Goal: Communication & Community: Answer question/provide support

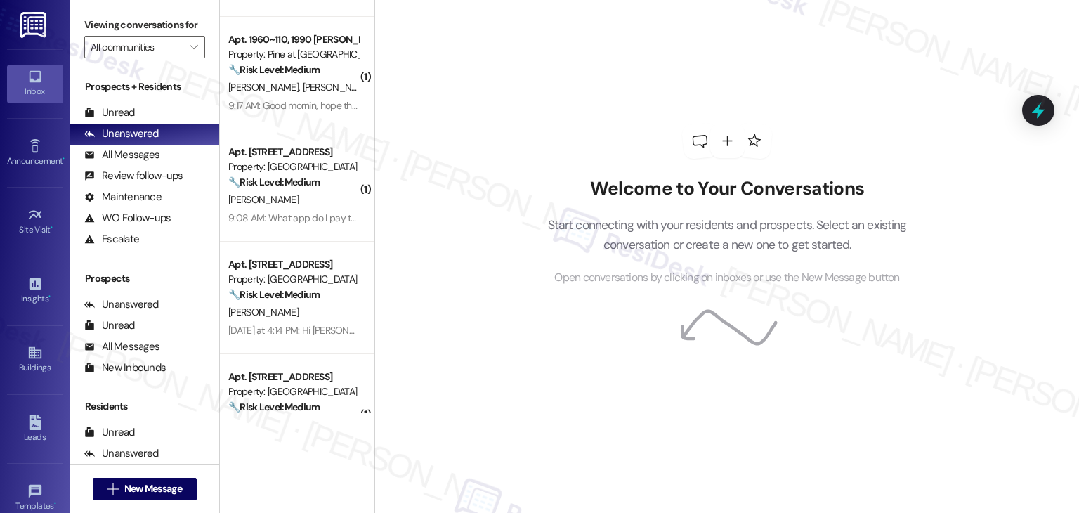
scroll to position [351, 0]
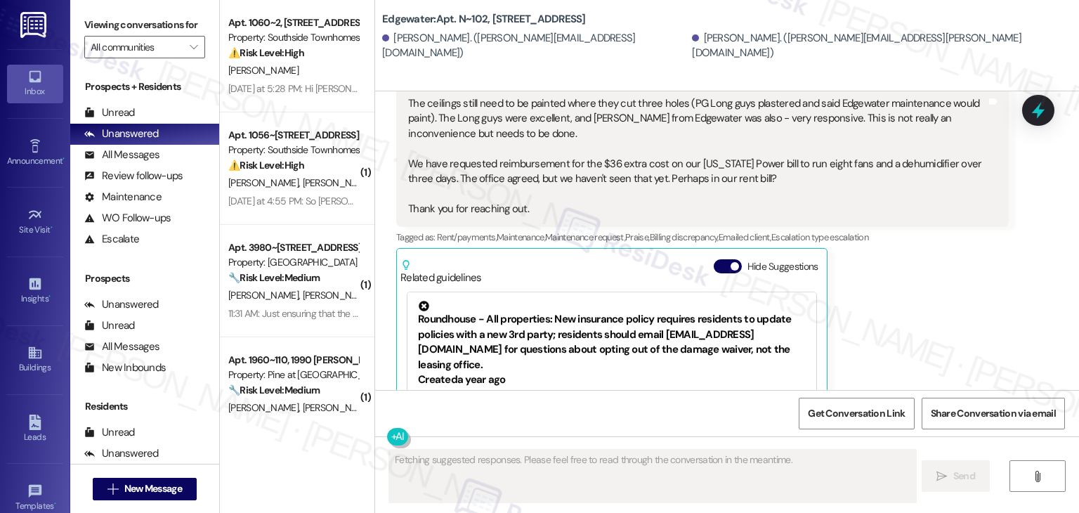
scroll to position [2430, 0]
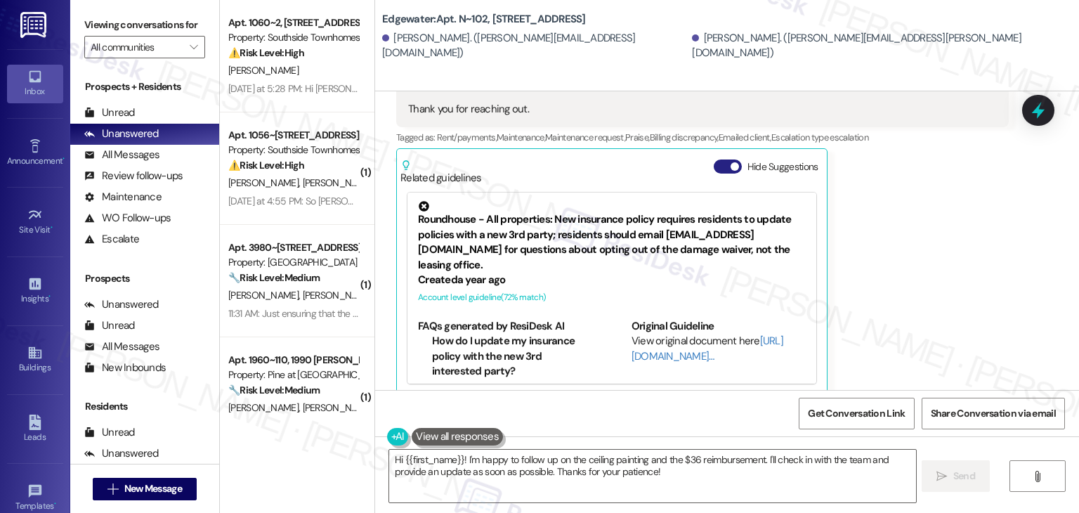
click at [713, 159] on button "Hide Suggestions" at bounding box center [727, 166] width 28 height 14
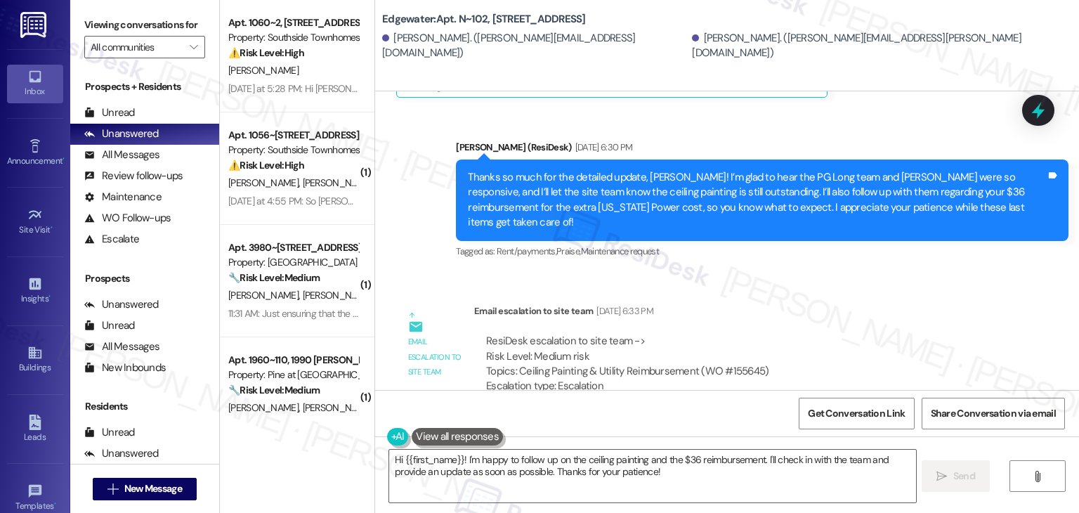
scroll to position [2604, 0]
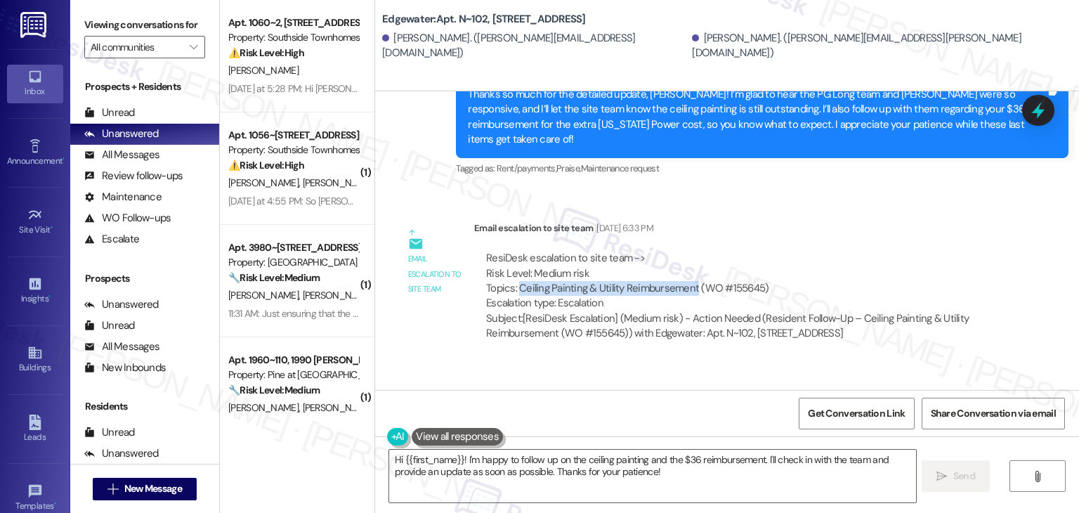
drag, startPoint x: 511, startPoint y: 259, endPoint x: 685, endPoint y: 258, distance: 174.1
click at [685, 258] on div "ResiDesk escalation to site team -> Risk Level: Medium risk Topics: Ceiling Pai…" at bounding box center [741, 281] width 510 height 60
copy div "Ceiling Painting & Utility Reimbursement"
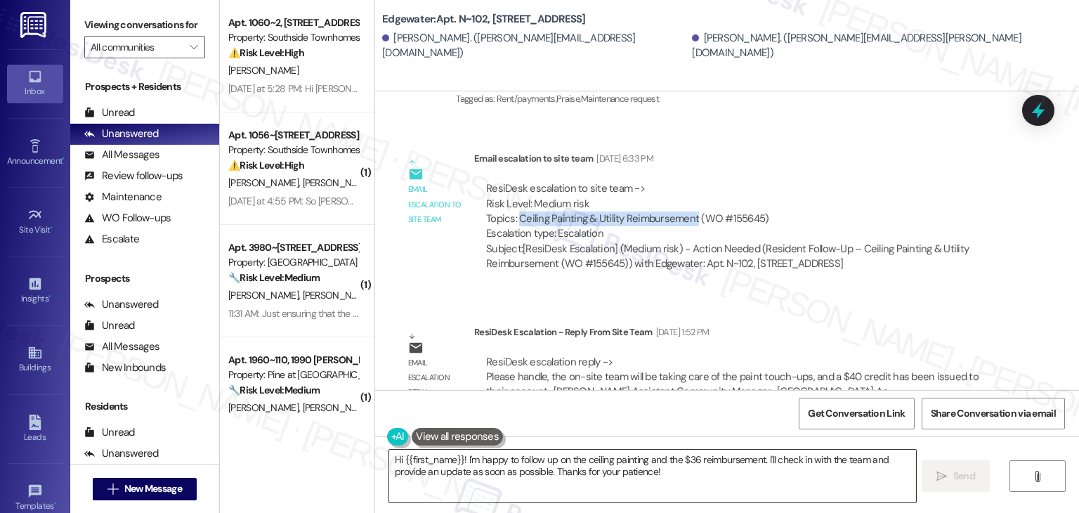
click at [579, 471] on textarea "Hi {{first_name}}! I'm happy to follow up on the ceiling painting and the $36 r…" at bounding box center [652, 475] width 526 height 53
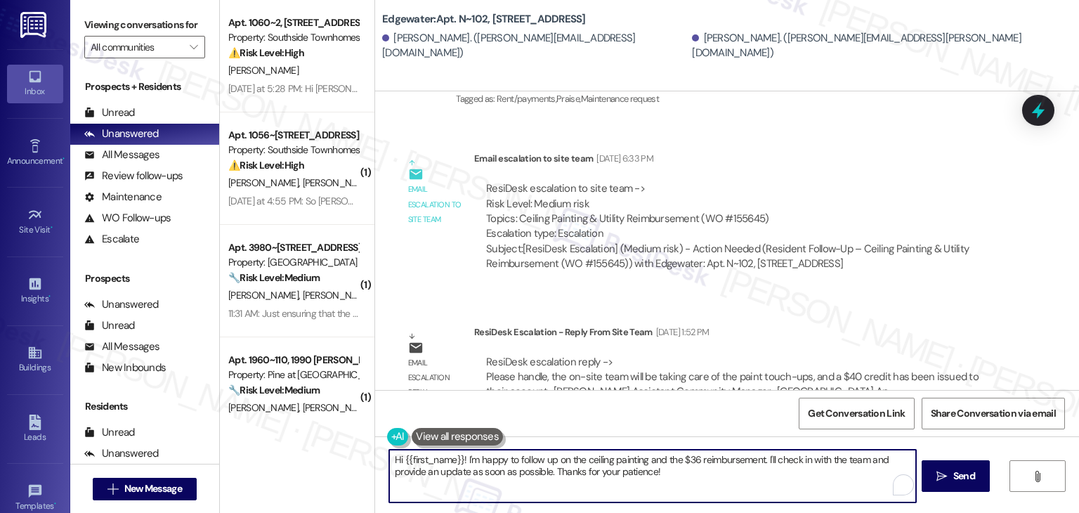
paste textarea "Belinda, I’ve shared your concern with the site team regarding the ceiling pain…"
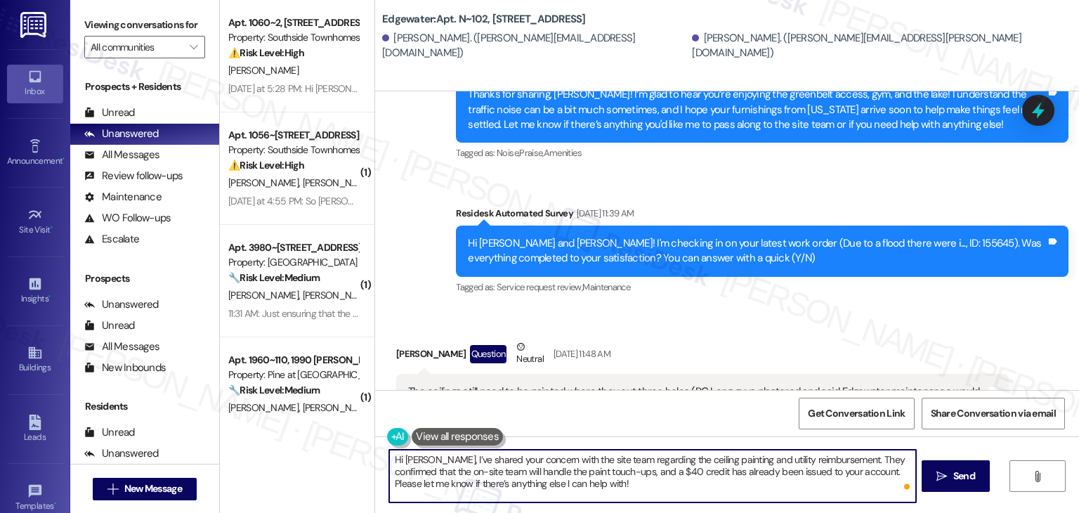
scroll to position [2604, 0]
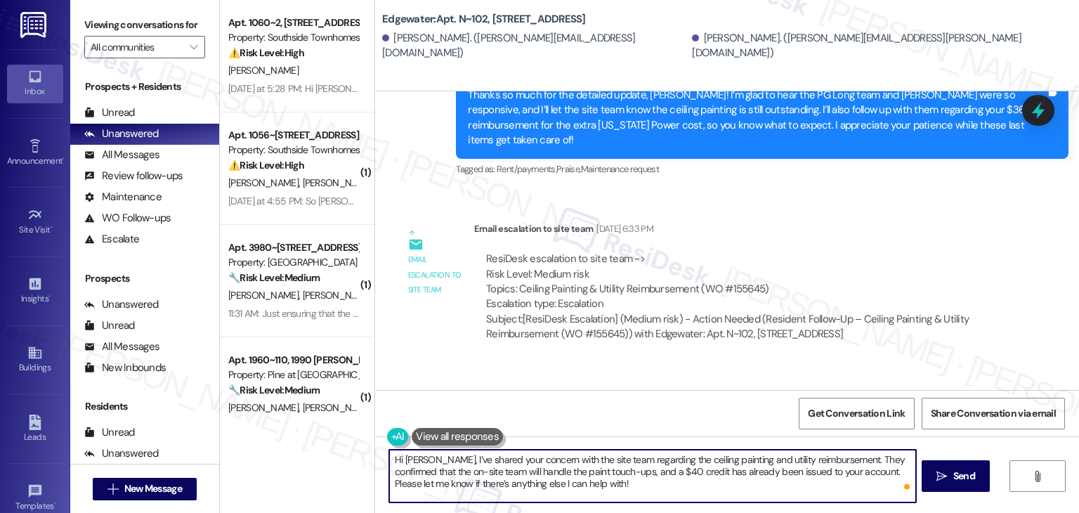
type textarea "Hi Belinda, I’ve shared your concern with the site team regarding the ceiling p…"
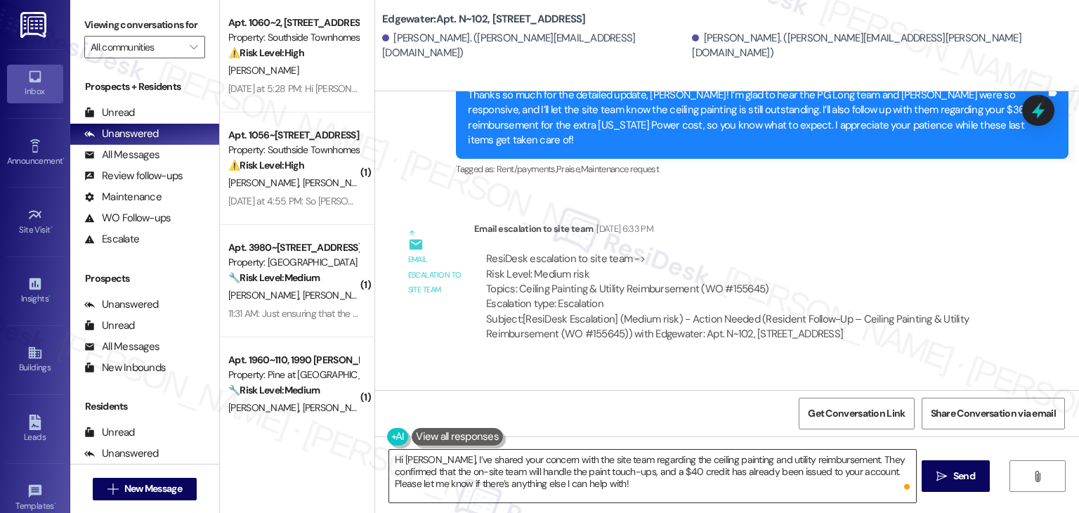
click at [732, 482] on textarea "Hi Belinda, I’ve shared your concern with the site team regarding the ceiling p…" at bounding box center [652, 475] width 526 height 53
click at [964, 474] on span "Send" at bounding box center [964, 475] width 22 height 15
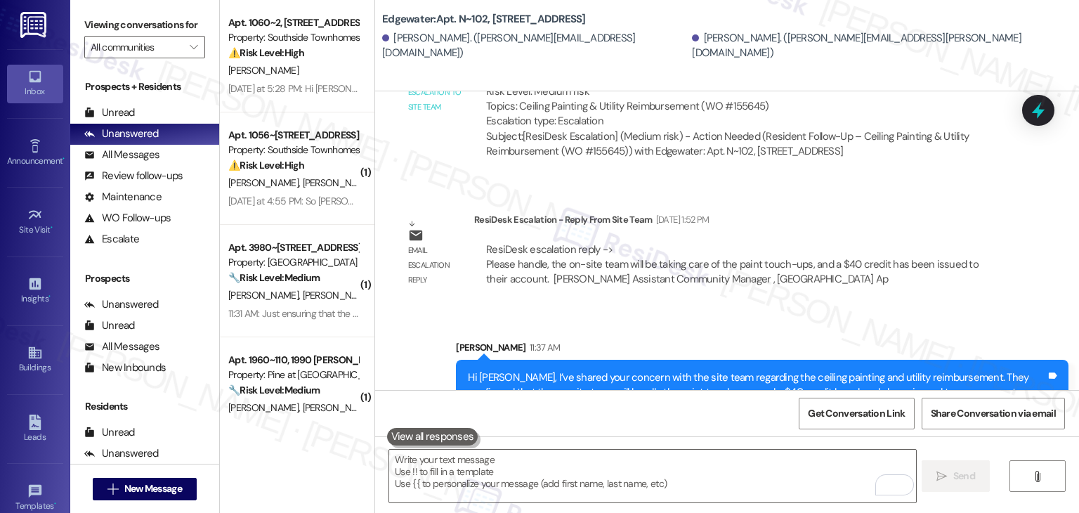
scroll to position [2802, 0]
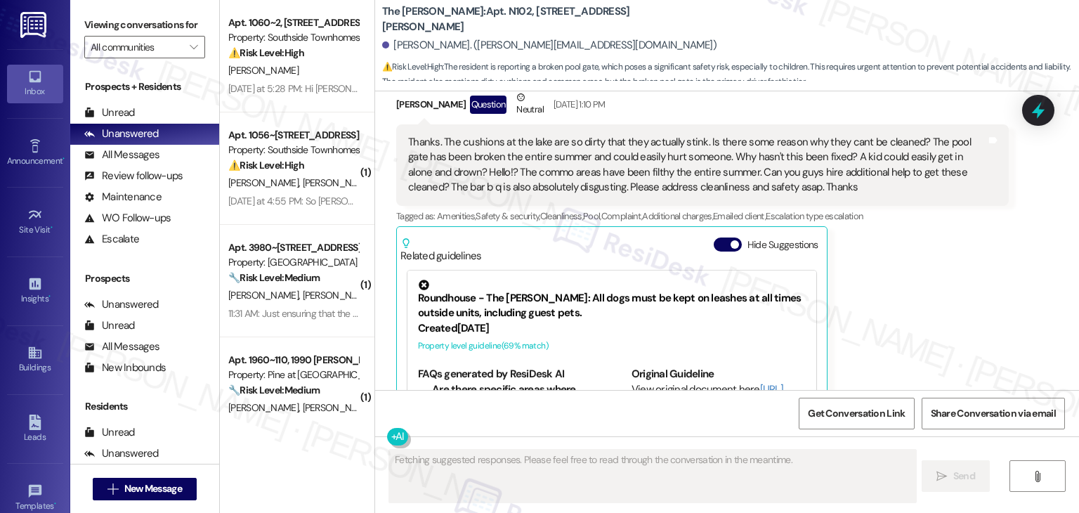
scroll to position [4622, 0]
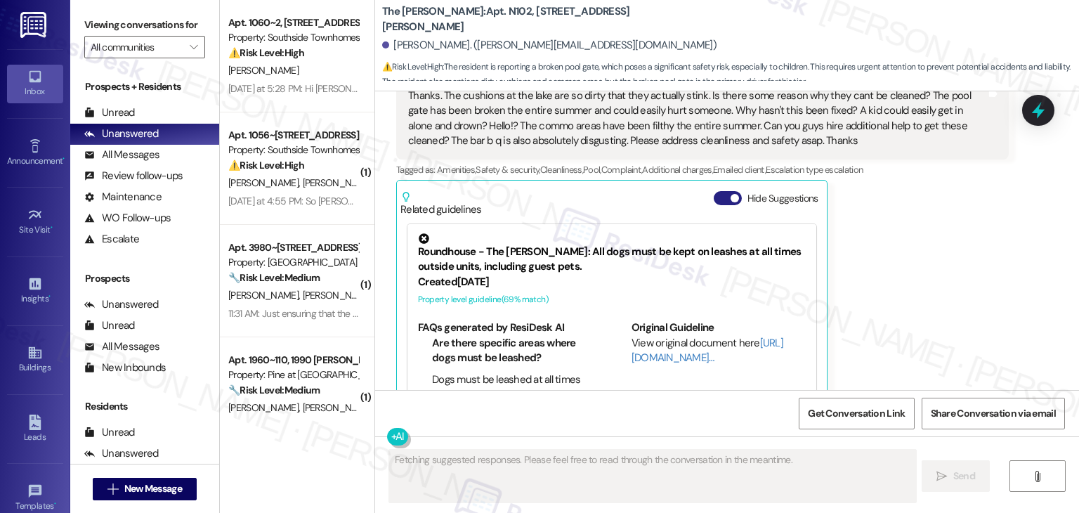
click at [713, 191] on button "Hide Suggestions" at bounding box center [727, 198] width 28 height 14
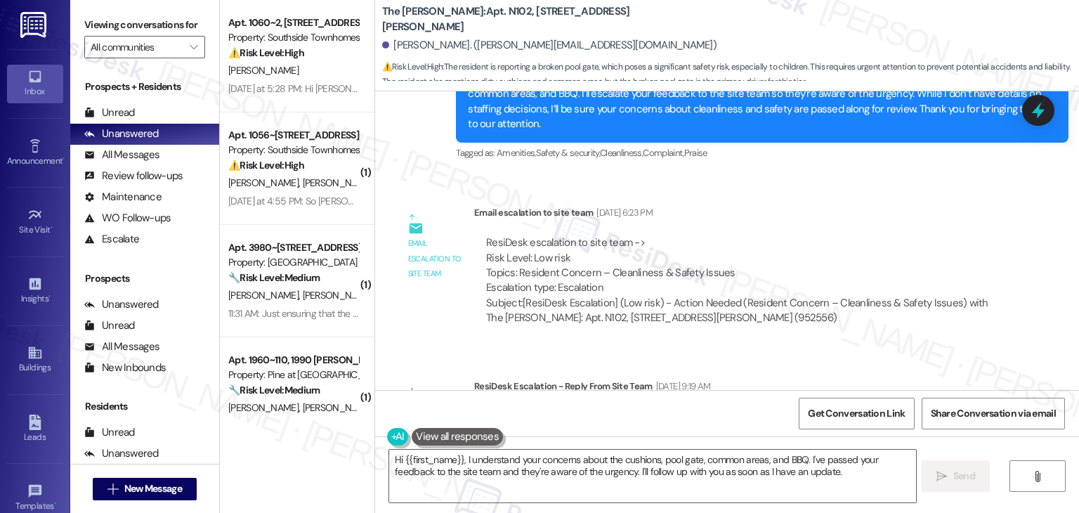
scroll to position [5091, 0]
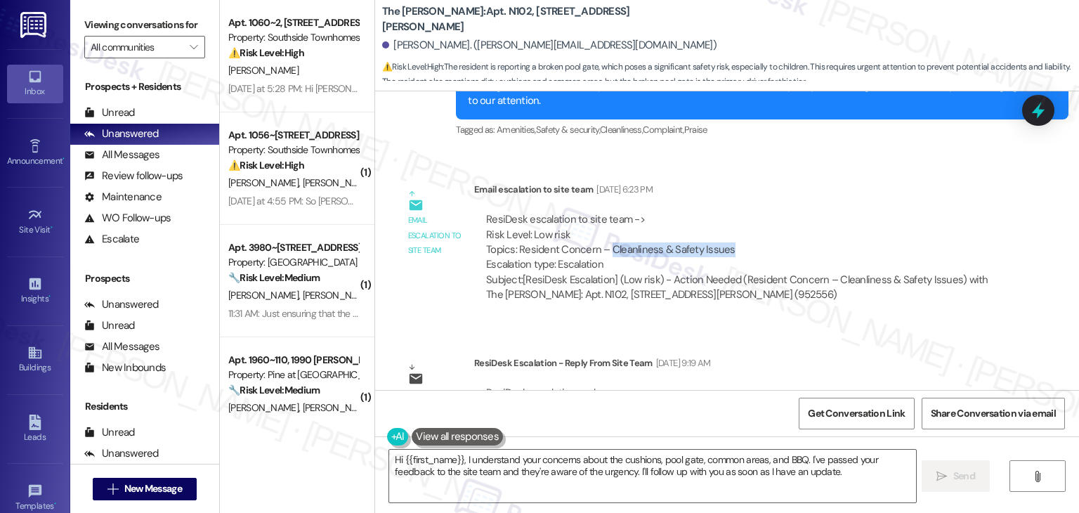
drag, startPoint x: 600, startPoint y: 189, endPoint x: 728, endPoint y: 185, distance: 127.9
click at [728, 212] on div "ResiDesk escalation to site team -> Risk Level: Low risk Topics: Resident Conce…" at bounding box center [741, 242] width 510 height 60
copy div "Cleanliness & Safety Issues"
click at [669, 475] on textarea "Hi {{first_name}}, I understand your concerns about the cushions, pool gate, co…" at bounding box center [652, 475] width 526 height 53
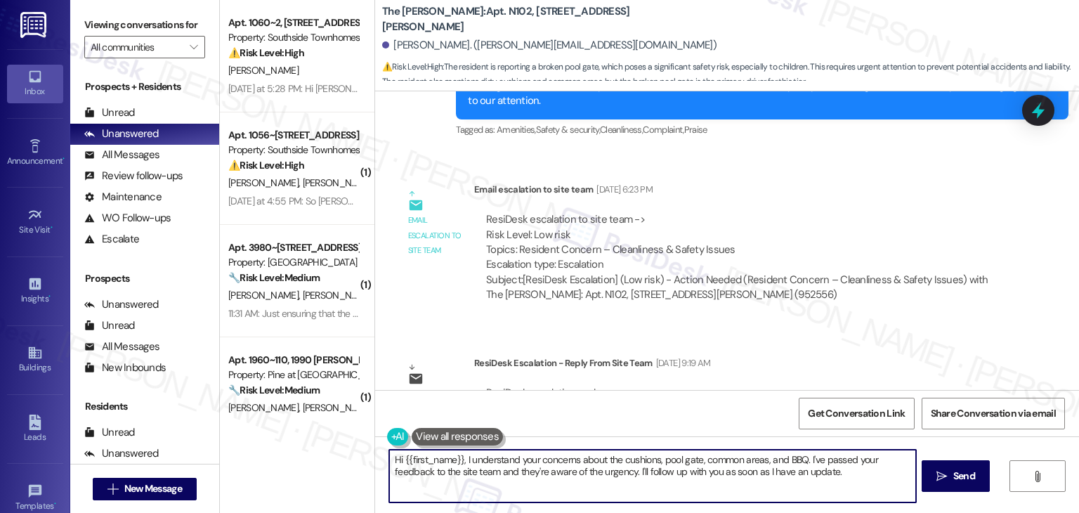
click at [669, 475] on textarea "Hi {{first_name}}, I understand your concerns about the cushions, pool gate, co…" at bounding box center [652, 475] width 526 height 53
paste textarea "Jamie, I’ve escalated your concern to the site team regarding the cleanliness a…"
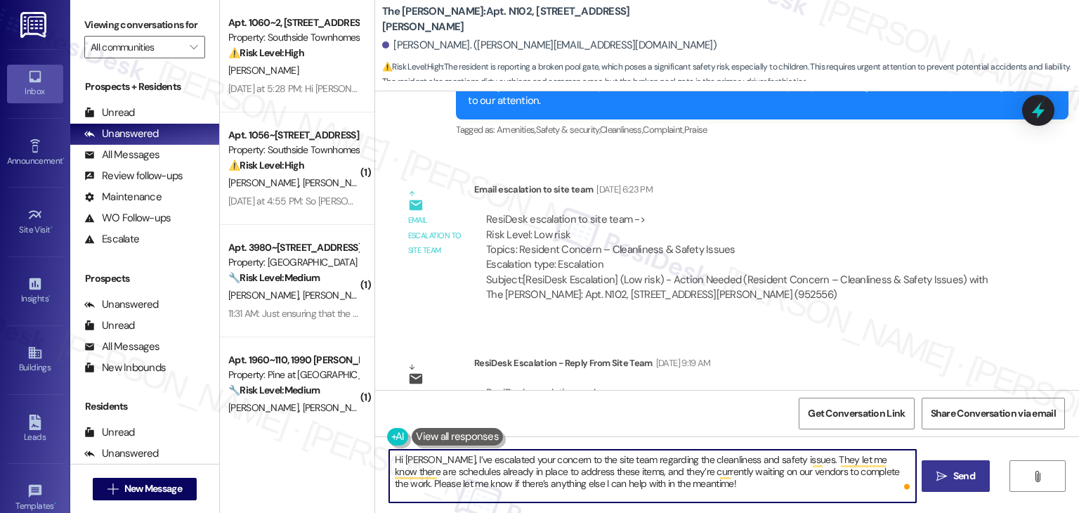
type textarea "Hi Jamie, I’ve escalated your concern to the site team regarding the cleanlines…"
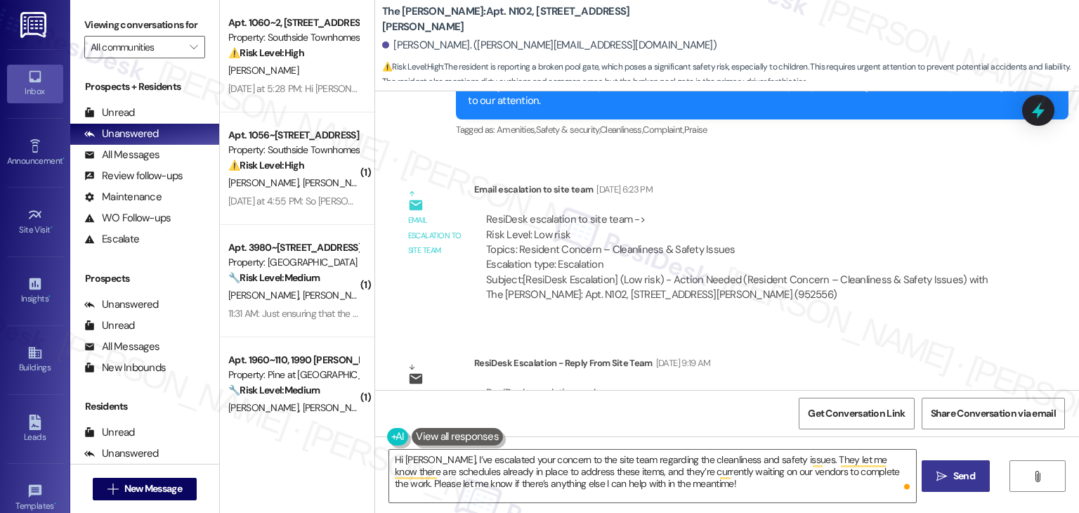
click at [978, 478] on button " Send" at bounding box center [955, 476] width 68 height 32
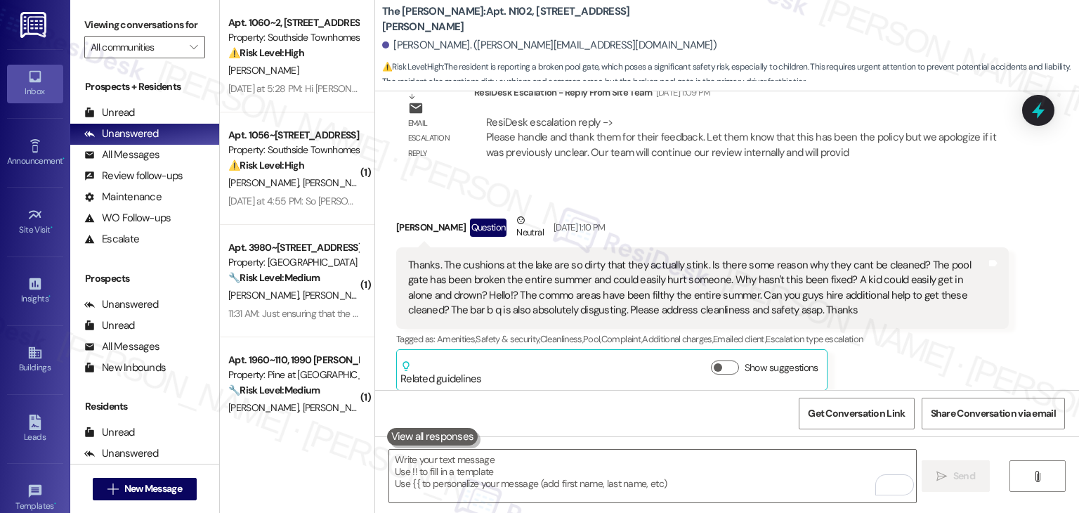
scroll to position [4417, 0]
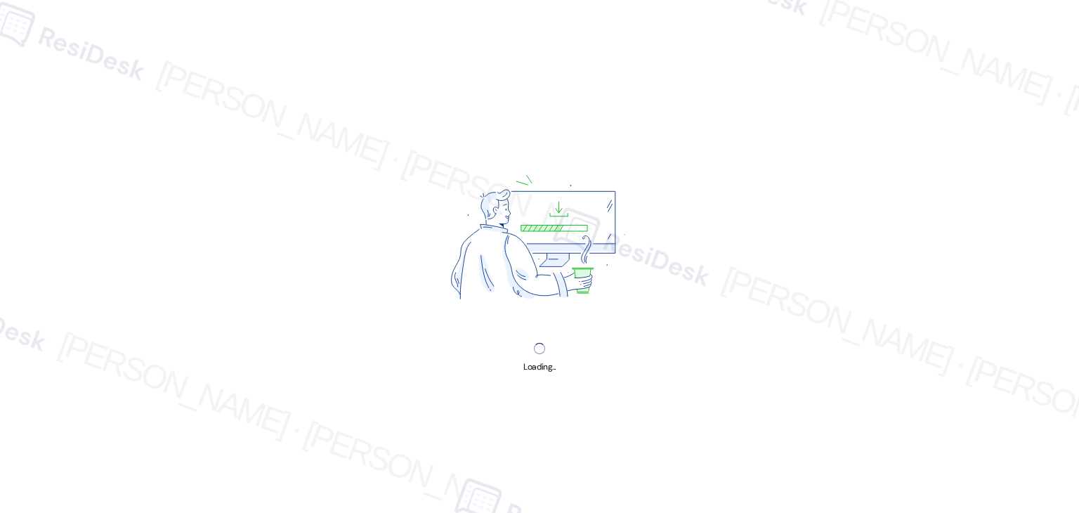
click at [687, 117] on div "Loading..." at bounding box center [539, 256] width 1079 height 513
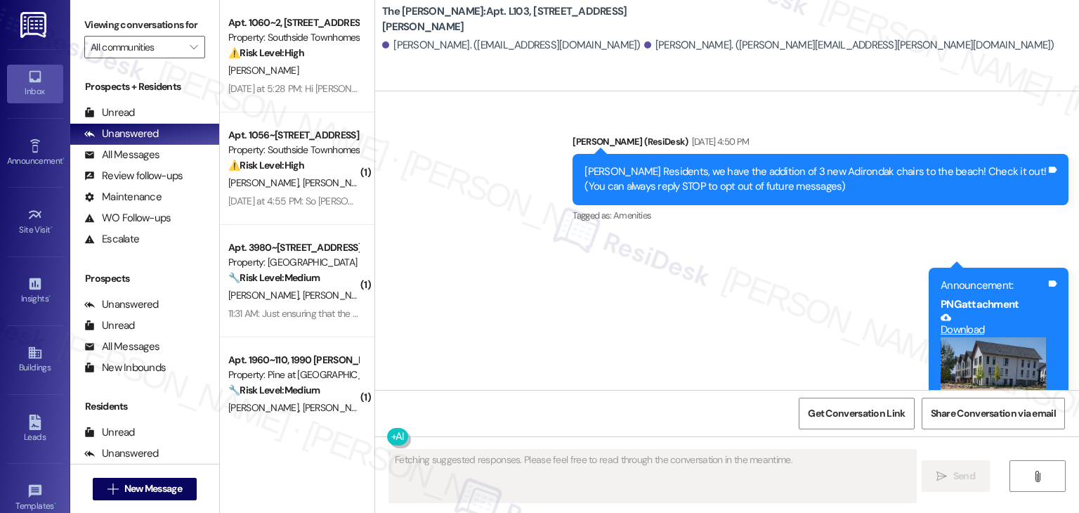
scroll to position [30351, 0]
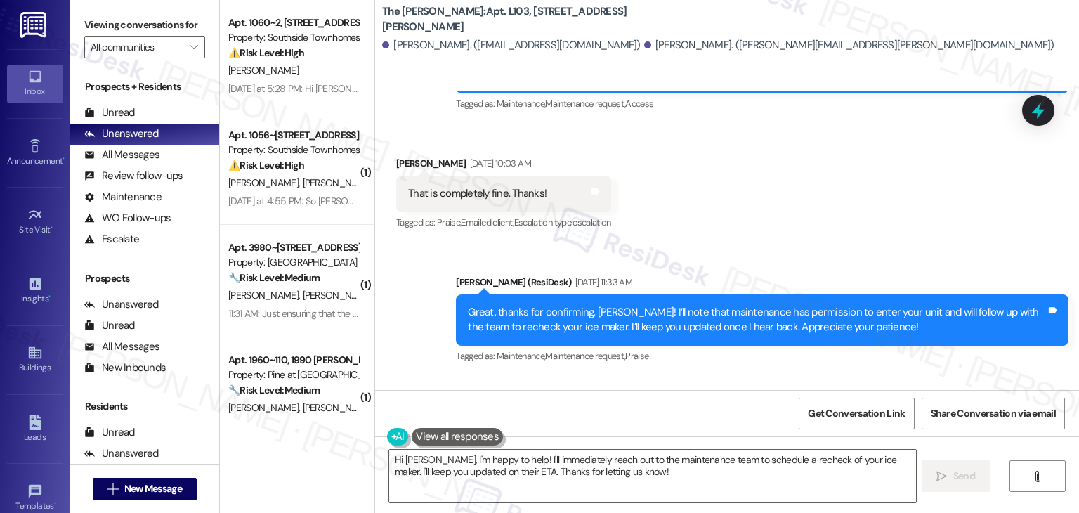
click at [819, 265] on div "Announcement, sent via SMS Dottie (ResiDesk) Jul 31, 2024 at 4:50 PM Clara Resi…" at bounding box center [727, 240] width 704 height 298
click at [560, 467] on textarea "Hi Elbia, I'm happy to help! I'll immediately reach out to the maintenance team…" at bounding box center [652, 475] width 526 height 53
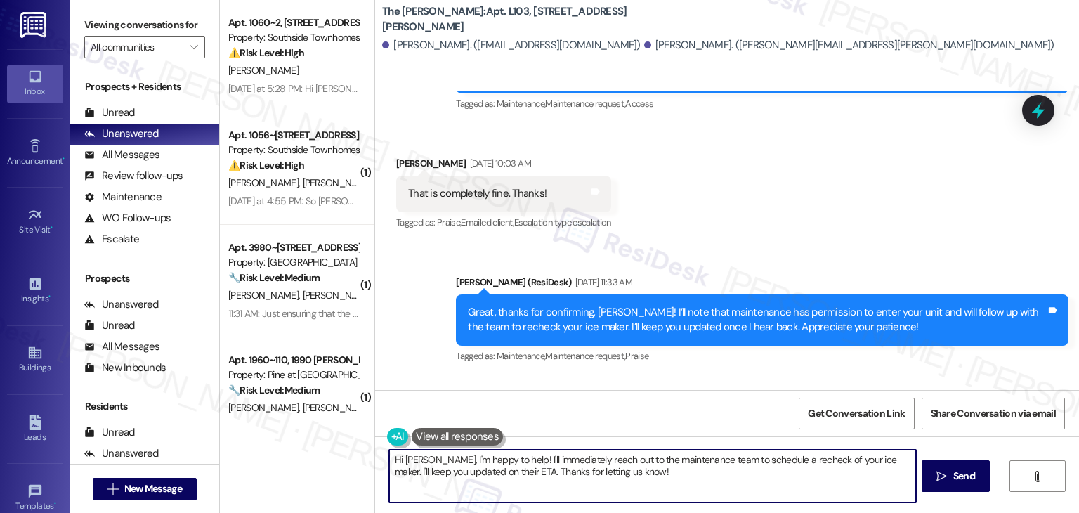
click at [560, 467] on textarea "Hi Elbia, I'm happy to help! I'll immediately reach out to the maintenance team…" at bounding box center [652, 475] width 526 height 53
paste textarea "Hi Elbia, I’ve shared your concern with the site team regarding the ice maker r…"
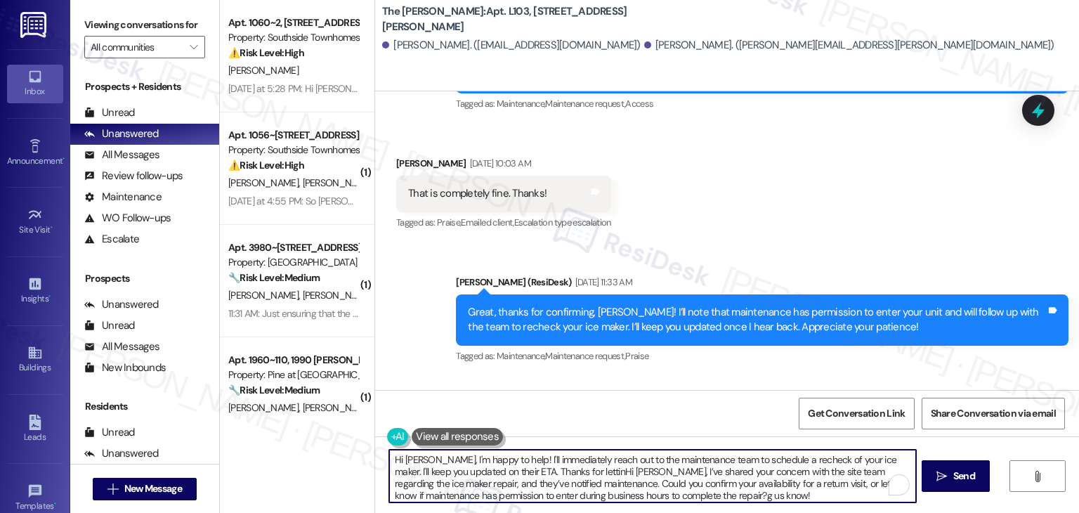
click at [560, 467] on textarea "Hi Elbia, I'm happy to help! I'll immediately reach out to the maintenance team…" at bounding box center [652, 475] width 526 height 53
paste textarea "’ve shared your concern with the site team regarding the ice maker repair, and …"
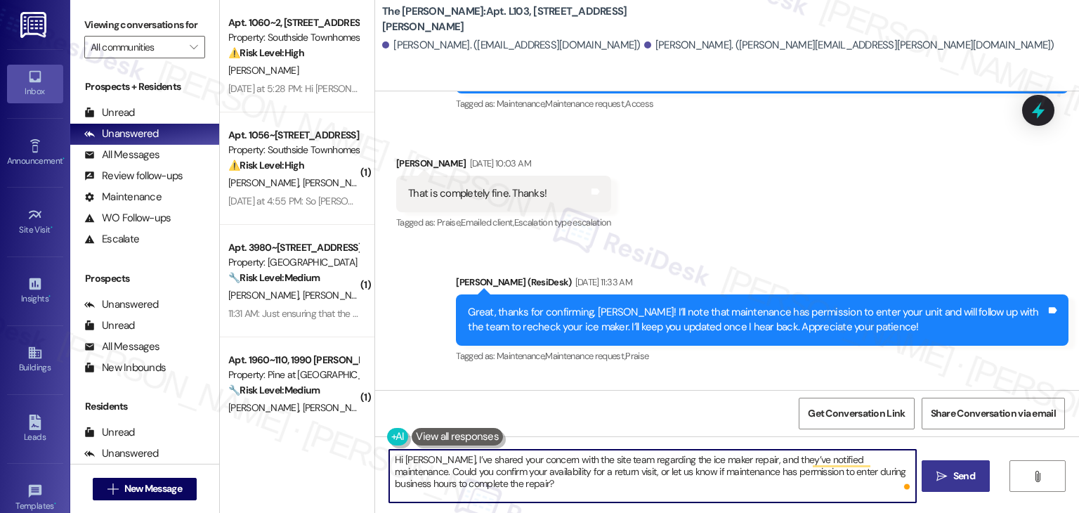
type textarea "Hi Elbia, I’ve shared your concern with the site team regarding the ice maker r…"
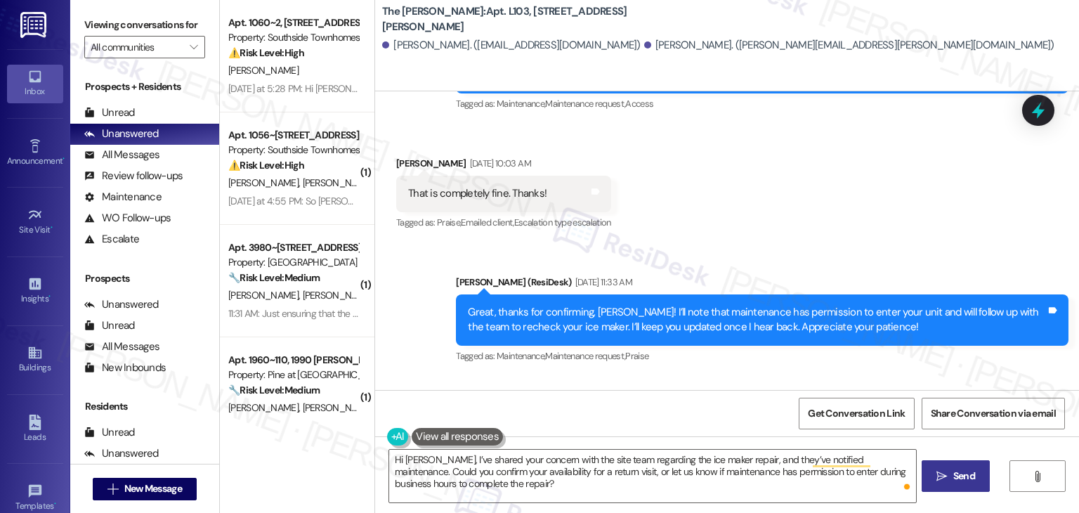
click at [960, 470] on span "Send" at bounding box center [964, 475] width 22 height 15
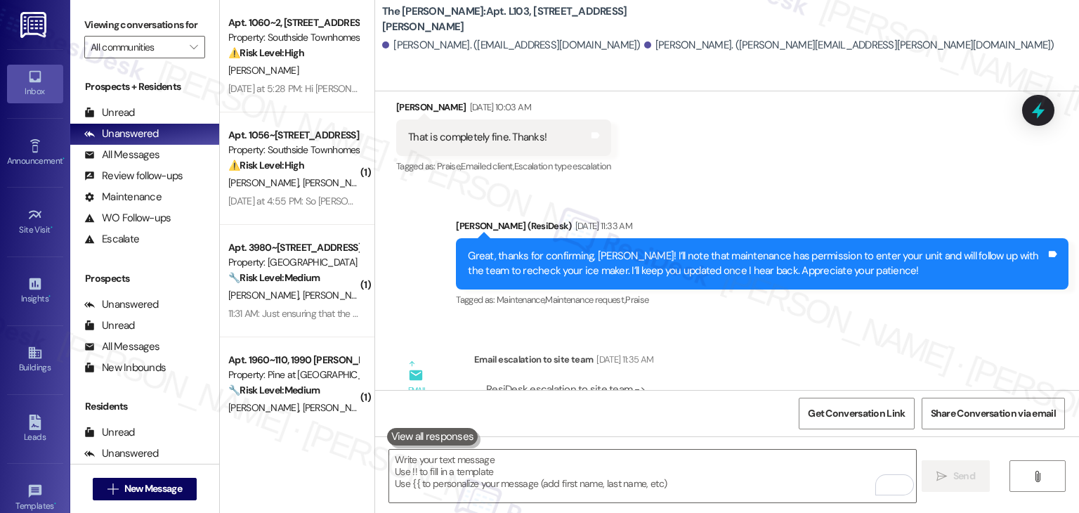
scroll to position [30478, 0]
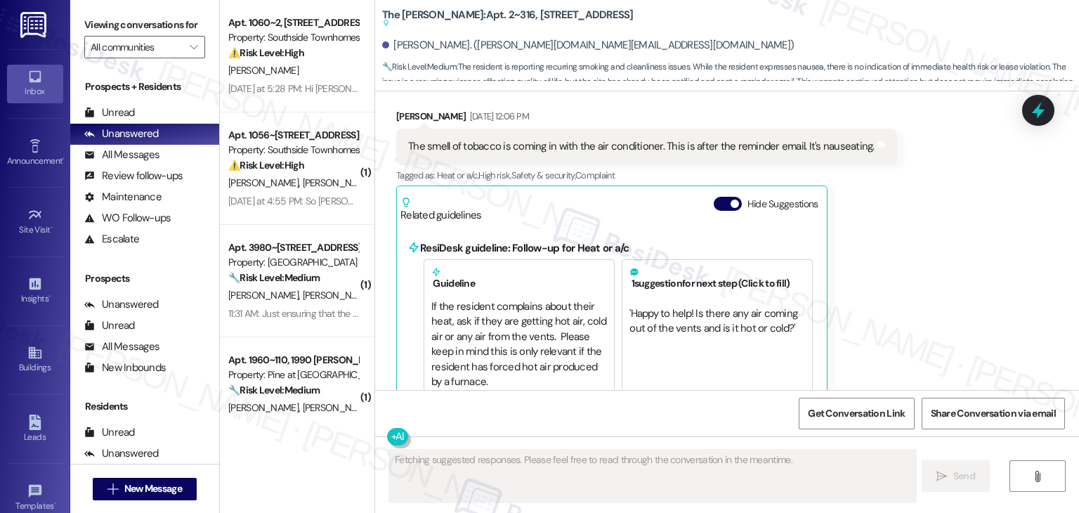
scroll to position [17946, 0]
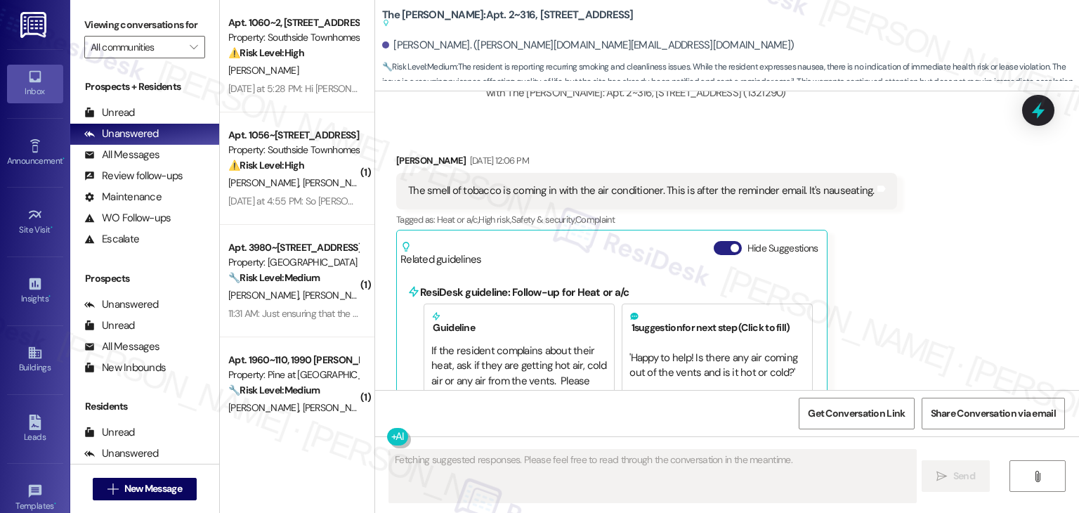
click at [713, 241] on button "Hide Suggestions" at bounding box center [727, 248] width 28 height 14
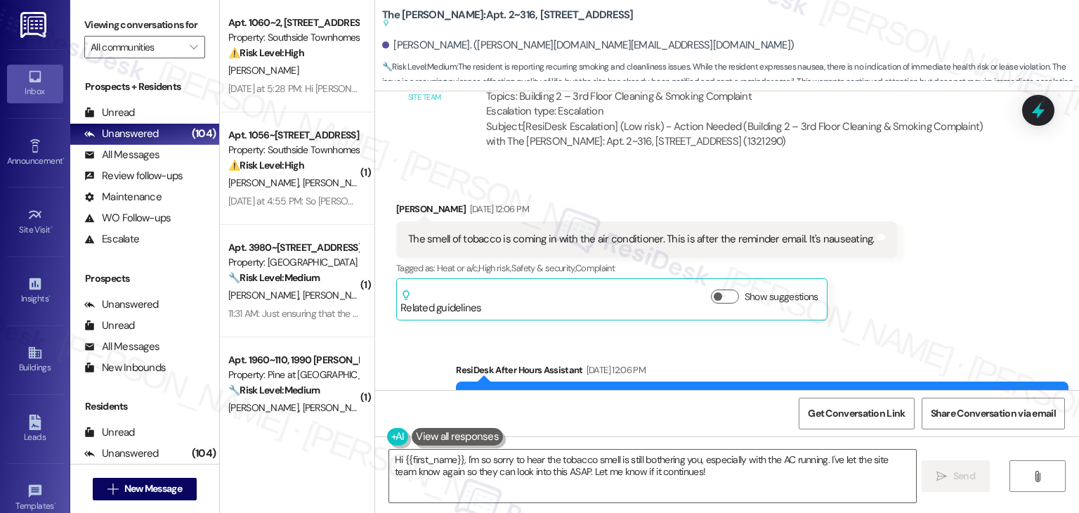
scroll to position [18024, 0]
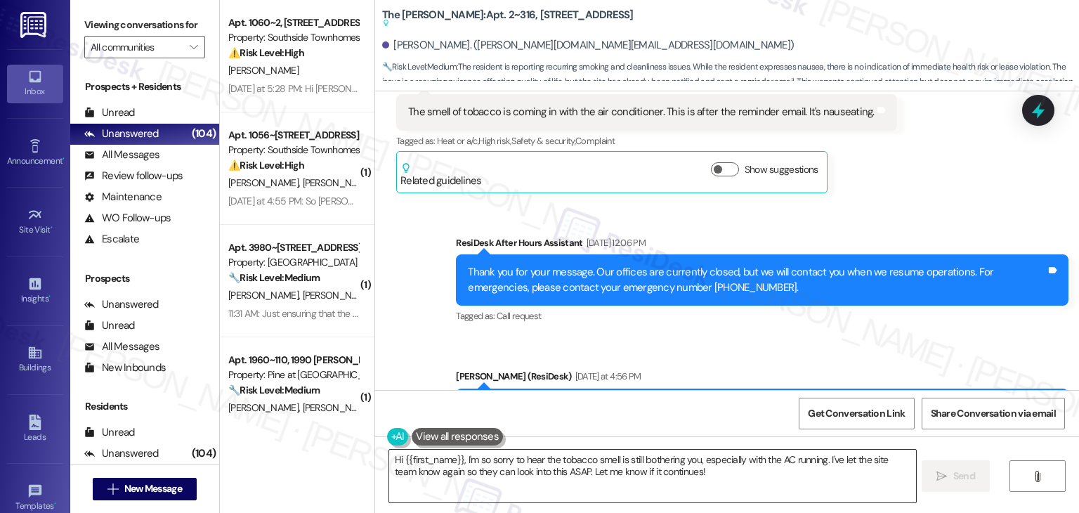
click at [626, 472] on textarea "Hi {{first_name}}, I'm so sorry to hear the tobacco smell is still bothering yo…" at bounding box center [652, 475] width 526 height 53
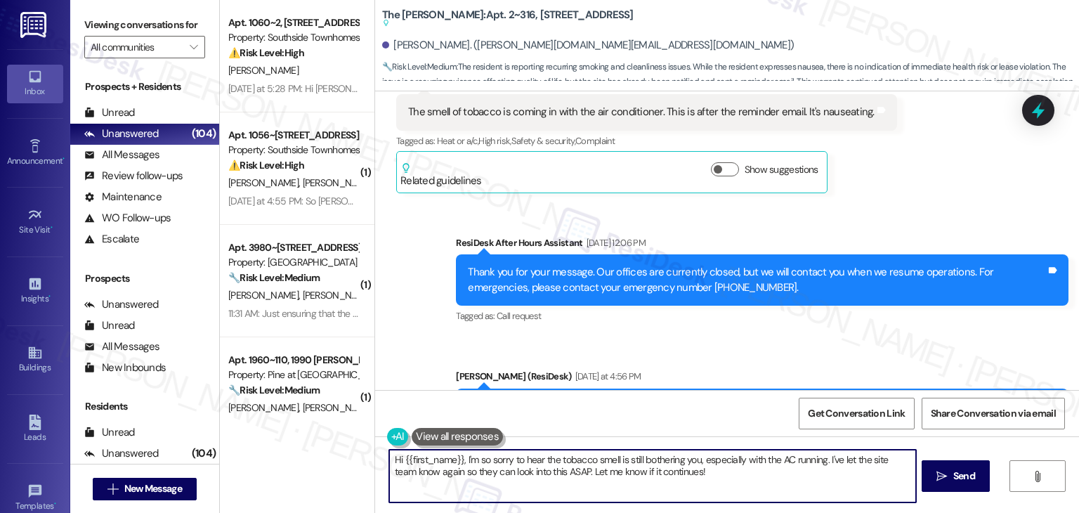
click at [626, 473] on textarea "Hi {{first_name}}, I'm so sorry to hear the tobacco smell is still bothering yo…" at bounding box center [652, 475] width 526 height 53
paste textarea "Susan, I’ve shared your concern with the site team regarding the Building 2 – 3…"
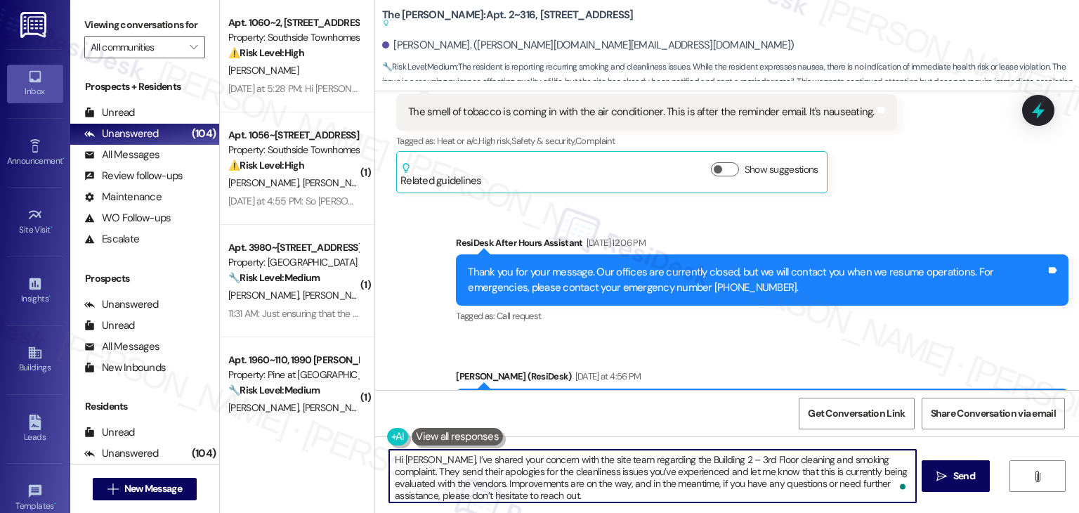
scroll to position [3, 0]
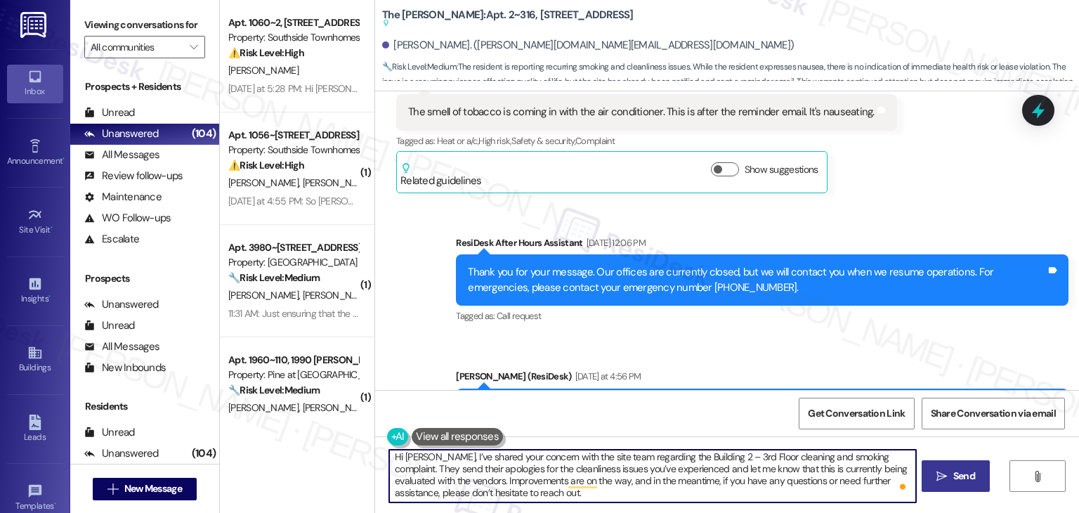
type textarea "Hi Susan, I’ve shared your concern with the site team regarding the Building 2 …"
click at [966, 470] on span "Send" at bounding box center [964, 475] width 22 height 15
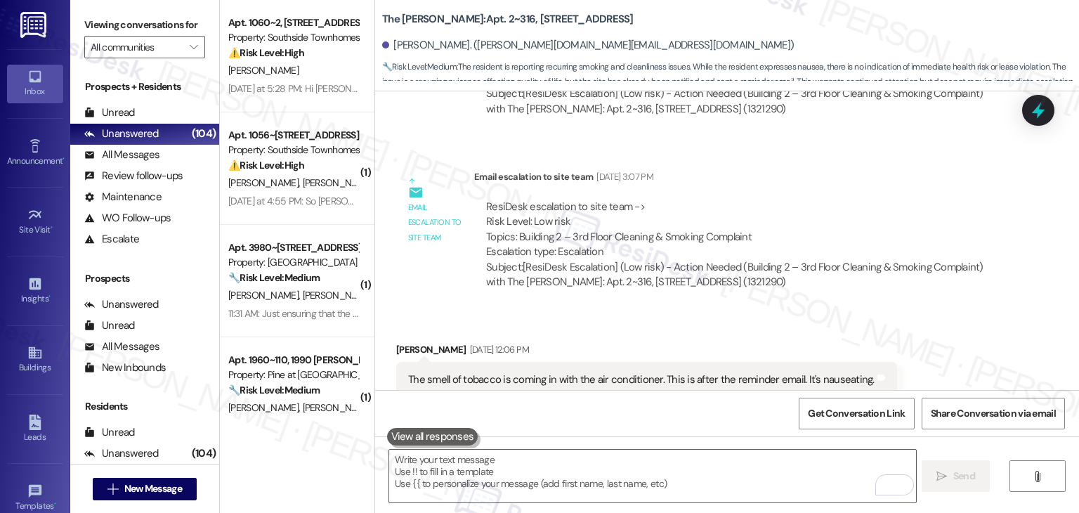
scroll to position [18168, 0]
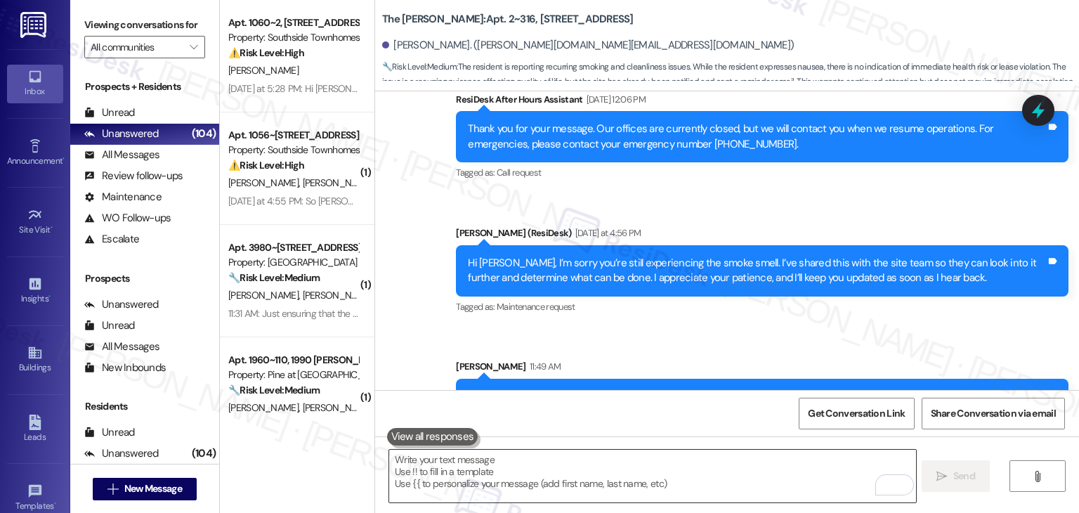
click at [525, 473] on textarea "To enrich screen reader interactions, please activate Accessibility in Grammarl…" at bounding box center [652, 475] width 526 height 53
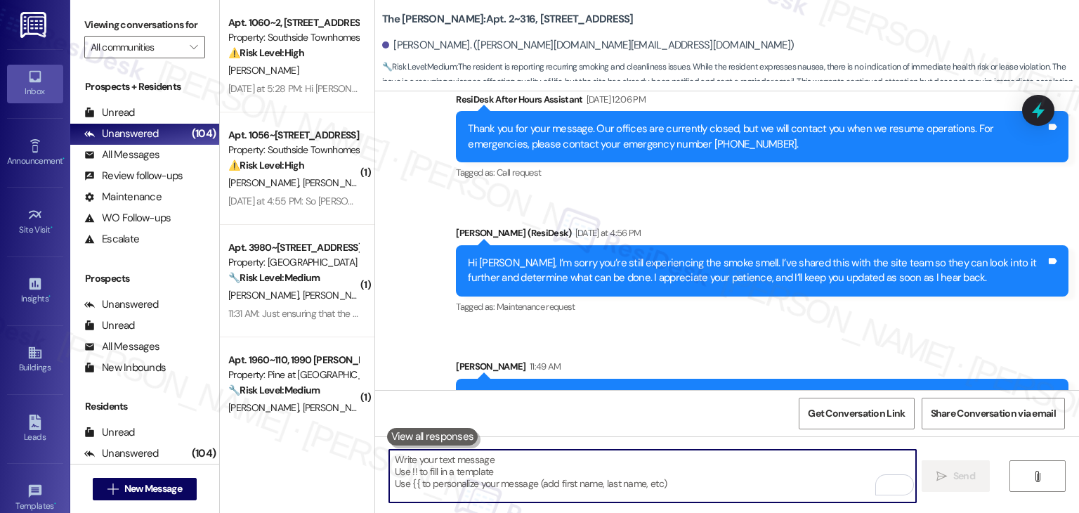
paste textarea "Also, regarding the smoking concern, since this is a non-smoking property, the …"
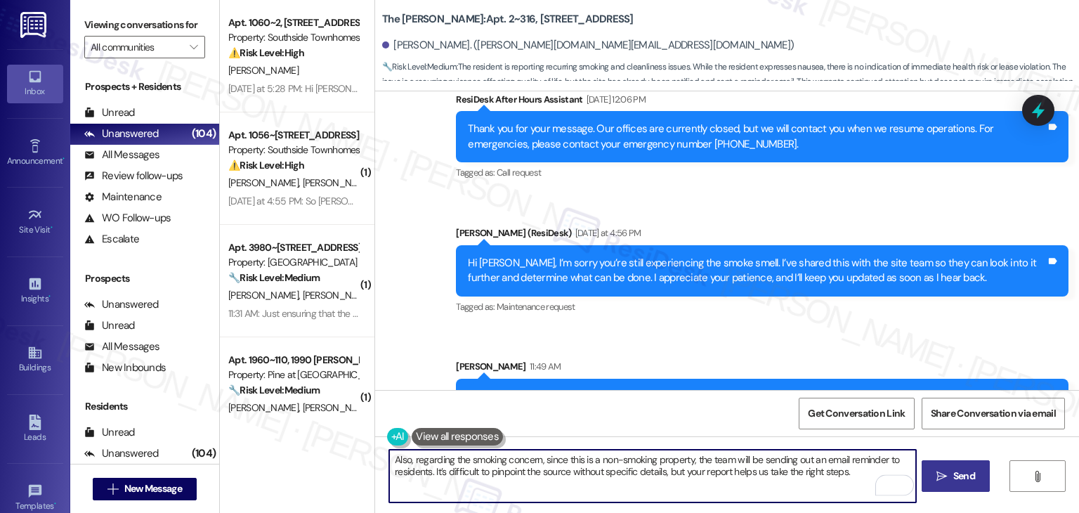
type textarea "Also, regarding the smoking concern, since this is a non-smoking property, the …"
click at [944, 484] on button " Send" at bounding box center [955, 476] width 68 height 32
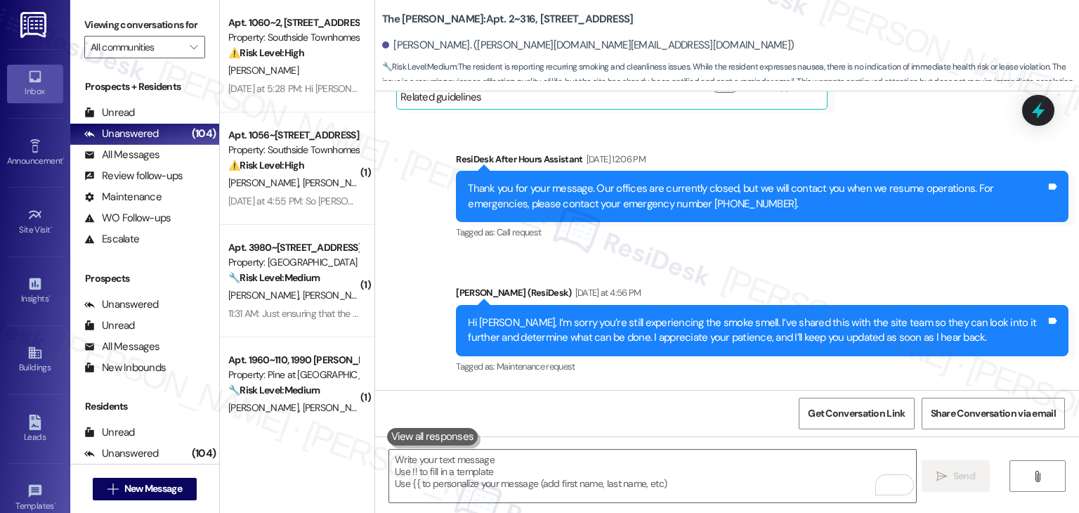
scroll to position [18280, 0]
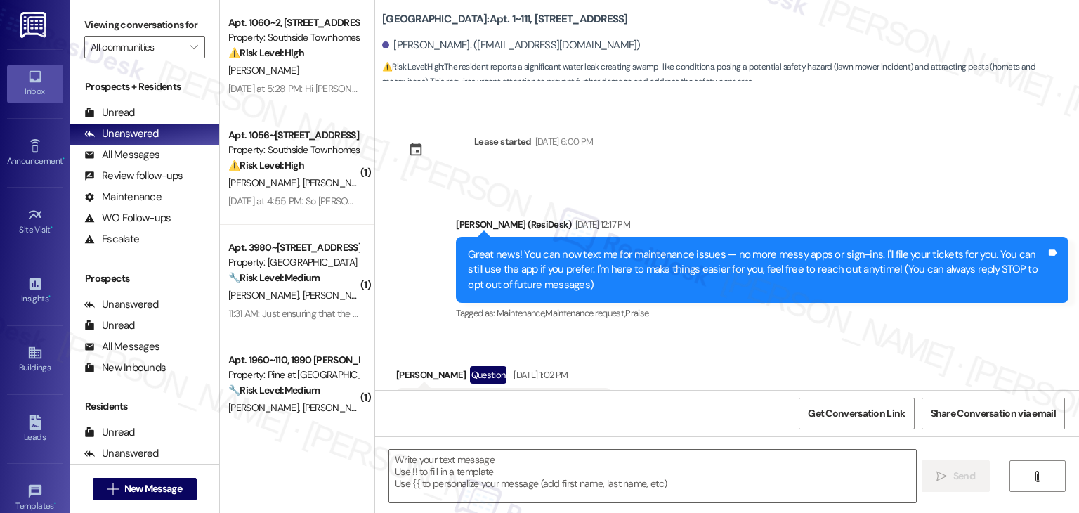
scroll to position [3983, 0]
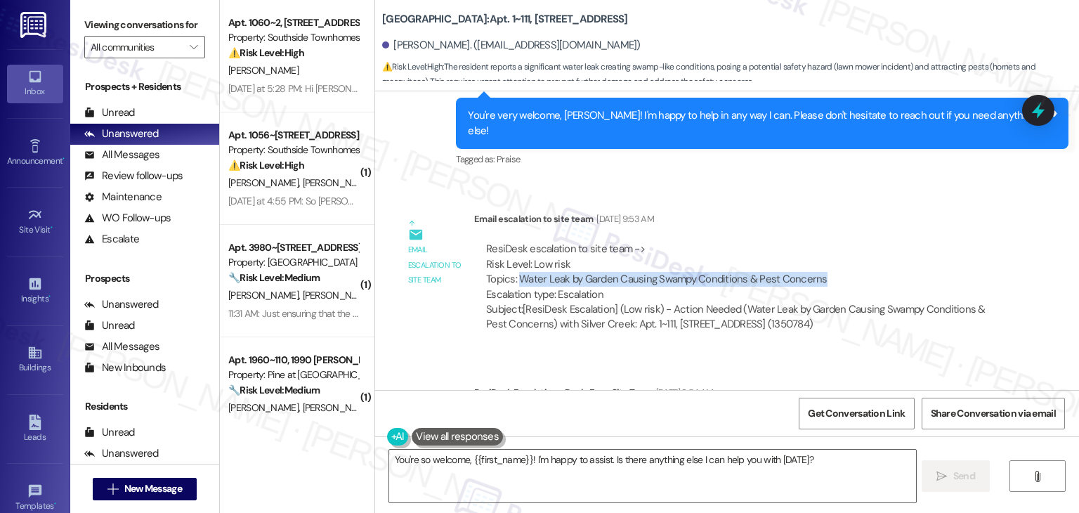
drag, startPoint x: 514, startPoint y: 185, endPoint x: 819, endPoint y: 185, distance: 304.8
click at [819, 242] on div "ResiDesk escalation to site team -> Risk Level: Low risk Topics: Water Leak by …" at bounding box center [741, 272] width 510 height 60
copy div "Water Leak by Garden Causing Swampy Conditions & Pest Concerns"
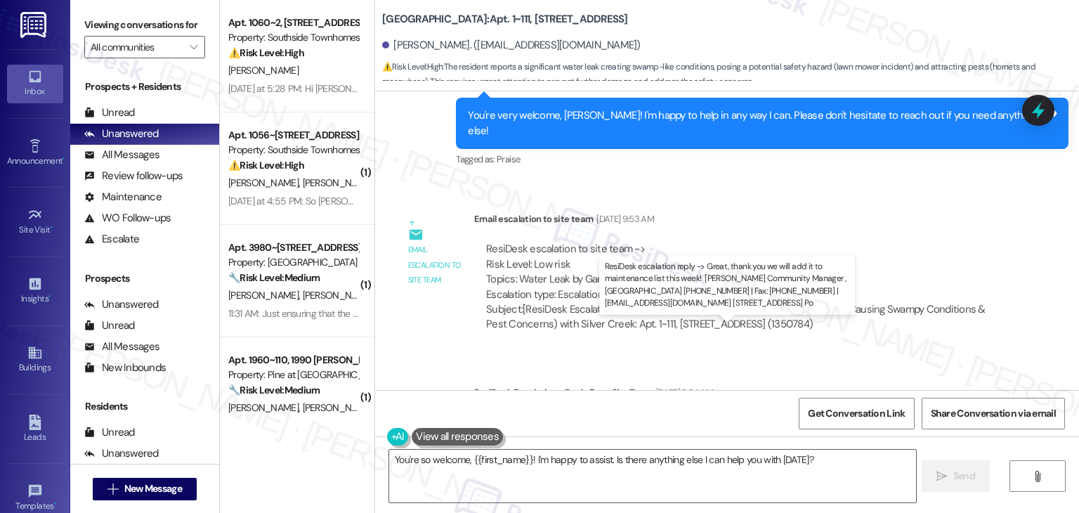
drag, startPoint x: 567, startPoint y: 346, endPoint x: 735, endPoint y: 343, distance: 167.8
click at [735, 415] on div "ResiDesk escalation reply -> Great, thank you we will add it to maintenance lis…" at bounding box center [713, 444] width 454 height 59
copy div "will add it to maintenance list this week"
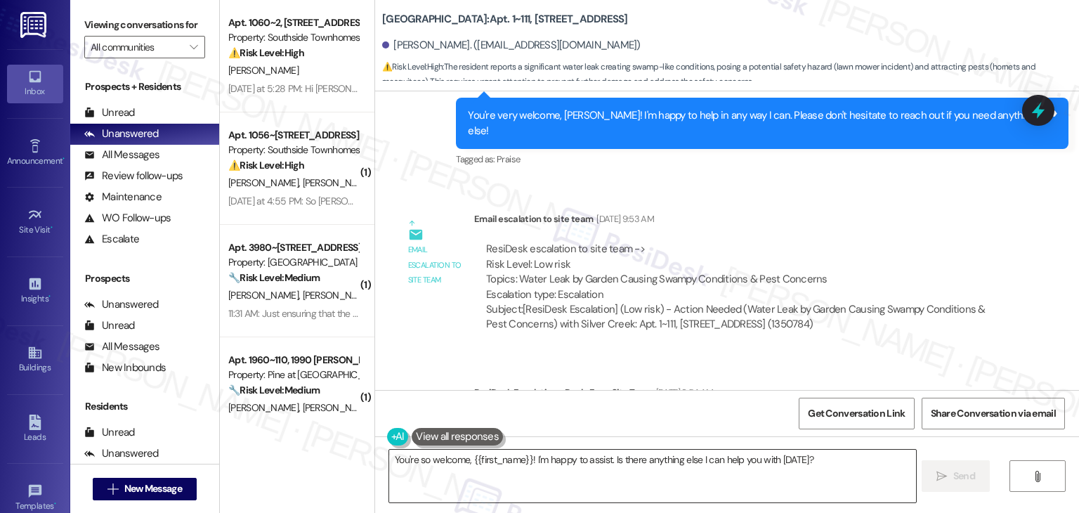
click at [542, 459] on textarea "You're so welcome, {{first_name}}! I'm happy to assist. Is there anything else …" at bounding box center [652, 475] width 526 height 53
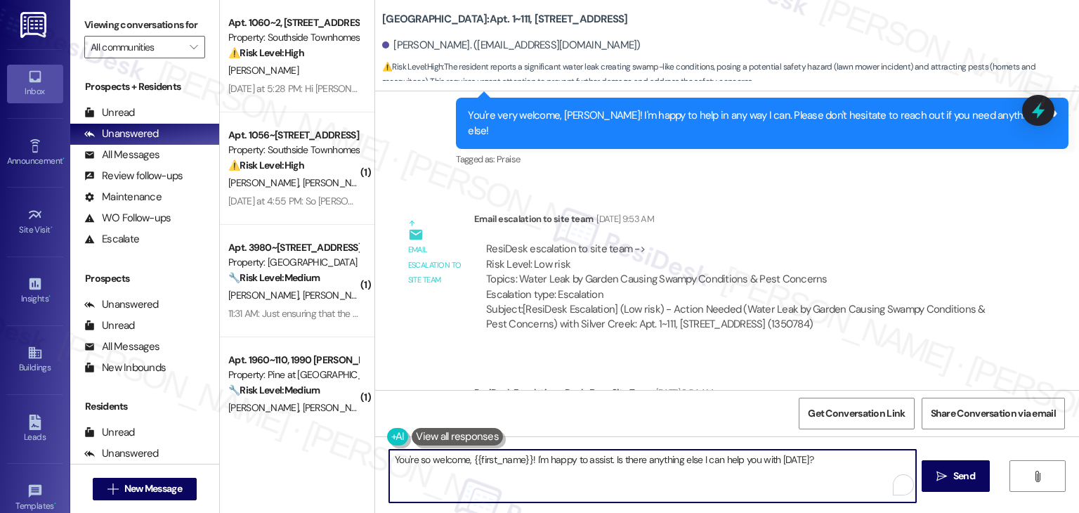
paste textarea "Hi Glenda, I’ve shared your concern with the site team regarding the water leak…"
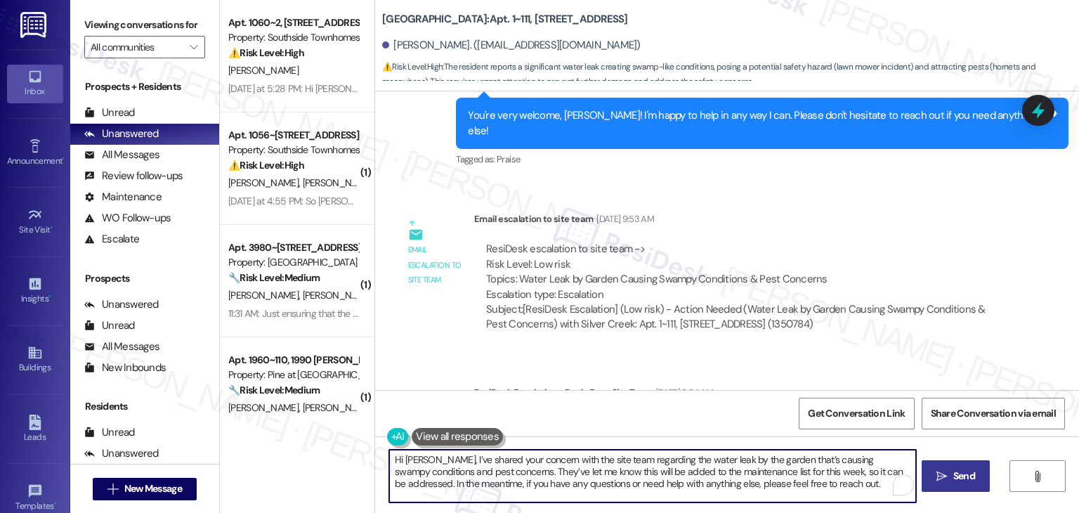
type textarea "Hi Glenda, I’ve shared your concern with the site team regarding the water leak…"
click at [972, 479] on span "Send" at bounding box center [964, 475] width 22 height 15
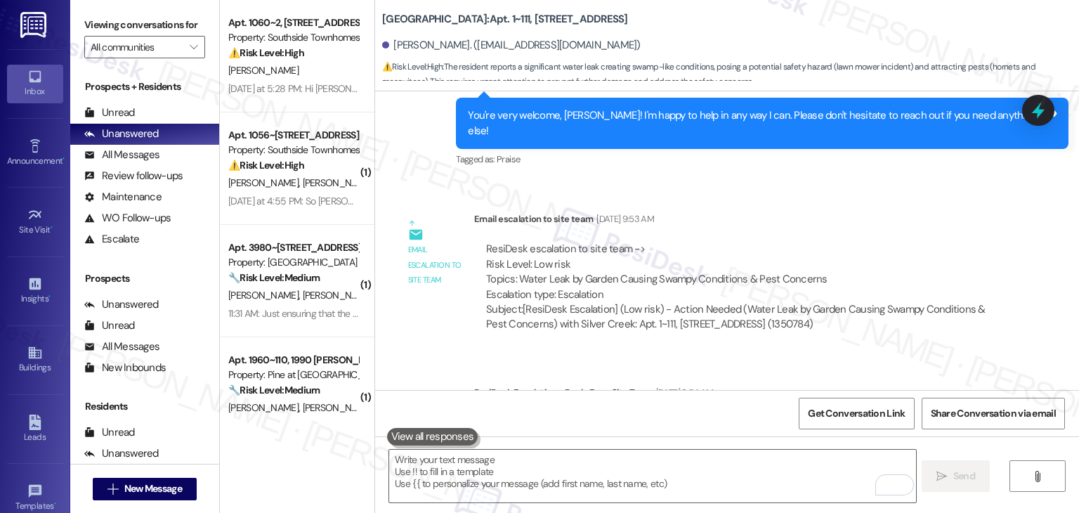
scroll to position [4208, 0]
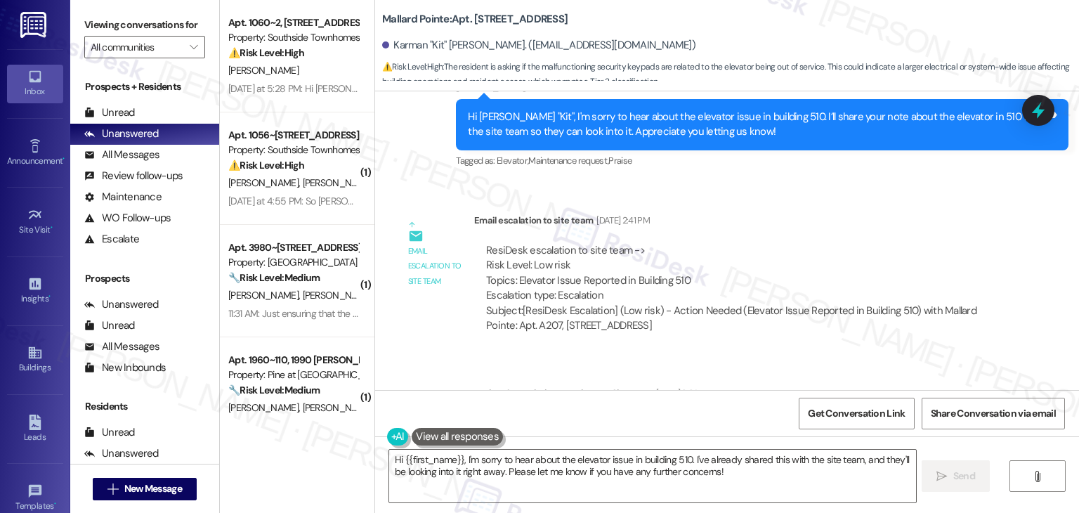
scroll to position [1241, 0]
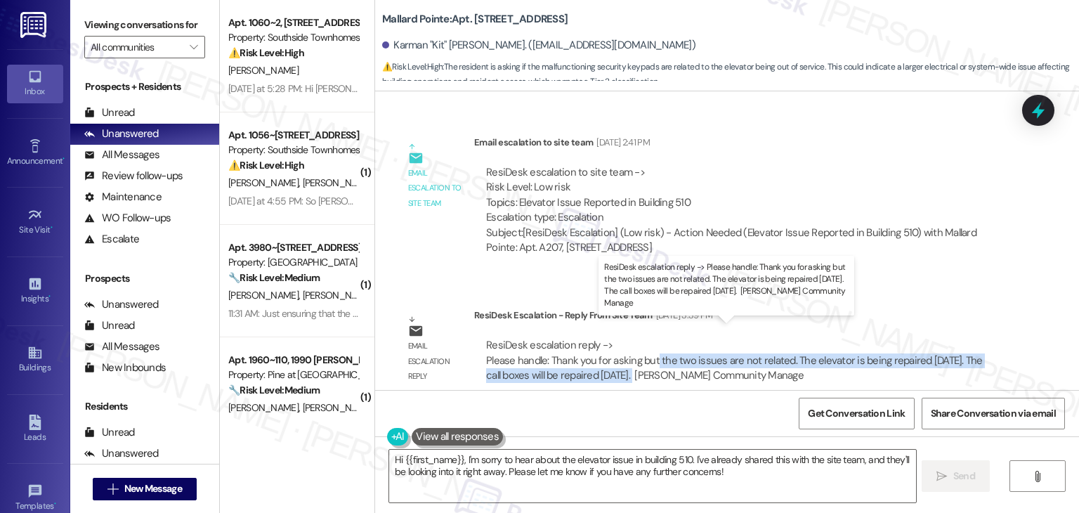
drag, startPoint x: 649, startPoint y: 346, endPoint x: 640, endPoint y: 364, distance: 19.5
click at [640, 364] on div "ResiDesk escalation reply -> Please handle: Thank you for asking but the two is…" at bounding box center [734, 360] width 496 height 44
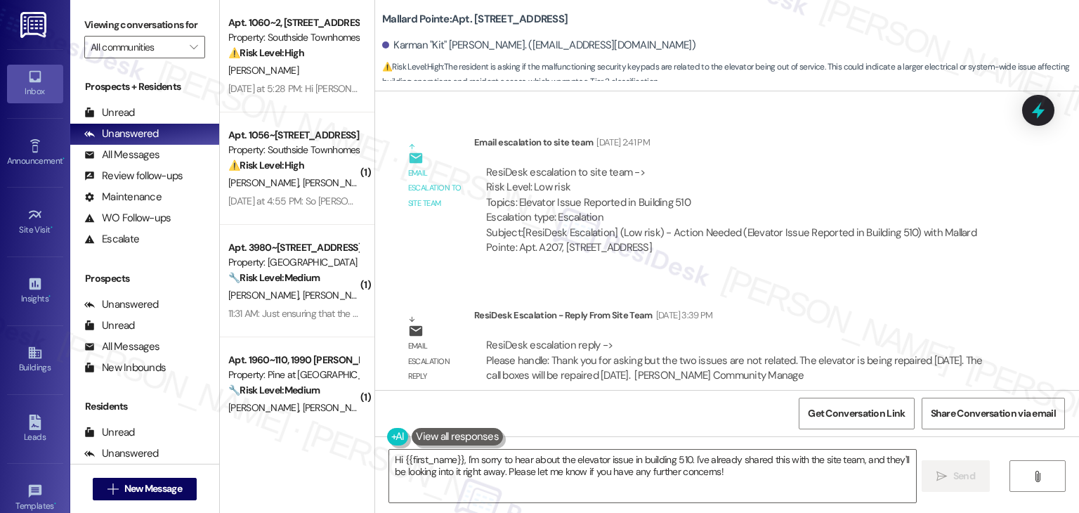
click at [699, 391] on div "Get Conversation Link Share Conversation via email" at bounding box center [727, 413] width 704 height 46
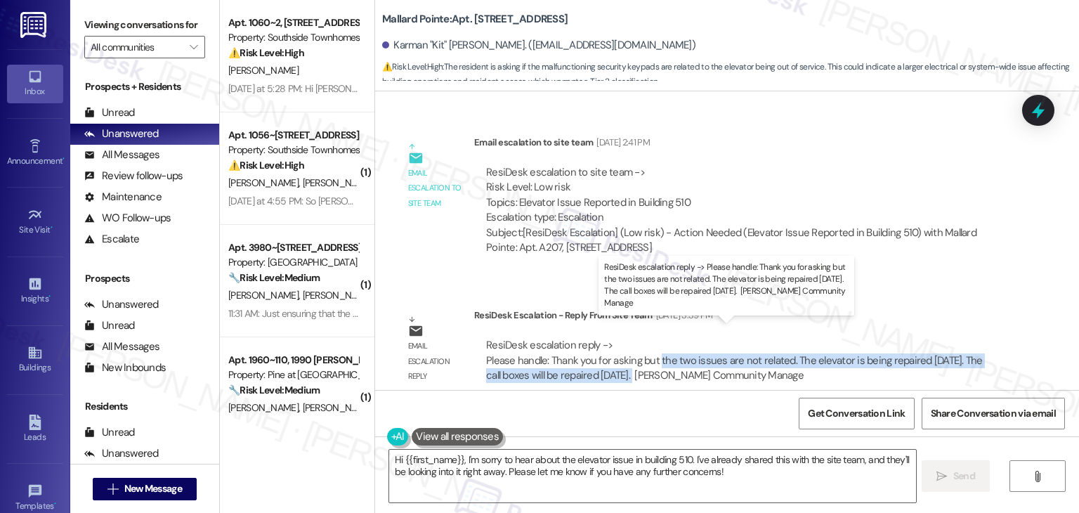
drag, startPoint x: 641, startPoint y: 362, endPoint x: 652, endPoint y: 348, distance: 17.0
click at [652, 348] on div "ResiDesk escalation reply -> Please handle: Thank you for asking but the two is…" at bounding box center [734, 360] width 496 height 44
copy div "the two issues are not related. The elevator is being repaired today. The call …"
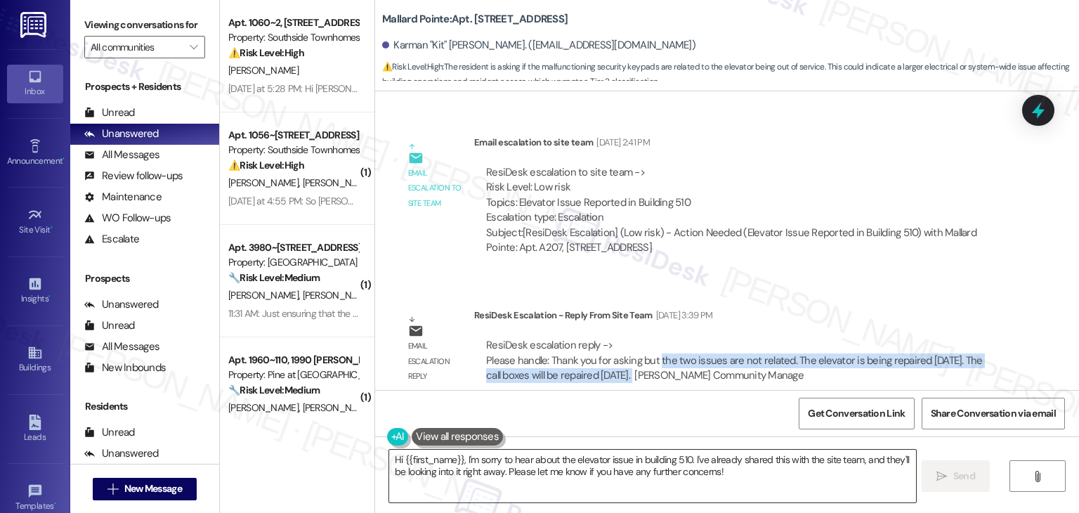
click at [592, 465] on textarea "Hi {{first_name}}, I'm sorry to hear about the elevator issue in building 510. …" at bounding box center [652, 475] width 526 height 53
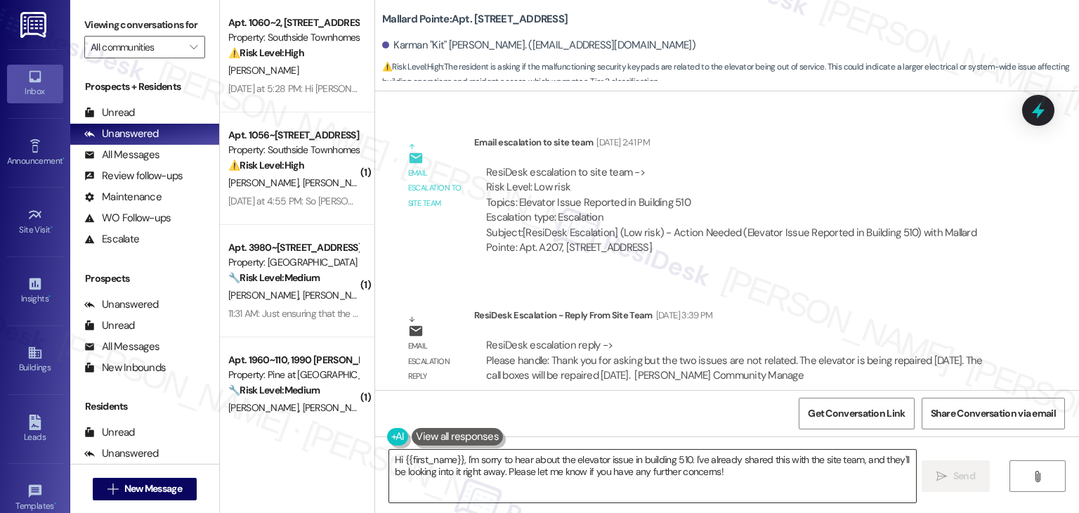
click at [592, 465] on textarea "Hi {{first_name}}, I'm sorry to hear about the elevator issue in building 510. …" at bounding box center [652, 475] width 526 height 53
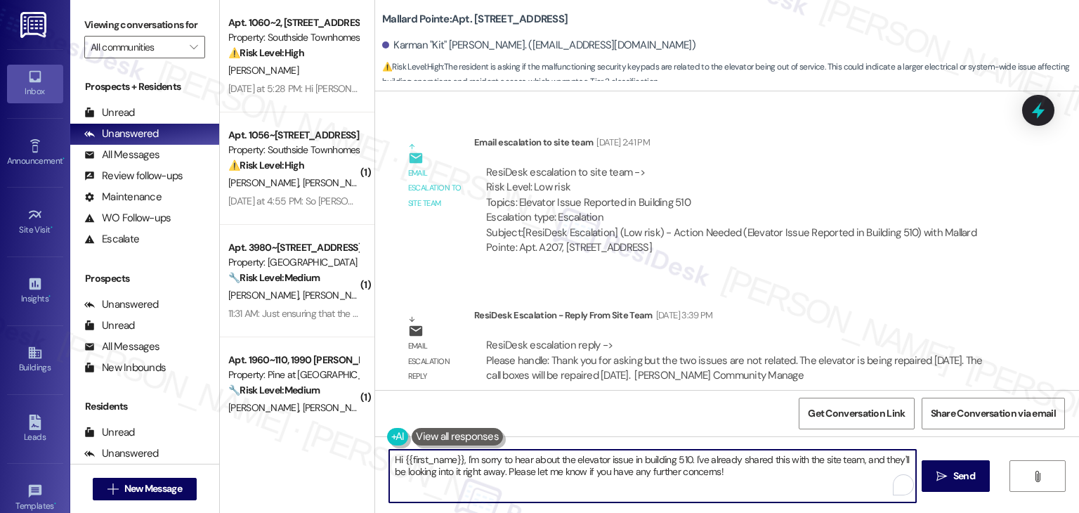
paste textarea "Karman, I’ve shared your concern with the site team regarding the elevator issu…"
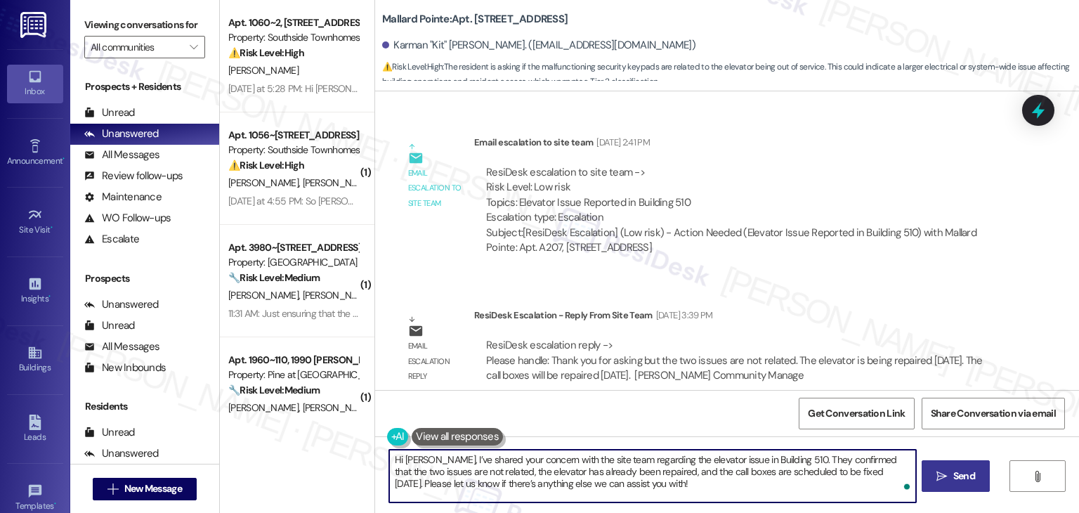
type textarea "Hi Karman, I’ve shared your concern with the site team regarding the elevator i…"
click at [966, 479] on span "Send" at bounding box center [964, 475] width 22 height 15
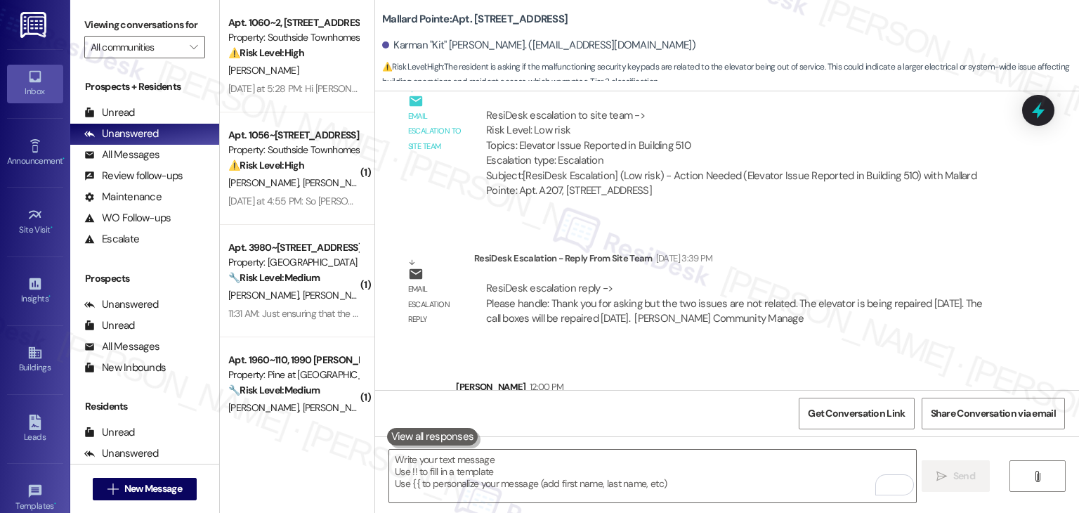
scroll to position [1369, 0]
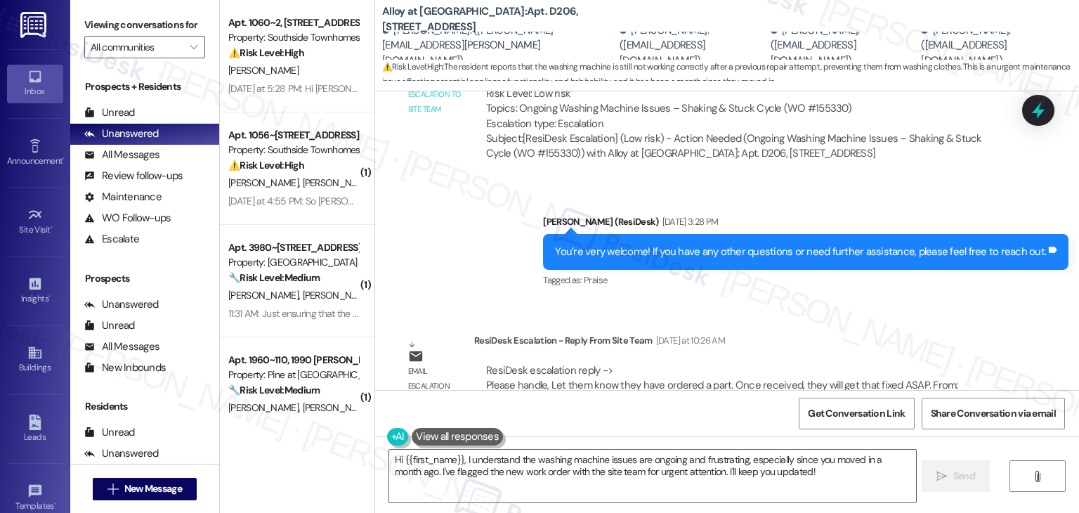
scroll to position [3936, 0]
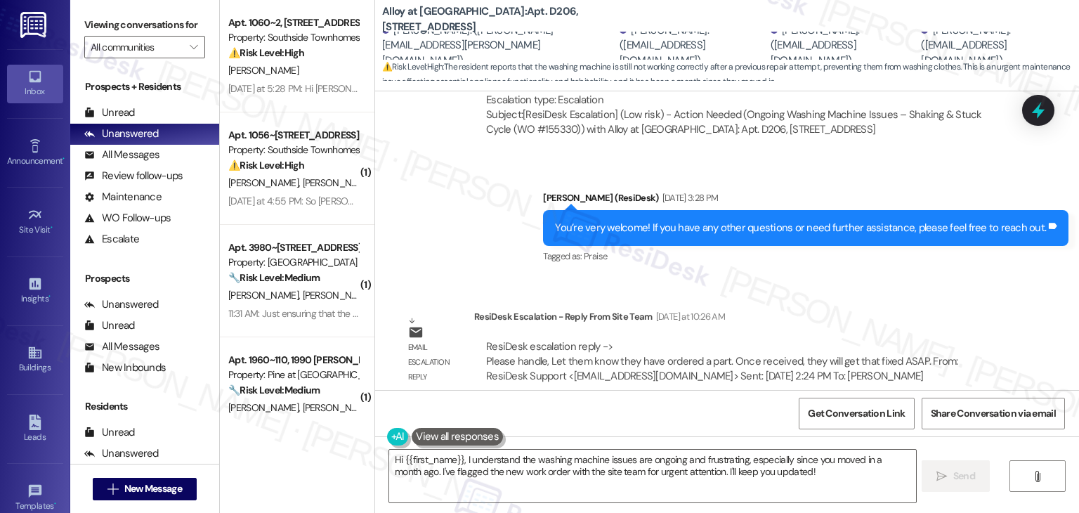
click at [461, 268] on div "Lease started [DATE] 7:00 PM Announcement, sent via SMS [PERSON_NAME] [DATE] 5:…" at bounding box center [727, 240] width 704 height 298
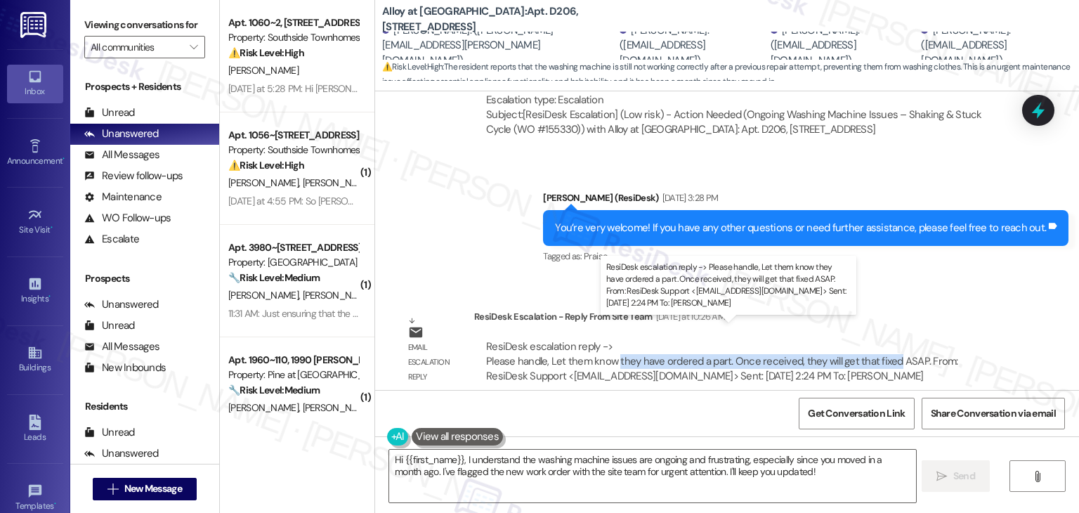
drag, startPoint x: 607, startPoint y: 348, endPoint x: 883, endPoint y: 341, distance: 275.3
click at [883, 341] on div "ResiDesk escalation reply -> Please handle, Let them know they have ordered a p…" at bounding box center [722, 361] width 472 height 44
copy div "they have ordered a part. Once received, they will get that fixed"
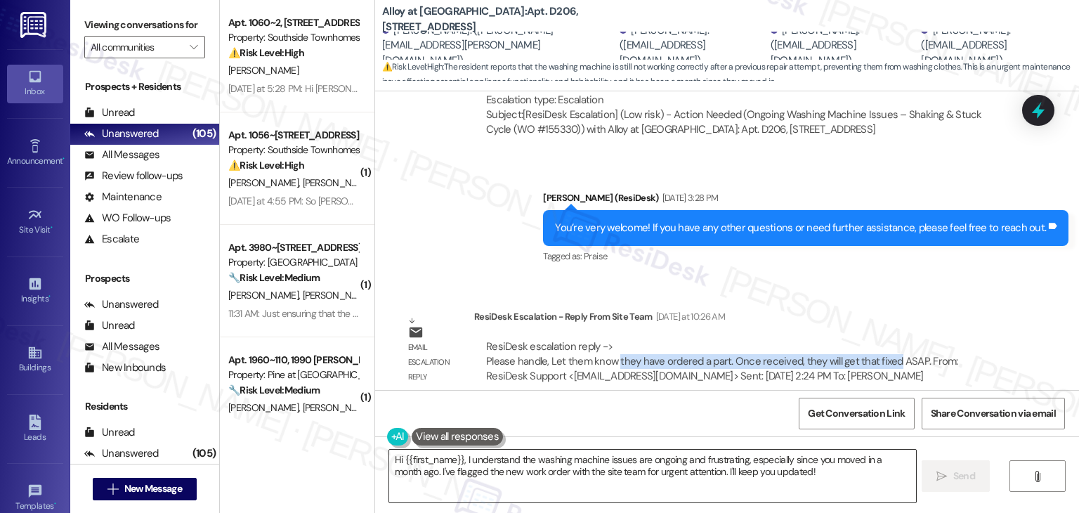
click at [567, 463] on textarea "Hi {{first_name}}, I understand the washing machine issues are ongoing and frus…" at bounding box center [652, 475] width 526 height 53
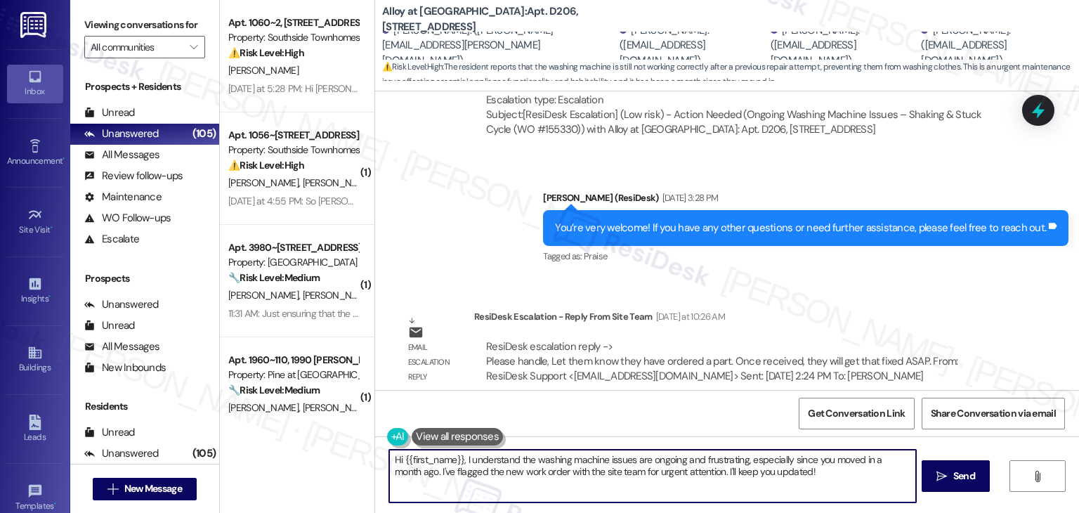
click at [567, 463] on textarea "Hi {{first_name}}, I understand the washing machine issues are ongoing and frus…" at bounding box center [652, 475] width 526 height 53
paste textarea "James, I’ve shared your concern with the site team regarding the washing machin…"
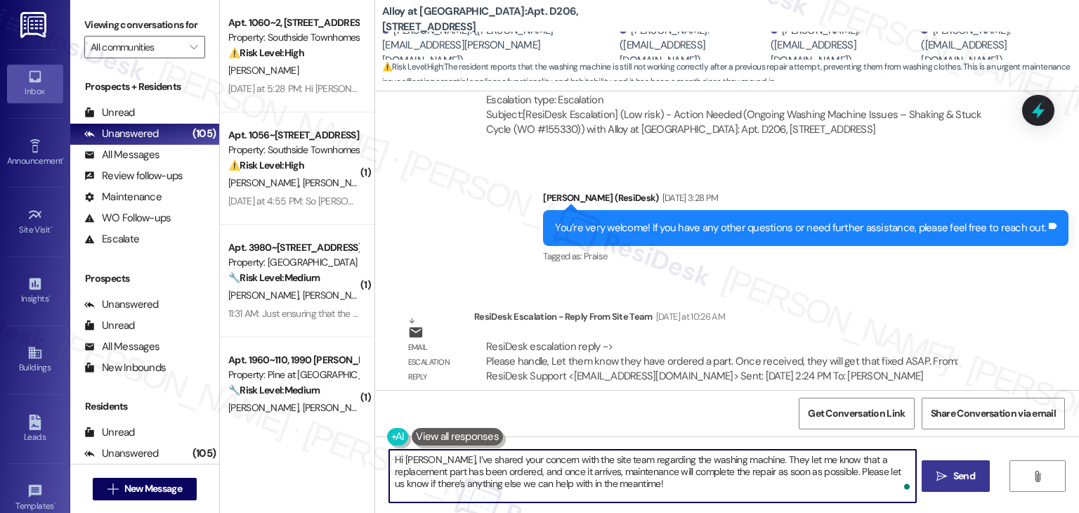
type textarea "Hi James, I’ve shared your concern with the site team regarding the washing mac…"
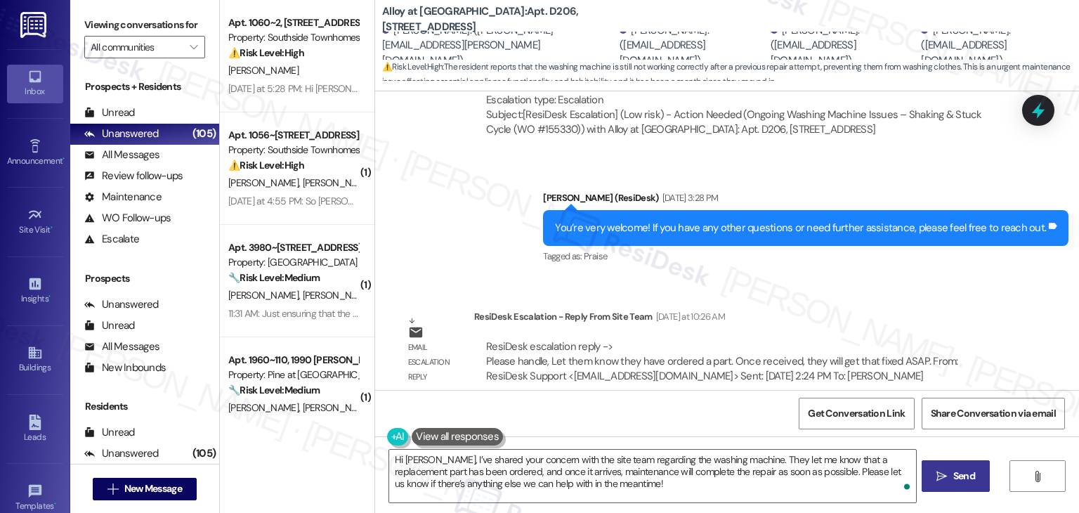
click at [944, 478] on icon "" at bounding box center [941, 475] width 11 height 11
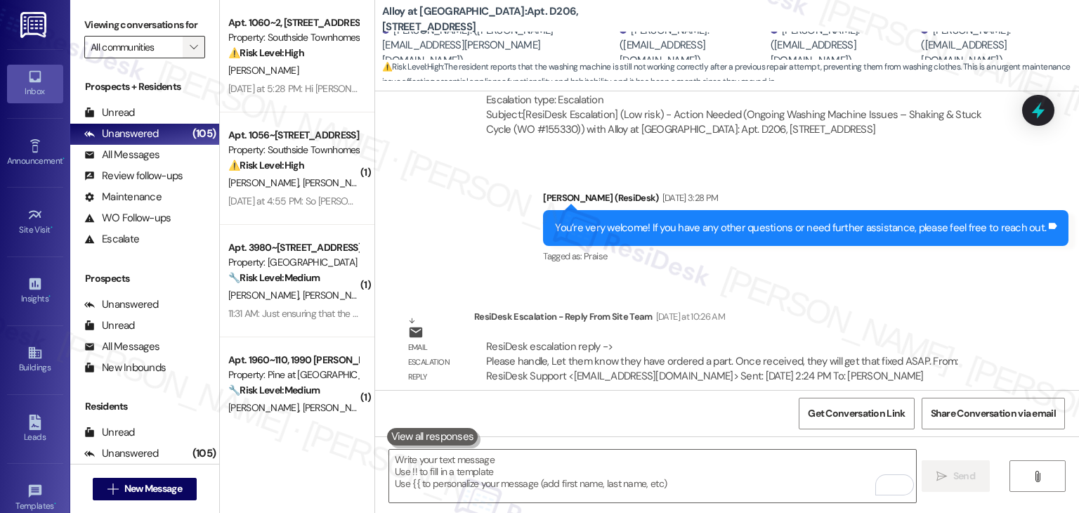
click at [190, 48] on icon "" at bounding box center [194, 46] width 8 height 11
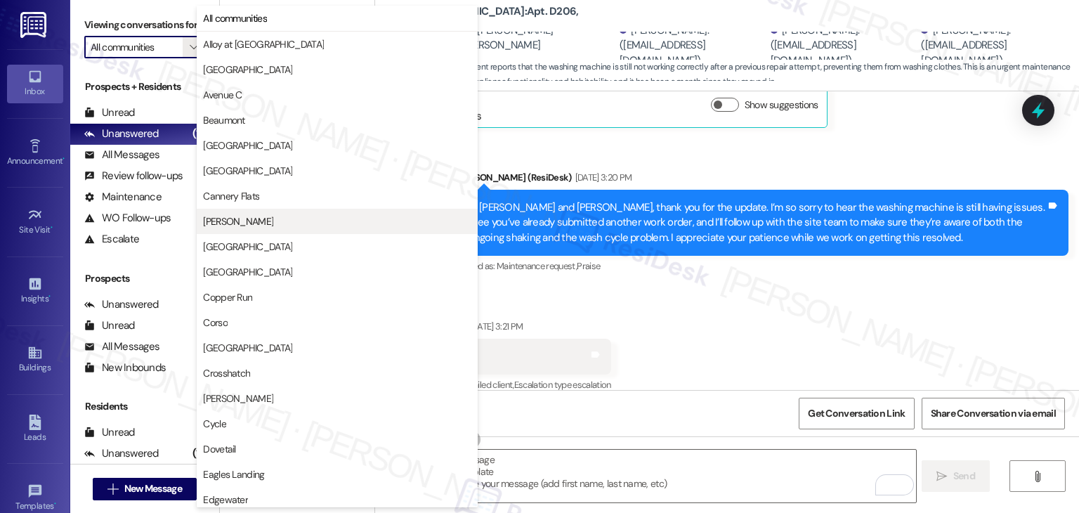
click at [233, 217] on span "Cardona" at bounding box center [238, 221] width 70 height 14
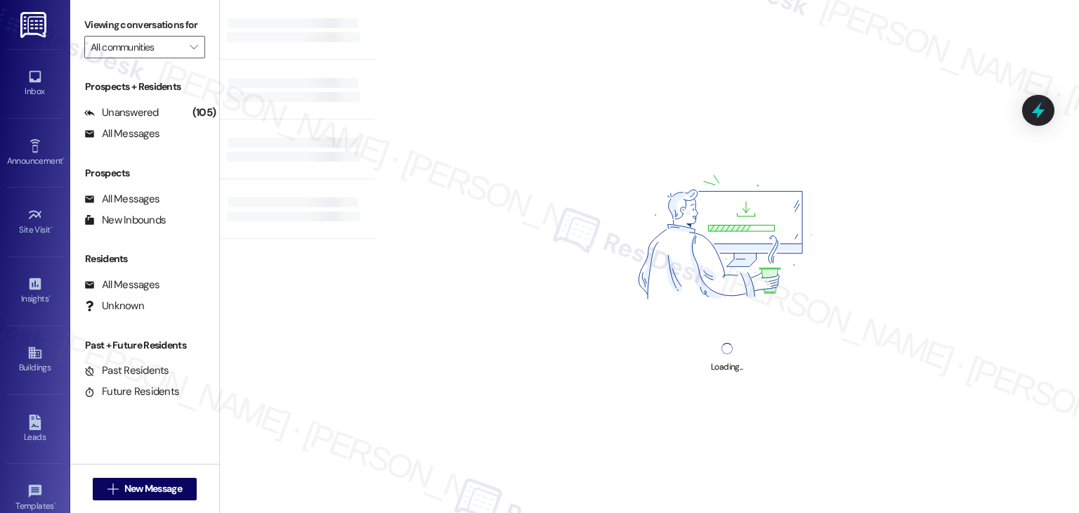
type input "Cardona"
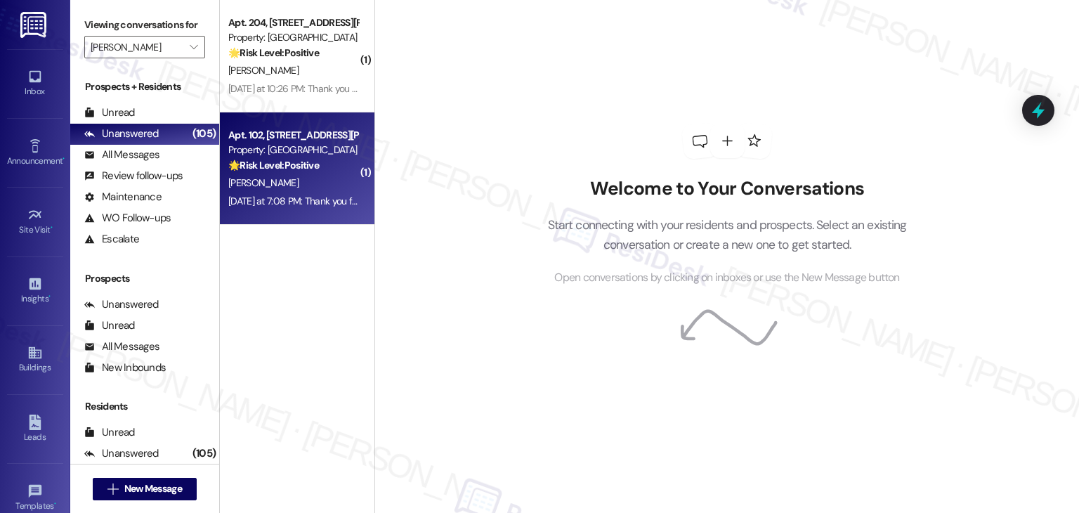
click at [315, 204] on div "Yesterday at 7:08 PM: Thank you for your message. Our offices are currently clo…" at bounding box center [659, 201] width 862 height 13
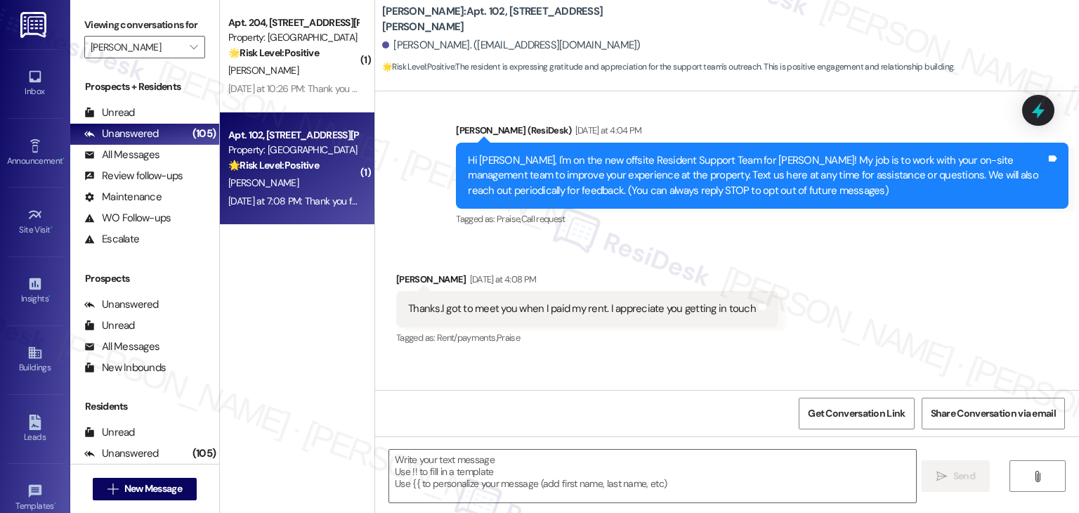
scroll to position [315, 0]
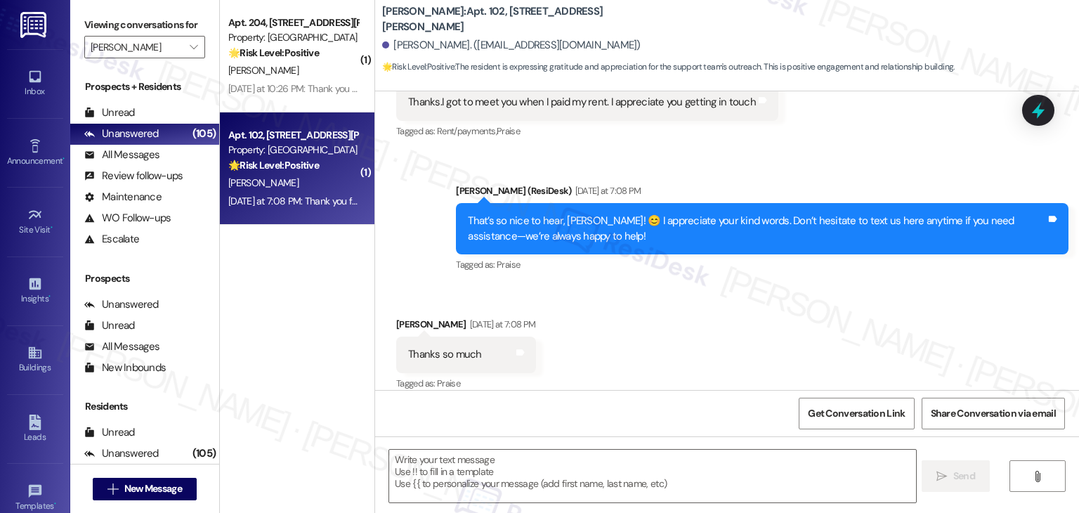
type textarea "Fetching suggested responses. Please feel free to read through the conversation…"
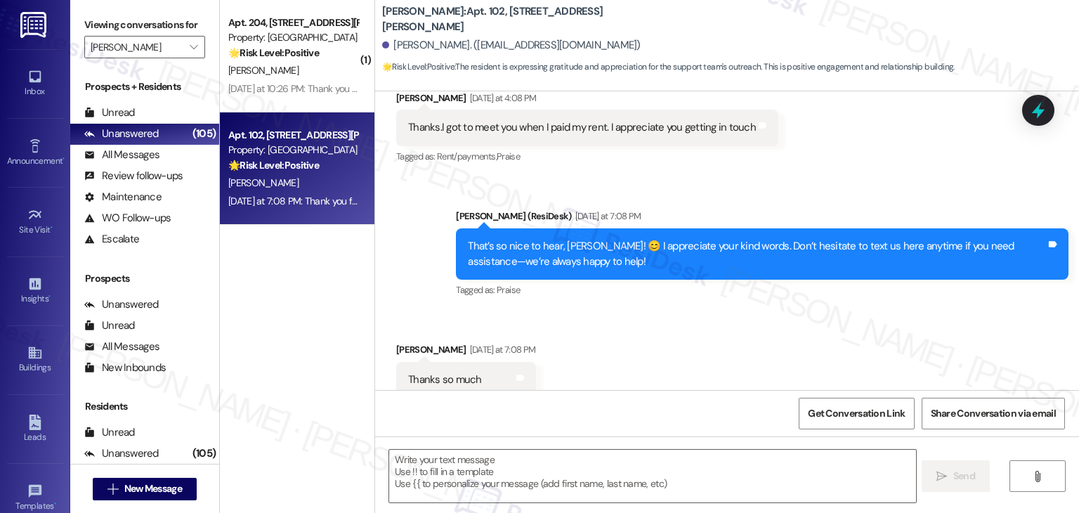
scroll to position [239, 0]
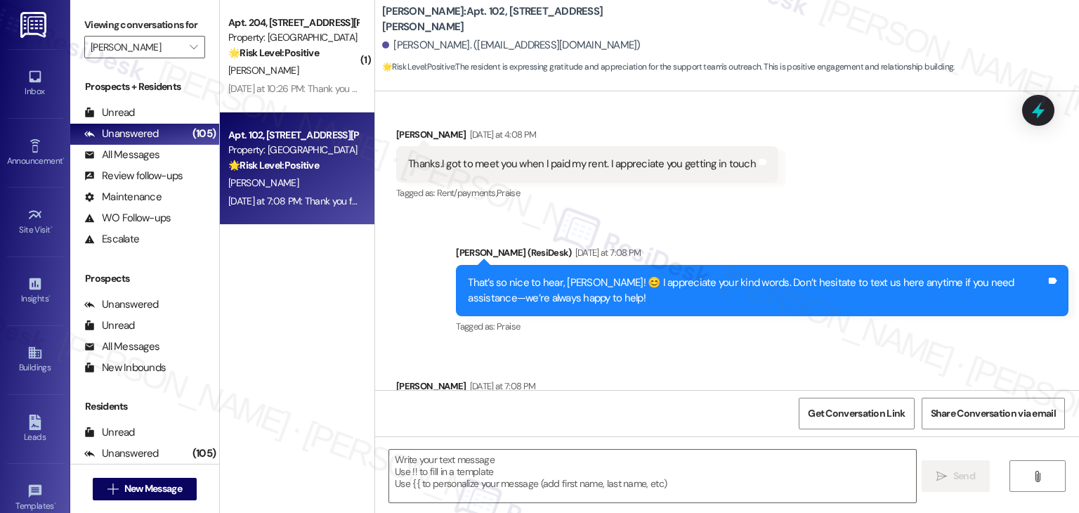
click at [663, 360] on div "Received via SMS Sally Hamann Yesterday at 7:08 PM Thanks so much Tags and note…" at bounding box center [727, 406] width 704 height 119
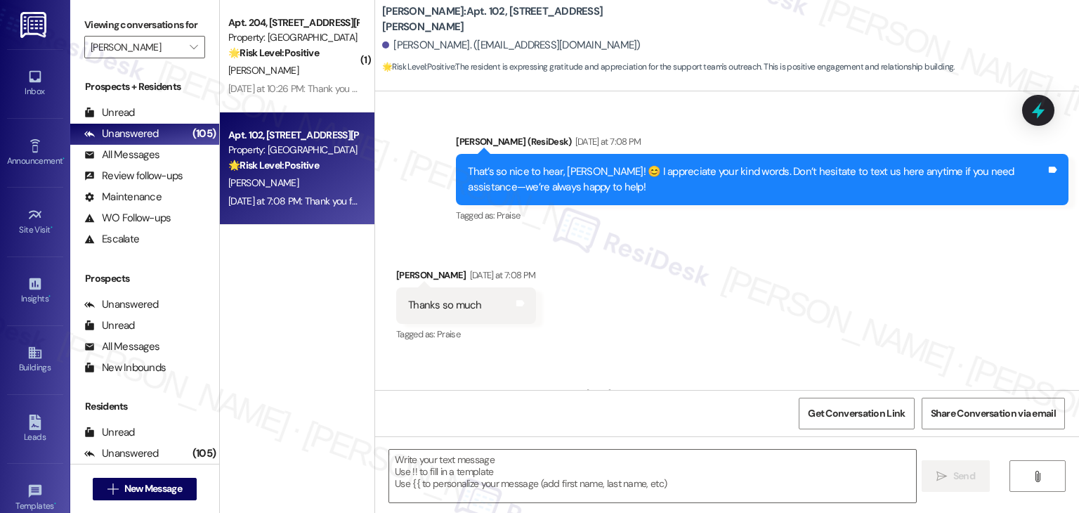
scroll to position [449, 0]
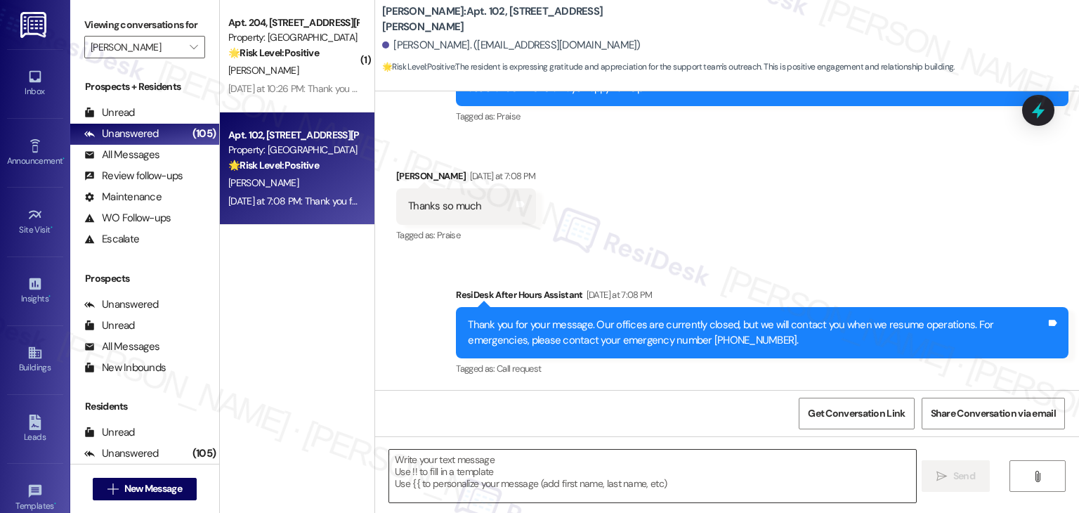
click at [470, 475] on textarea at bounding box center [652, 475] width 526 height 53
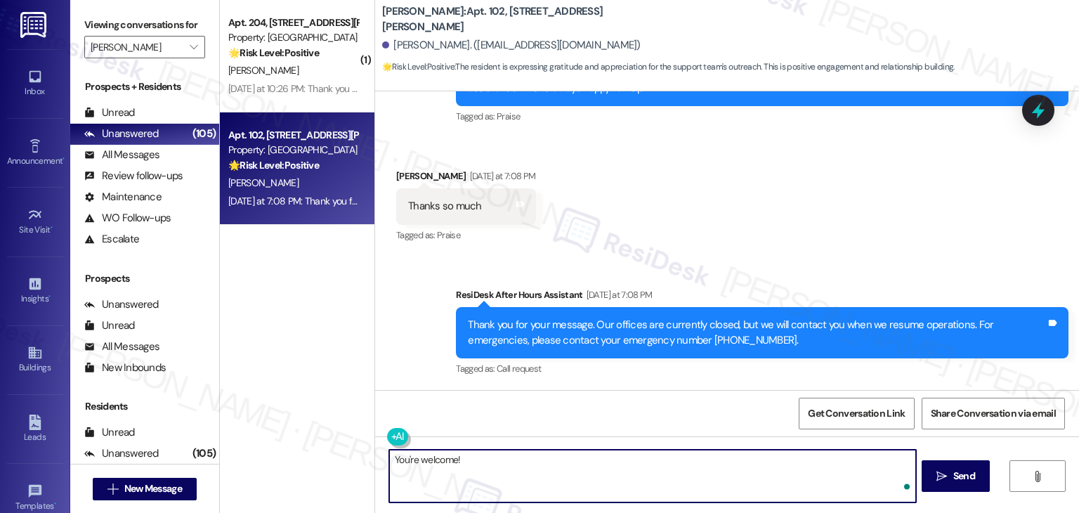
paste textarea "Should you have any questions or need help with anything else, please don't hes…"
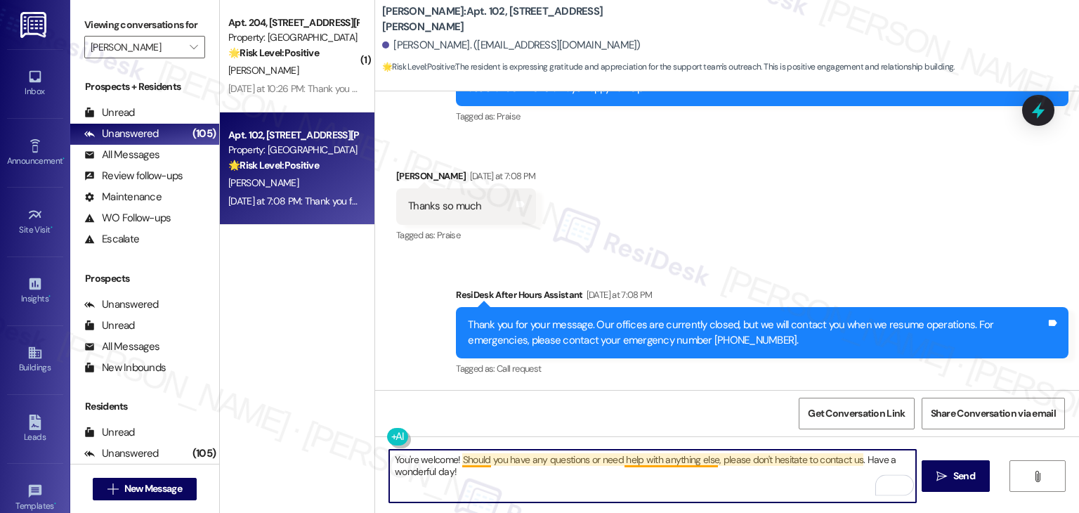
click at [675, 463] on textarea "You're welcome! Should you have any questions or need help with anything else, …" at bounding box center [652, 475] width 526 height 53
click at [699, 459] on textarea "You're welcome! Should you have any questions or need help with anything else, …" at bounding box center [652, 475] width 526 height 53
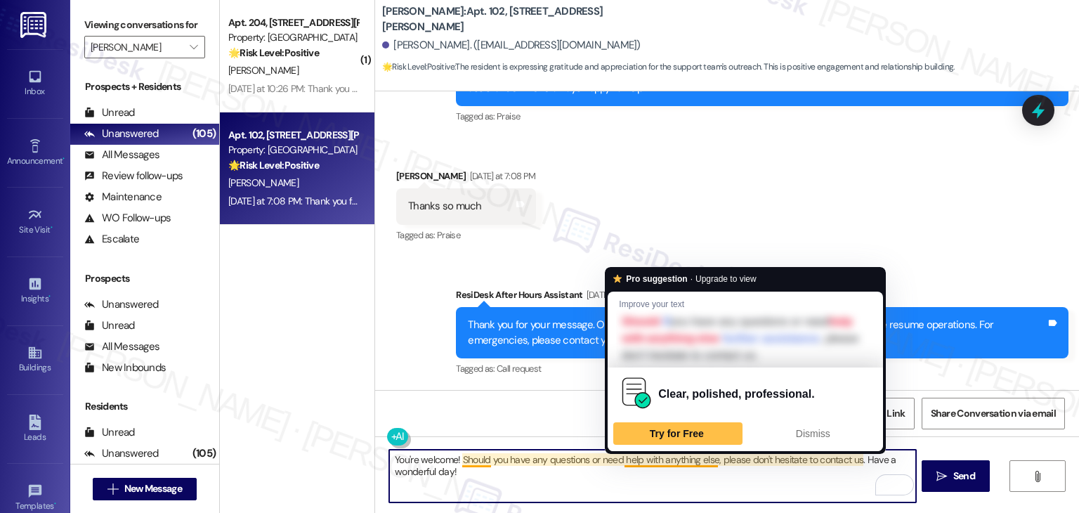
click at [699, 459] on textarea "You're welcome! Should you have any questions or need help with anything else, …" at bounding box center [652, 475] width 526 height 53
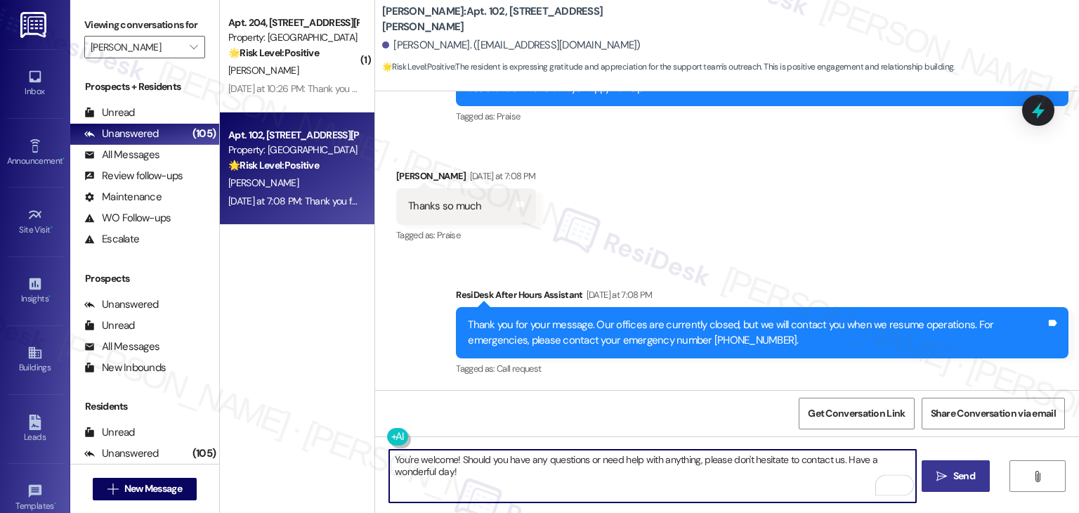
type textarea "You're welcome! Should you have any questions or need help with anything, pleas…"
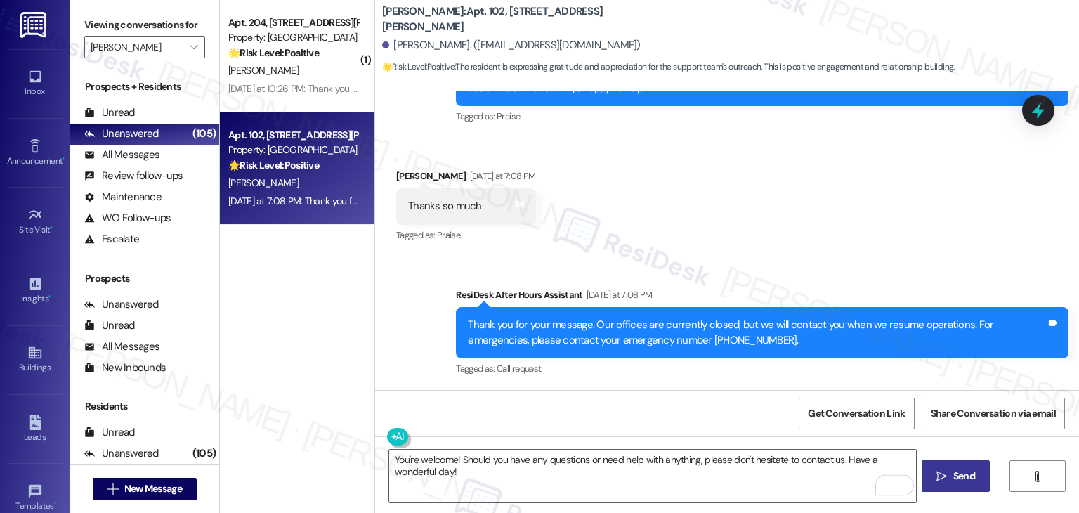
click at [950, 475] on span "Send" at bounding box center [963, 475] width 27 height 15
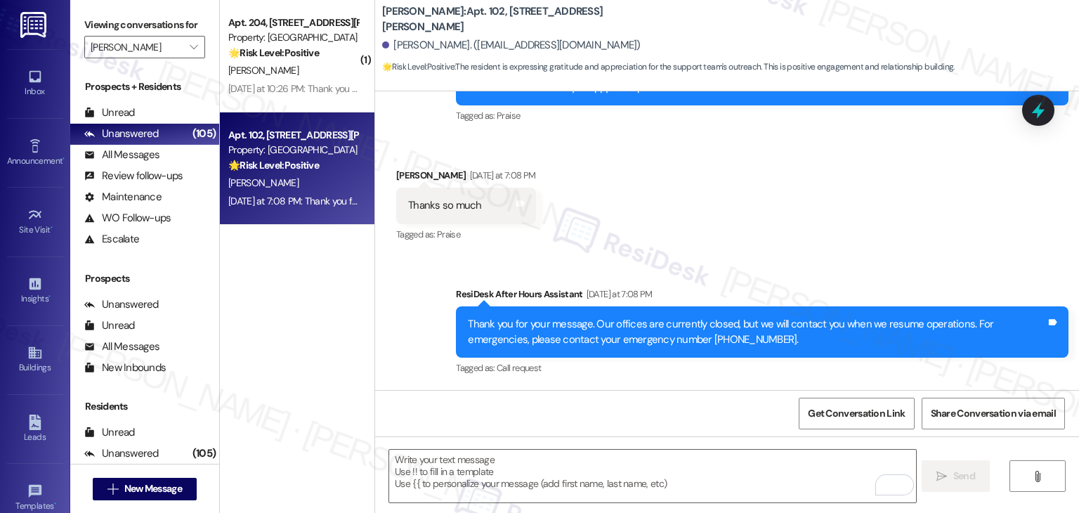
scroll to position [315, 0]
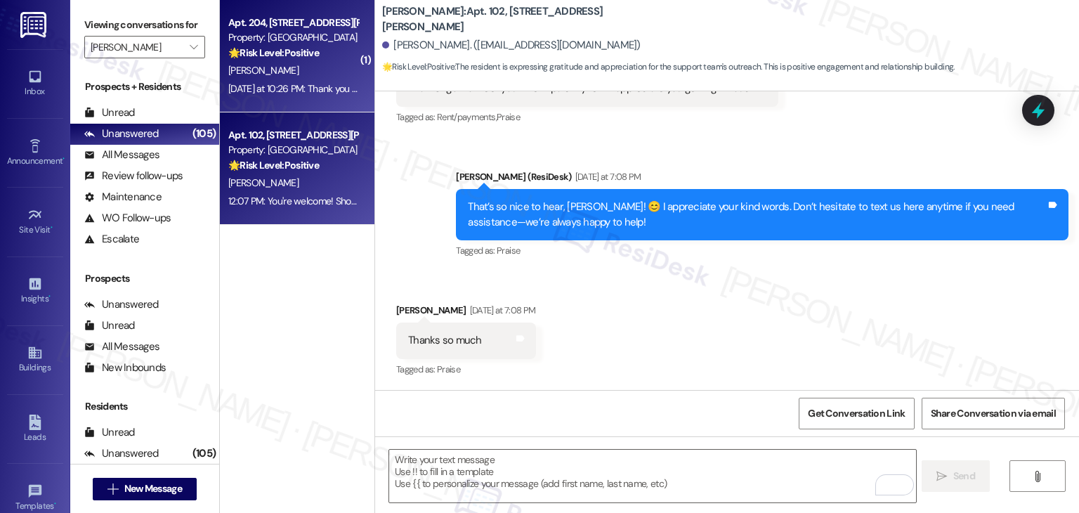
click at [306, 95] on div "Yesterday at 10:26 PM: Thank you for your message. Our offices are currently cl…" at bounding box center [293, 89] width 133 height 18
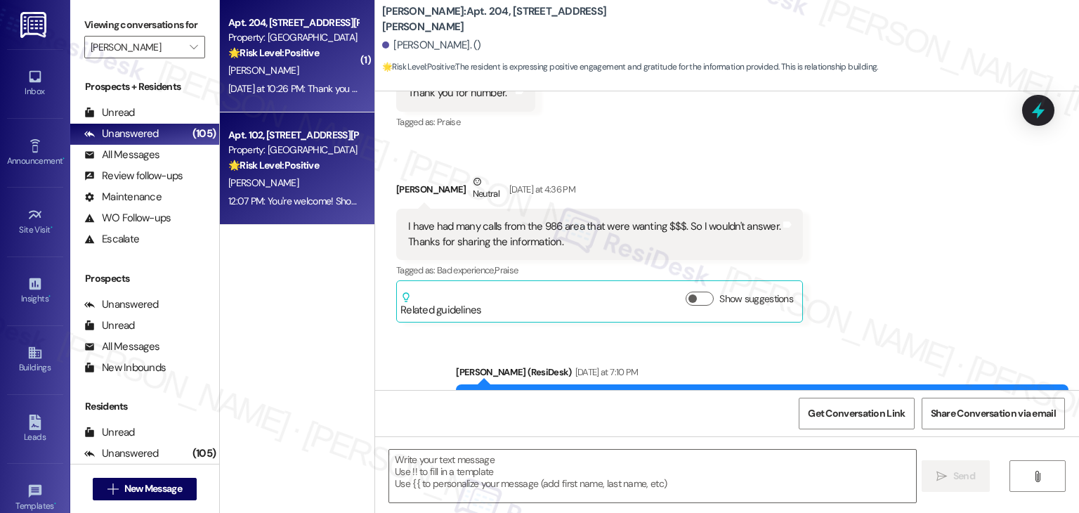
type textarea "Fetching suggested responses. Please feel free to read through the conversation…"
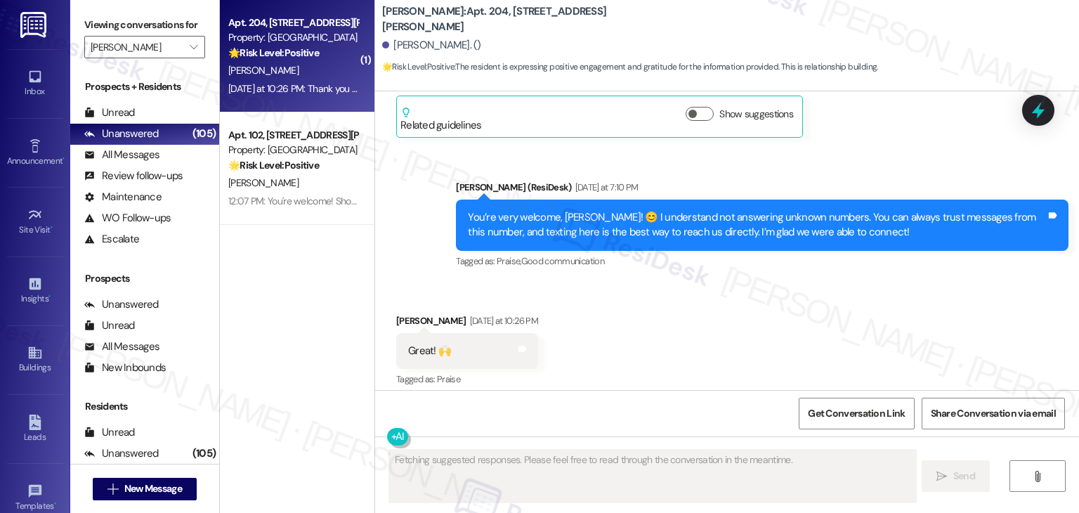
scroll to position [505, 0]
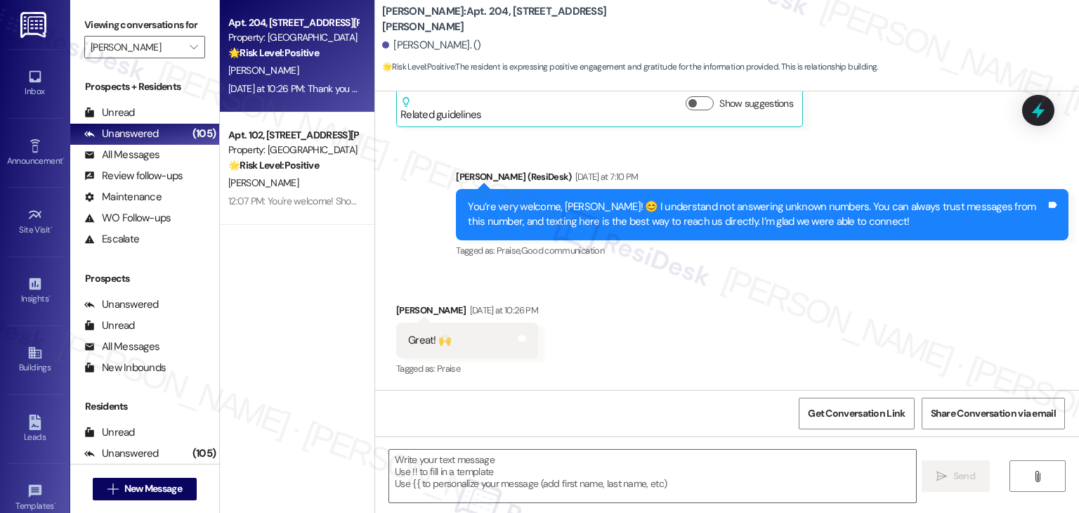
click at [598, 345] on div "Received via SMS Kathren Benedict Yesterday at 10:26 PM Great! 🙌 Tags and notes…" at bounding box center [727, 330] width 704 height 119
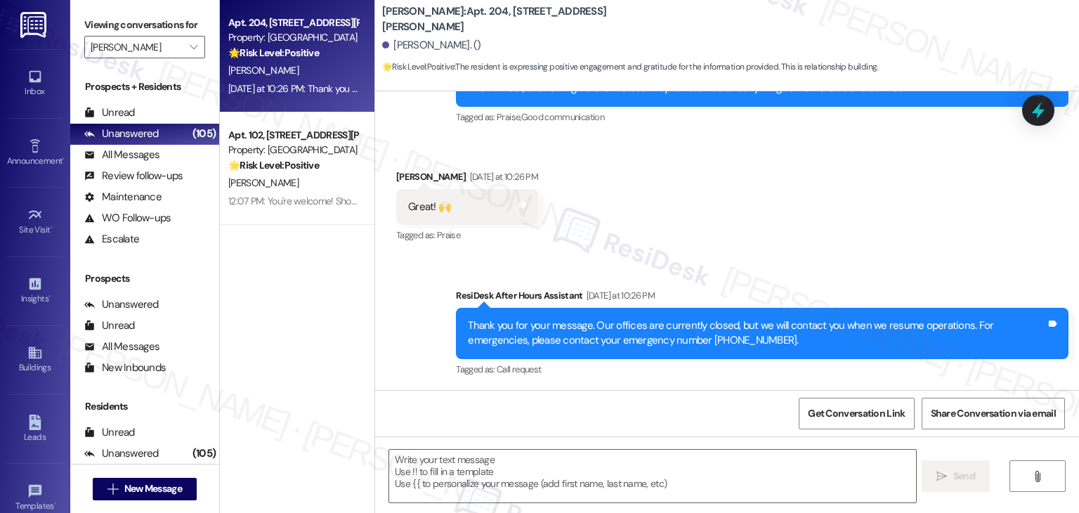
scroll to position [568, 0]
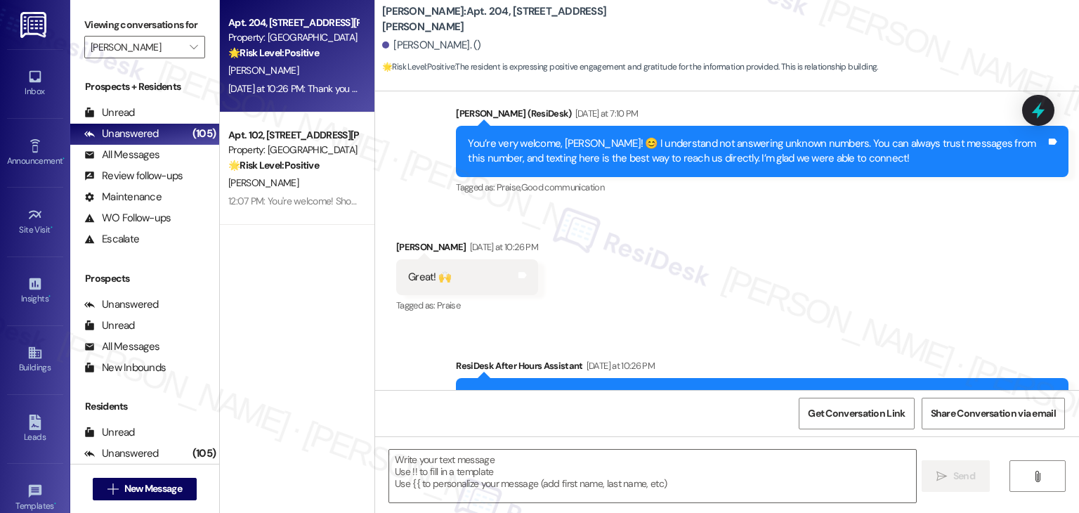
click at [580, 169] on div "You’re very welcome, Kathren! 😊 I understand not answering unknown numbers. You…" at bounding box center [762, 151] width 612 height 51
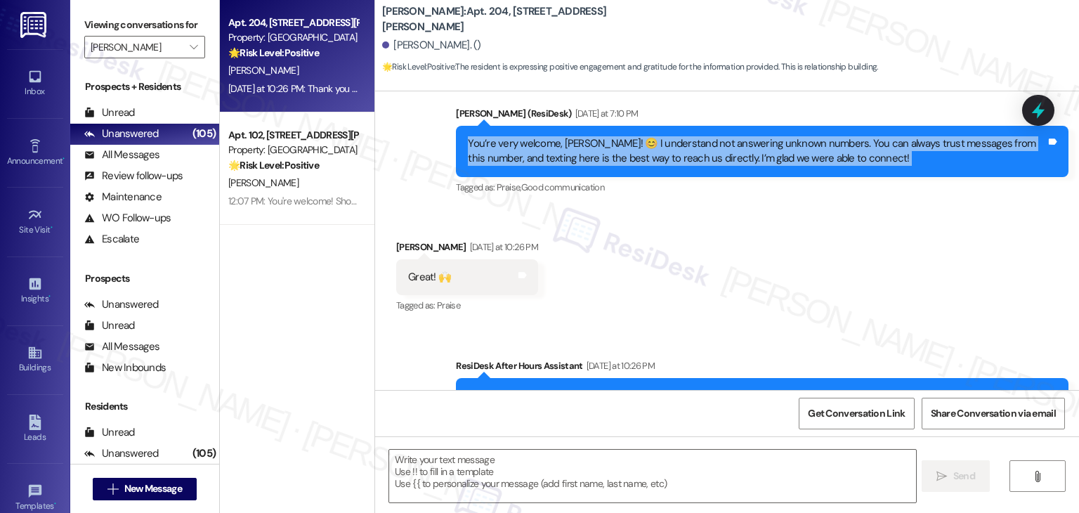
click at [580, 169] on div "You’re very welcome, Kathren! 😊 I understand not answering unknown numbers. You…" at bounding box center [762, 151] width 612 height 51
copy div "You’re very welcome, Kathren! 😊 I understand not answering unknown numbers. You…"
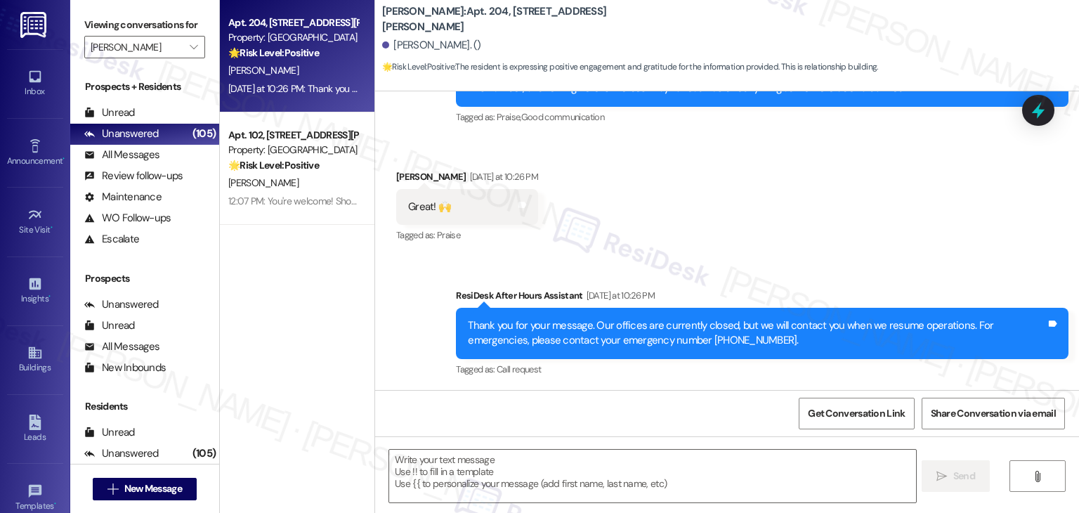
click at [414, 206] on div "Great! 🙌" at bounding box center [429, 206] width 43 height 15
copy div "Great! 🙌 Tags and notes"
click at [584, 466] on textarea at bounding box center [652, 475] width 526 height 53
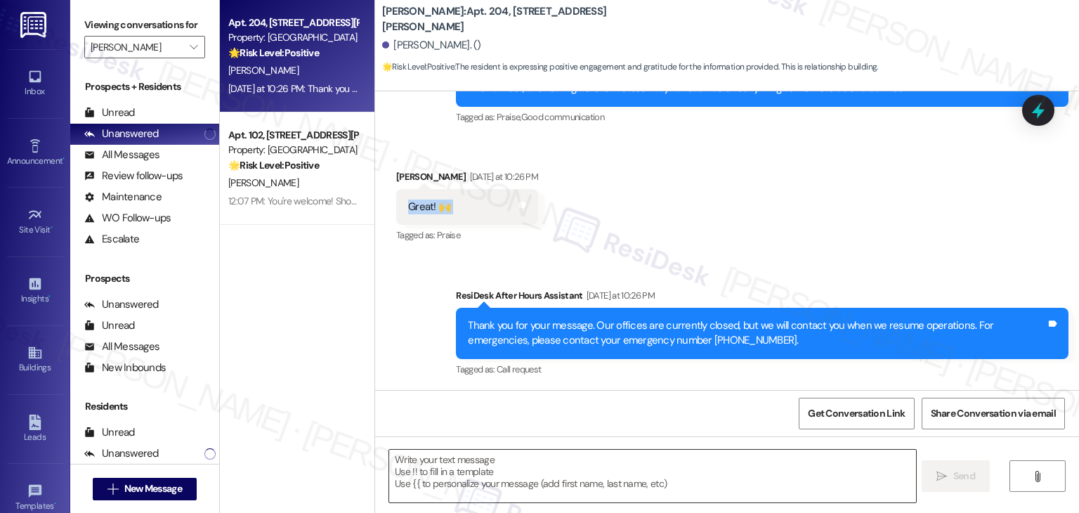
paste textarea "Awesome! 🙌 Thanks again, Kathren. We’re always here if you need anything. Have …"
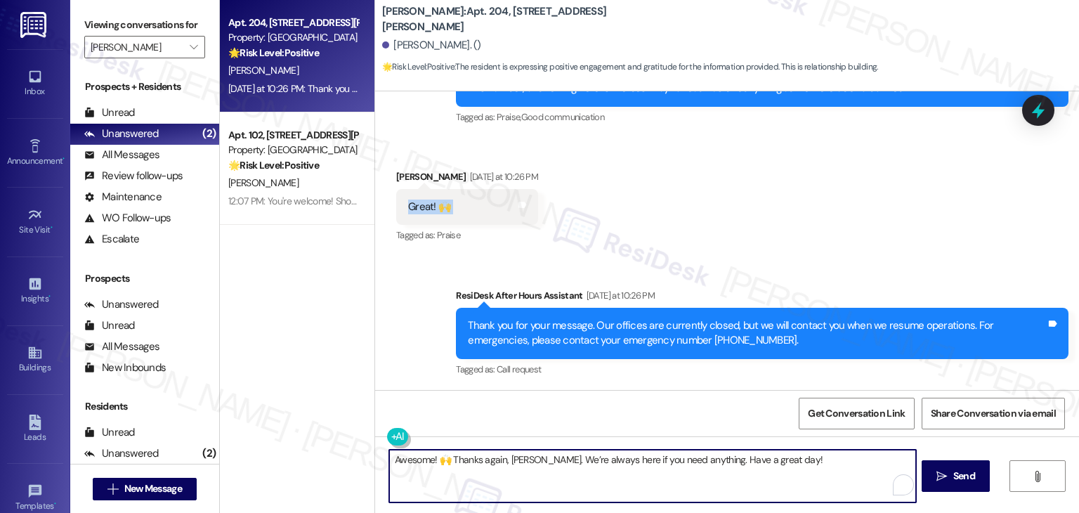
type textarea "Awesome! 🙌 Thanks again, Kathren. We’re always here if you need anything. Have …"
click at [606, 474] on textarea "Awesome! 🙌 Thanks again, Kathren. We’re always here if you need anything. Have …" at bounding box center [652, 475] width 526 height 53
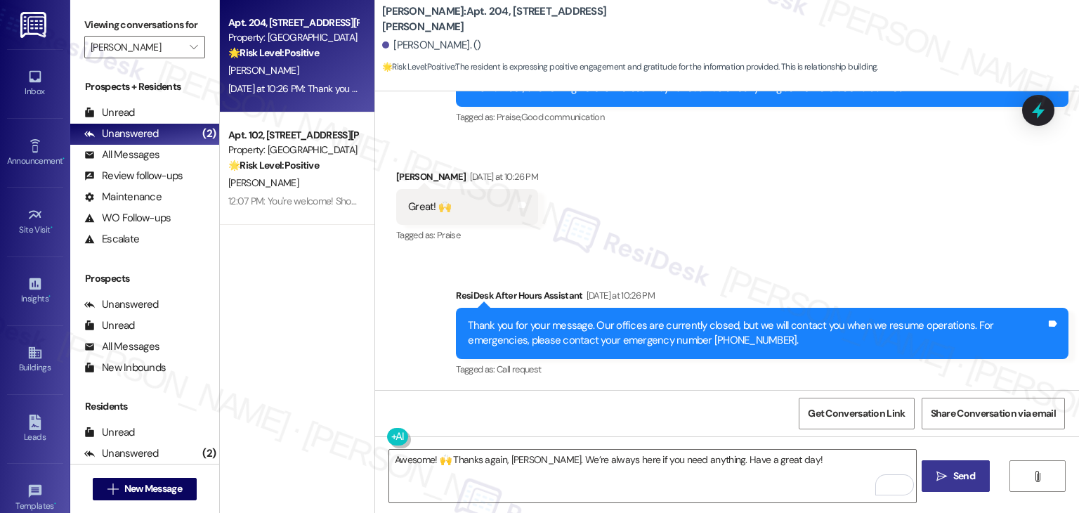
click at [947, 471] on span " Send" at bounding box center [955, 475] width 44 height 15
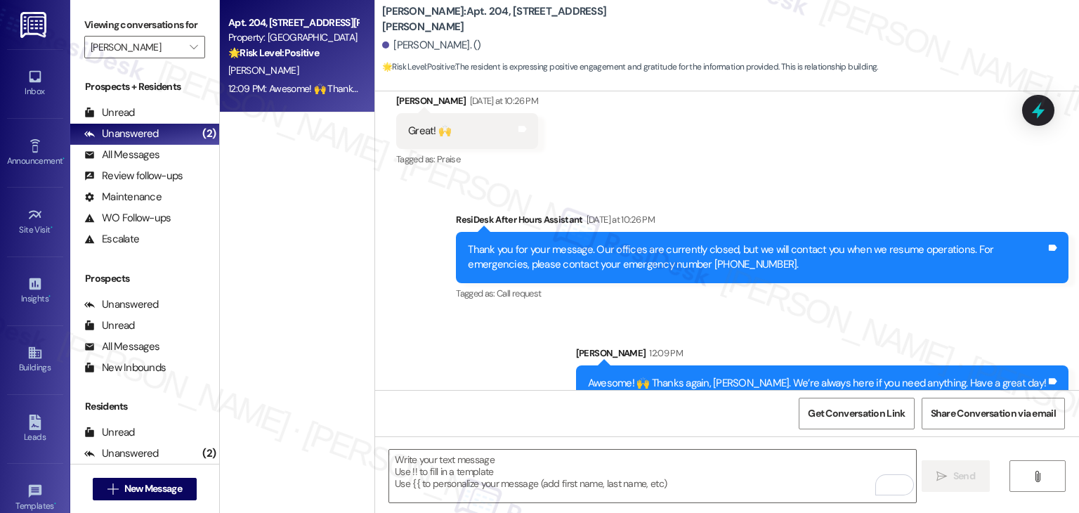
scroll to position [737, 0]
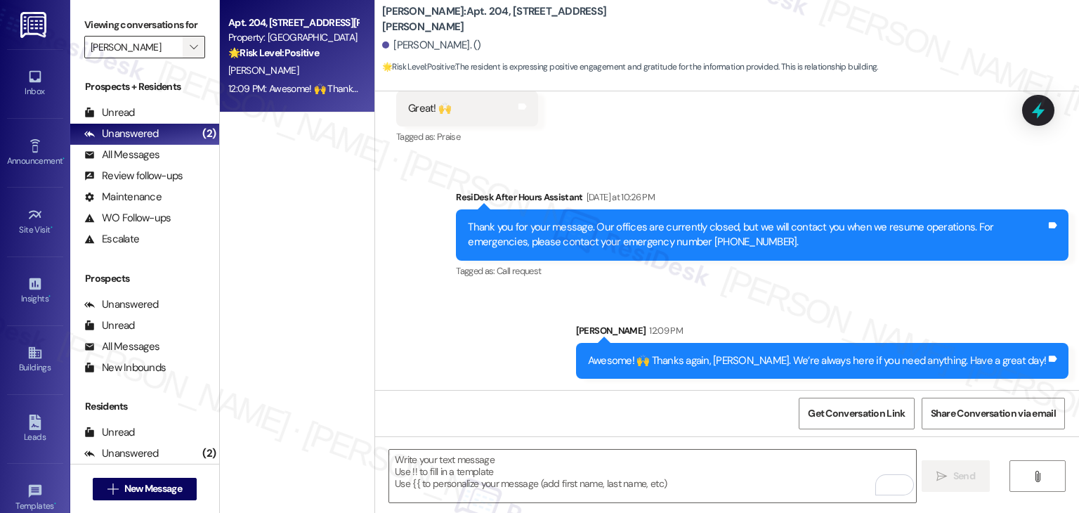
click at [190, 43] on icon "" at bounding box center [194, 46] width 8 height 11
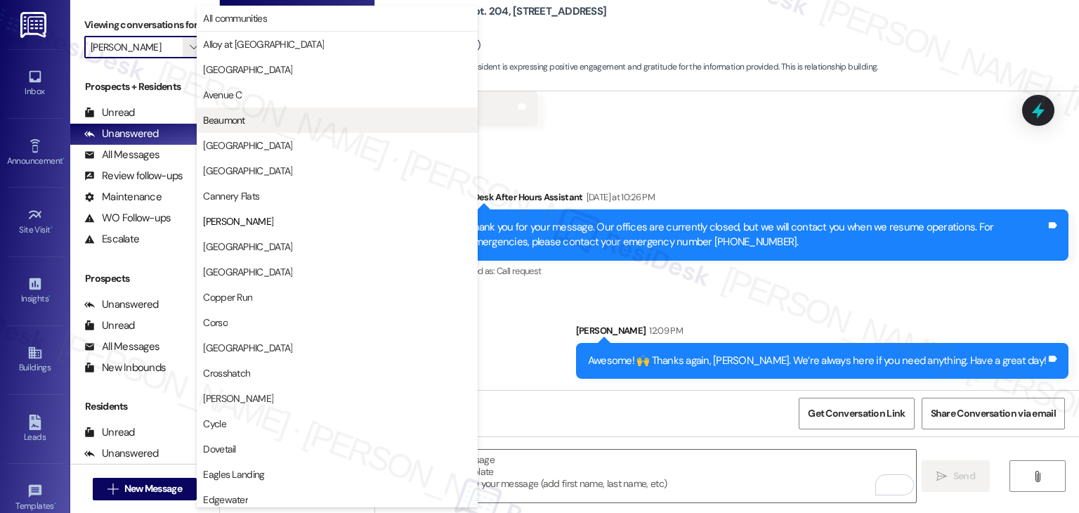
click at [240, 115] on span "Beaumont" at bounding box center [223, 120] width 41 height 14
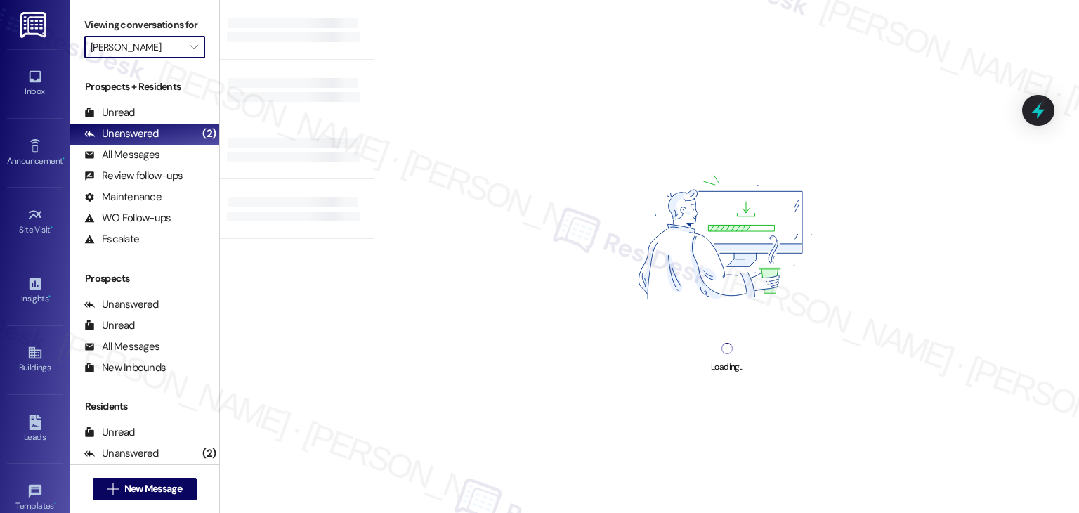
type input "Beaumont"
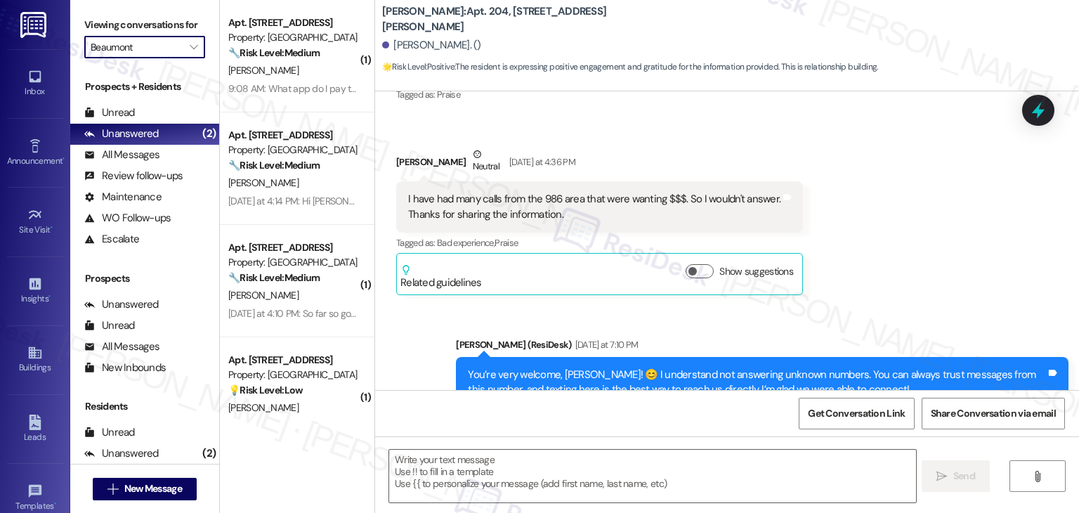
scroll to position [505, 0]
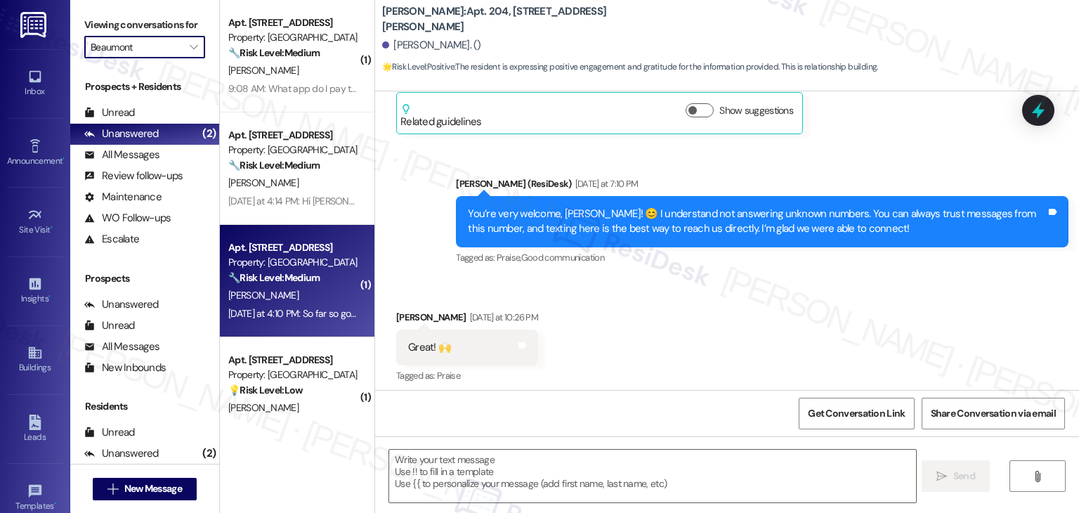
type textarea "Fetching suggested responses. Please feel free to read through the conversation…"
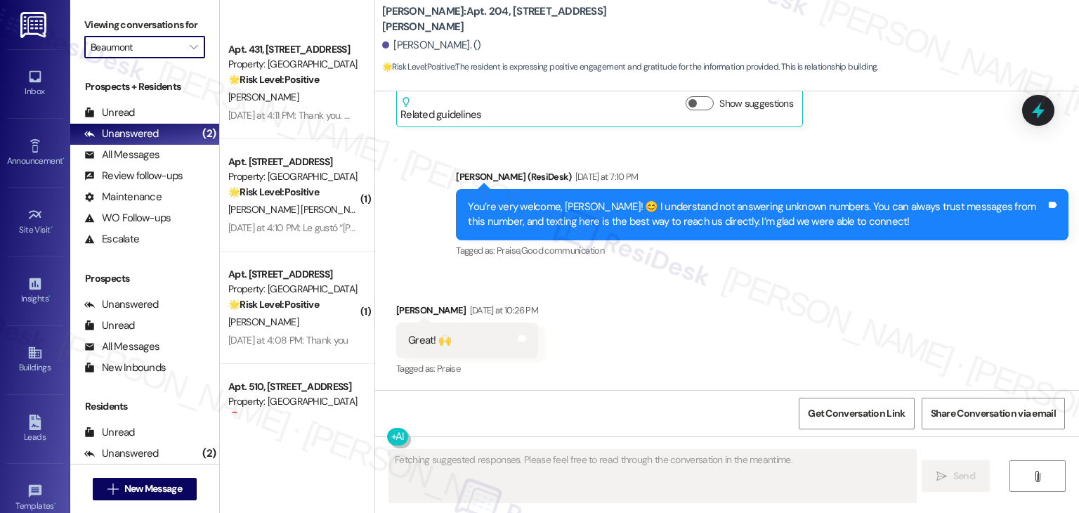
scroll to position [935, 0]
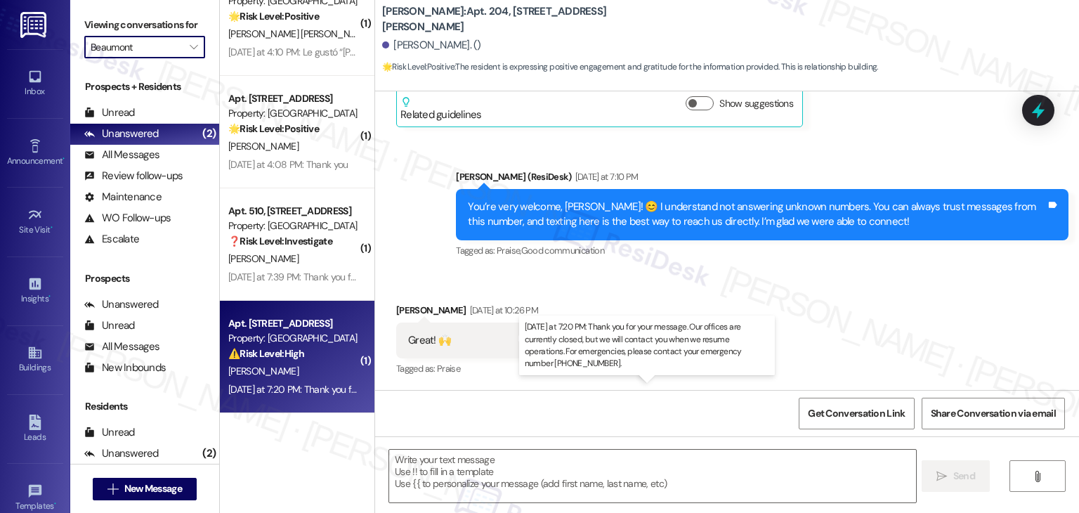
click at [274, 388] on div "Yesterday at 7:20 PM: Thank you for your message. Our offices are currently clo…" at bounding box center [658, 389] width 861 height 13
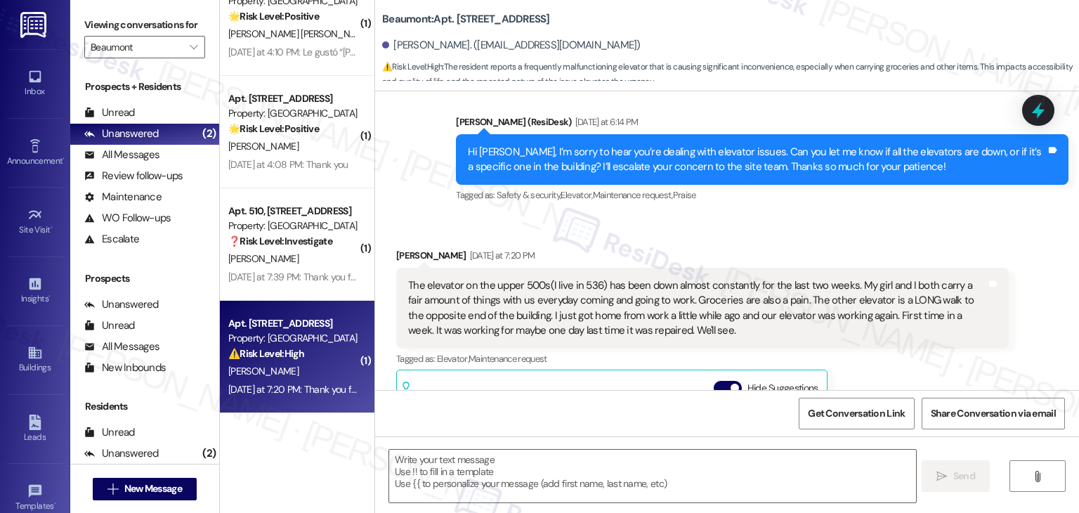
type textarea "Fetching suggested responses. Please feel free to read through the conversation…"
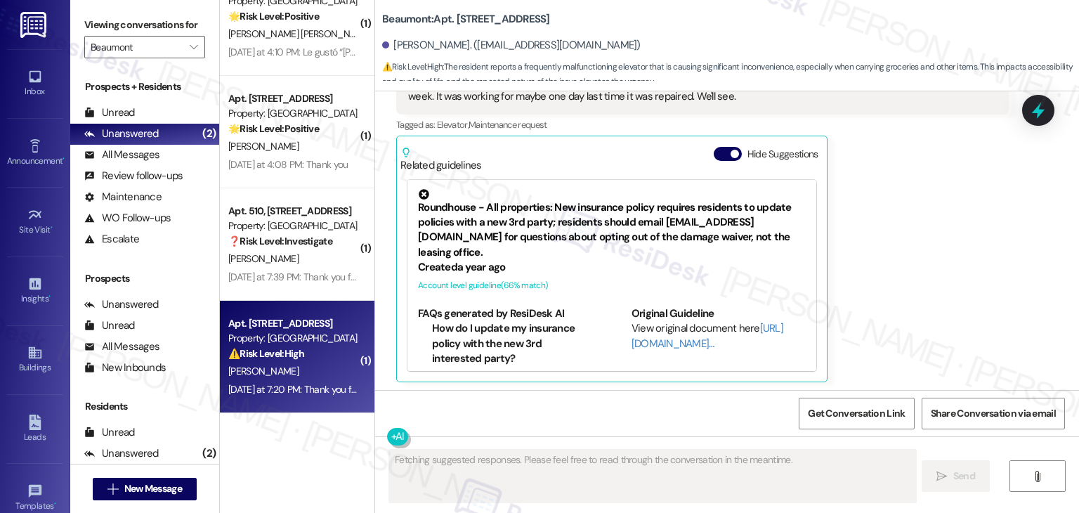
scroll to position [458, 0]
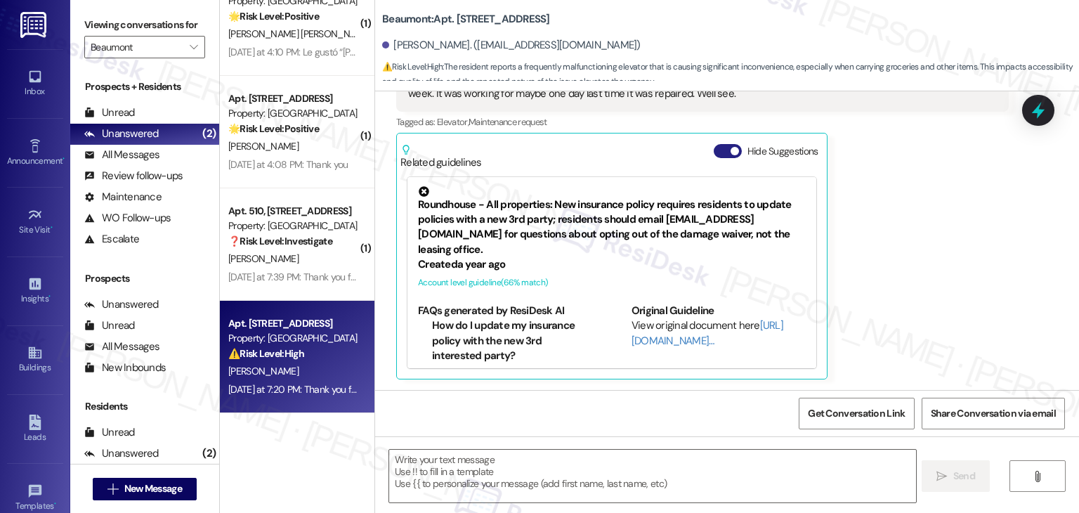
click at [713, 148] on button "Hide Suggestions" at bounding box center [727, 151] width 28 height 14
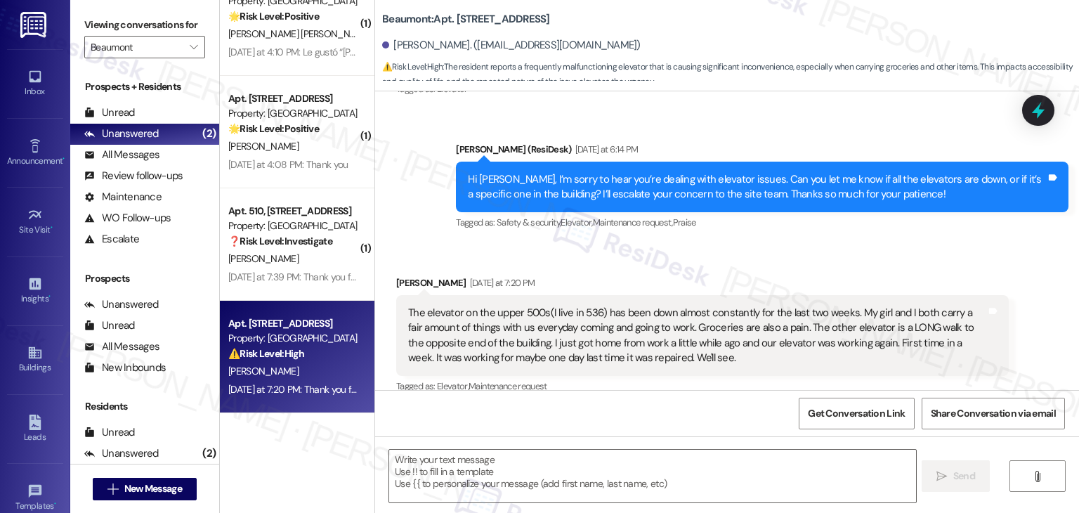
scroll to position [176, 0]
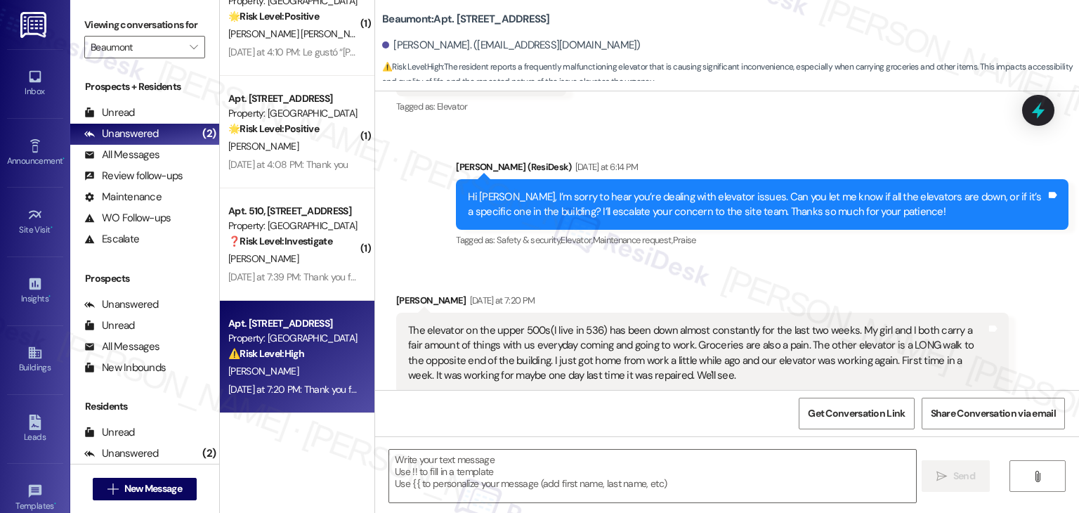
click at [693, 216] on div "Hi Michael, I’m sorry to hear you’re dealing with elevator issues. Can you let …" at bounding box center [757, 205] width 578 height 30
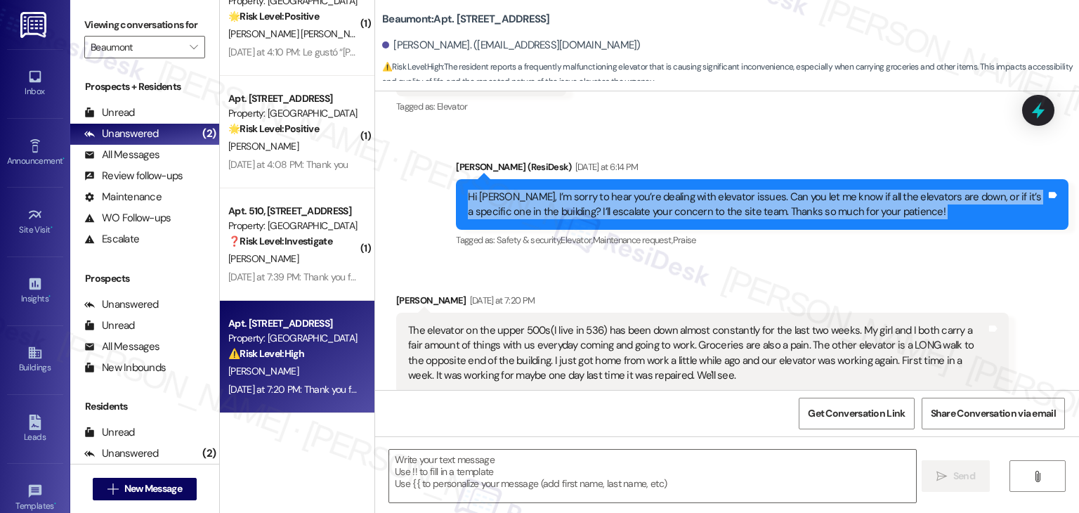
click at [693, 216] on div "Hi Michael, I’m sorry to hear you’re dealing with elevator issues. Can you let …" at bounding box center [757, 205] width 578 height 30
copy div "Hi Michael, I’m sorry to hear you’re dealing with elevator issues. Can you let …"
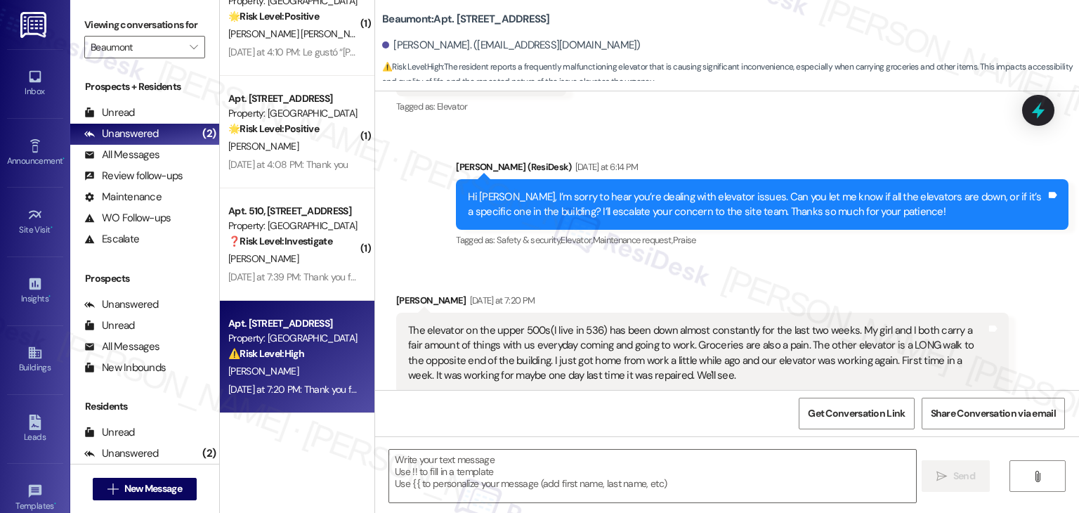
click at [489, 349] on div "The elevator on the upper 500s(I live in 536) has been down almost constantly f…" at bounding box center [697, 353] width 578 height 60
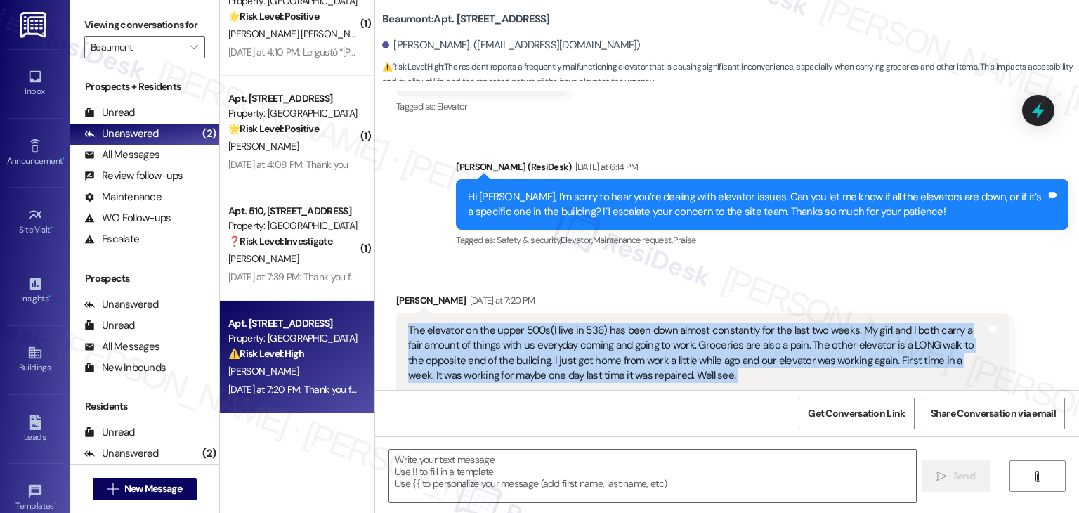
click at [489, 349] on div "The elevator on the upper 500s(I live in 536) has been down almost constantly f…" at bounding box center [697, 353] width 578 height 60
copy div "The elevator on the upper 500s(I live in 536) has been down almost constantly f…"
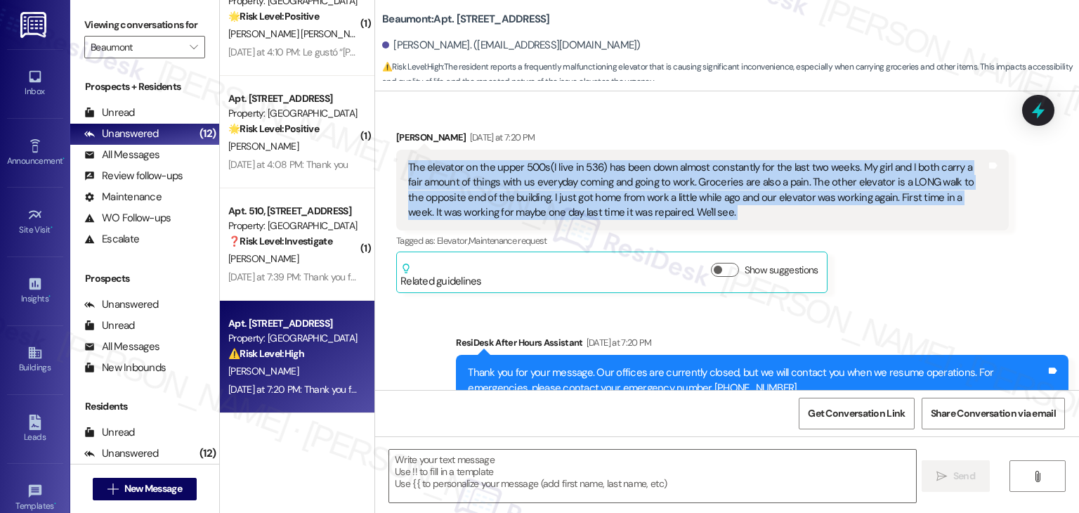
scroll to position [387, 0]
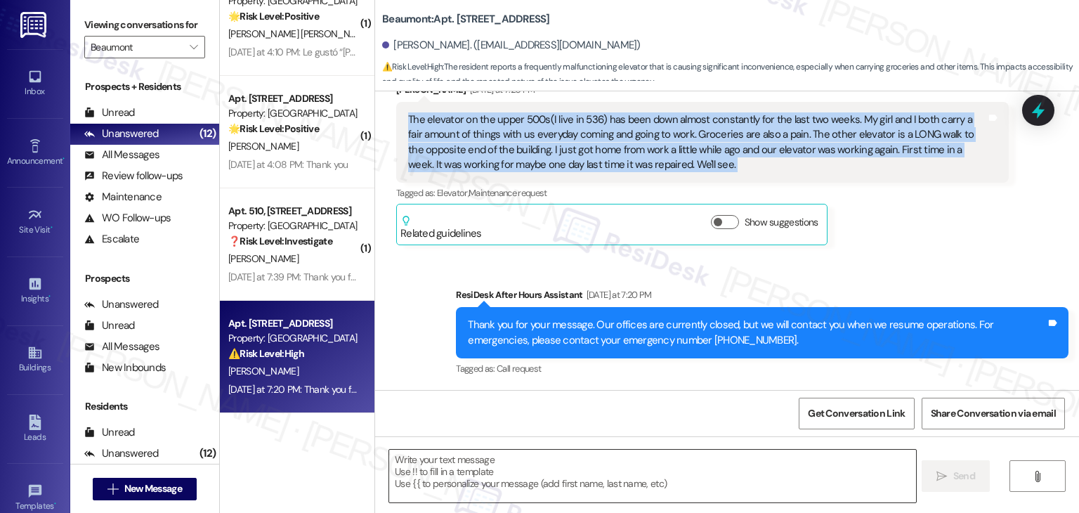
click at [504, 457] on textarea at bounding box center [652, 475] width 526 height 53
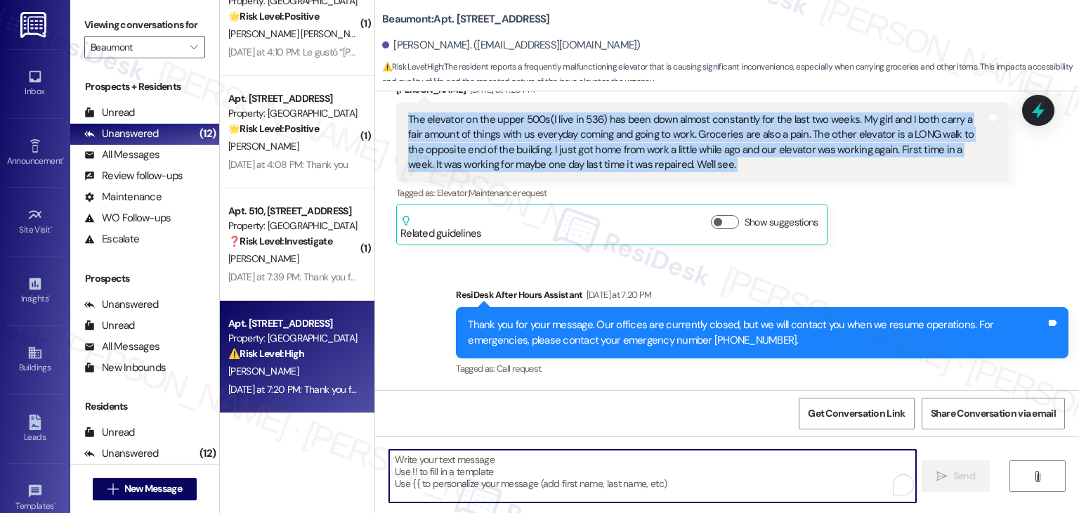
paste textarea "Hi Michael, thank you for sharing this. I’m sorry to hear how often that elevat…"
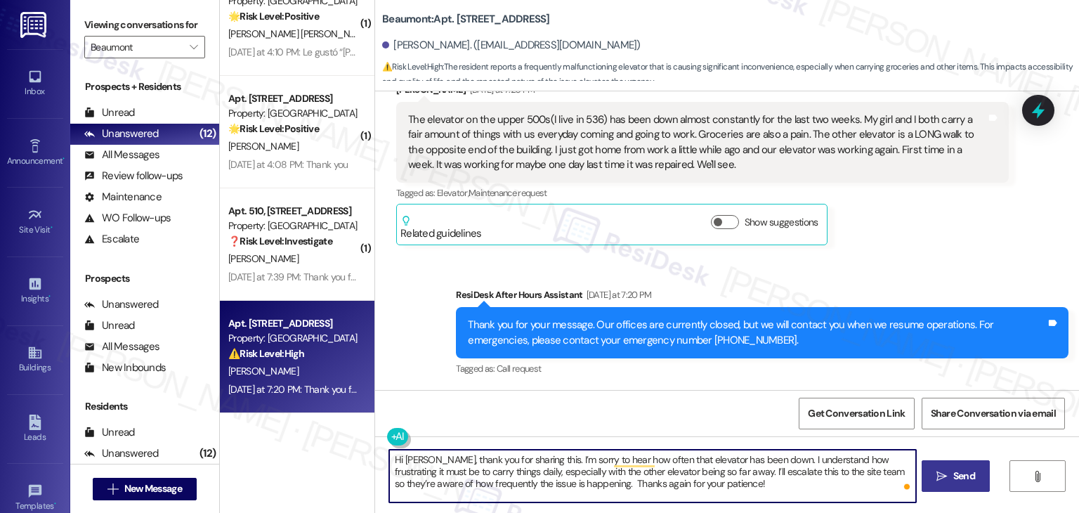
type textarea "Hi Michael, thank you for sharing this. I’m sorry to hear how often that elevat…"
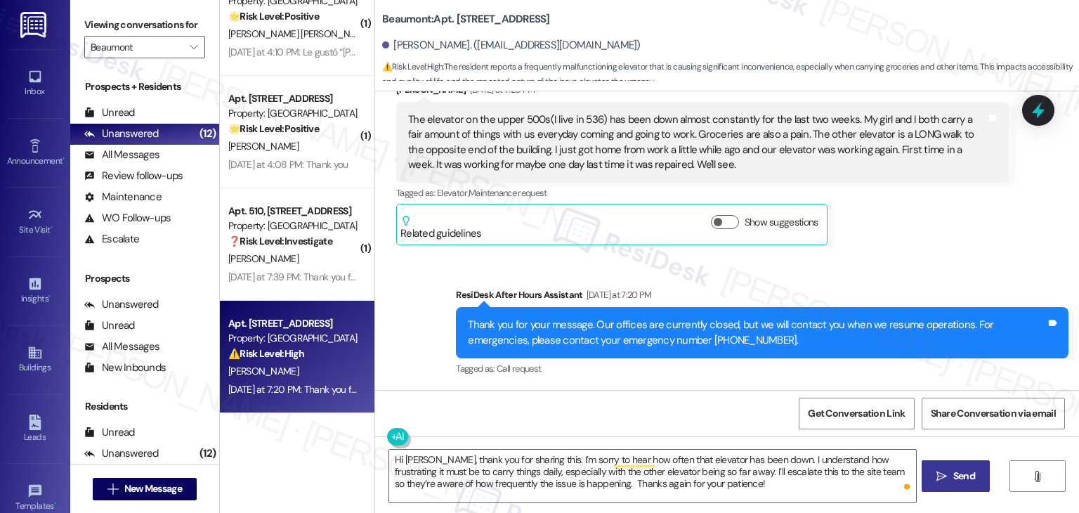
click at [975, 475] on span "Send" at bounding box center [963, 475] width 27 height 15
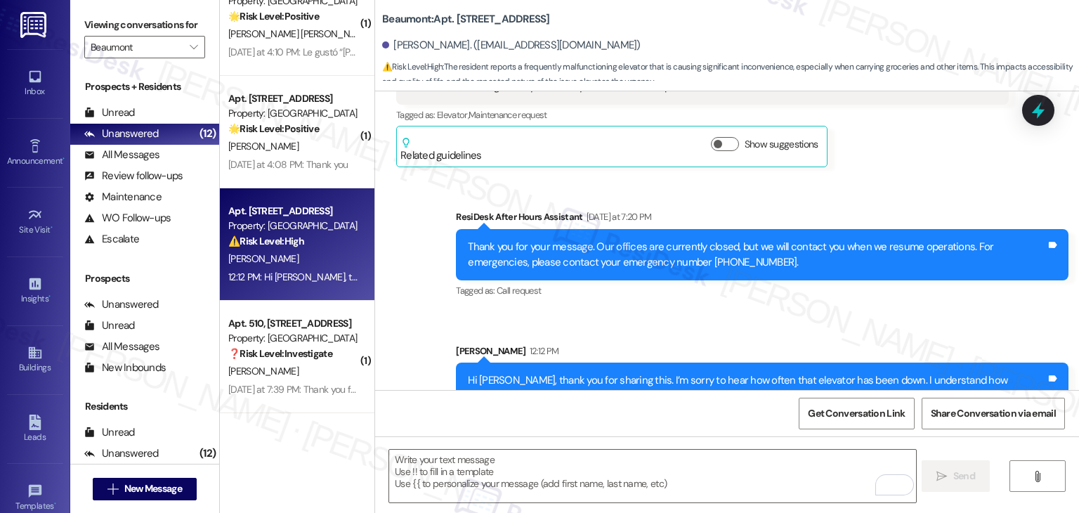
scroll to position [515, 0]
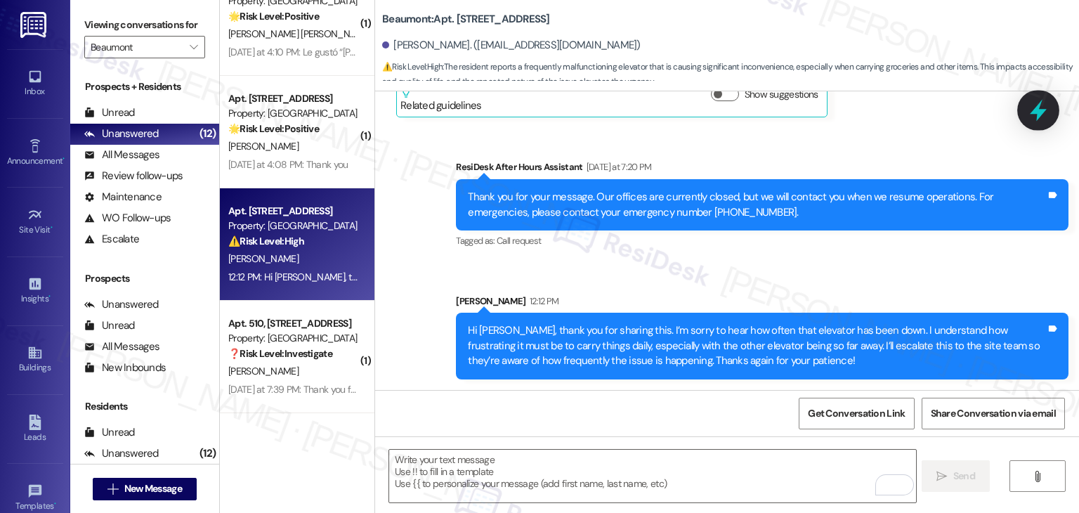
click at [1037, 112] on icon at bounding box center [1037, 111] width 17 height 22
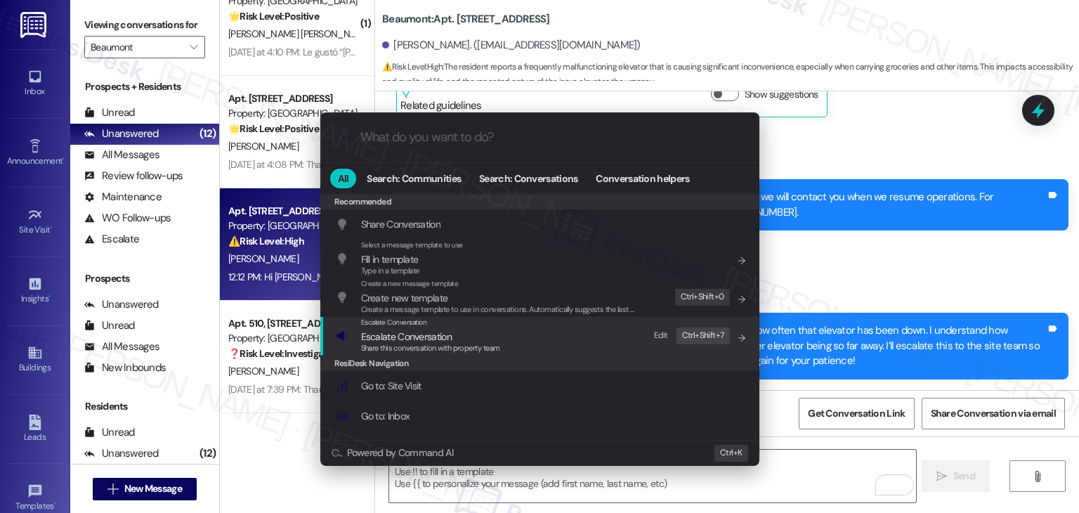
drag, startPoint x: 409, startPoint y: 338, endPoint x: 553, endPoint y: 480, distance: 202.1
click at [409, 338] on span "Escalate Conversation" at bounding box center [406, 336] width 91 height 13
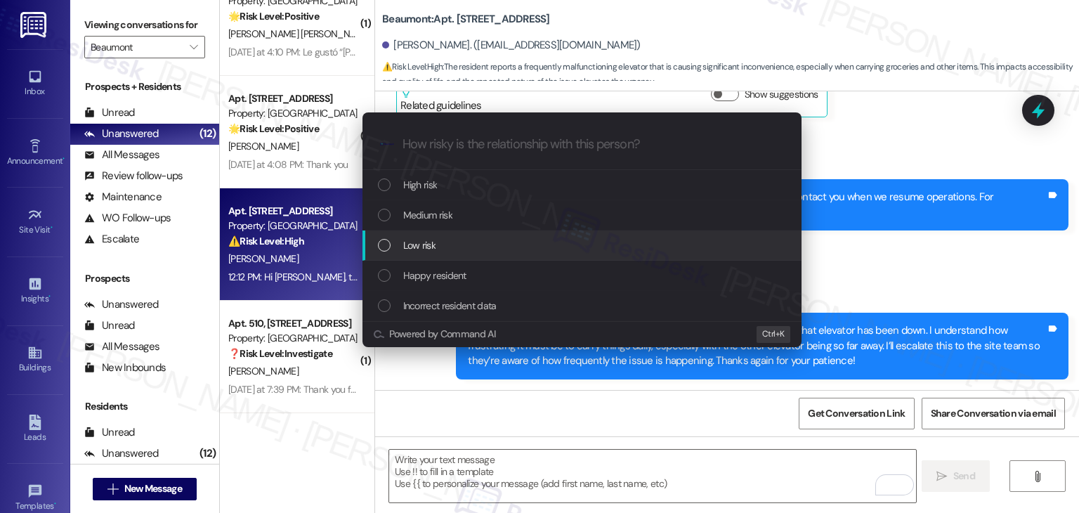
click at [382, 244] on div "List of options" at bounding box center [384, 245] width 13 height 13
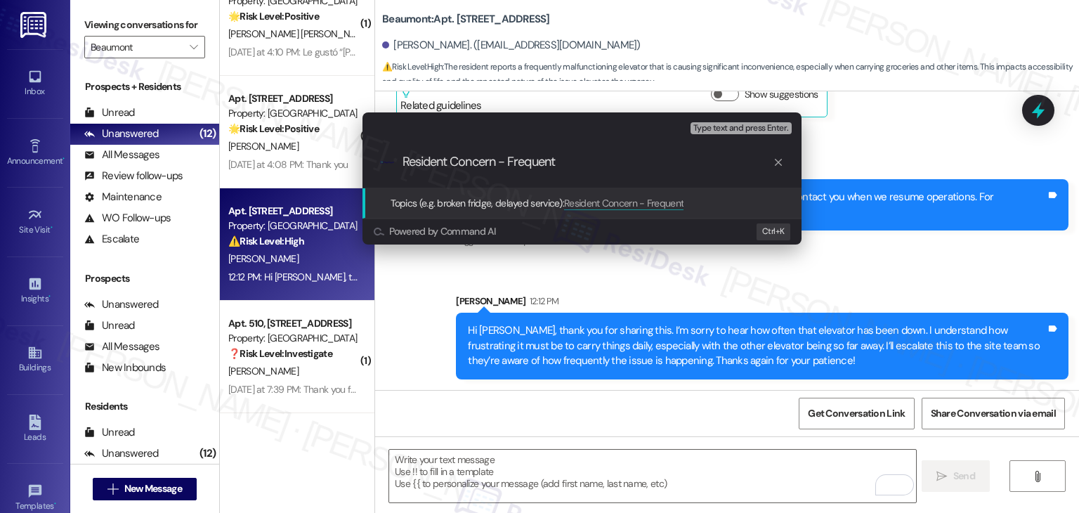
paste input "Elevator Malfunctions – Upper 500s"
click at [680, 167] on input "Resident Concern - Frequent Elevator Malfunctions – Upper 500s" at bounding box center [587, 161] width 370 height 15
drag, startPoint x: 754, startPoint y: 166, endPoint x: 678, endPoint y: 162, distance: 76.7
click at [678, 162] on input "Resident Concern - Frequent Elevator Malfunctions – Upper 500s" at bounding box center [587, 161] width 370 height 15
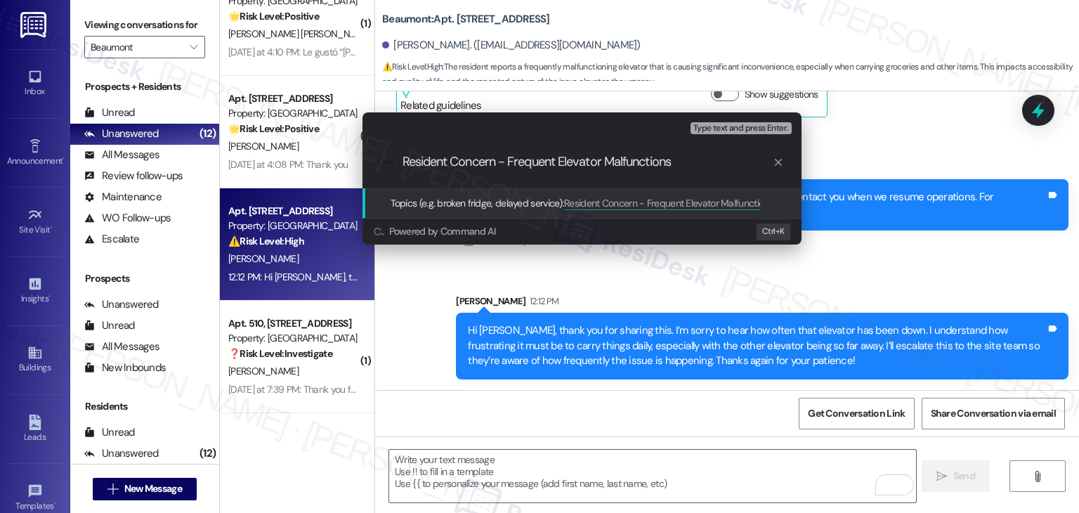
type input "Resident Concern - Frequent Elevator Malfunctions"
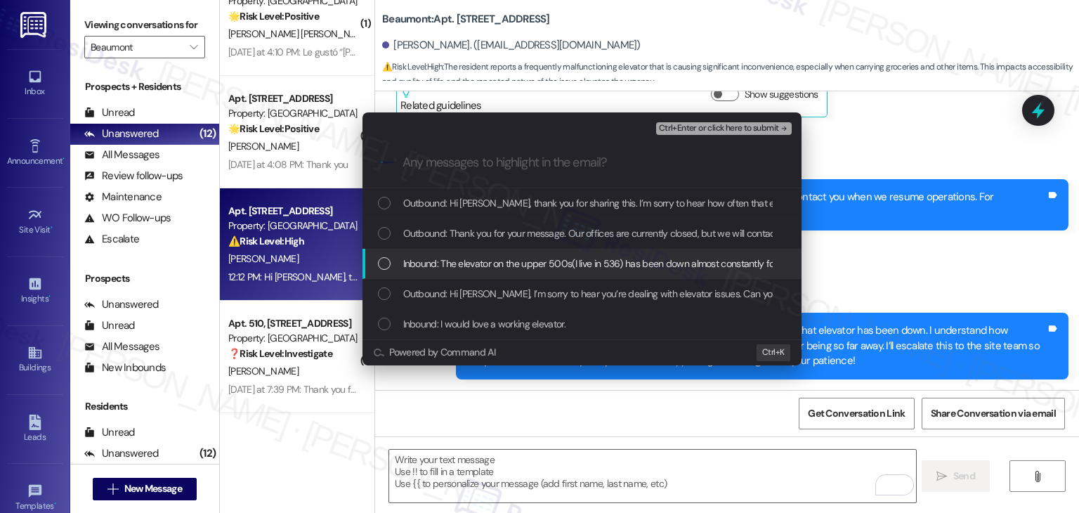
click at [382, 258] on div "List of options" at bounding box center [384, 263] width 13 height 13
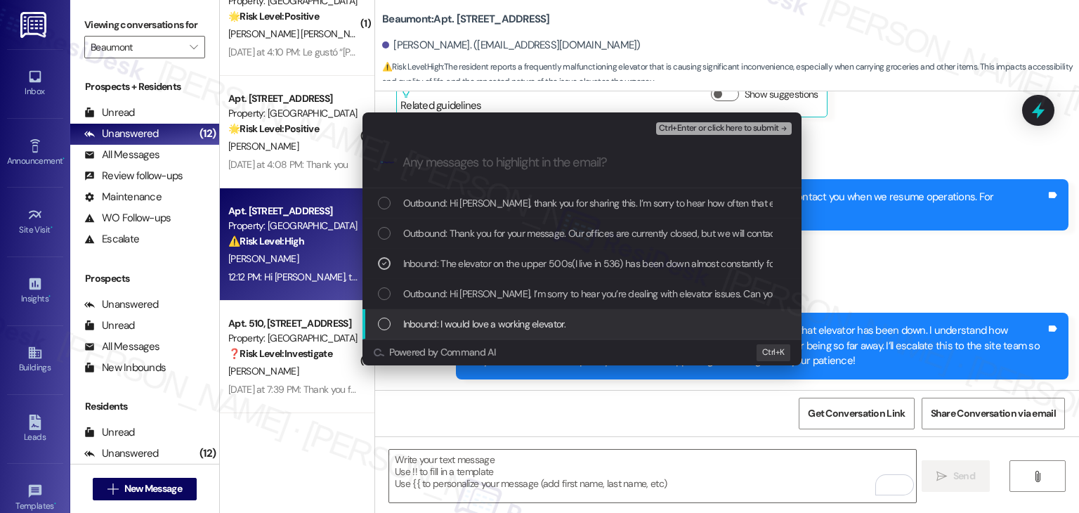
click at [383, 328] on div "List of options" at bounding box center [384, 323] width 13 height 13
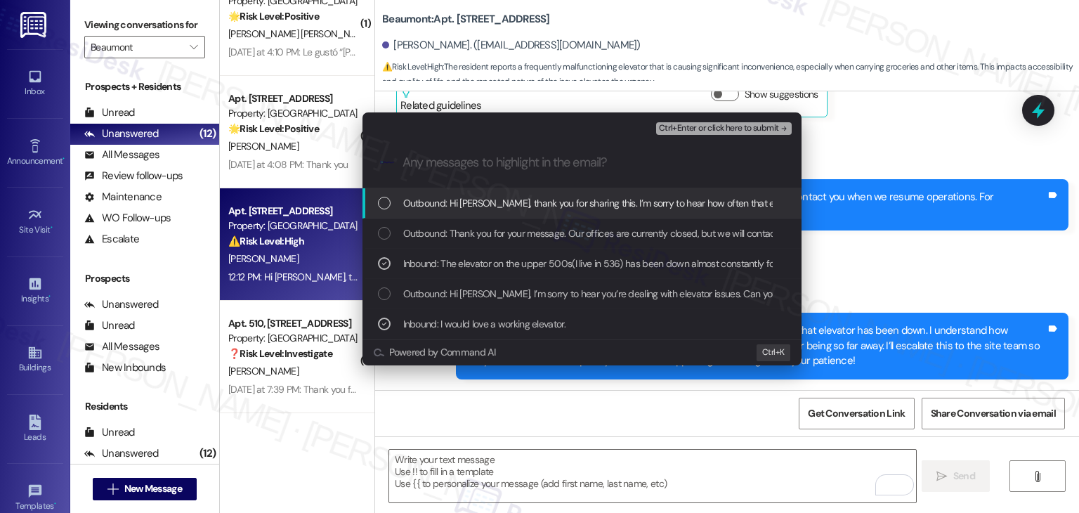
click at [699, 125] on span "Ctrl+Enter or click here to submit" at bounding box center [719, 129] width 120 height 10
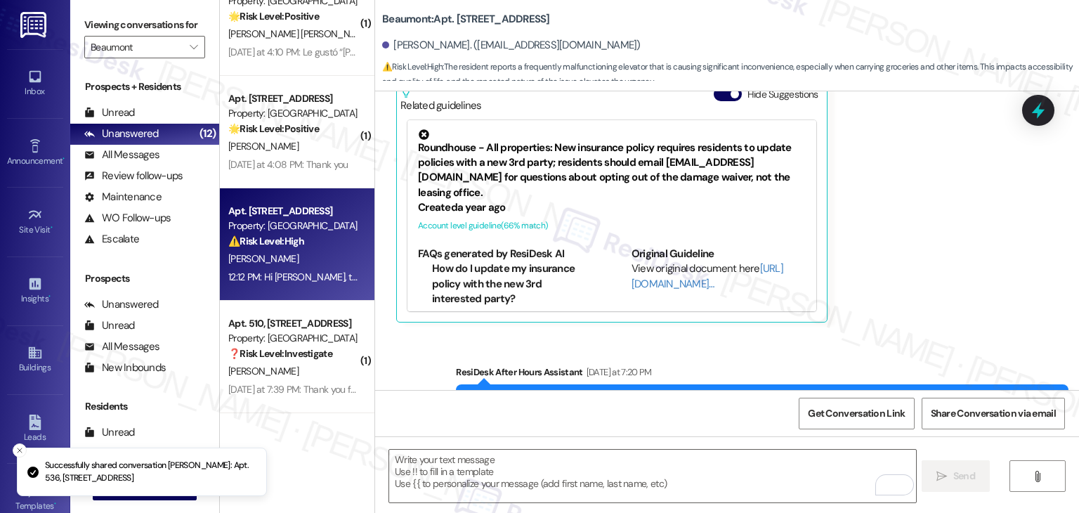
scroll to position [458, 0]
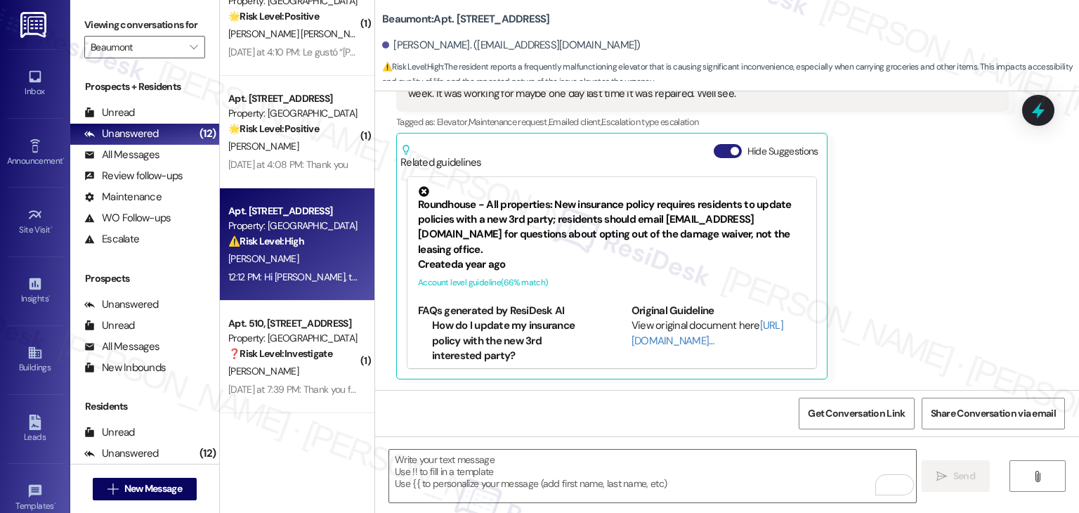
click at [713, 144] on button "Hide Suggestions" at bounding box center [727, 151] width 28 height 14
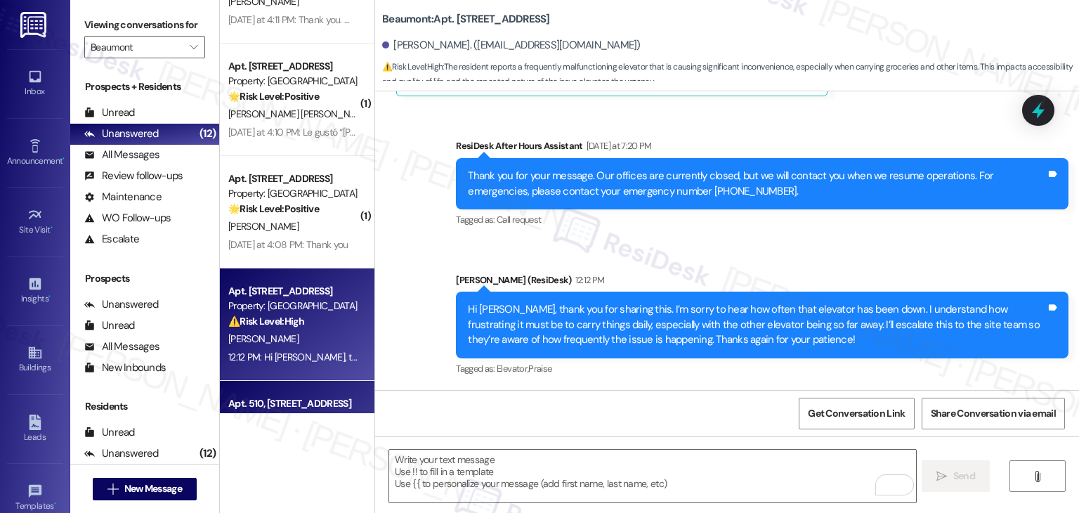
scroll to position [795, 0]
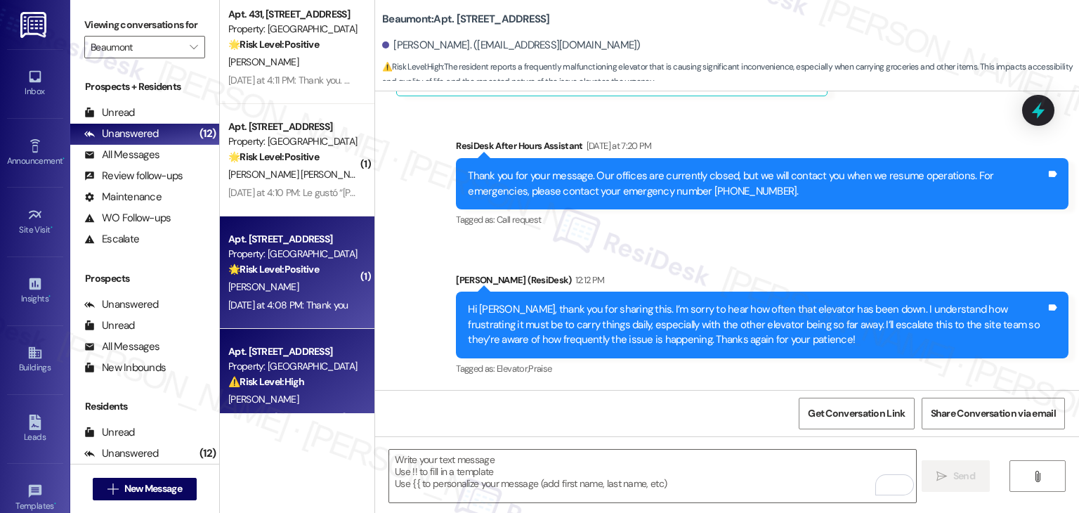
click at [306, 299] on div "Yesterday at 4:08 PM: Thank you Yesterday at 4:08 PM: Thank you" at bounding box center [287, 304] width 119 height 13
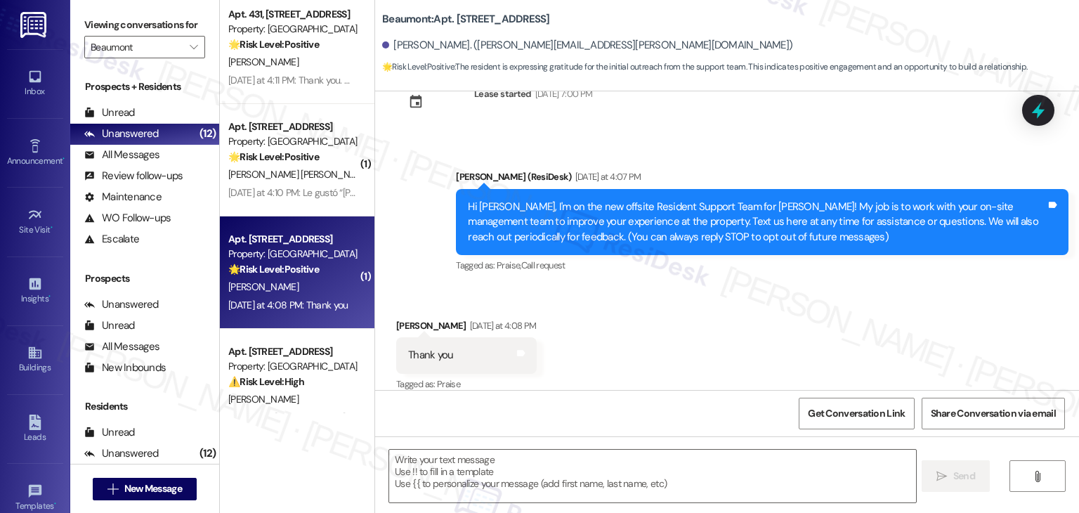
scroll to position [62, 0]
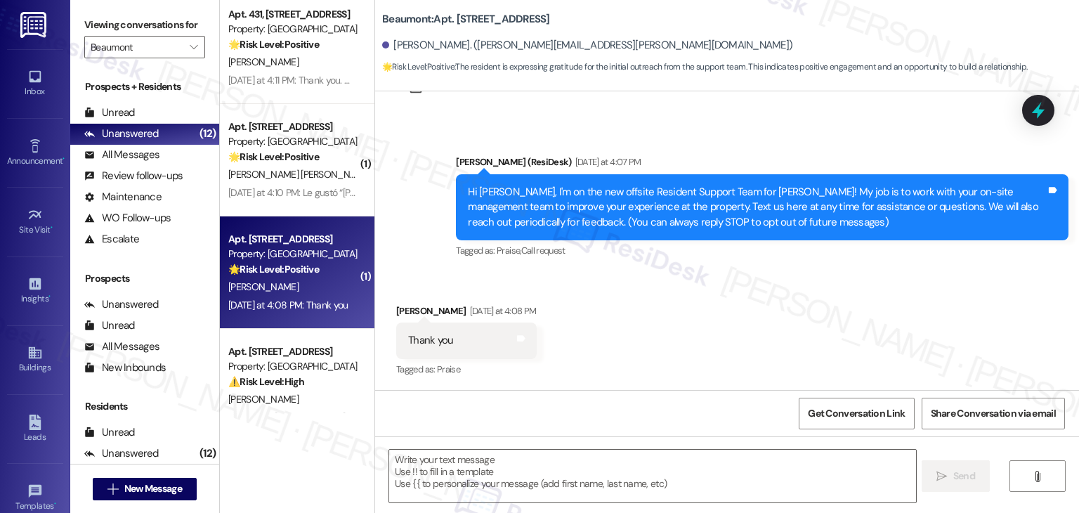
type textarea "Fetching suggested responses. Please feel free to read through the conversation…"
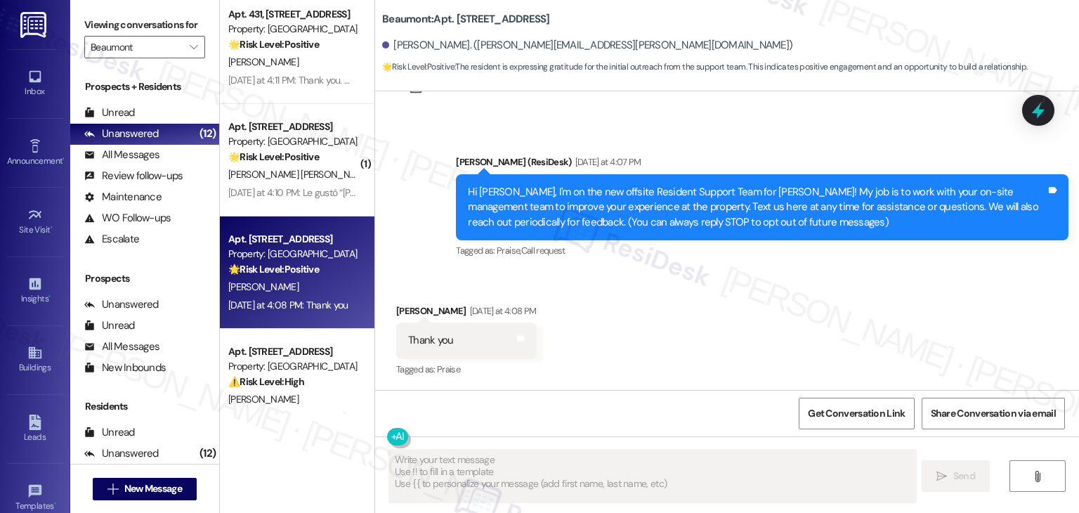
click at [838, 305] on div "Received via SMS Amanda Womack Yesterday at 4:08 PM Thank you Tags and notes Ta…" at bounding box center [727, 331] width 704 height 119
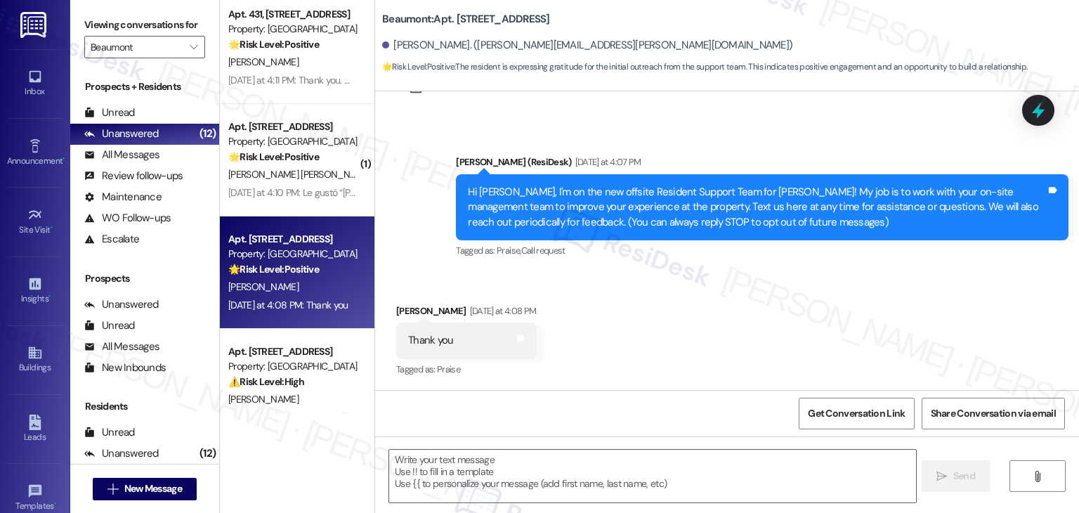
click at [867, 280] on div "Received via SMS Amanda Womack Yesterday at 4:08 PM Thank you Tags and notes Ta…" at bounding box center [727, 331] width 704 height 119
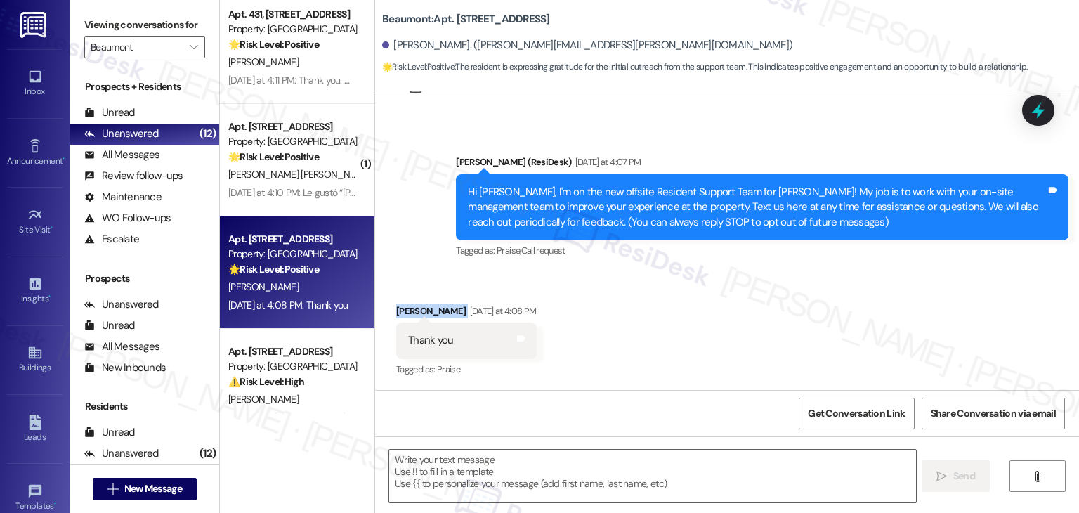
click at [867, 280] on div "Received via SMS Amanda Womack Yesterday at 4:08 PM Thank you Tags and notes Ta…" at bounding box center [727, 331] width 704 height 119
click at [676, 352] on div "Received via SMS Amanda Womack Yesterday at 4:08 PM Thank you Tags and notes Ta…" at bounding box center [727, 331] width 704 height 119
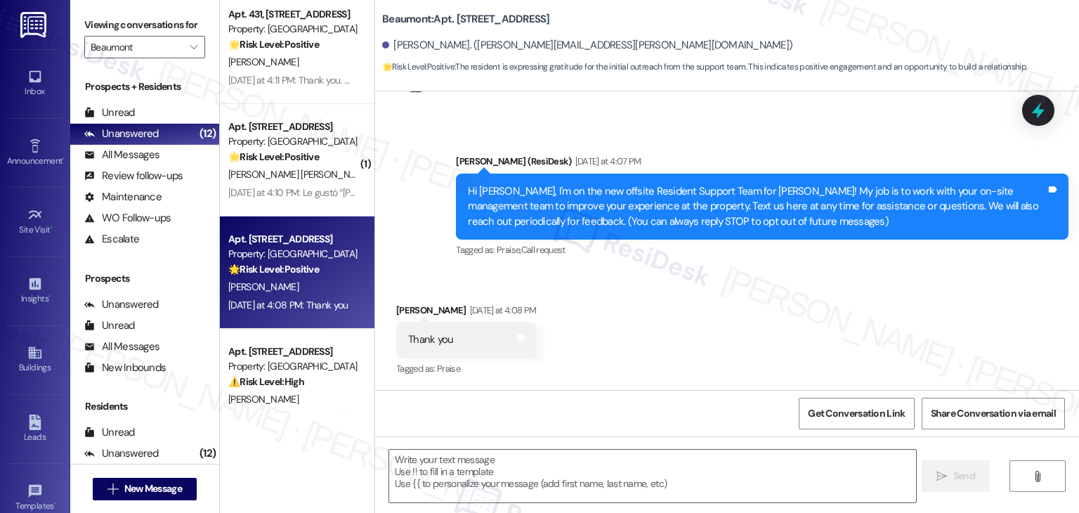
click at [688, 318] on div "Received via SMS Amanda Womack Yesterday at 4:08 PM Thank you Tags and notes Ta…" at bounding box center [727, 330] width 704 height 119
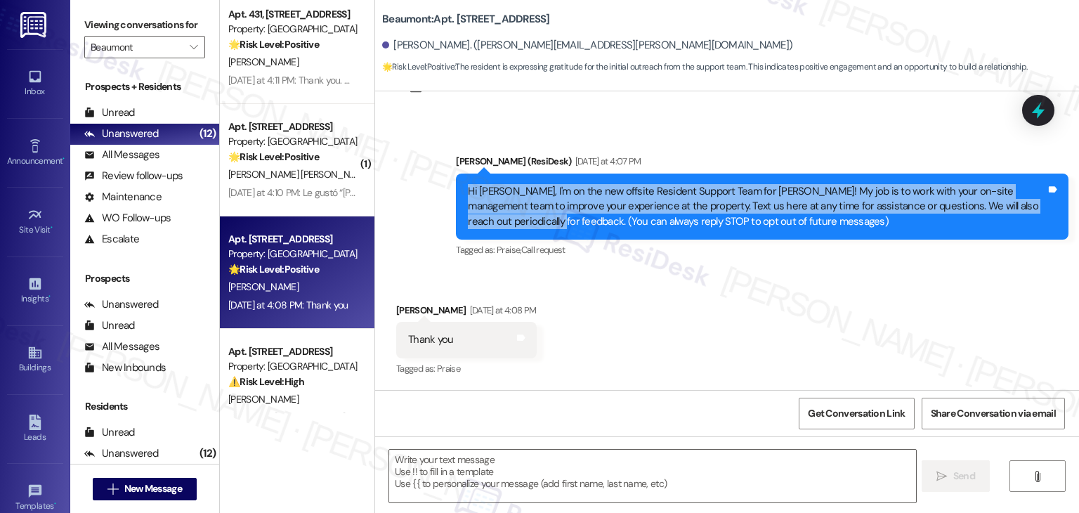
drag, startPoint x: 500, startPoint y: 225, endPoint x: 452, endPoint y: 192, distance: 58.0
click at [456, 192] on div "Hi Amanda, I'm on the new offsite Resident Support Team for Beaumont! My job is…" at bounding box center [762, 206] width 612 height 66
copy div "Hi Amanda, I'm on the new offsite Resident Support Team for Beaumont! My job is…"
click at [541, 469] on textarea at bounding box center [652, 475] width 526 height 53
paste textarea "You’re very welcome, Amanda! 😊 We’re glad to be here to help. Feel free to text…"
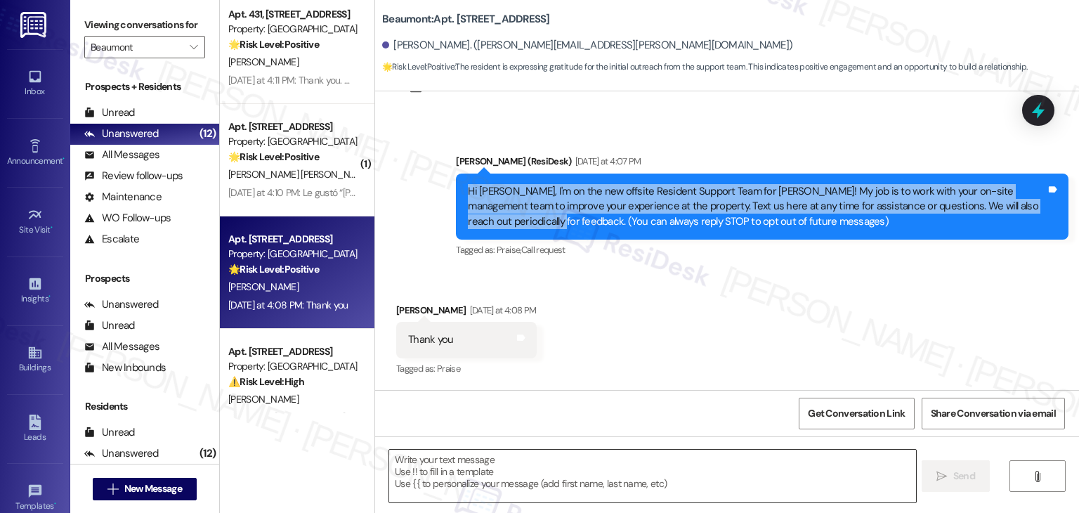
type textarea "You’re very welcome, Amanda! 😊 We’re glad to be here to help. Feel free to text…"
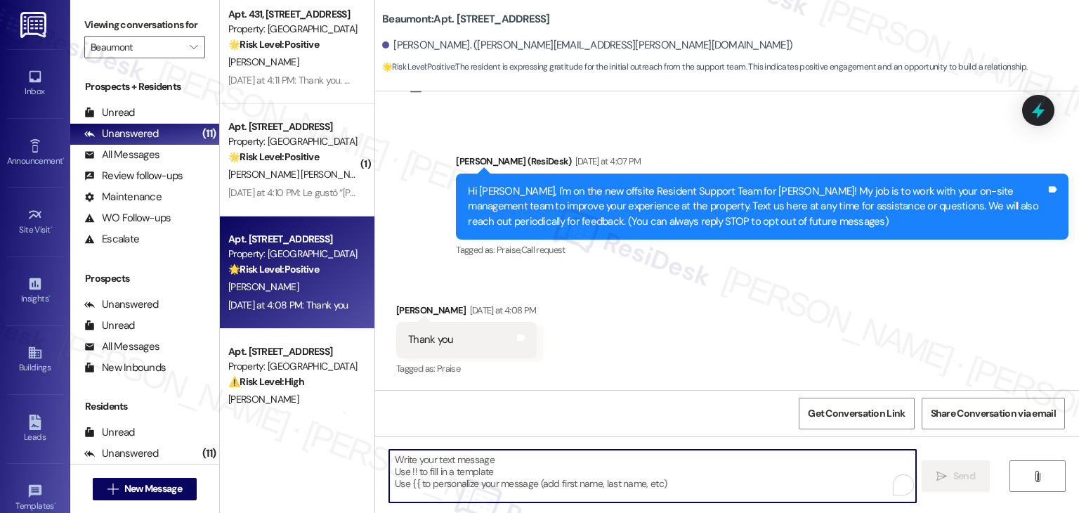
scroll to position [62, 0]
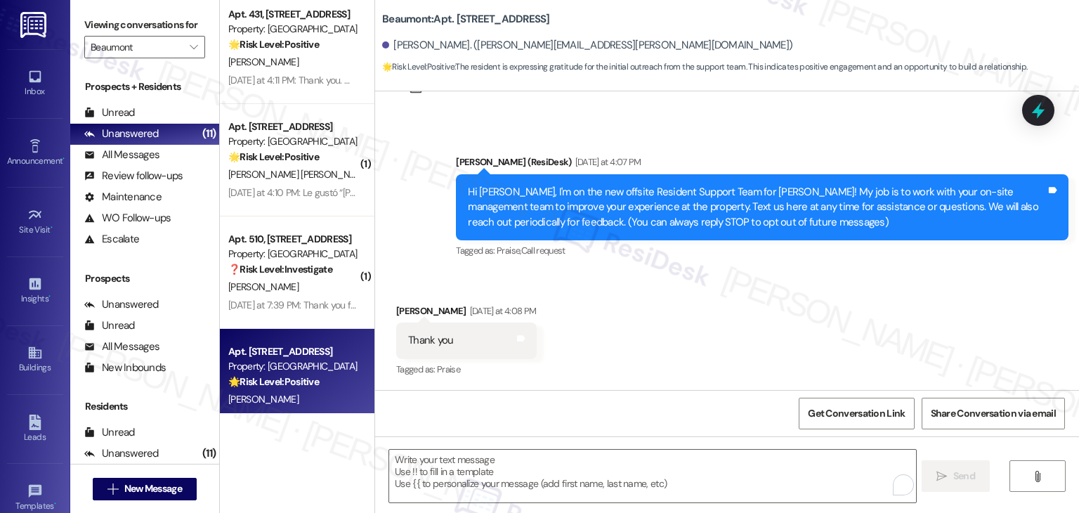
click at [643, 319] on div "Received via SMS Amanda Womack Yesterday at 4:08 PM Thank you Tags and notes Ta…" at bounding box center [727, 331] width 704 height 119
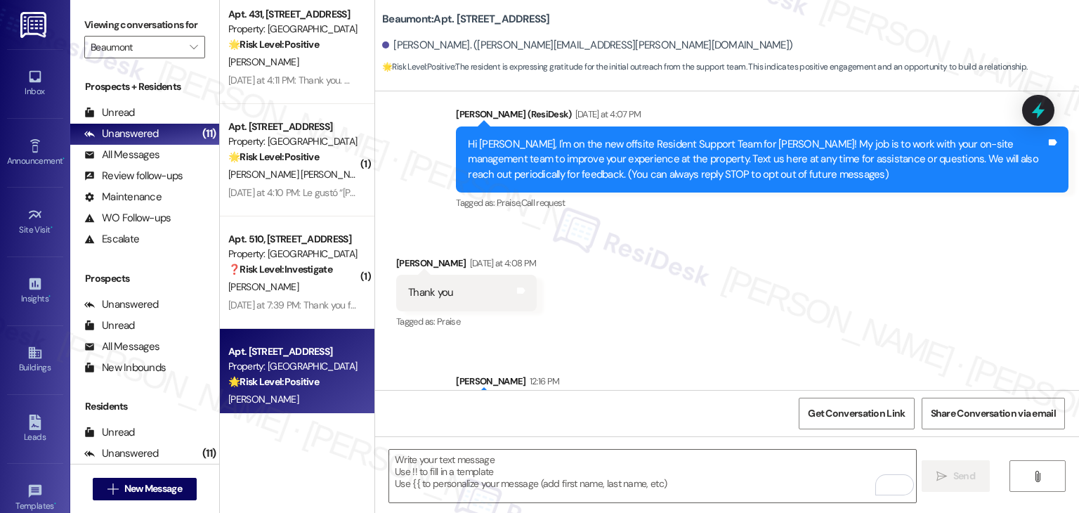
scroll to position [161, 0]
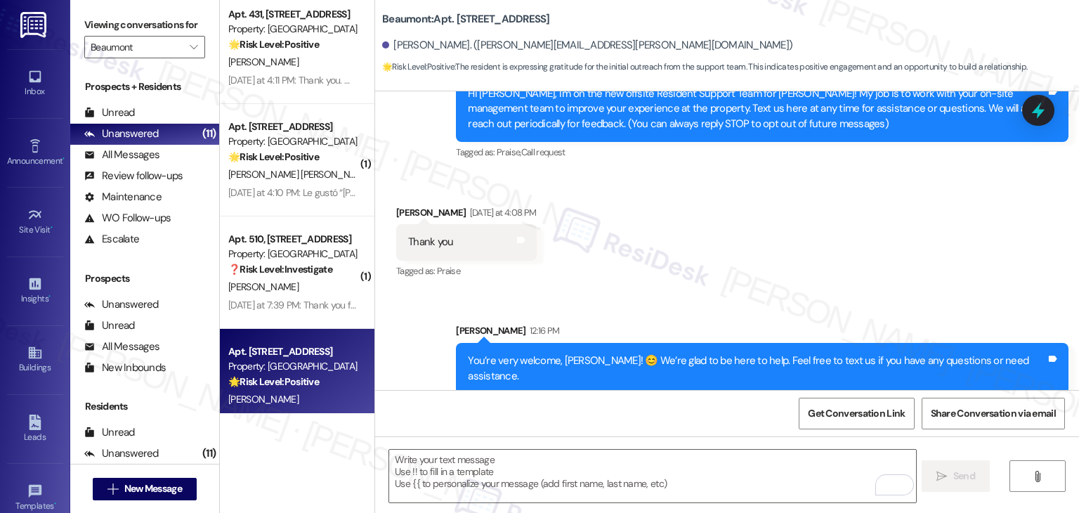
click at [689, 264] on div "Received via SMS Amanda Womack Yesterday at 4:08 PM Thank you Tags and notes Ta…" at bounding box center [727, 232] width 704 height 119
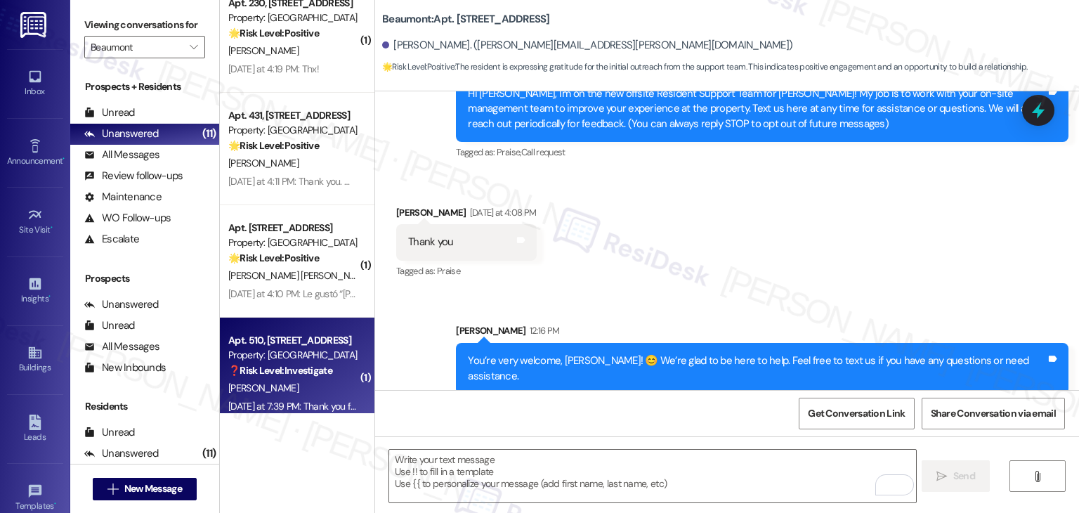
scroll to position [683, 0]
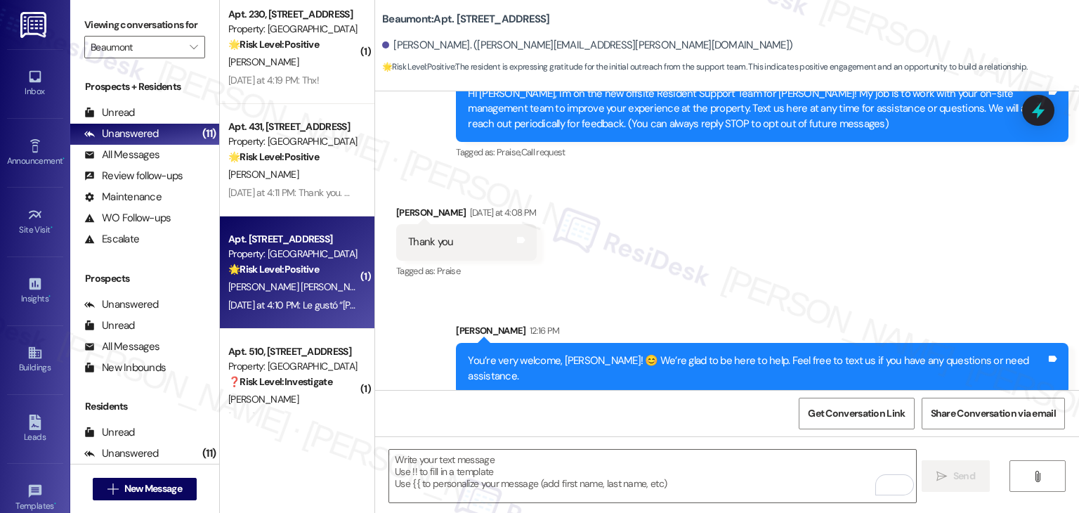
click at [286, 257] on div "Property: [GEOGRAPHIC_DATA]" at bounding box center [293, 253] width 130 height 15
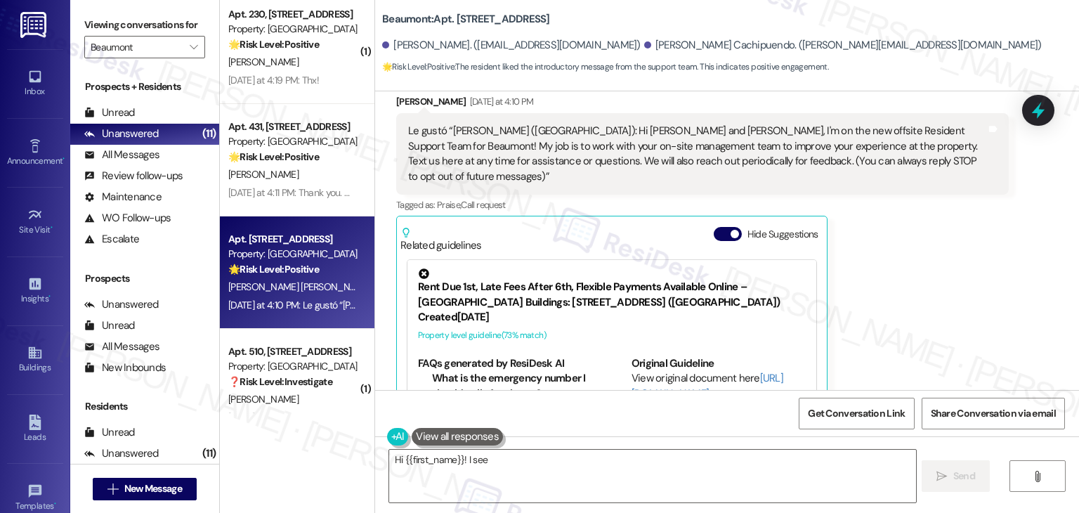
scroll to position [339, 0]
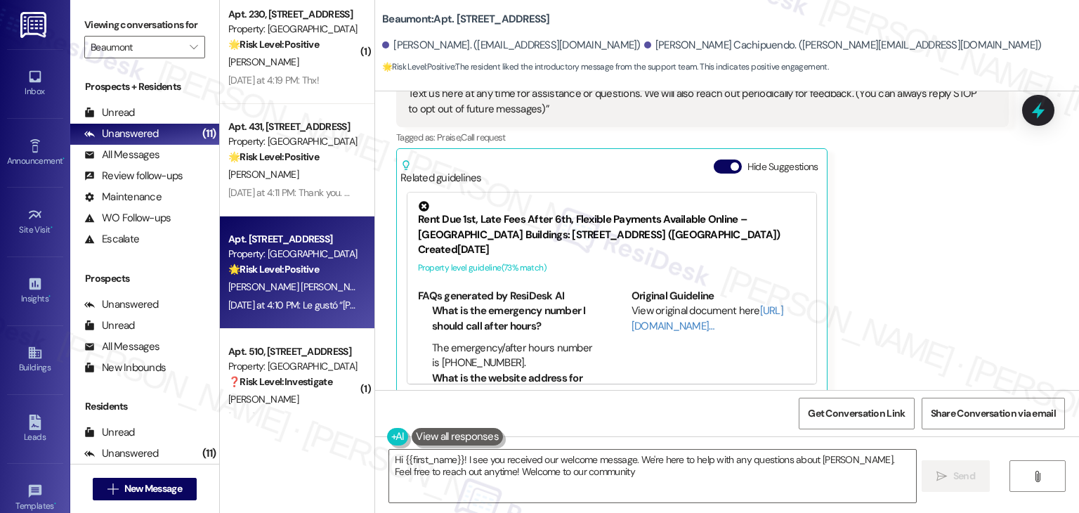
type textarea "Hi {{first_name}}! I see you received our welcome message. We're here to help w…"
click at [713, 159] on button "Hide Suggestions" at bounding box center [727, 166] width 28 height 14
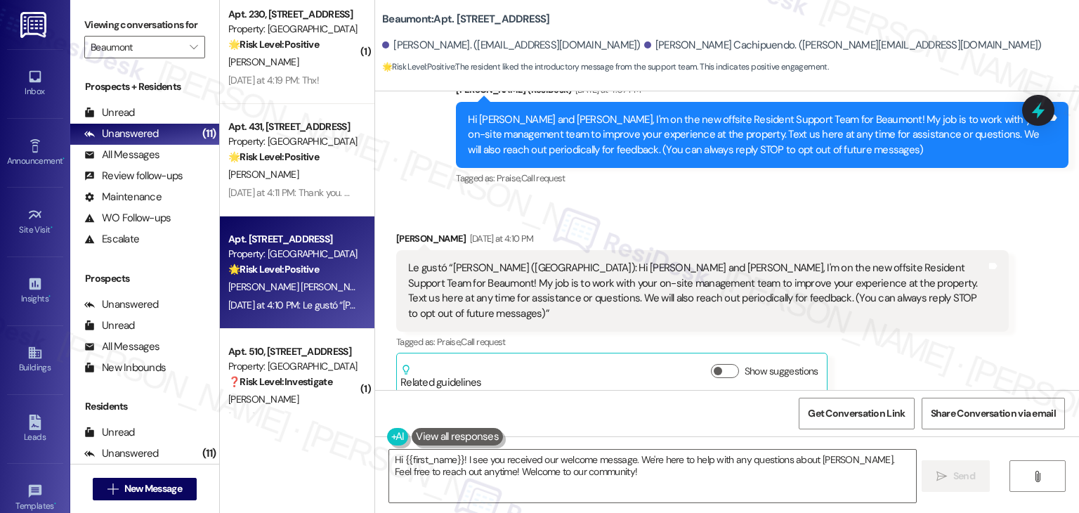
click at [935, 214] on div "Received via SMS Cristhian Vivar Samaniego Yesterday at 4:10 PM Le gustó “Dotti…" at bounding box center [727, 301] width 704 height 205
click at [640, 405] on div "Get Conversation Link Share Conversation via email" at bounding box center [727, 413] width 704 height 46
click at [725, 491] on textarea "Hi {{first_name}}! I see you received our welcome message. We're here to help w…" at bounding box center [652, 475] width 526 height 53
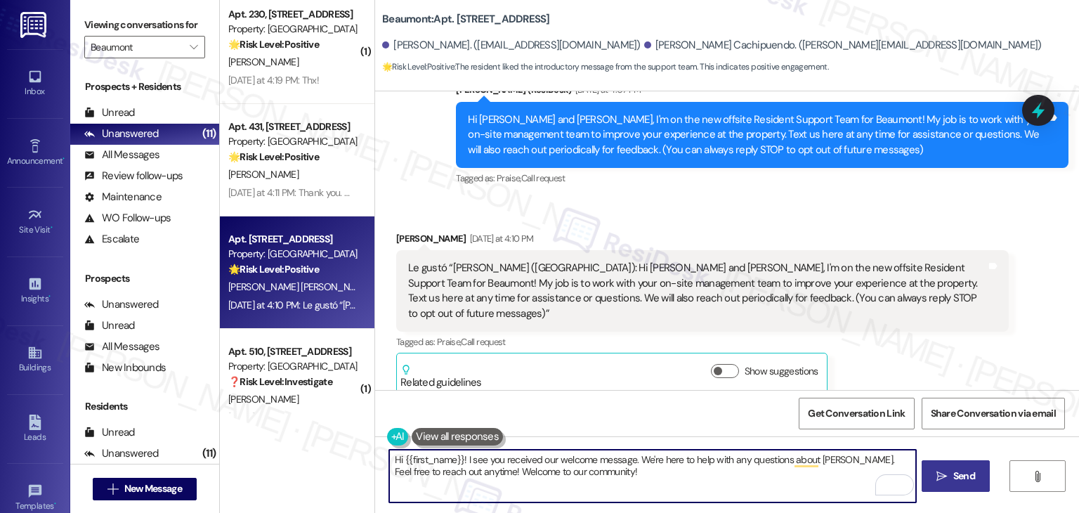
click at [961, 482] on span "Send" at bounding box center [964, 475] width 22 height 15
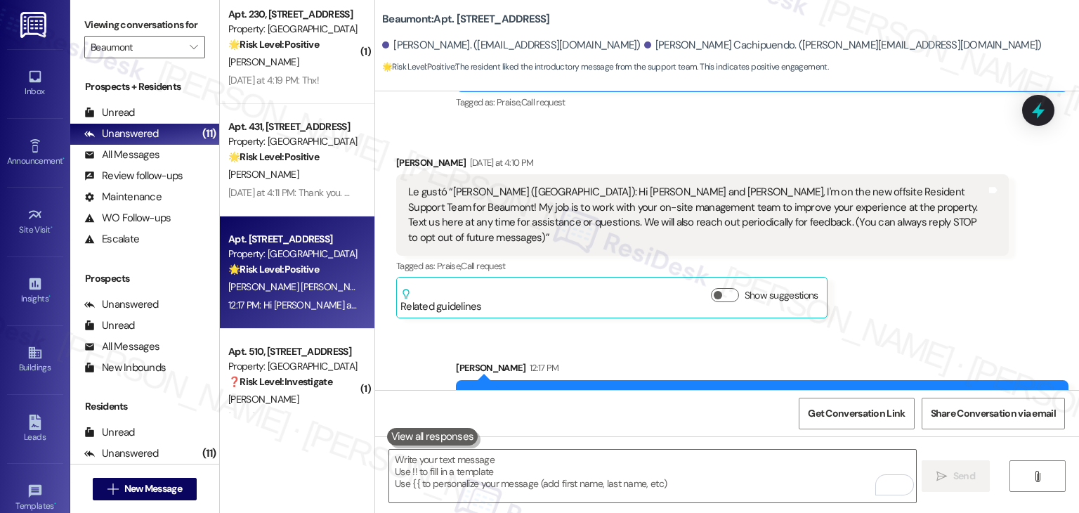
scroll to position [247, 0]
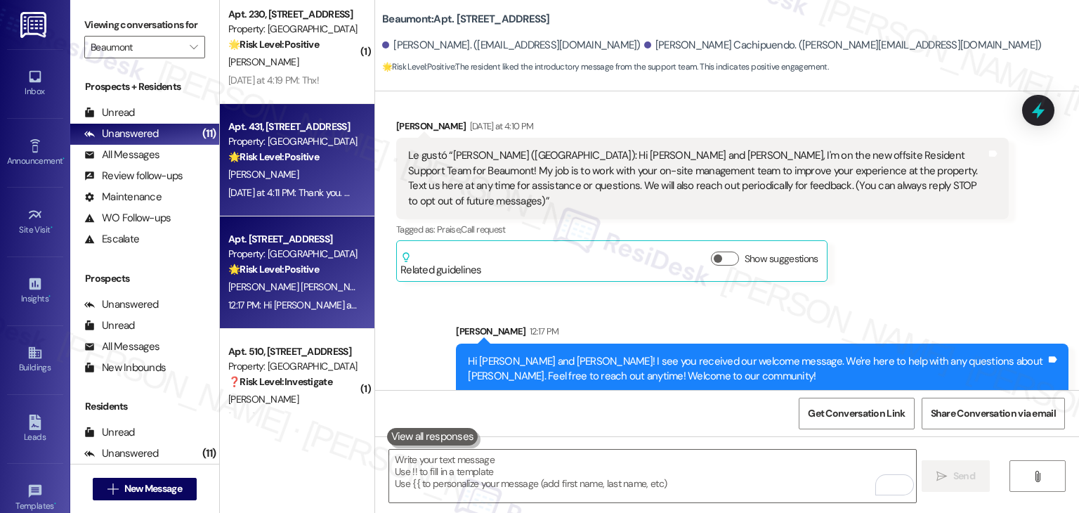
click at [261, 201] on div "Yesterday at 4:11 PM: Thank you. Will do. Yesterday at 4:11 PM: Thank you. Will…" at bounding box center [293, 193] width 133 height 18
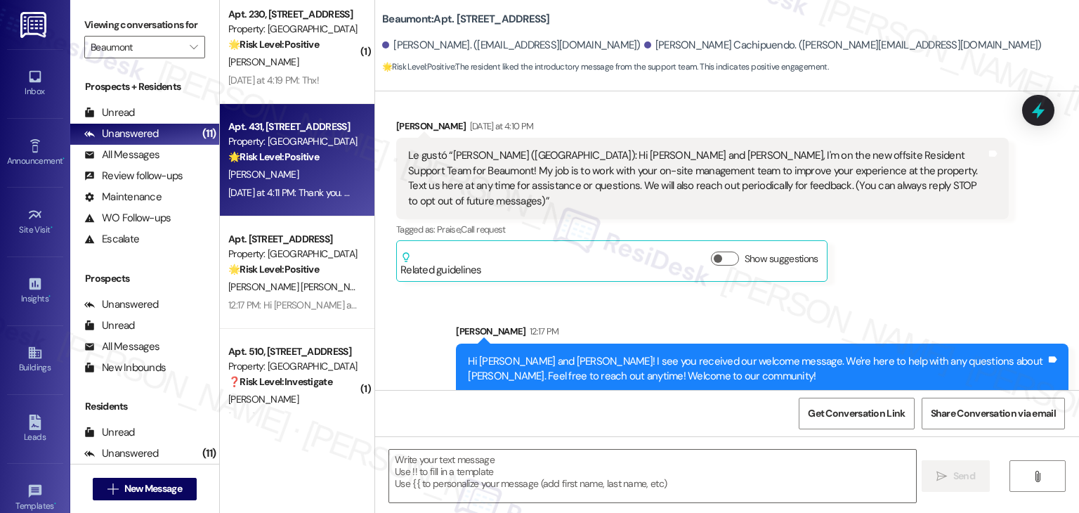
type textarea "Fetching suggested responses. Please feel free to read through the conversation…"
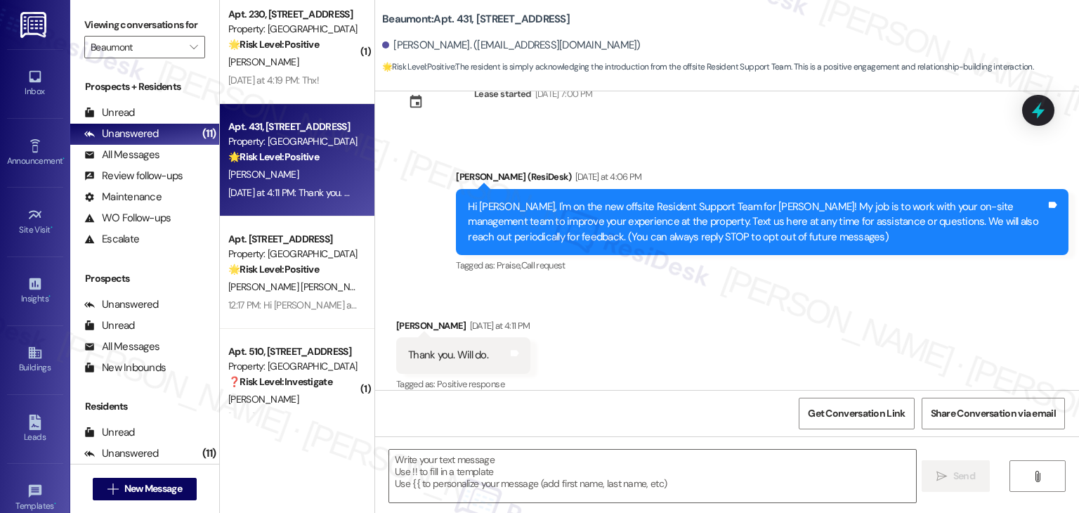
scroll to position [62, 0]
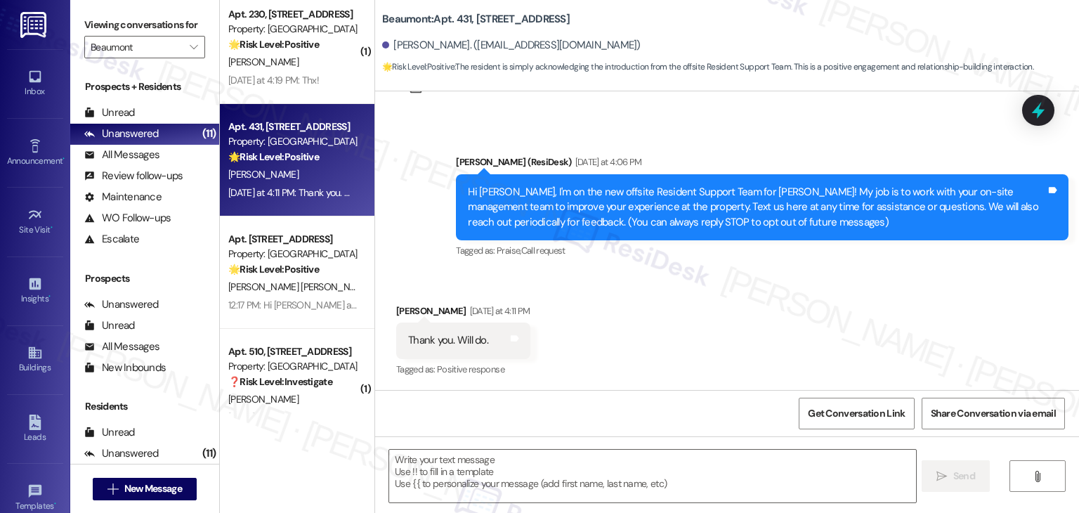
type textarea "Fetching suggested responses. Please feel free to read through the conversation…"
click at [665, 308] on div "Received via SMS Jennifer Allen Yesterday at 4:11 PM Thank you. Will do. Tags a…" at bounding box center [727, 331] width 704 height 119
click at [647, 293] on div "Received via SMS Jennifer Allen Yesterday at 4:11 PM Thank you. Will do. Tags a…" at bounding box center [727, 331] width 704 height 119
click at [589, 306] on div "Received via SMS Jennifer Allen Yesterday at 4:11 PM Thank you. Will do. Tags a…" at bounding box center [727, 331] width 704 height 119
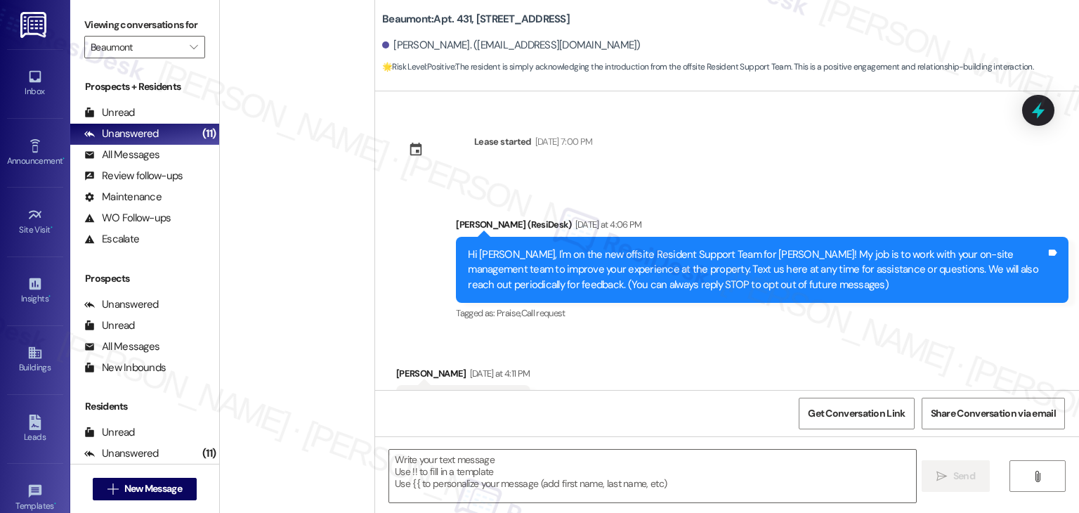
scroll to position [62, 0]
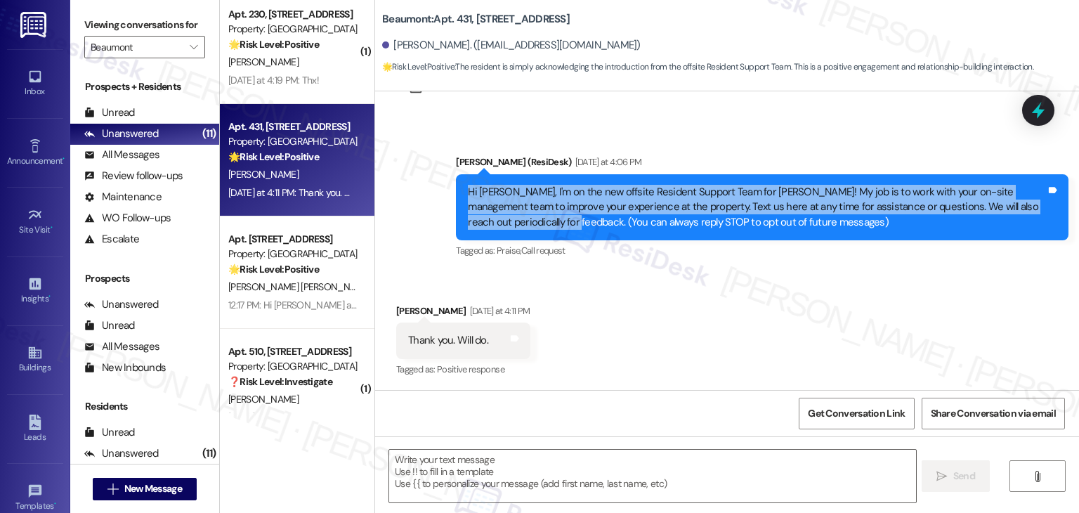
drag, startPoint x: 504, startPoint y: 225, endPoint x: 457, endPoint y: 192, distance: 57.9
click at [457, 192] on div "Hi [PERSON_NAME], I'm on the new offsite Resident Support Team for [PERSON_NAME…" at bounding box center [762, 207] width 612 height 66
copy div "Hi [PERSON_NAME], I'm on the new offsite Resident Support Team for [PERSON_NAME…"
click at [459, 338] on div "Thank you. Will do." at bounding box center [448, 340] width 80 height 15
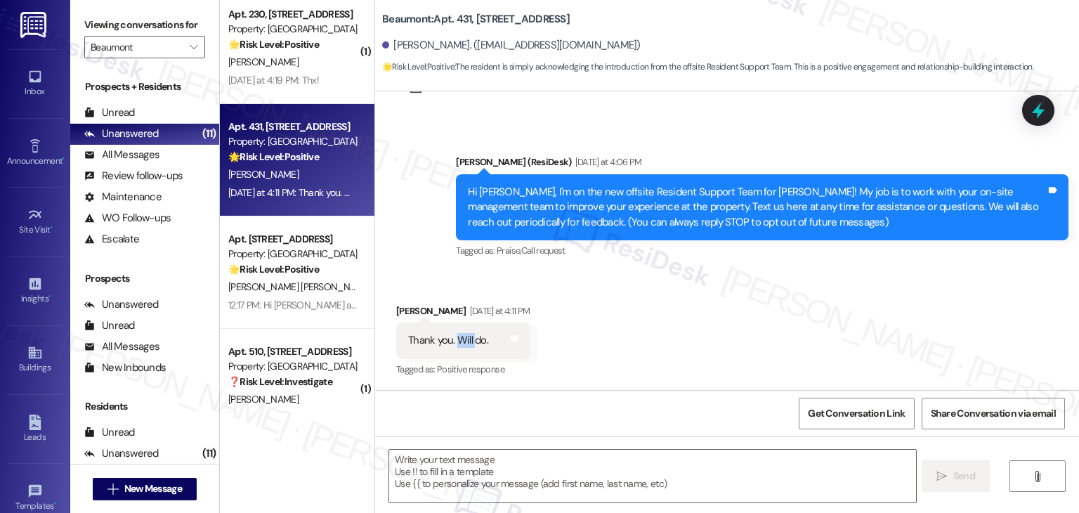
click at [459, 338] on div "Thank you. Will do." at bounding box center [448, 340] width 80 height 15
copy div "Thank you. Will do. Tags and notes"
click at [477, 464] on textarea at bounding box center [652, 475] width 526 height 53
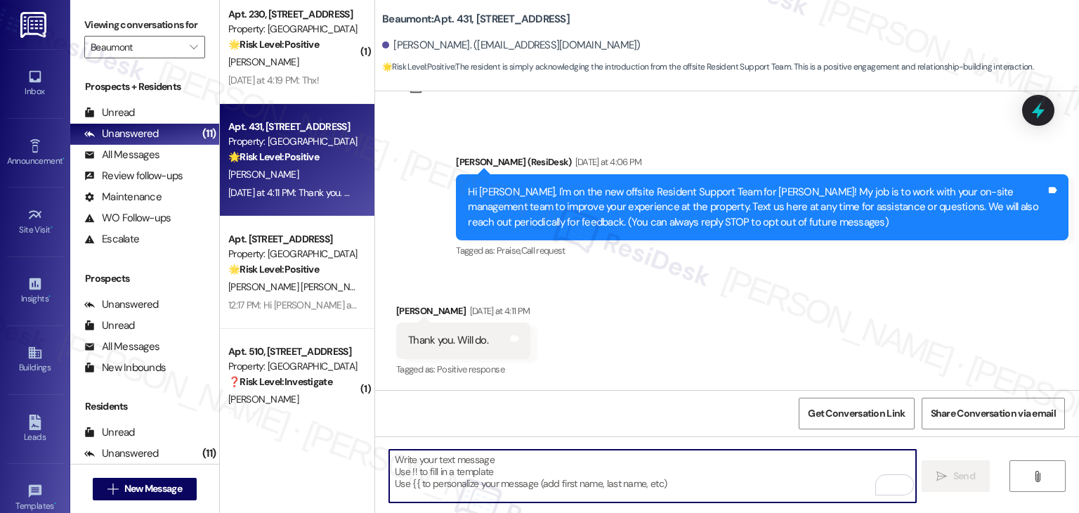
click at [618, 341] on div "Received via SMS [PERSON_NAME] [DATE] at 4:11 PM Thank you. Will do. Tags and n…" at bounding box center [727, 331] width 704 height 119
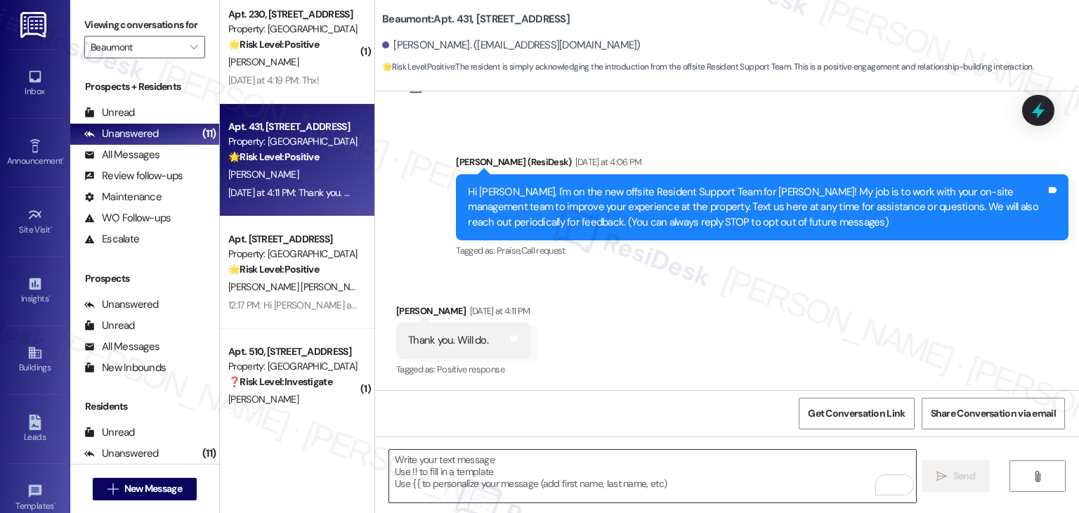
click at [469, 465] on textarea "To enrich screen reader interactions, please activate Accessibility in Grammarl…" at bounding box center [652, 475] width 526 height 53
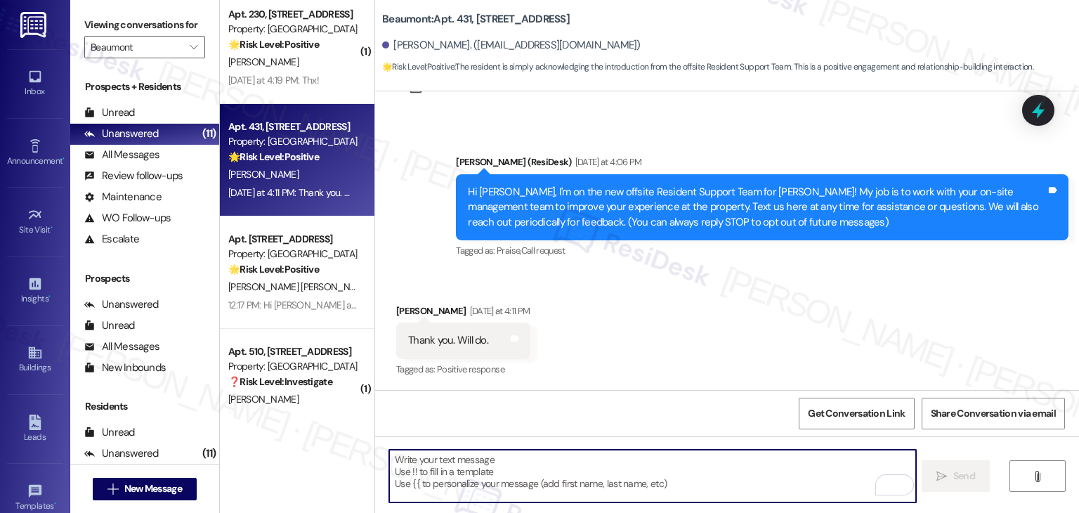
paste textarea "Perfect, thanks [PERSON_NAME]! 😊 Feel free to reach out if you have any concern…"
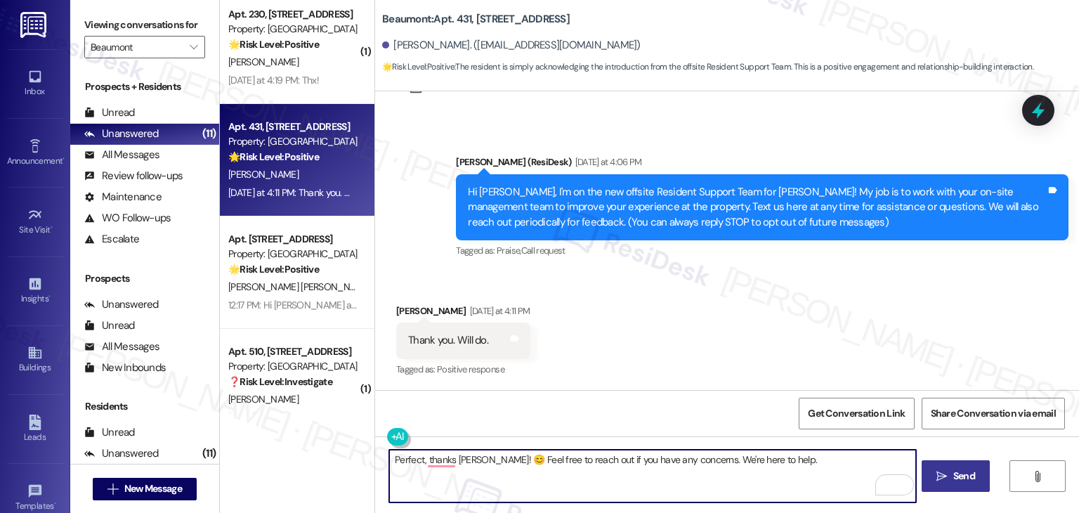
type textarea "Perfect, thanks [PERSON_NAME]! 😊 Feel free to reach out if you have any concern…"
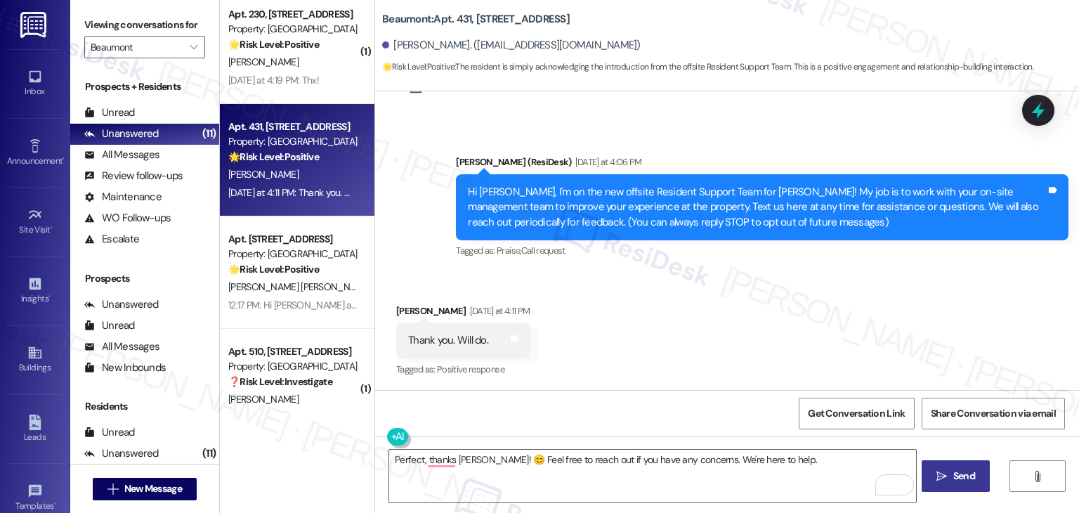
click at [958, 478] on span "Send" at bounding box center [964, 475] width 22 height 15
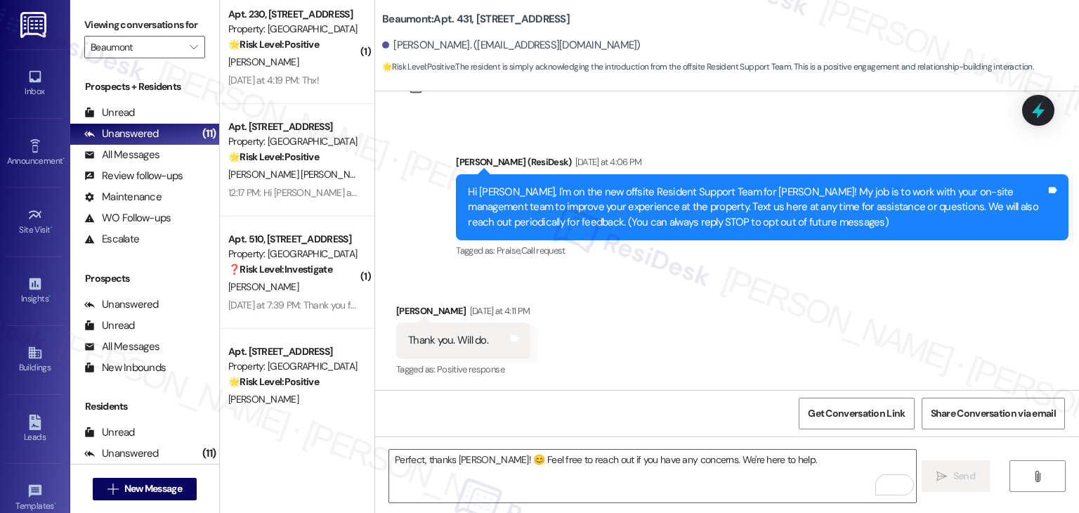
click at [628, 322] on div "Received via SMS [PERSON_NAME] [DATE] at 4:11 PM Thank you. Will do. Tags and n…" at bounding box center [727, 331] width 704 height 119
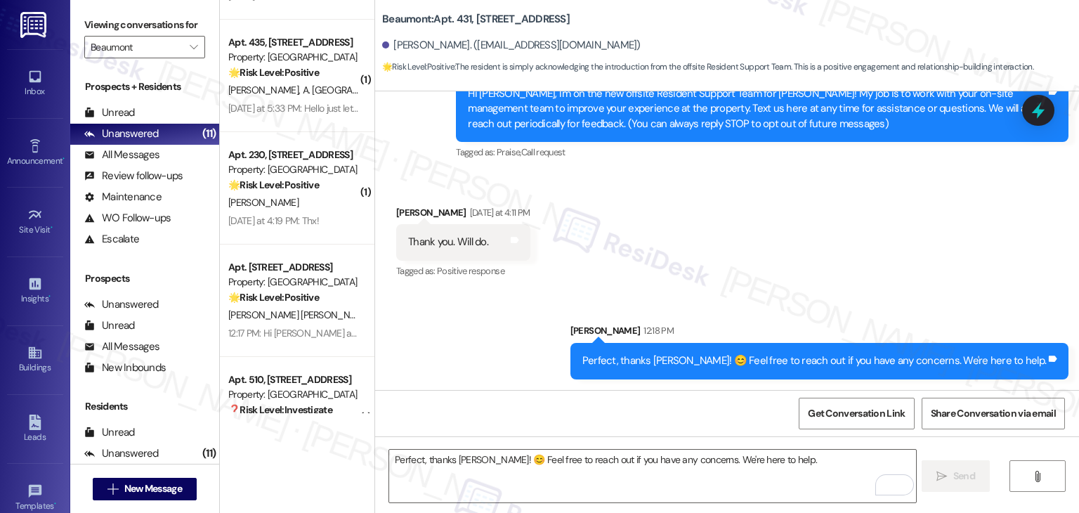
scroll to position [472, 0]
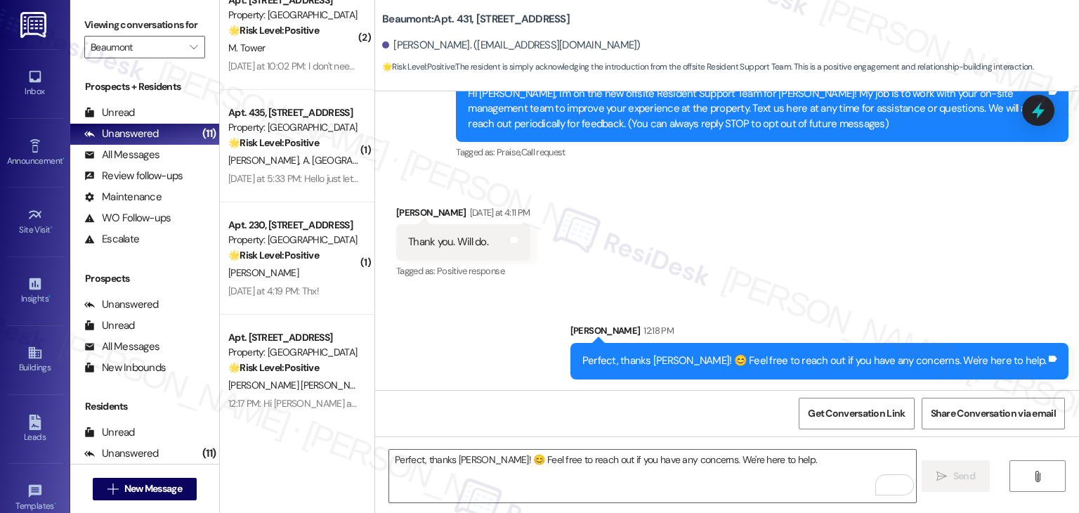
click at [273, 280] on div "[PERSON_NAME]" at bounding box center [293, 273] width 133 height 18
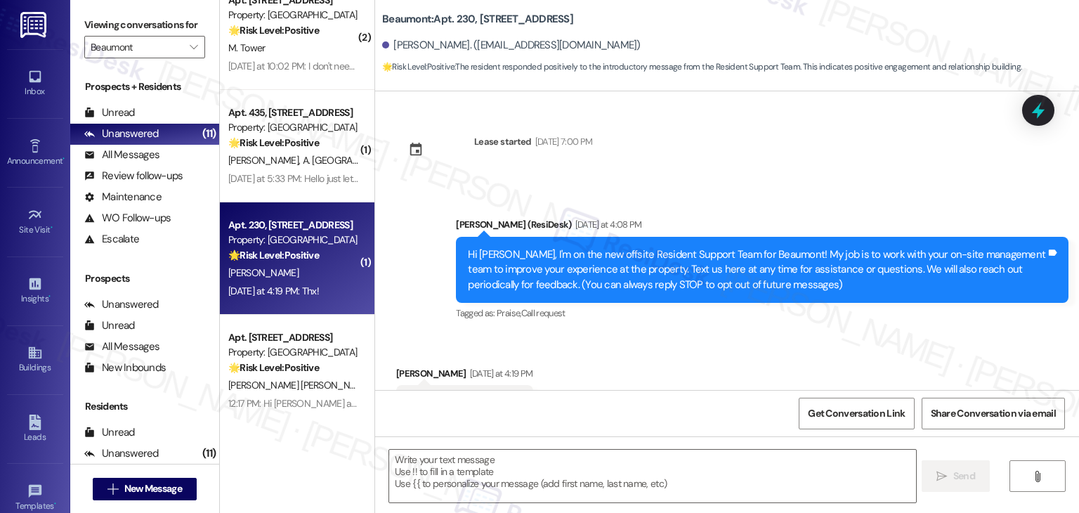
scroll to position [62, 0]
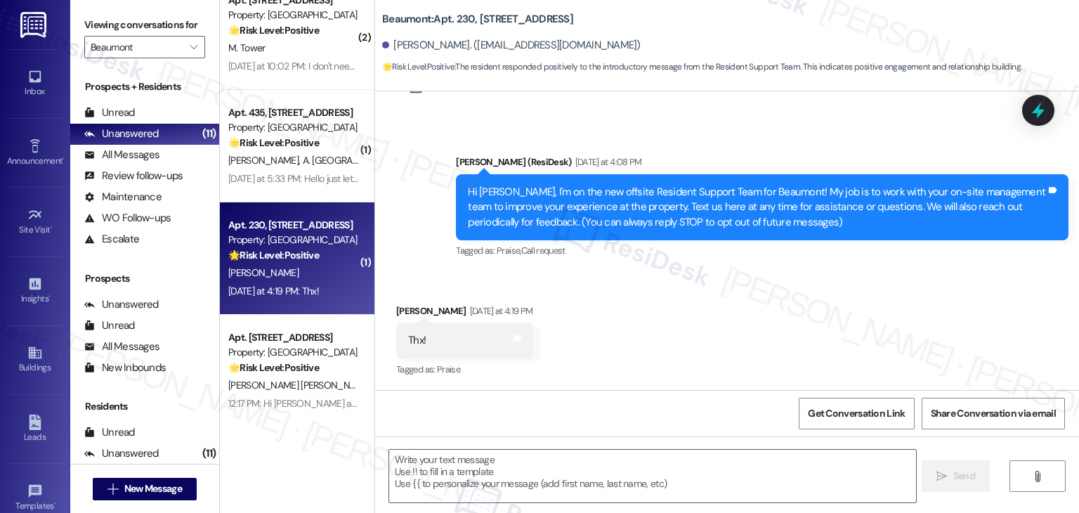
click at [678, 333] on div "Received via SMS [PERSON_NAME] [DATE] at 4:19 PM Thx! Tags and notes Tagged as:…" at bounding box center [727, 331] width 704 height 119
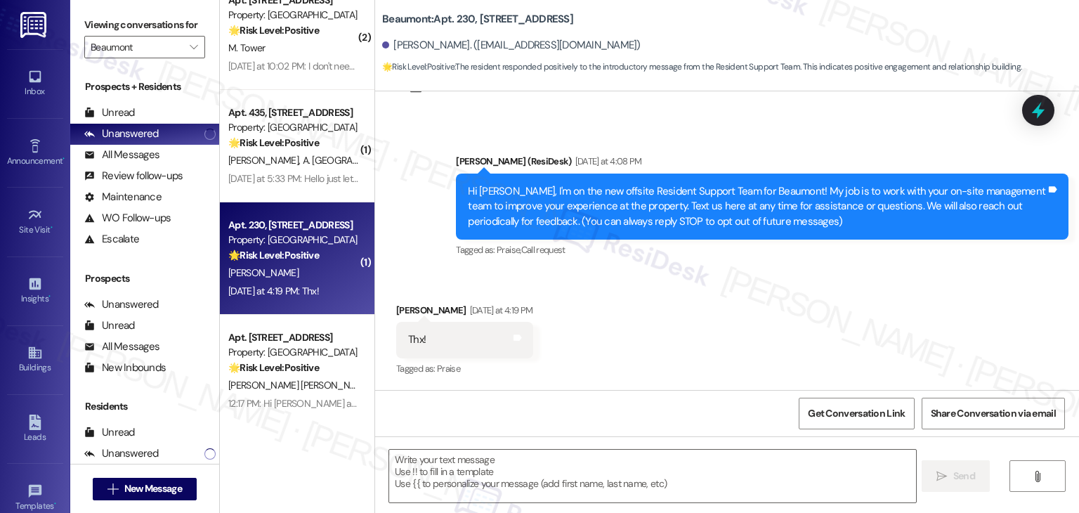
type textarea "Fetching suggested responses. Please feel free to read through the conversation…"
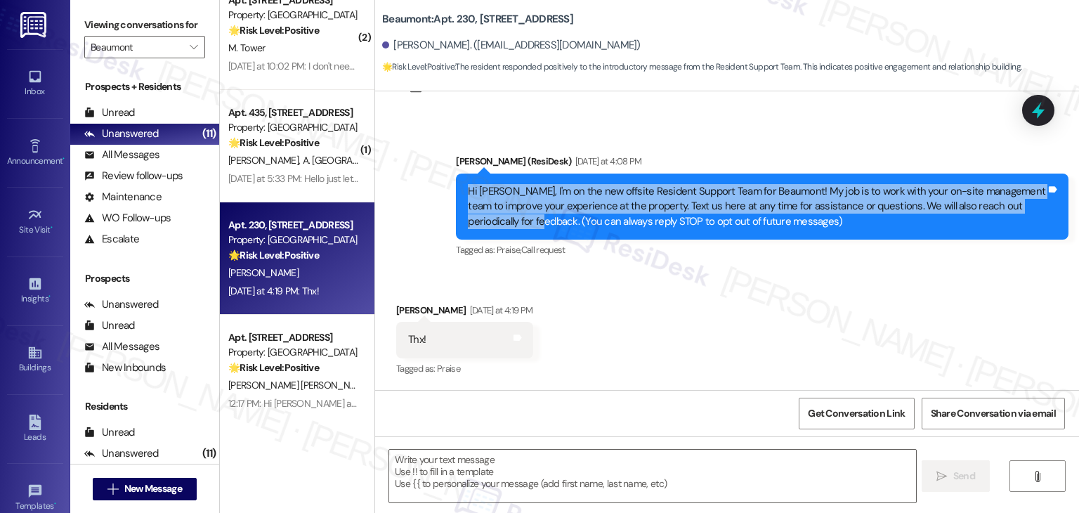
drag, startPoint x: 503, startPoint y: 227, endPoint x: 448, endPoint y: 195, distance: 64.2
click at [456, 195] on div "Hi [PERSON_NAME], I'm on the new offsite Resident Support Team for Beaumont! My…" at bounding box center [762, 206] width 612 height 66
copy div "Hi [PERSON_NAME], I'm on the new offsite Resident Support Team for Beaumont! My…"
click at [522, 470] on textarea at bounding box center [652, 475] width 526 height 53
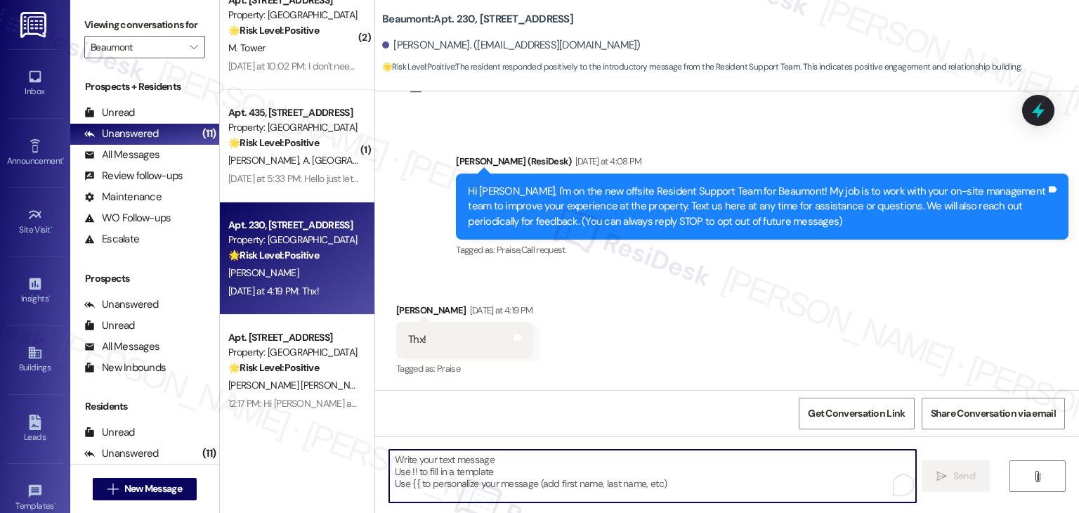
paste textarea "You’re very welcome, Robin! 😊Feel free to reach out if you have any concerns. W…"
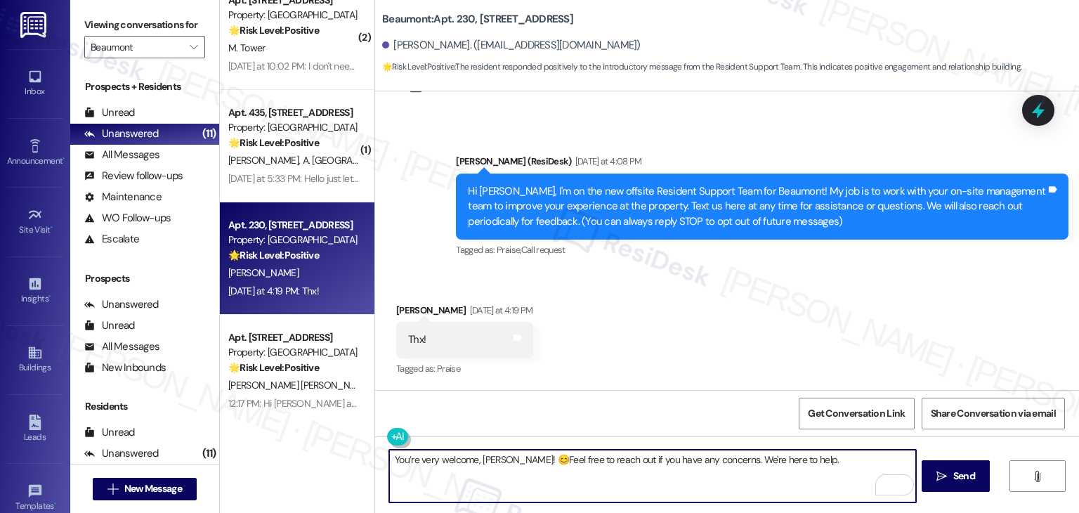
type textarea "You’re very welcome, Robin! 😊Feel free to reach out if you have any concerns. W…"
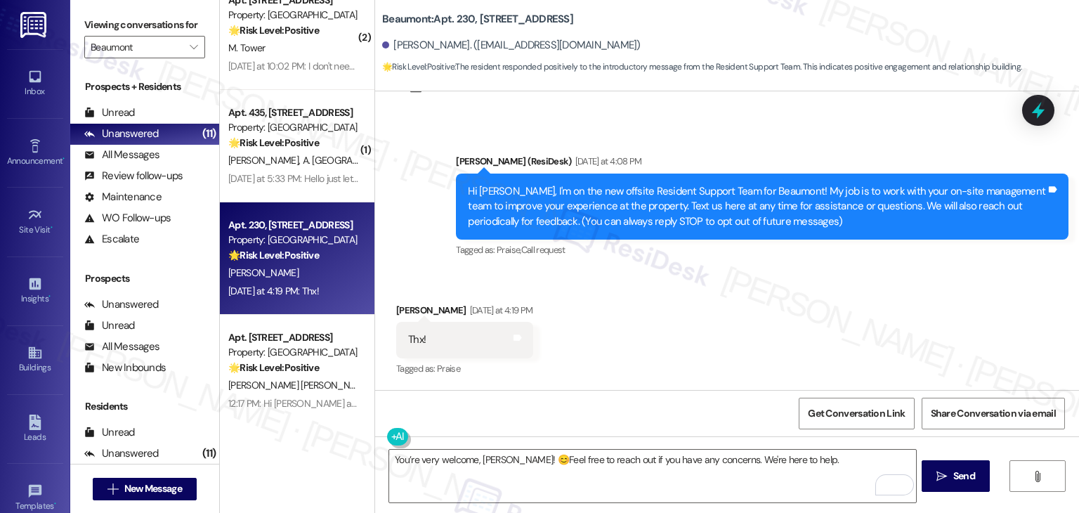
click at [664, 360] on div "Received via SMS Robin Vietz Yesterday at 4:19 PM Thx! Tags and notes Tagged as…" at bounding box center [727, 330] width 704 height 119
click at [793, 451] on textarea "You’re very welcome, Robin! 😊Feel free to reach out if you have any concerns. W…" at bounding box center [652, 475] width 526 height 53
click at [671, 331] on div "Received via SMS Robin Vietz Yesterday at 4:19 PM Thx! Tags and notes Tagged as…" at bounding box center [727, 330] width 704 height 119
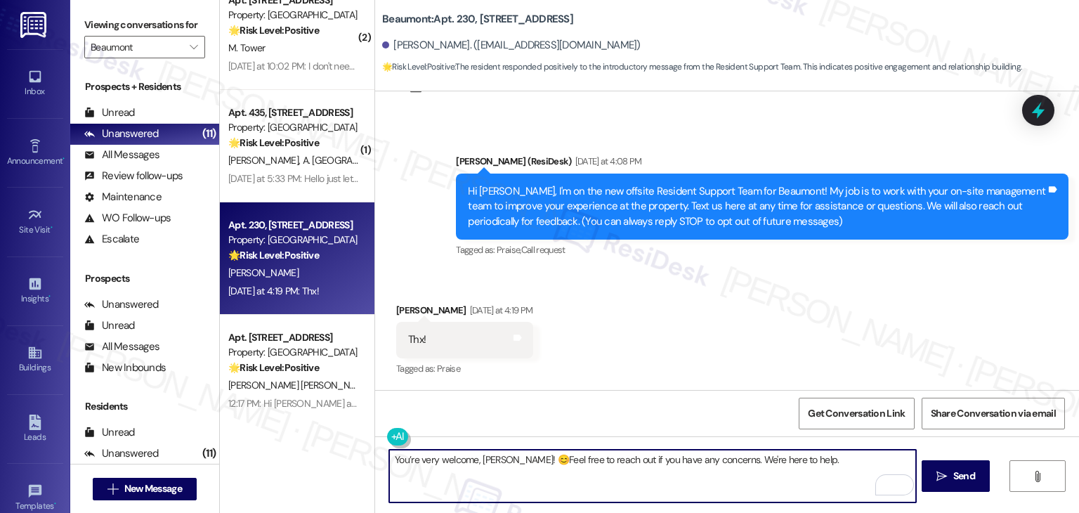
click at [791, 457] on textarea "You’re very welcome, Robin! 😊Feel free to reach out if you have any concerns. W…" at bounding box center [652, 475] width 526 height 53
click at [732, 407] on div "Get Conversation Link Share Conversation via email" at bounding box center [727, 413] width 704 height 46
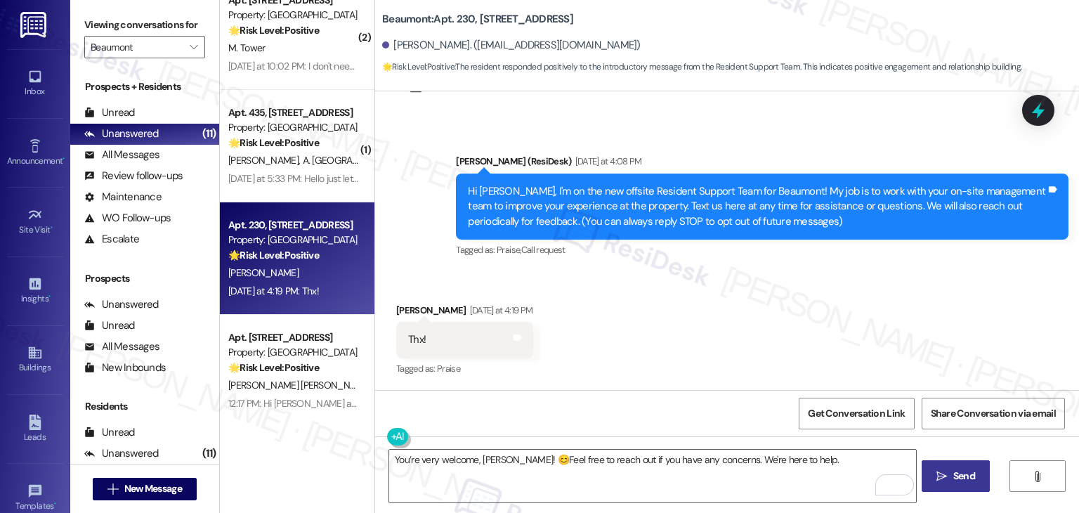
click at [969, 481] on span "Send" at bounding box center [964, 475] width 22 height 15
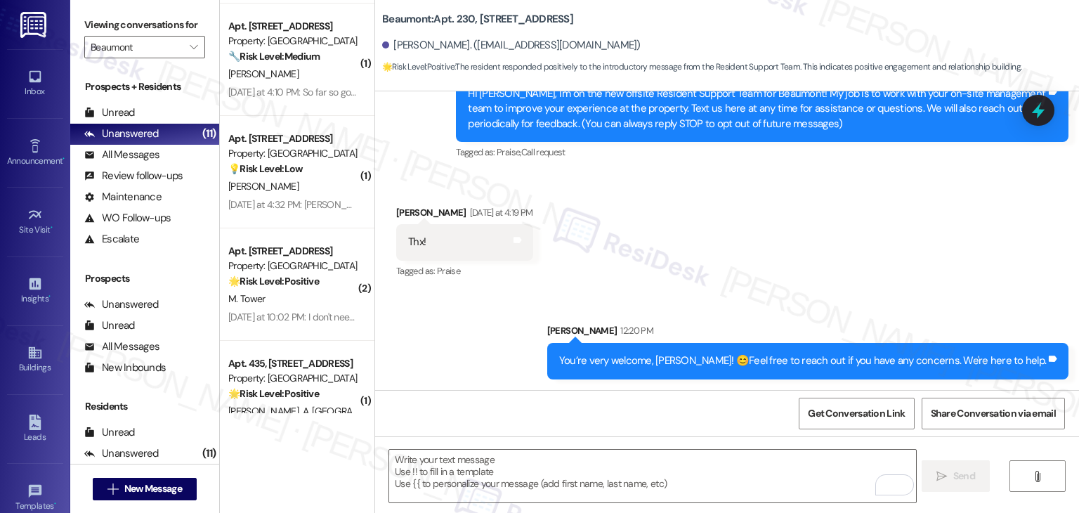
scroll to position [191, 0]
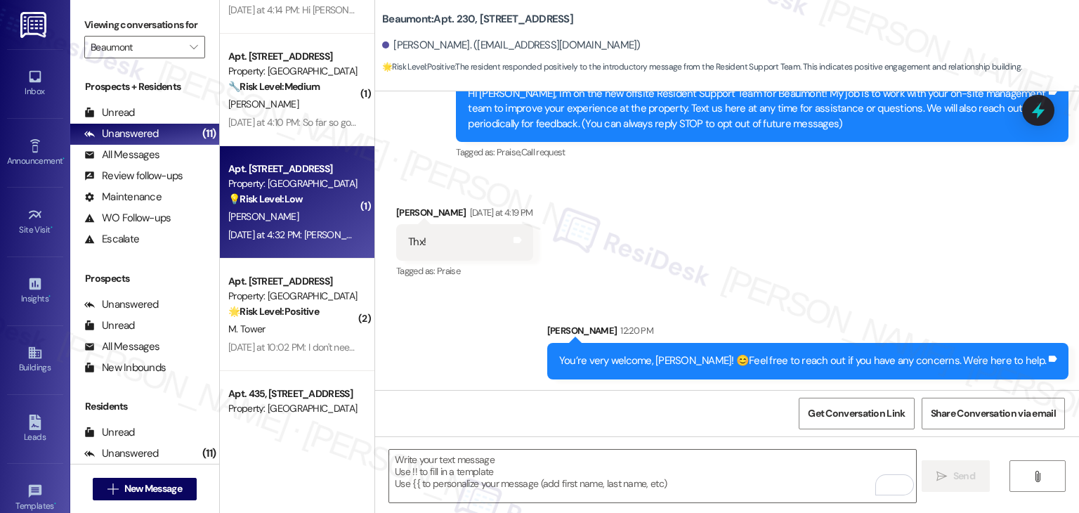
click at [294, 222] on div "A. Rupert" at bounding box center [293, 217] width 133 height 18
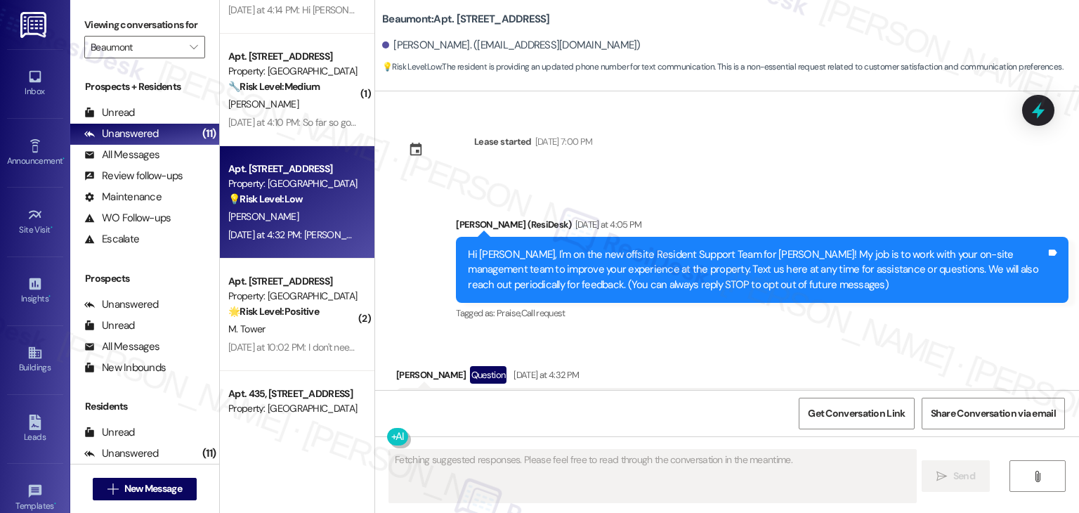
scroll to position [312, 0]
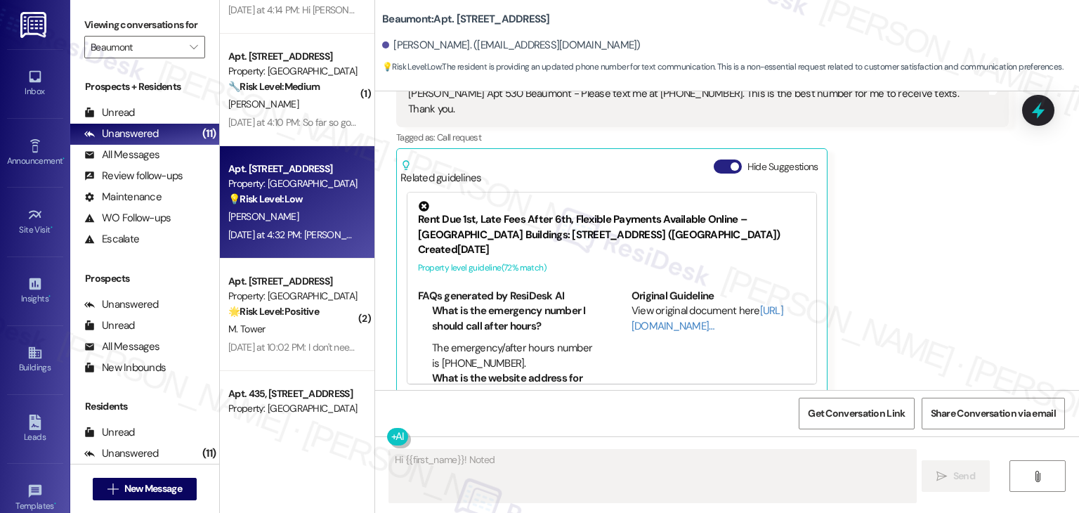
click at [713, 159] on button "Hide Suggestions" at bounding box center [727, 166] width 28 height 14
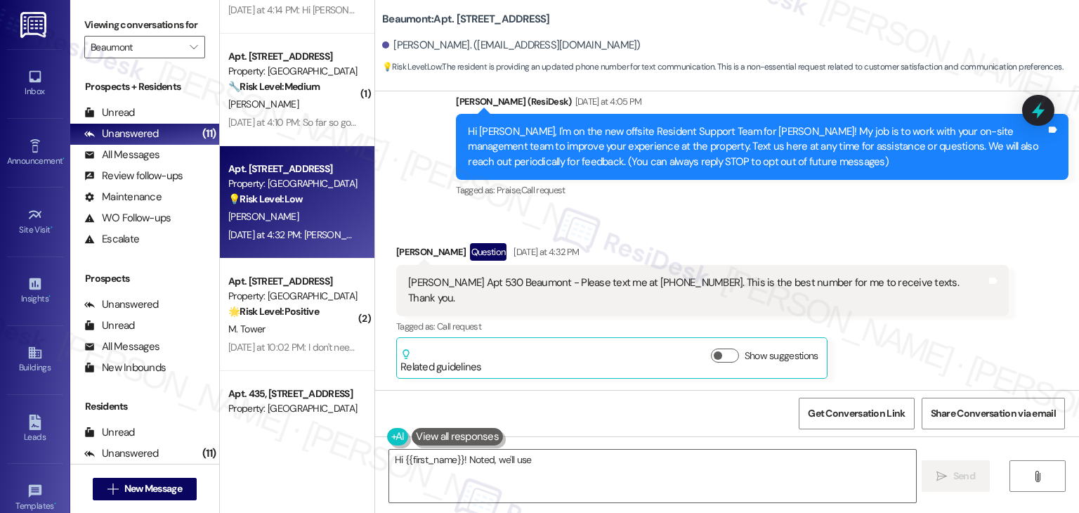
scroll to position [107, 0]
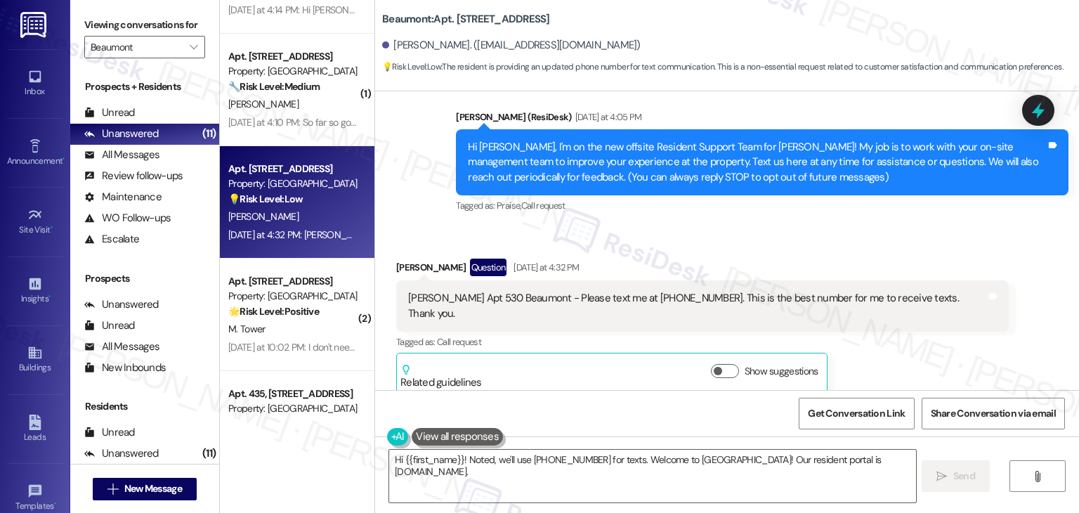
click at [852, 240] on div "Received via SMS Aaron Rupert Question Yesterday at 4:32 PM Aaron Rupert Apt 53…" at bounding box center [727, 316] width 704 height 178
click at [840, 239] on div "Received via SMS Aaron Rupert Question Yesterday at 4:32 PM Aaron Rupert Apt 53…" at bounding box center [727, 316] width 704 height 178
click at [886, 264] on div "Aaron Rupert Question Yesterday at 4:32 PM" at bounding box center [702, 269] width 612 height 22
click at [830, 250] on div "Received via SMS Aaron Rupert Question Yesterday at 4:32 PM Aaron Rupert Apt 53…" at bounding box center [702, 326] width 633 height 157
click at [668, 237] on div "Received via SMS Aaron Rupert Question Yesterday at 4:32 PM Aaron Rupert Apt 53…" at bounding box center [727, 316] width 704 height 178
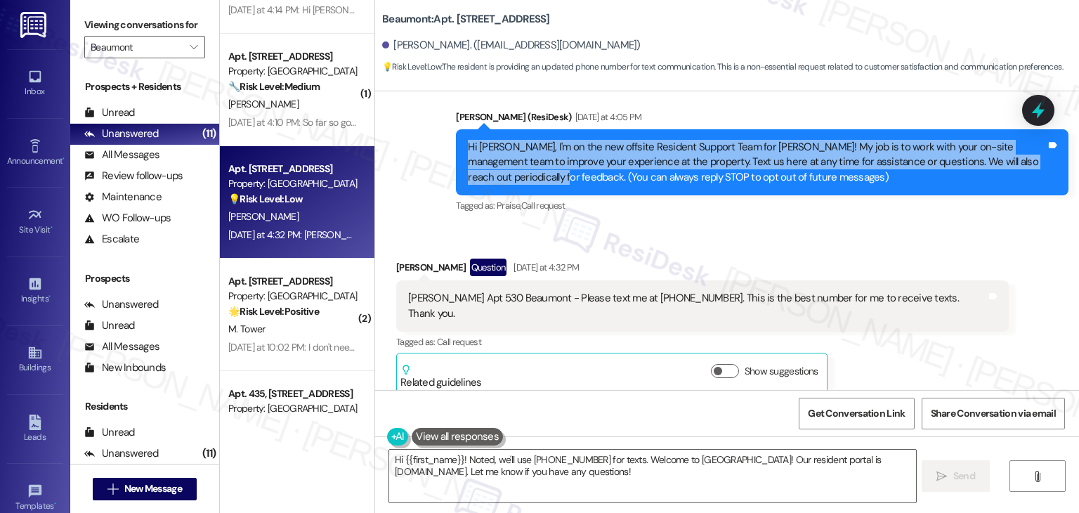
drag, startPoint x: 503, startPoint y: 180, endPoint x: 454, endPoint y: 150, distance: 57.7
click at [456, 150] on div "Hi Aaron, I'm on the new offsite Resident Support Team for Beaumont! My job is …" at bounding box center [762, 162] width 612 height 66
copy div "Hi Aaron, I'm on the new offsite Resident Support Team for Beaumont! My job is …"
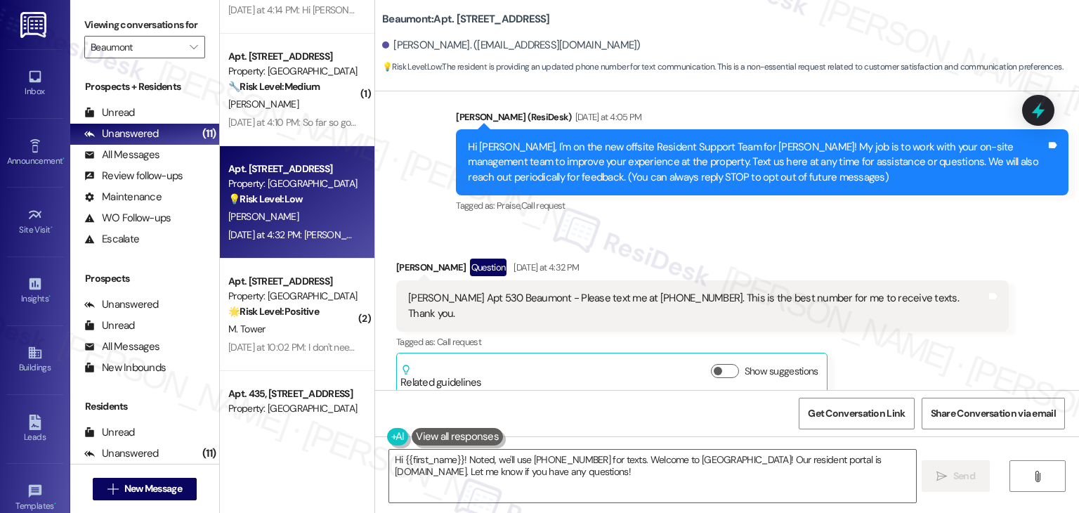
click at [909, 376] on div "Aaron Rupert Question Yesterday at 4:32 PM Aaron Rupert Apt 530 Beaumont - Plea…" at bounding box center [702, 326] width 612 height 136
click at [909, 348] on div "Aaron Rupert Question Yesterday at 4:32 PM Aaron Rupert Apt 530 Beaumont - Plea…" at bounding box center [702, 326] width 612 height 136
click at [824, 296] on div "Aaron Rupert Apt 530 Beaumont - Please text me at 406-920-8970. This is the bes…" at bounding box center [697, 306] width 578 height 30
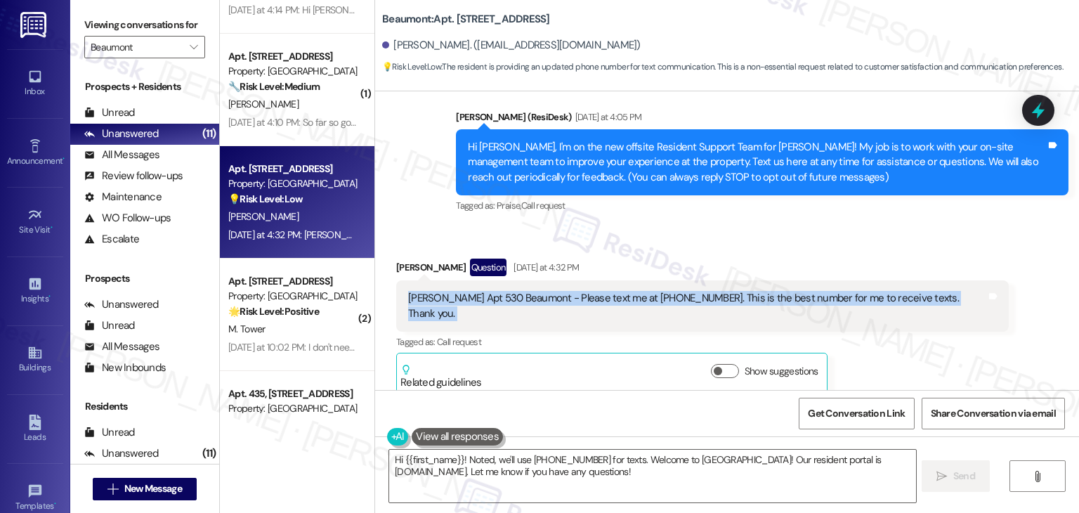
click at [824, 296] on div "Aaron Rupert Apt 530 Beaumont - Please text me at 406-920-8970. This is the bes…" at bounding box center [697, 306] width 578 height 30
copy div "Aaron Rupert Apt 530 Beaumont - Please text me at 406-920-8970. This is the bes…"
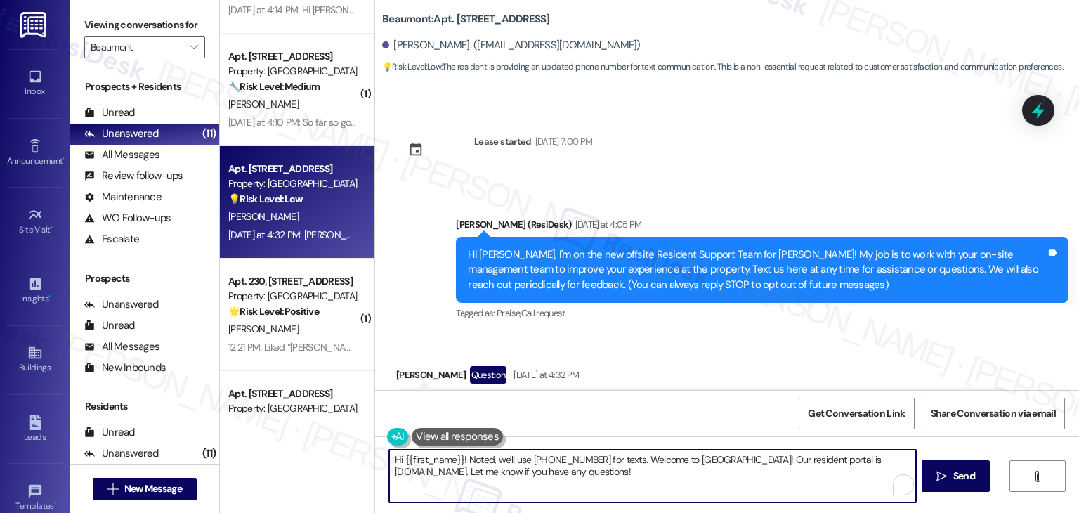
drag, startPoint x: 586, startPoint y: 470, endPoint x: 380, endPoint y: 449, distance: 206.8
click at [389, 449] on textarea "Hi {{first_name}}! Noted, we'll use 406-920-8970 for texts. Welcome to Beaumont…" at bounding box center [652, 475] width 526 height 53
paste textarea "Thanks for letting us know, Aaron! We’ll make sure to use this number (406-920-…"
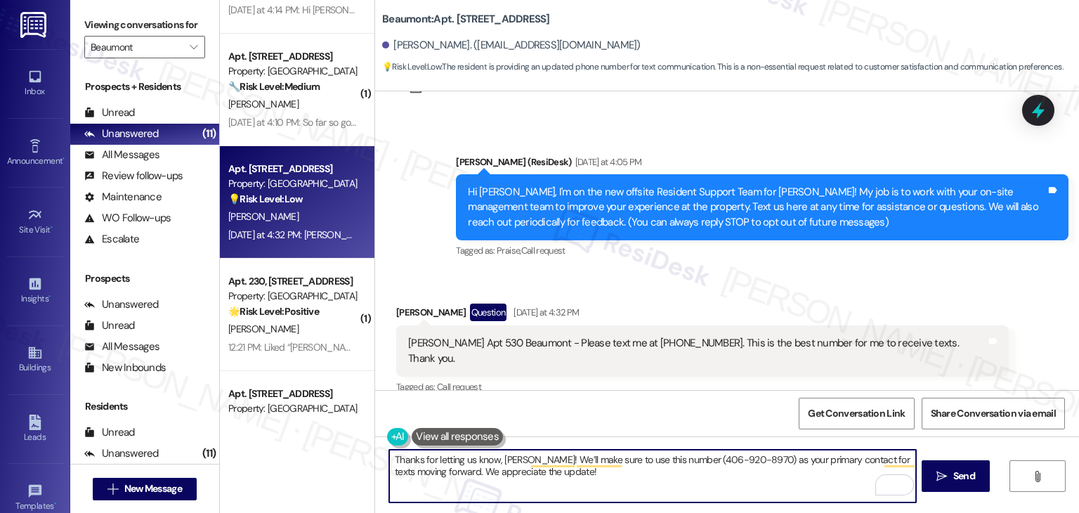
scroll to position [107, 0]
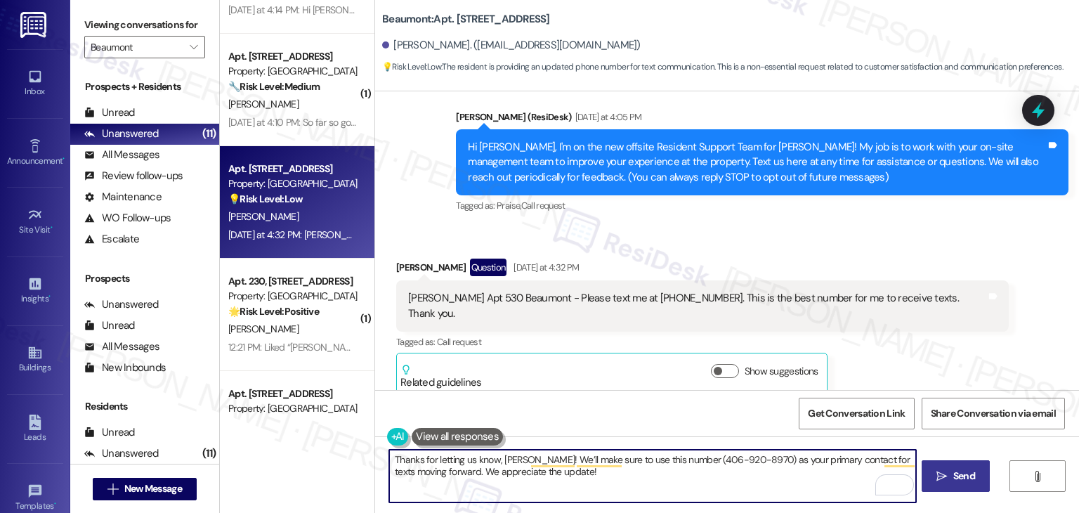
type textarea "Thanks for letting us know, Aaron! We’ll make sure to use this number (406-920-…"
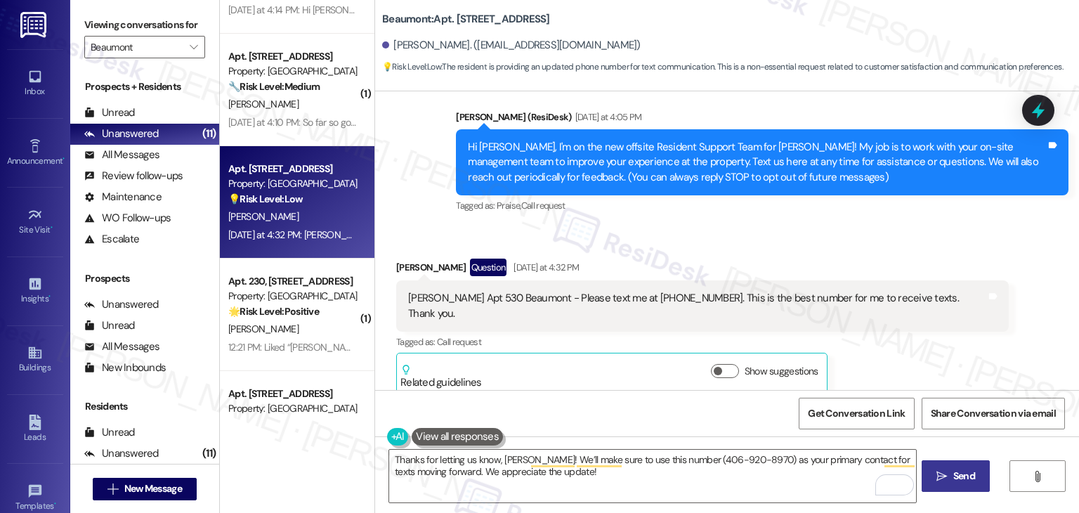
click at [944, 470] on icon "" at bounding box center [941, 475] width 11 height 11
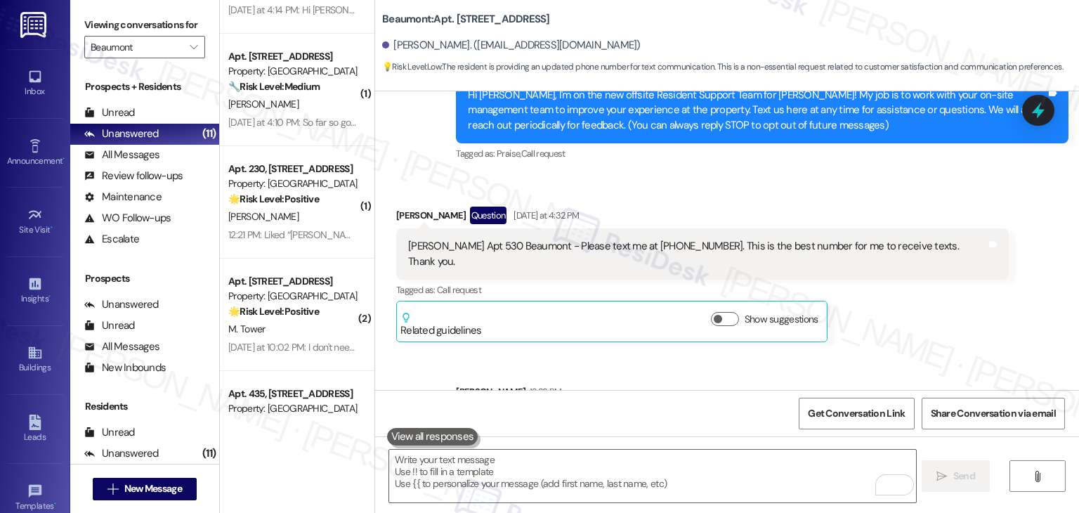
scroll to position [220, 0]
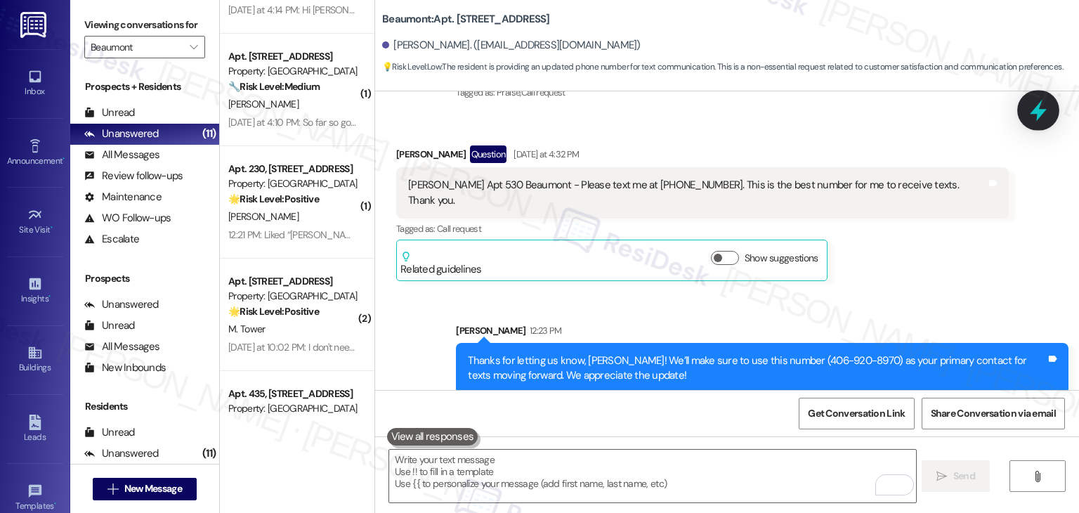
click at [1031, 121] on div at bounding box center [1038, 110] width 42 height 40
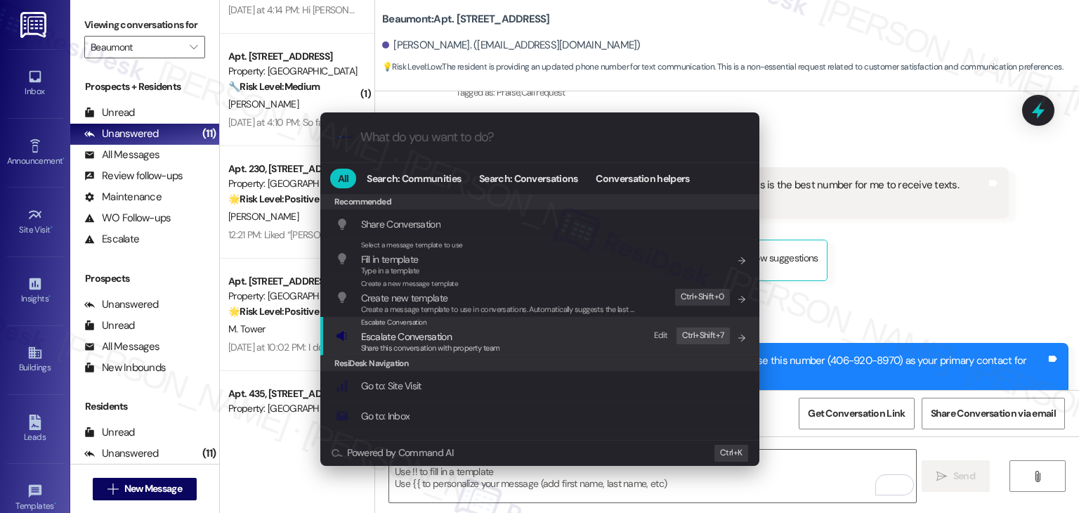
click at [443, 342] on div "Share this conversation with property team" at bounding box center [430, 348] width 139 height 13
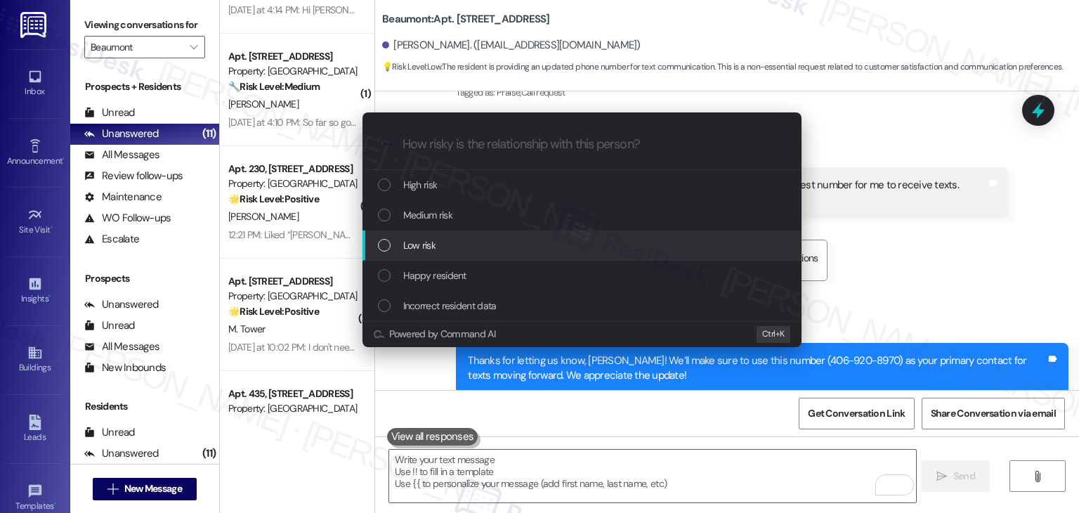
click at [385, 247] on div "List of options" at bounding box center [384, 245] width 13 height 13
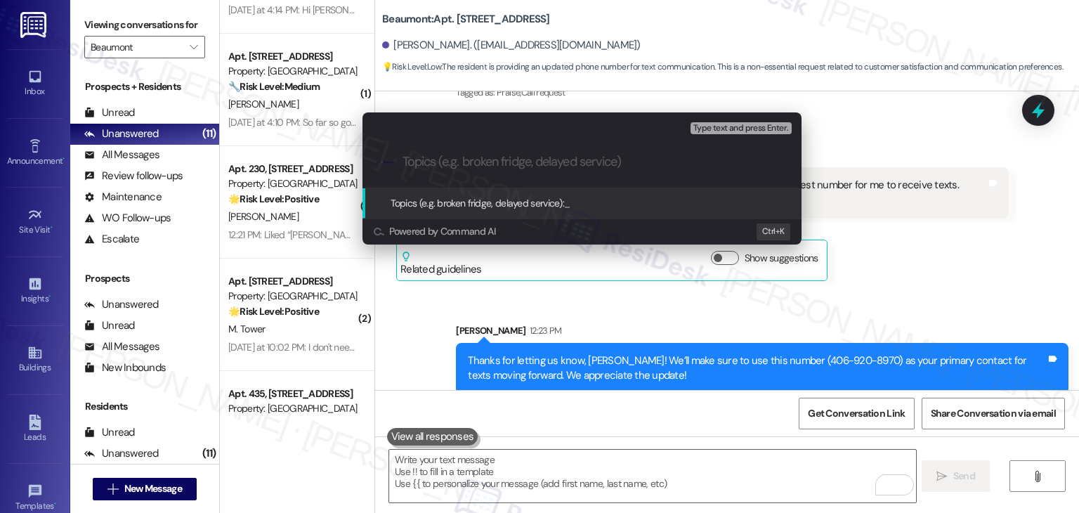
paste input "Resident Update - Preferred Contact Number for Resident (406-920-8970)"
type input "Resident Update - Preferred Contact Number for Resident (406-920-8970)"
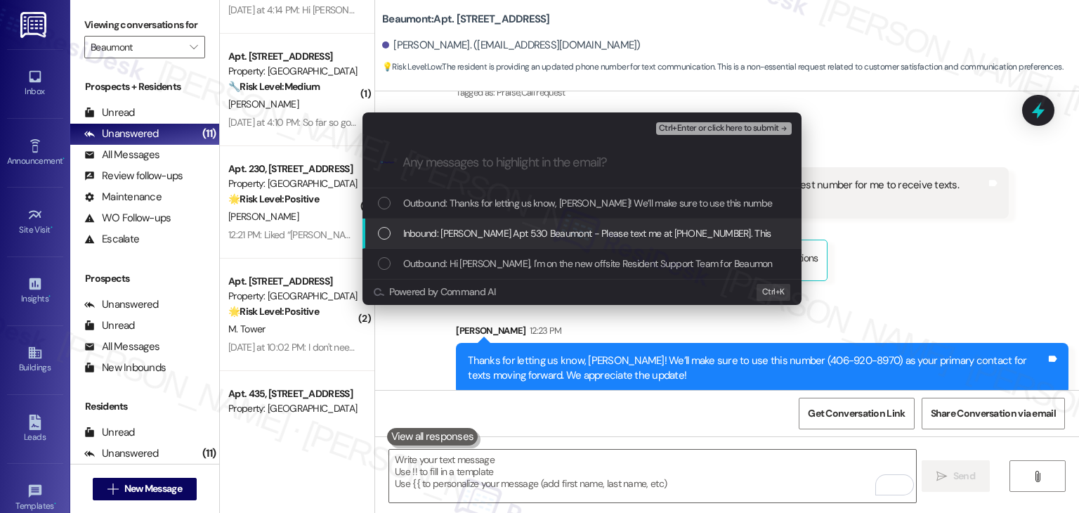
click at [383, 230] on div "List of options" at bounding box center [384, 233] width 13 height 13
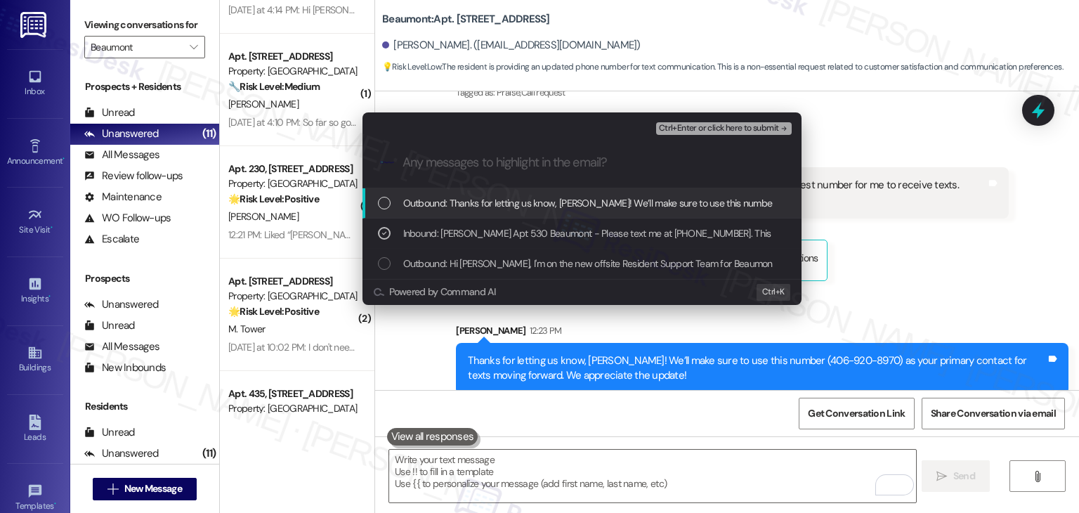
click at [703, 120] on div "Ctrl+Enter or click here to submit" at bounding box center [725, 128] width 138 height 18
click at [707, 127] on span "Ctrl+Enter or click here to submit" at bounding box center [719, 129] width 120 height 10
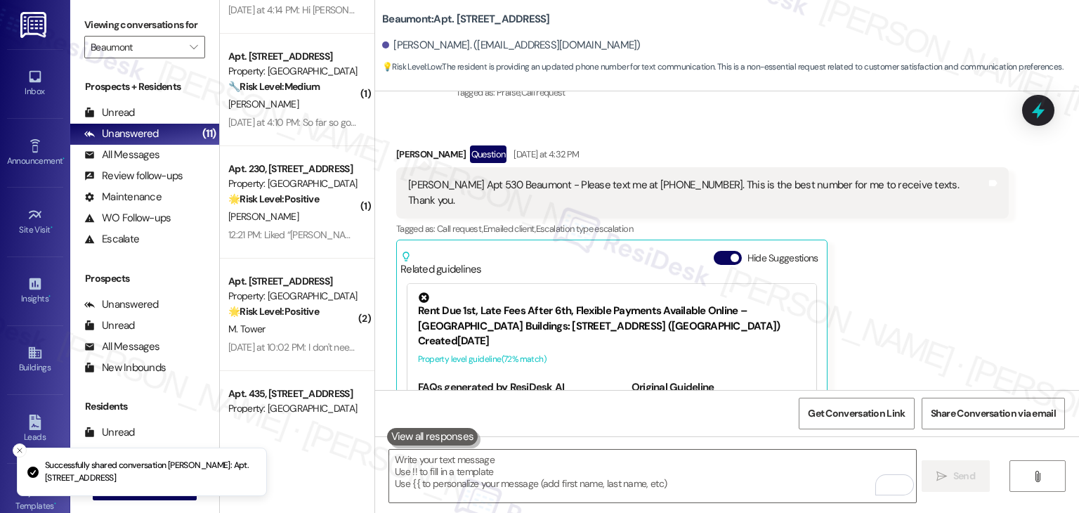
scroll to position [312, 0]
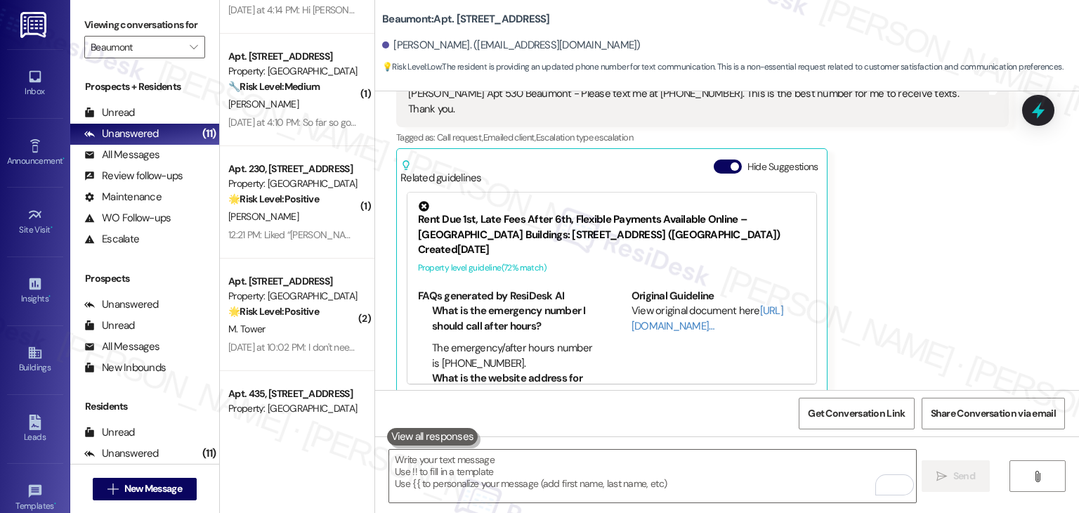
click at [916, 282] on div "Aaron Rupert Question Yesterday at 4:32 PM Aaron Rupert Apt 530 Beaumont - Plea…" at bounding box center [702, 224] width 612 height 341
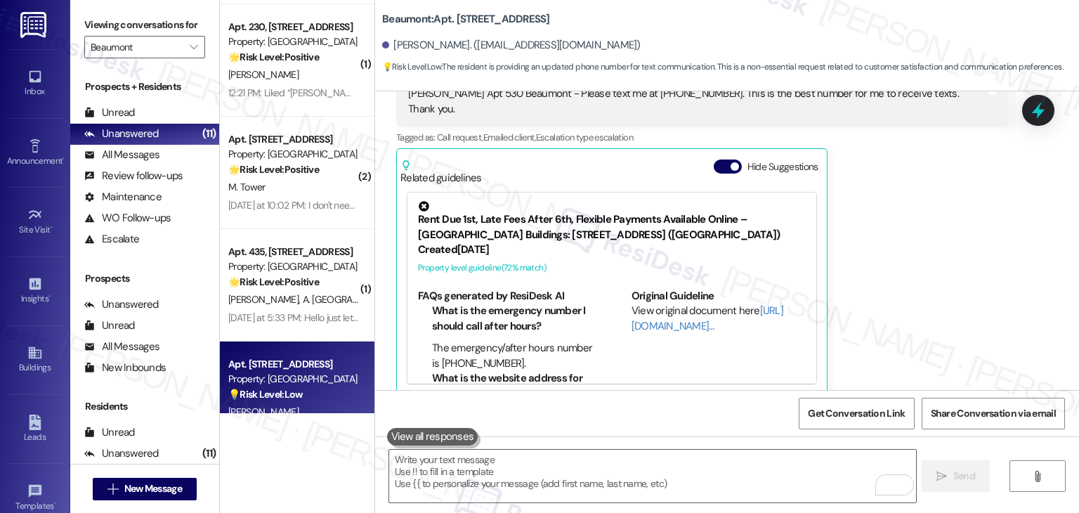
scroll to position [261, 0]
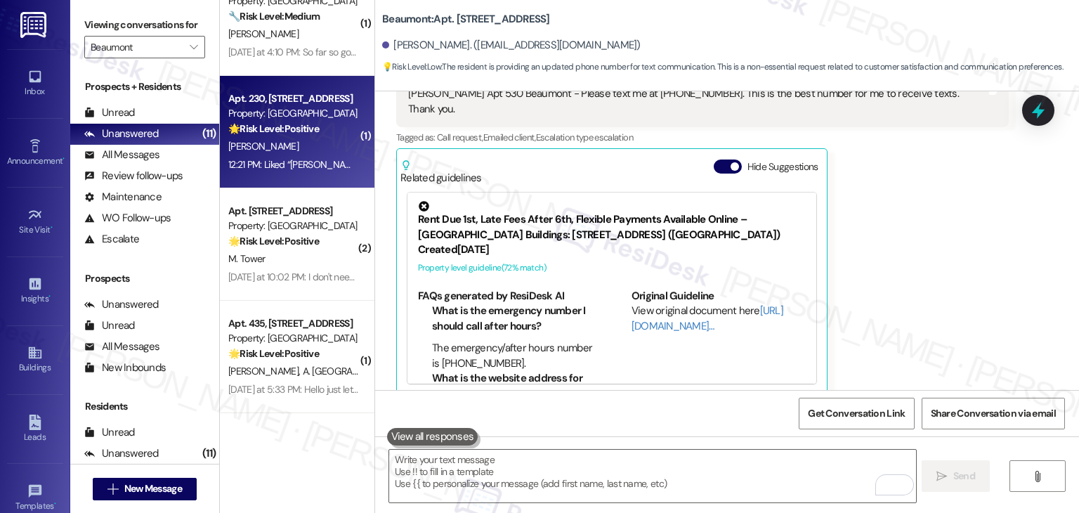
click at [286, 173] on div "12:21 PM: Liked “Dottie (Beaumont): You’re very welcome, Robin! 😊Feel free to r…" at bounding box center [293, 165] width 133 height 18
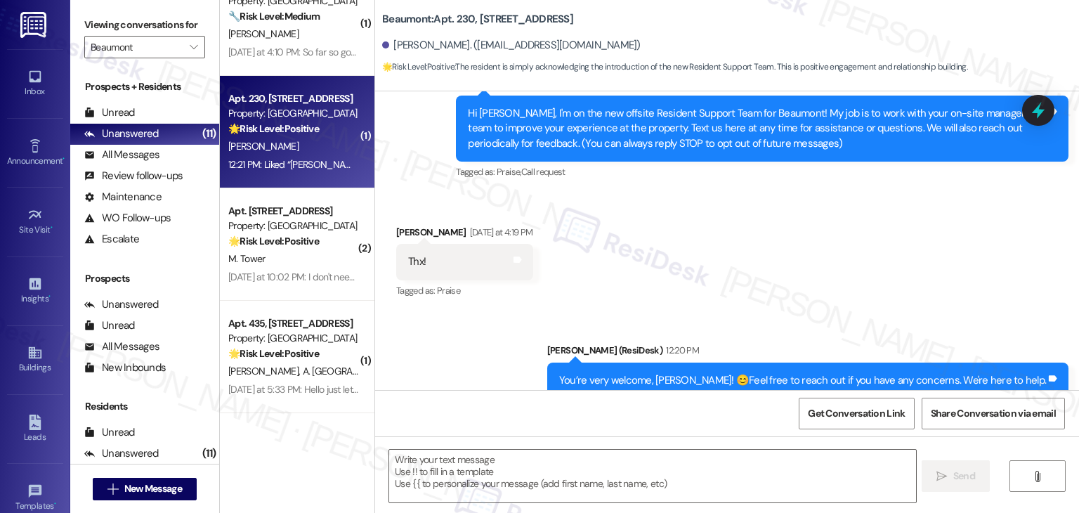
type textarea "Fetching suggested responses. Please feel free to read through the conversation…"
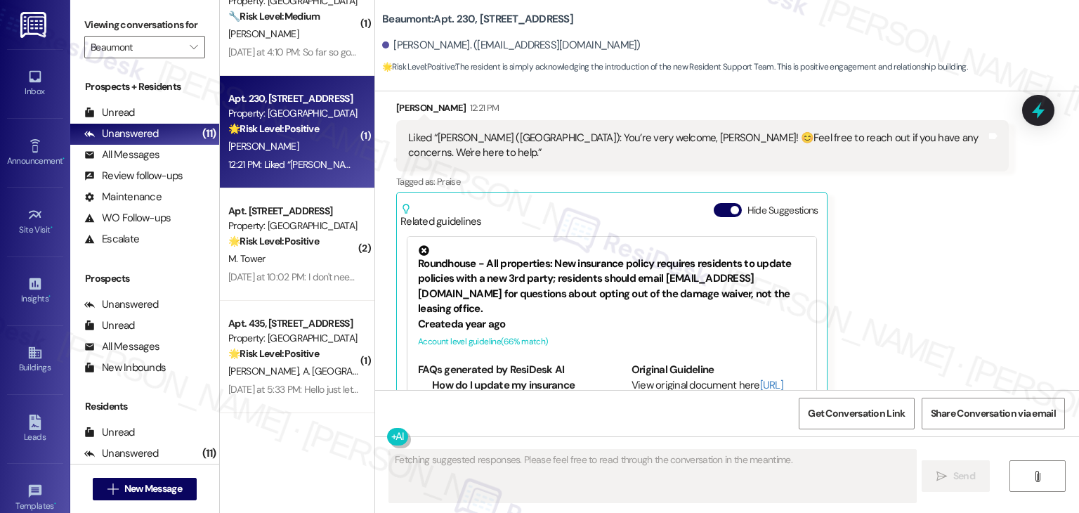
scroll to position [546, 0]
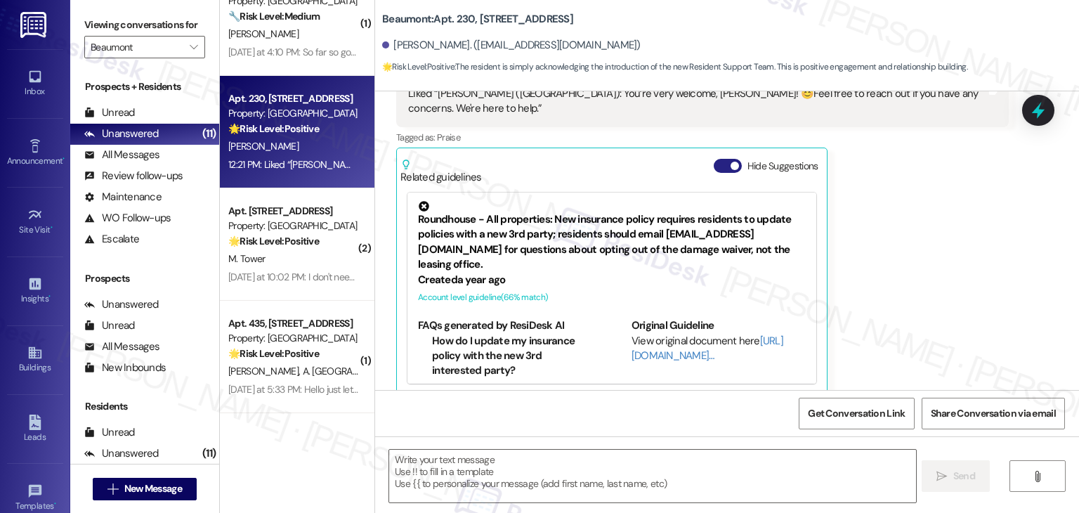
click at [713, 159] on button "Hide Suggestions" at bounding box center [727, 166] width 28 height 14
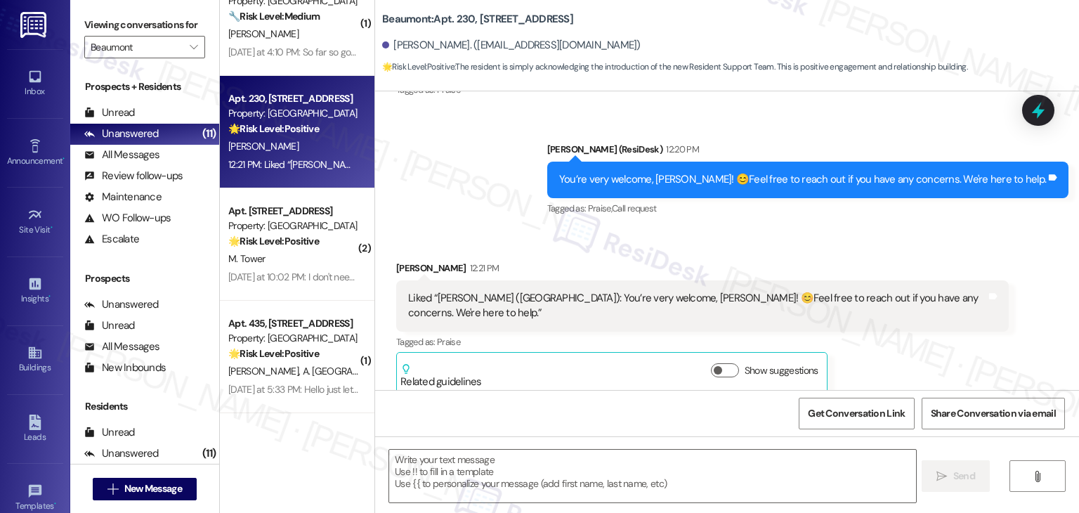
click at [988, 254] on div "Received via SMS Robin Vietz 12:21 PM Liked “Dottie (Beaumont): You’re very wel…" at bounding box center [727, 317] width 704 height 176
click at [1034, 307] on div "Received via SMS Robin Vietz 12:21 PM Liked “Dottie (Beaumont): You’re very wel…" at bounding box center [727, 317] width 704 height 176
click at [1024, 312] on div "Received via SMS Robin Vietz 12:21 PM Liked “Dottie (Beaumont): You’re very wel…" at bounding box center [727, 317] width 704 height 176
click at [1017, 327] on div "Received via SMS Robin Vietz 12:21 PM Liked “Dottie (Beaumont): You’re very wel…" at bounding box center [727, 317] width 704 height 176
click at [1031, 110] on icon at bounding box center [1038, 110] width 24 height 24
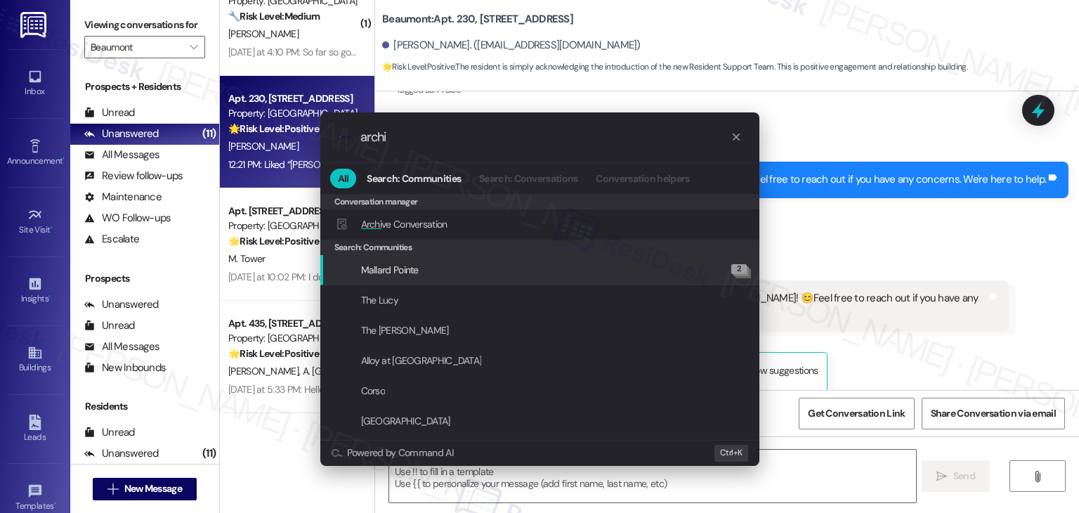
type input "archi"
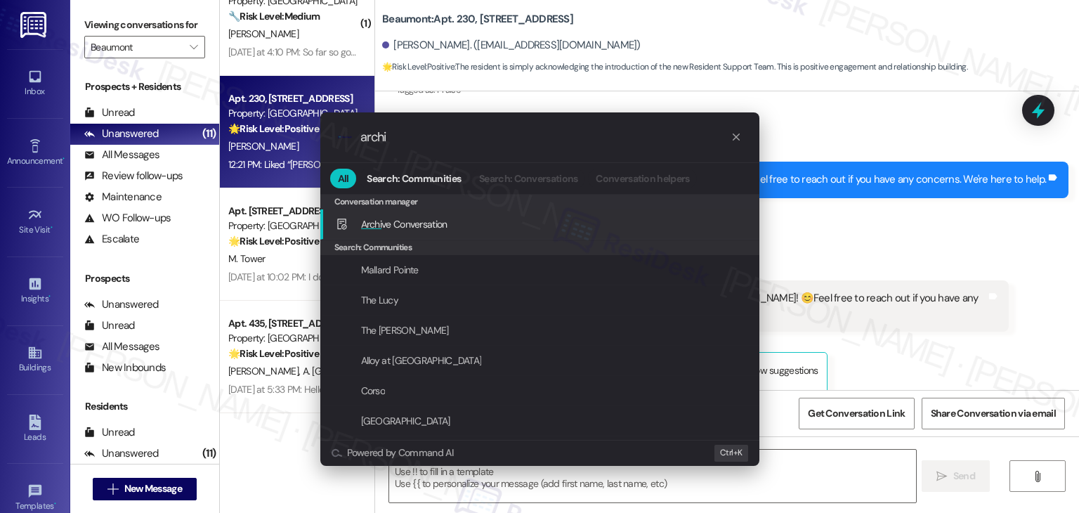
click at [449, 221] on div "Archi ve Conversation Add shortcut" at bounding box center [541, 223] width 411 height 15
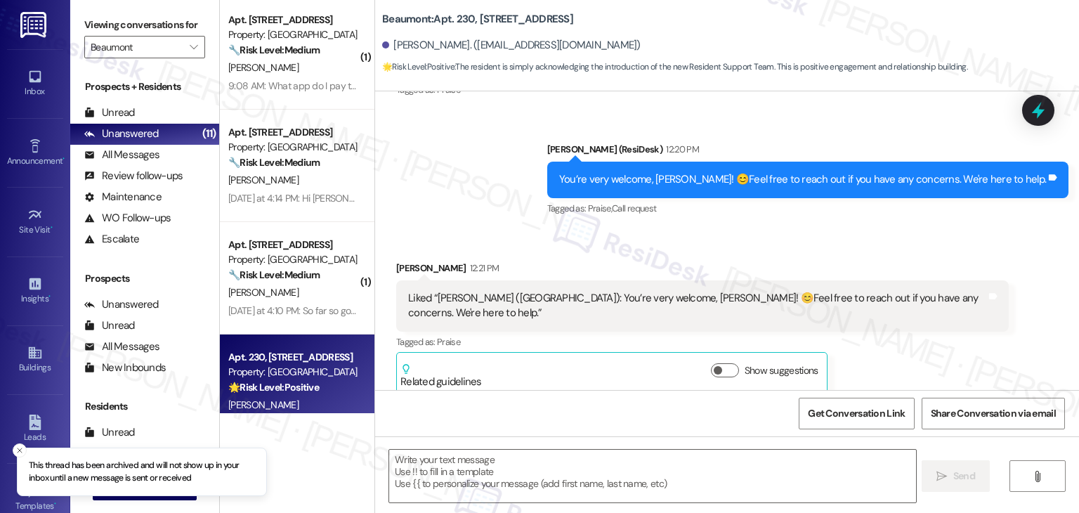
scroll to position [0, 0]
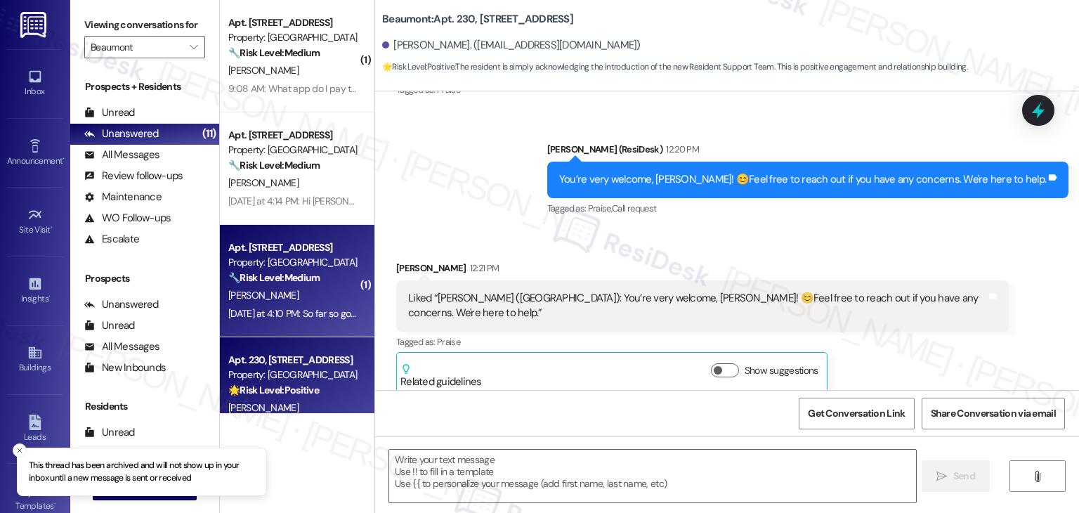
click at [286, 299] on div "[PERSON_NAME]" at bounding box center [293, 295] width 133 height 18
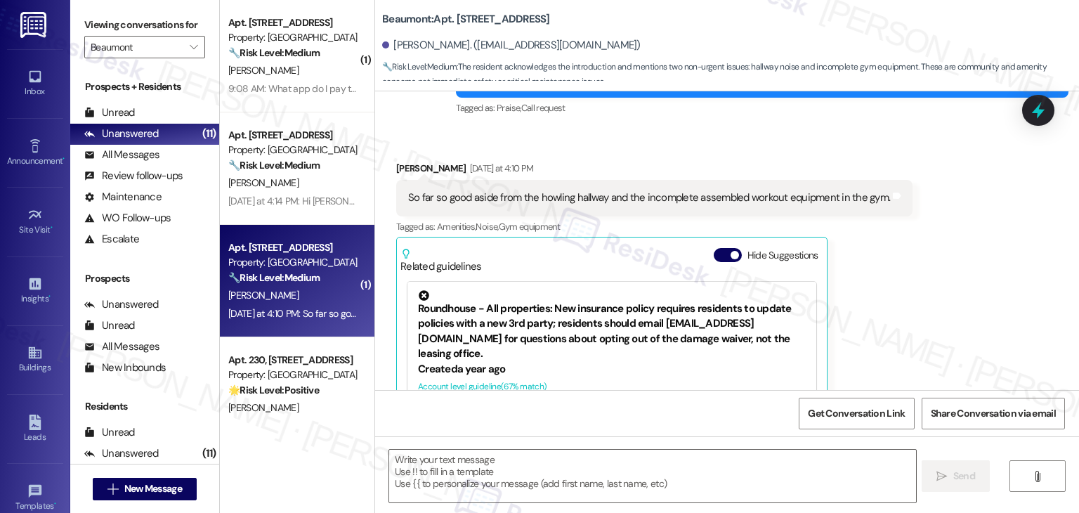
scroll to position [309, 0]
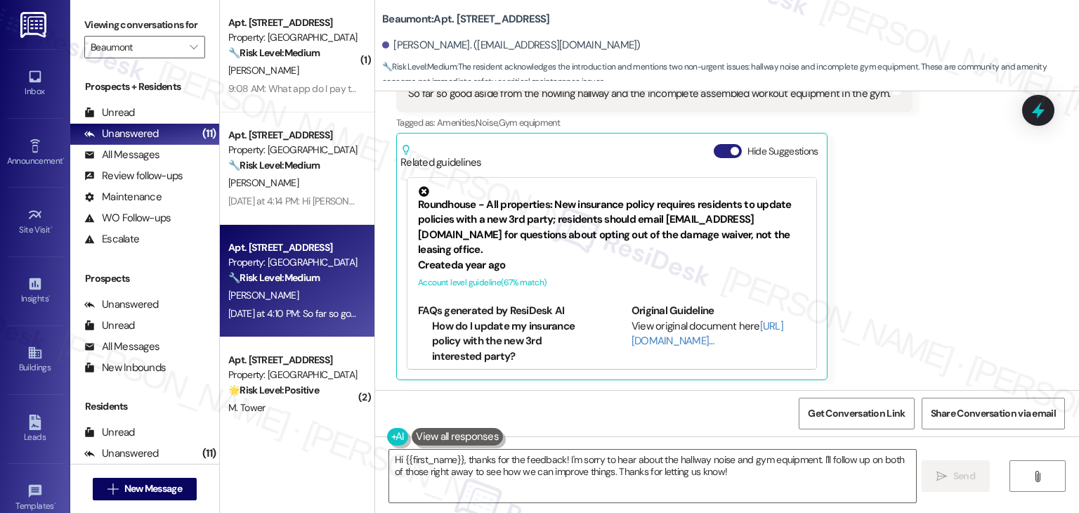
click at [716, 157] on button "Hide Suggestions" at bounding box center [727, 151] width 28 height 14
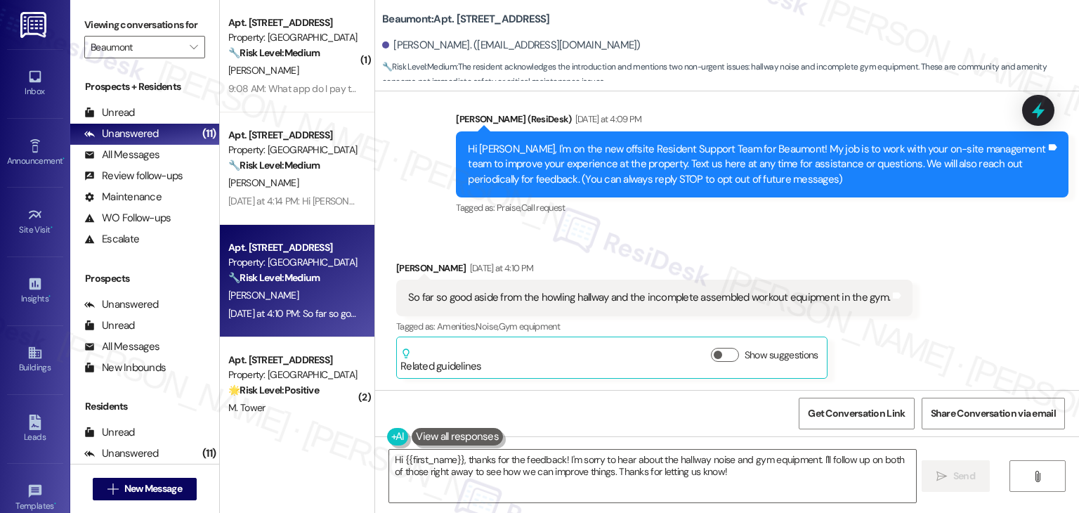
scroll to position [105, 0]
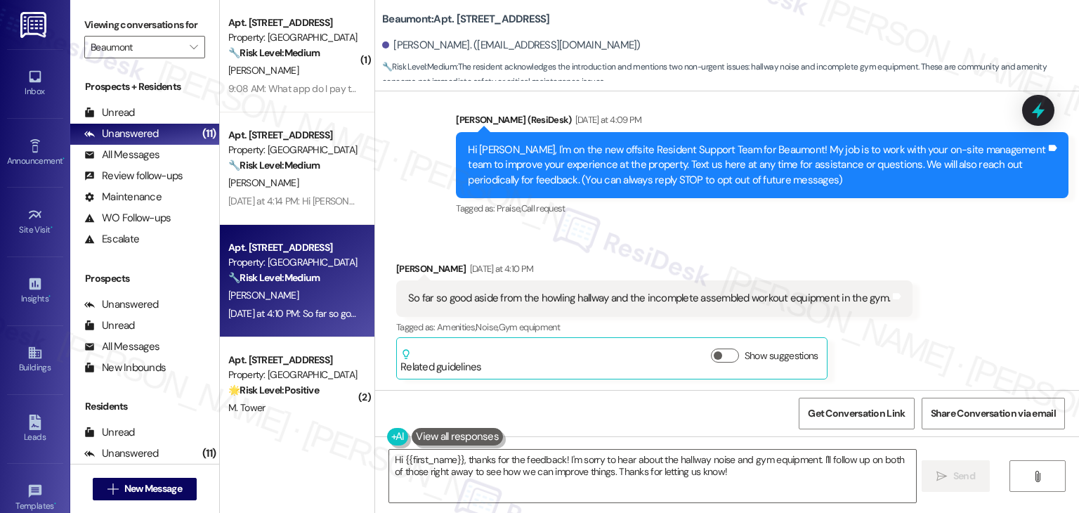
click at [904, 243] on div "Received via SMS Jacob Stephenson Yesterday at 4:10 PM So far so good aside fro…" at bounding box center [727, 310] width 704 height 160
click at [939, 294] on div "Received via SMS Jacob Stephenson Yesterday at 4:10 PM So far so good aside fro…" at bounding box center [727, 310] width 704 height 160
click at [722, 225] on div "Announcement, sent via SMS Dottie (ResiDesk) Yesterday at 4:09 PM Hi Jacob, I'm…" at bounding box center [761, 166] width 633 height 128
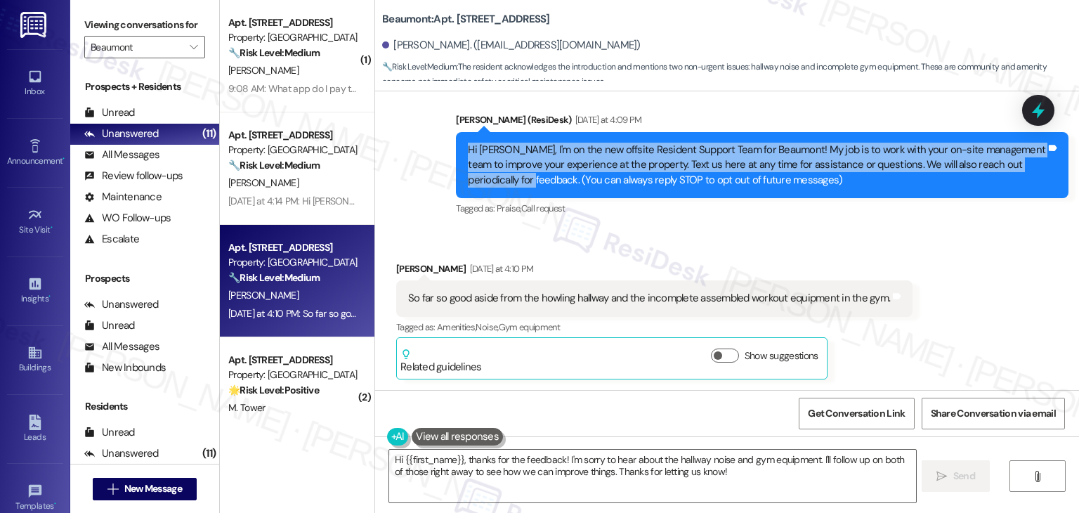
drag, startPoint x: 501, startPoint y: 180, endPoint x: 438, endPoint y: 147, distance: 71.0
click at [445, 147] on div "Announcement, sent via SMS Dottie (ResiDesk) Yesterday at 4:09 PM Hi Jacob, I'm…" at bounding box center [761, 166] width 633 height 128
copy div "Hi Jacob, I'm on the new offsite Resident Support Team for Beaumont! My job is …"
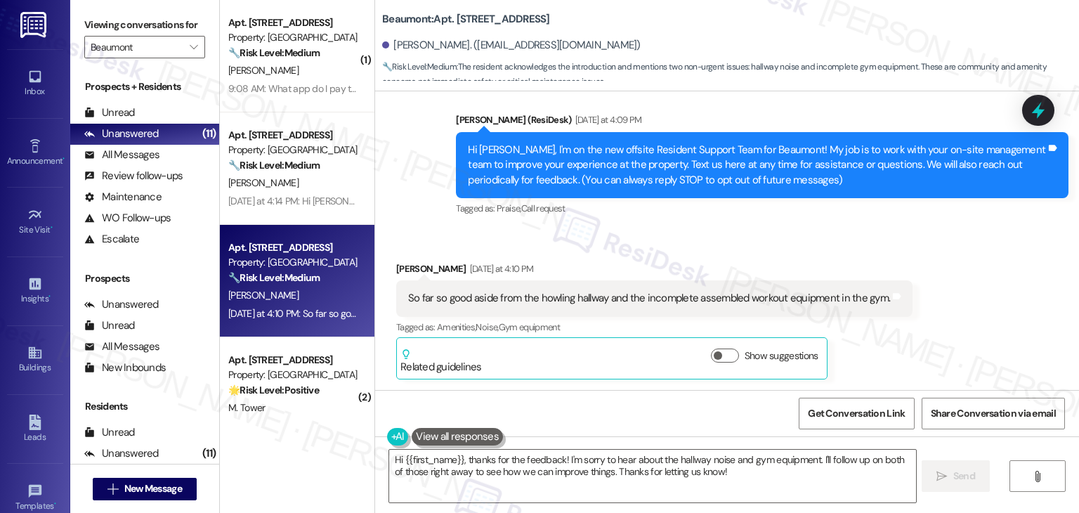
click at [638, 307] on div "So far so good aside from the howling hallway and the incomplete assembled work…" at bounding box center [654, 298] width 516 height 36
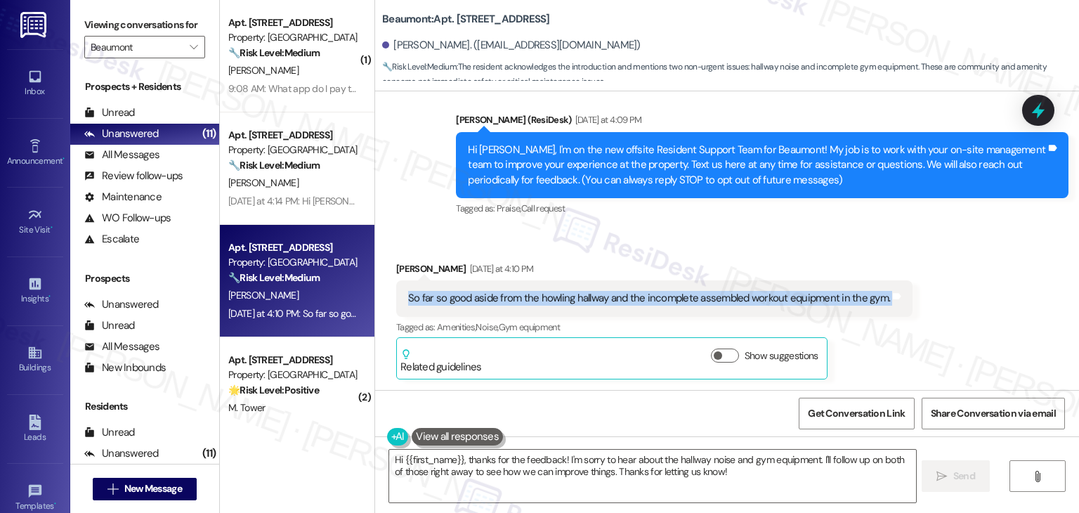
click at [638, 307] on div "So far so good aside from the howling hallway and the incomplete assembled work…" at bounding box center [654, 298] width 516 height 36
copy div "So far so good aside from the howling hallway and the incomplete assembled work…"
click at [695, 465] on textarea "Hi {{first_name}}, thanks for the feedback! I'm sorry to hear about the hallway…" at bounding box center [652, 475] width 526 height 53
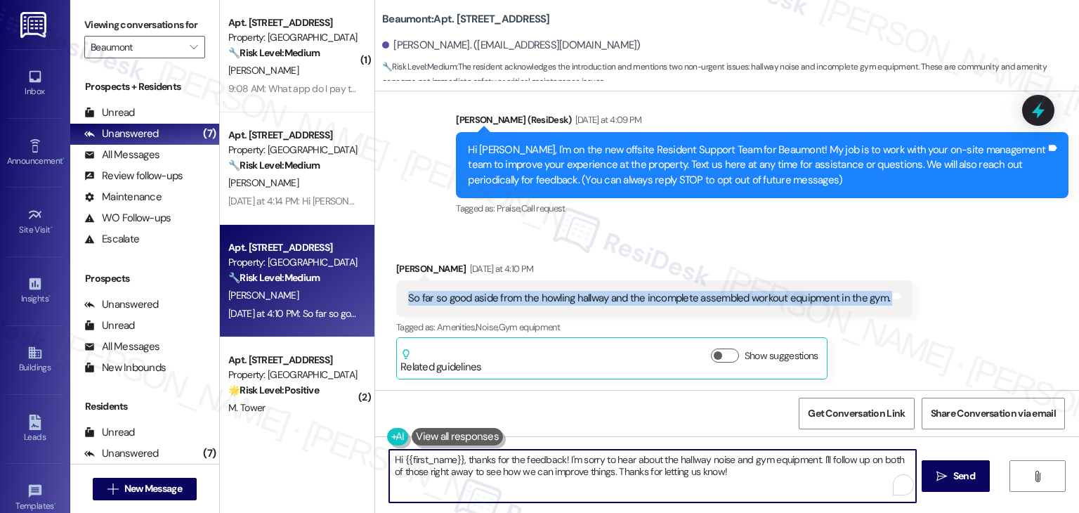
click at [695, 465] on textarea "Hi {{first_name}}, thanks for the feedback! I'm sorry to hear about the hallway…" at bounding box center [652, 475] width 526 height 53
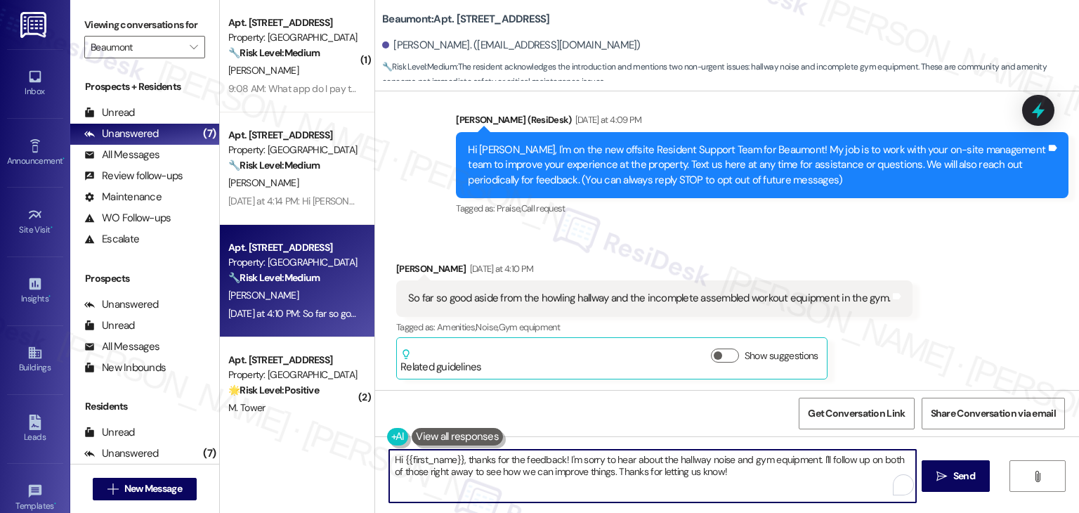
paste textarea "Jacob, thank you for sharing that! I’m glad to hear things are going well overa…"
type textarea "Hi Jacob, thank you for sharing that! I’m glad to hear things are going well ov…"
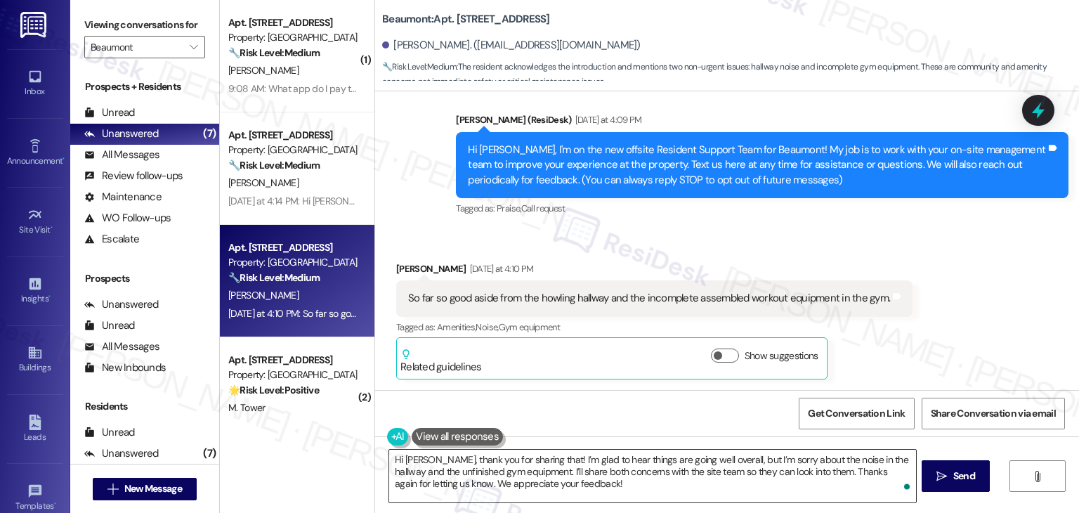
click at [582, 482] on textarea "Hi Jacob, thank you for sharing that! I’m glad to hear things are going well ov…" at bounding box center [652, 475] width 526 height 53
drag, startPoint x: 966, startPoint y: 478, endPoint x: 811, endPoint y: 480, distance: 154.5
click at [811, 480] on div "Hi Jacob, thank you for sharing that! I’m glad to hear things are going well ov…" at bounding box center [727, 488] width 704 height 105
click at [565, 475] on textarea "Hi Jacob, thank you for sharing that! I’m glad to hear things are going well ov…" at bounding box center [652, 475] width 526 height 53
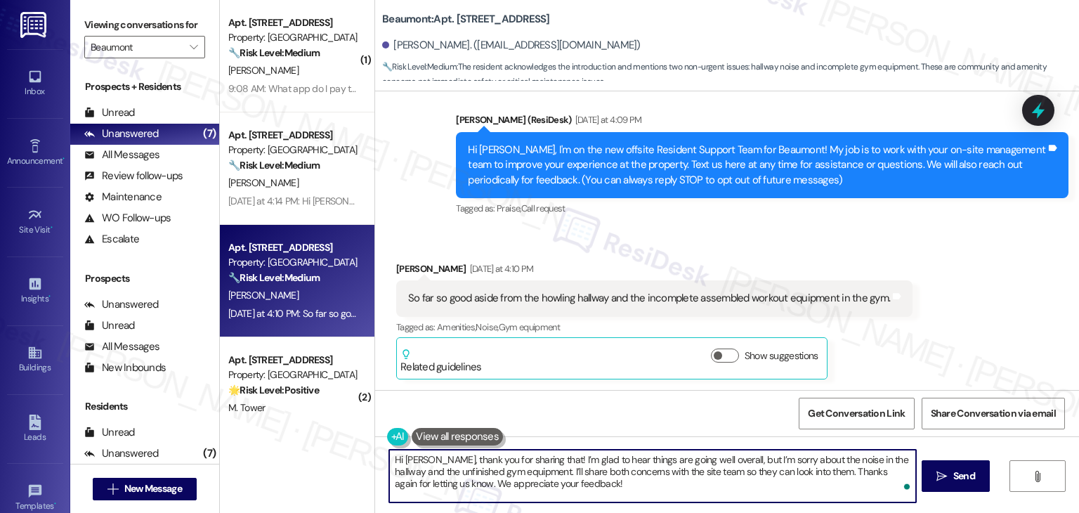
click at [562, 483] on textarea "Hi Jacob, thank you for sharing that! I’m glad to hear things are going well ov…" at bounding box center [652, 475] width 526 height 53
click at [958, 471] on span "Send" at bounding box center [964, 475] width 22 height 15
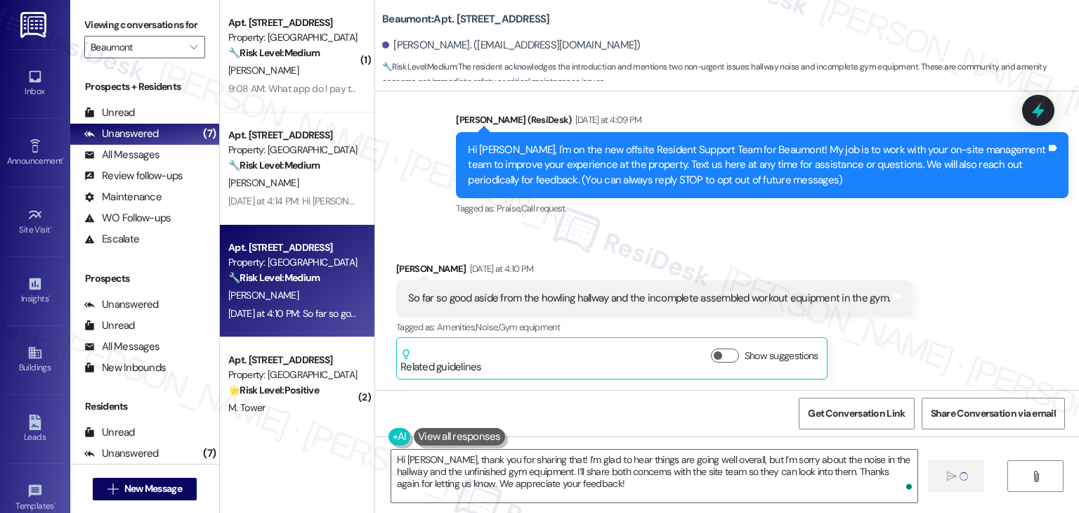
click at [968, 248] on div "Received via SMS Jacob Stephenson Yesterday at 4:10 PM So far so good aside fro…" at bounding box center [727, 310] width 704 height 160
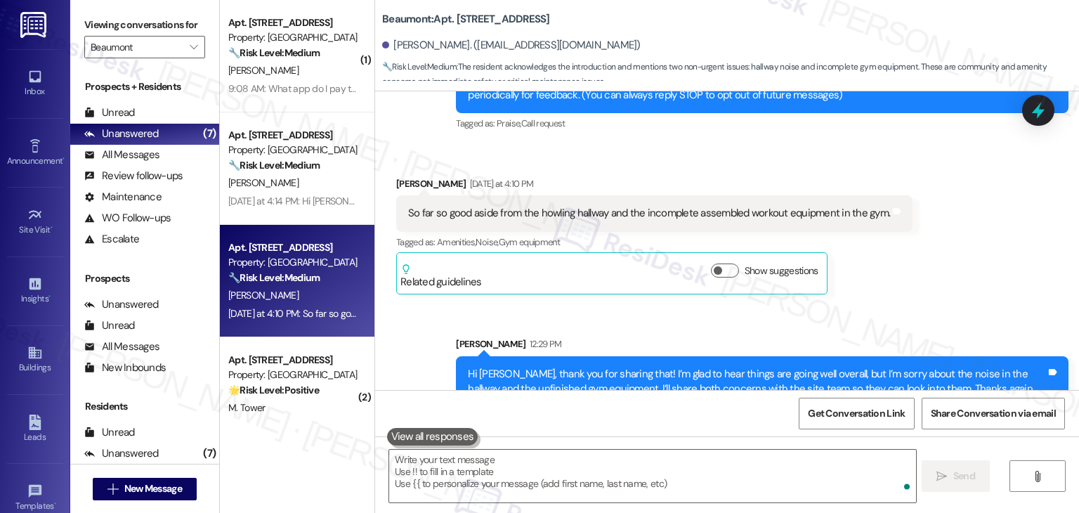
scroll to position [233, 0]
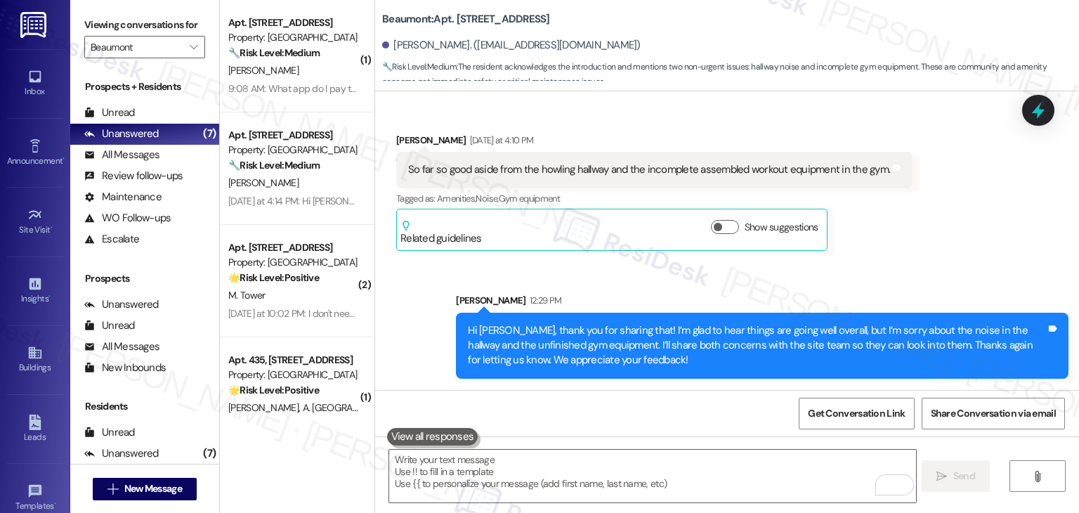
click at [944, 277] on div "Sent via SMS Sarah 12:29 PM Hi Jacob, thank you for sharing that! I’m glad to h…" at bounding box center [727, 325] width 704 height 128
click at [977, 253] on div "Received via SMS Jacob Stephenson Yesterday at 4:10 PM So far so good aside fro…" at bounding box center [727, 181] width 704 height 160
click at [976, 253] on div "Received via SMS Jacob Stephenson Yesterday at 4:10 PM So far so good aside fro…" at bounding box center [727, 181] width 704 height 160
click at [975, 251] on div "Received via SMS Jacob Stephenson Yesterday at 4:10 PM So far so good aside fro…" at bounding box center [727, 181] width 704 height 160
click at [1033, 109] on icon at bounding box center [1038, 110] width 24 height 24
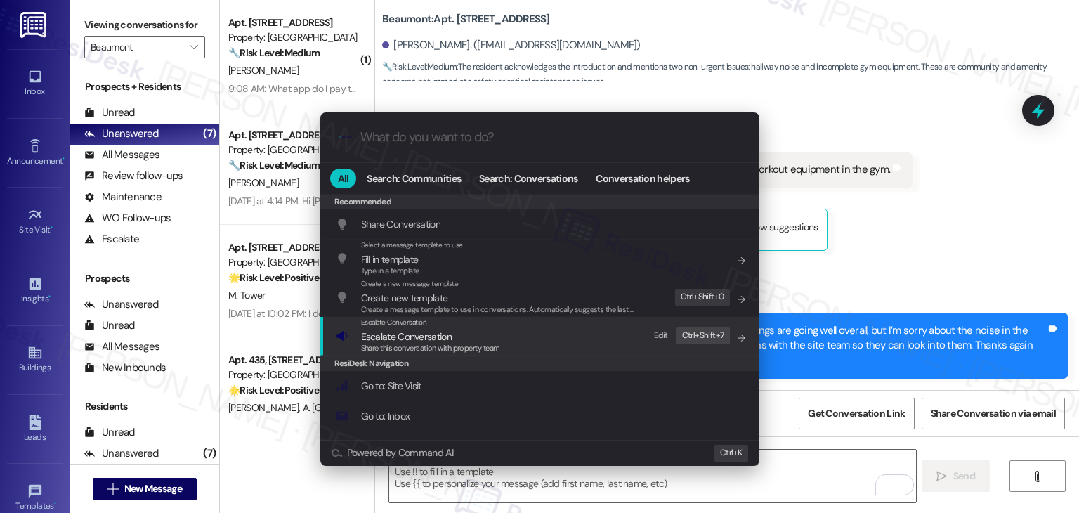
click at [457, 335] on span "Escalate Conversation" at bounding box center [430, 336] width 139 height 15
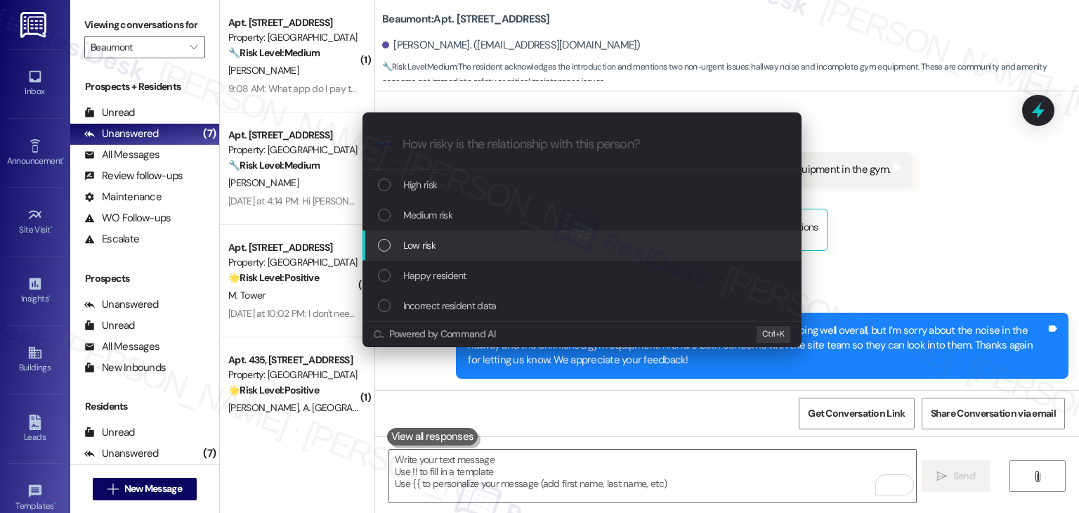
click at [382, 247] on div "List of options" at bounding box center [384, 245] width 13 height 13
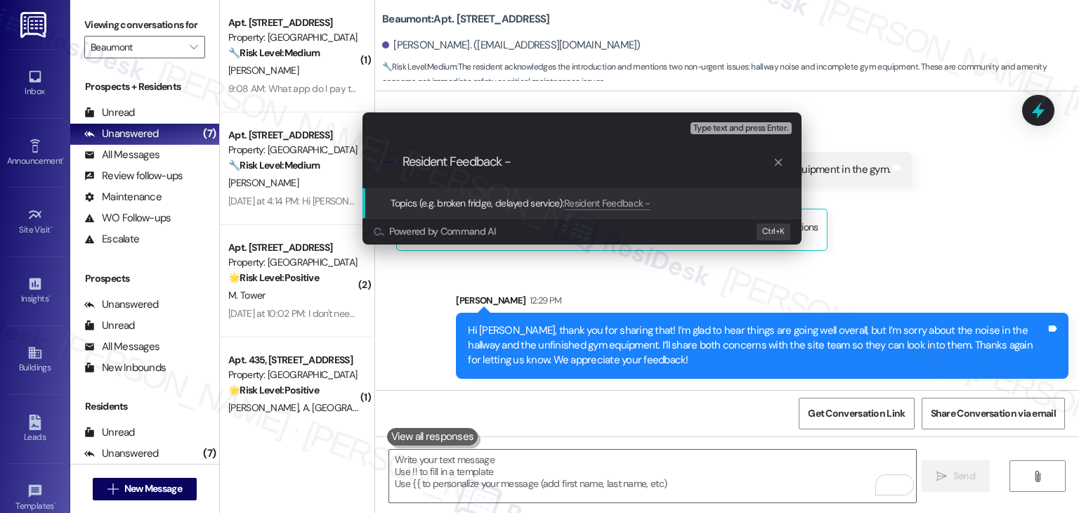
paste input "Noise in Hallway & Incomplete Gym Equipment"
type input "Resident Feedback - Noise in Hallway & Incomplete Gym Equipment"
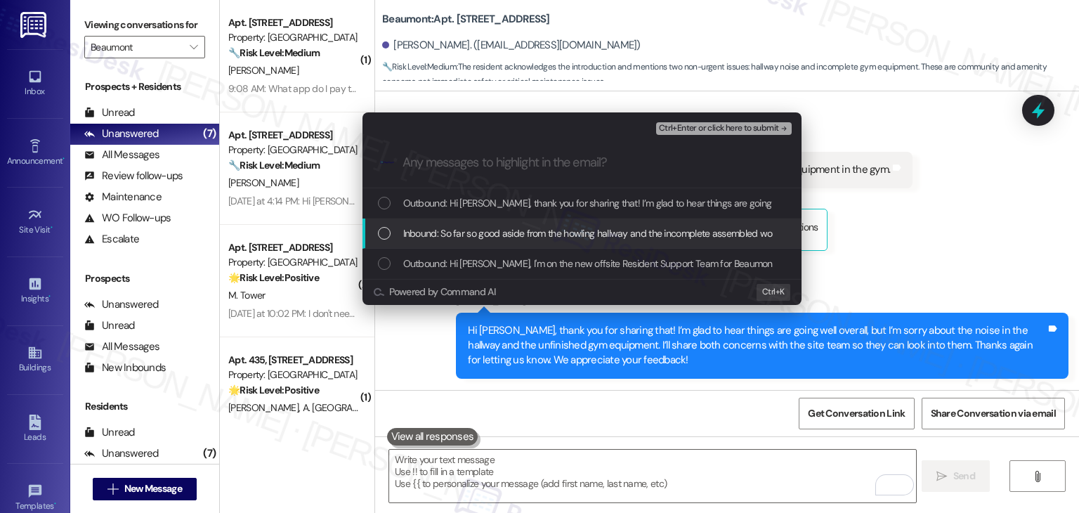
click at [388, 242] on div "Inbound: So far so good aside from the howling hallway and the incomplete assem…" at bounding box center [581, 233] width 439 height 30
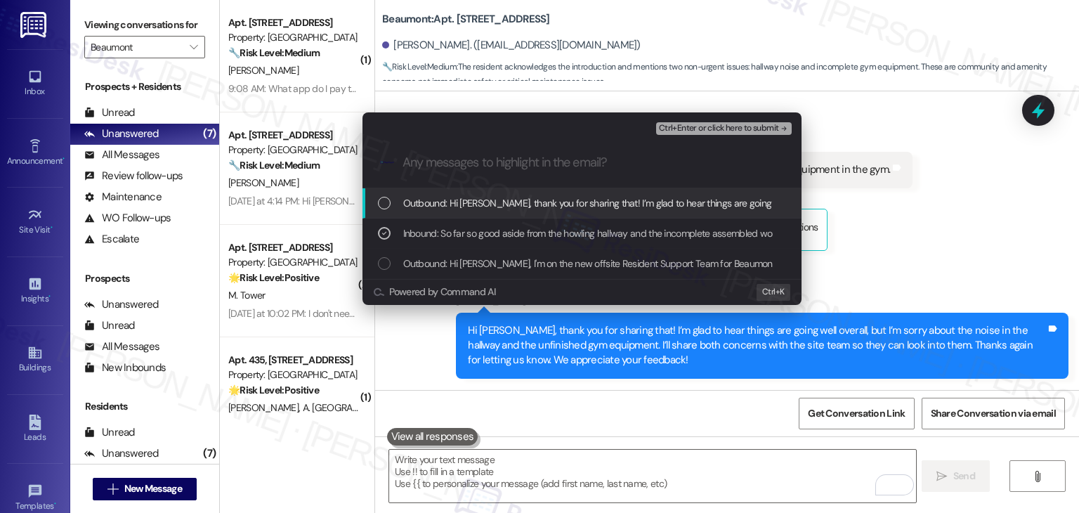
click at [733, 130] on span "Ctrl+Enter or click here to submit" at bounding box center [719, 129] width 120 height 10
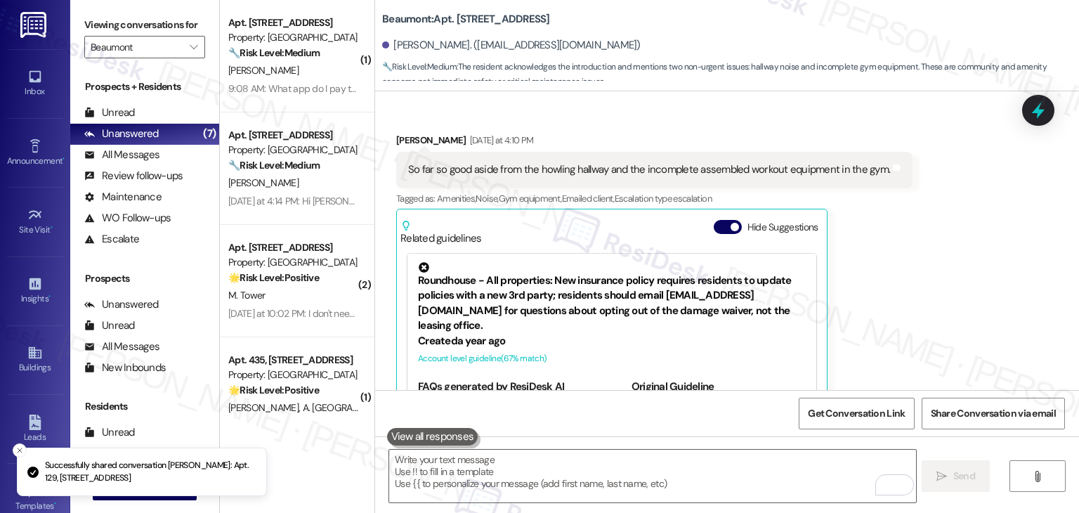
scroll to position [309, 0]
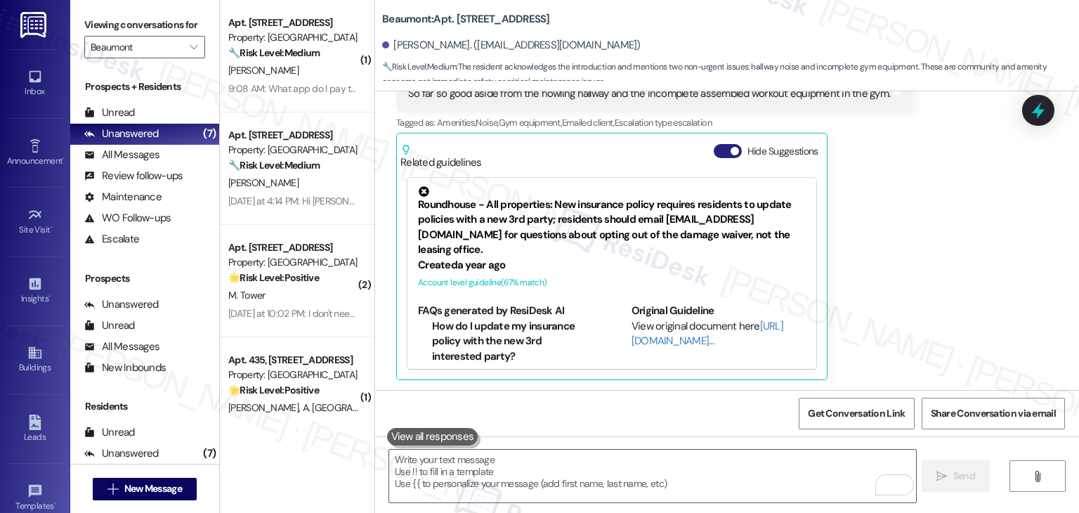
click at [713, 151] on button "Hide Suggestions" at bounding box center [727, 151] width 28 height 14
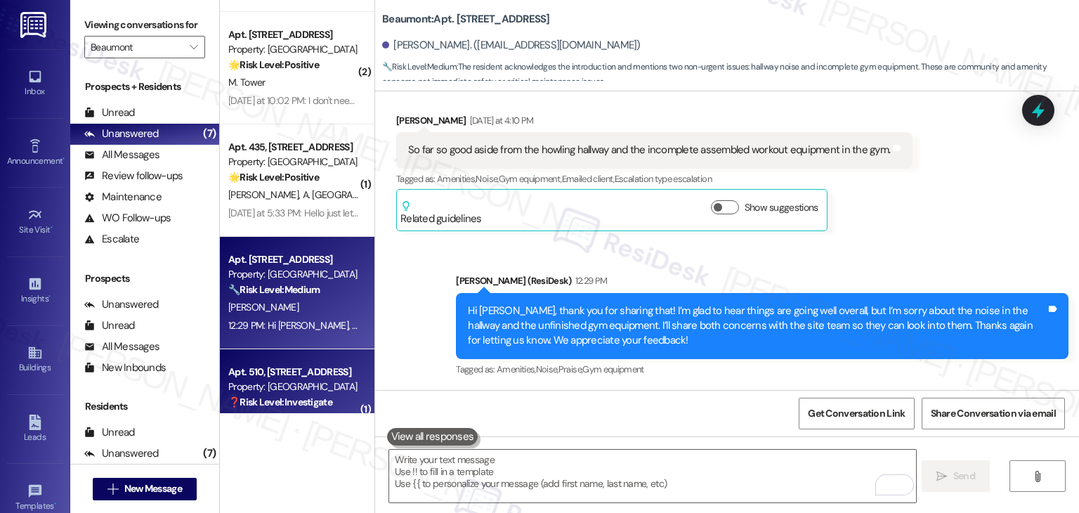
scroll to position [191, 0]
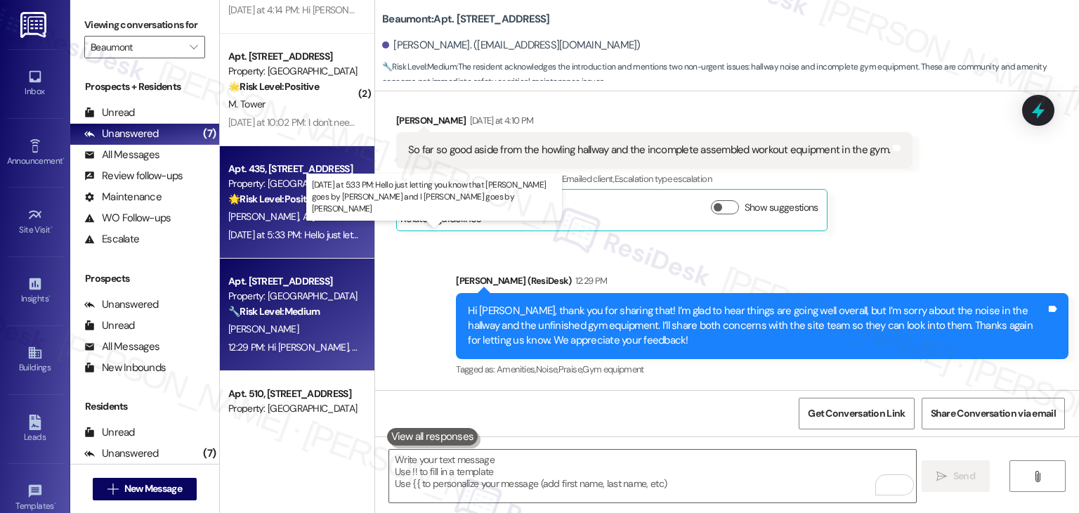
click at [291, 233] on div "Yesterday at 5:33 PM: Hello just letting you know that Jaxon goes by Jazmine an…" at bounding box center [518, 234] width 581 height 13
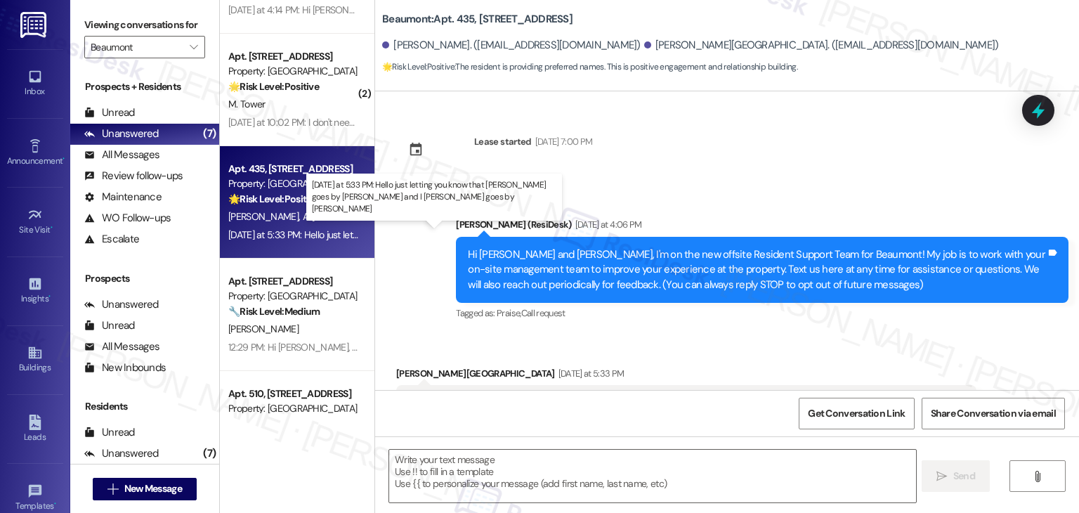
scroll to position [42, 0]
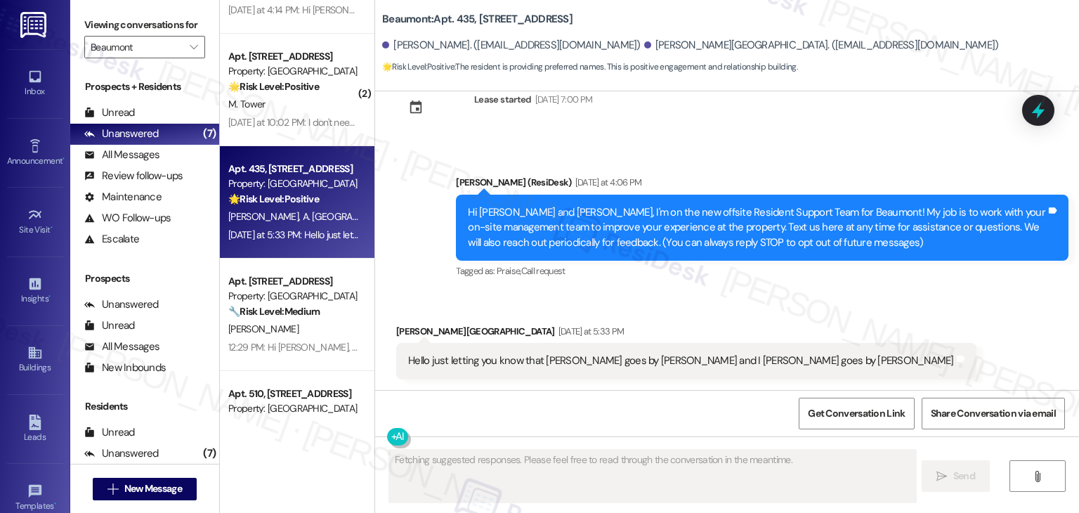
click at [878, 81] on div "Beaumont: Apt. 435, 1525 N 14th Ave Jaxon Poe. (pikaninja999@gmail.com) Alexia …" at bounding box center [727, 45] width 704 height 91
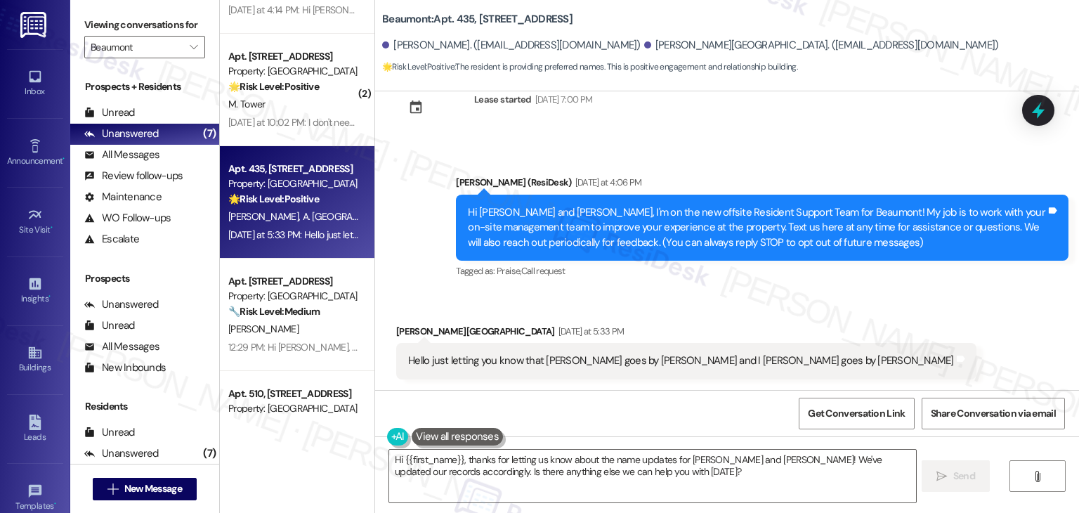
click at [845, 169] on div "Announcement, sent via SMS Dottie (ResiDesk) Yesterday at 4:06 PM Hi Jaxon and …" at bounding box center [761, 228] width 633 height 128
click at [864, 322] on div "Received via SMS Alexia Glasgow Yesterday at 5:33 PM Hello just letting you kno…" at bounding box center [727, 341] width 704 height 98
click at [869, 315] on div "Received via SMS Alexia Glasgow Yesterday at 5:33 PM Hello just letting you kno…" at bounding box center [727, 341] width 704 height 98
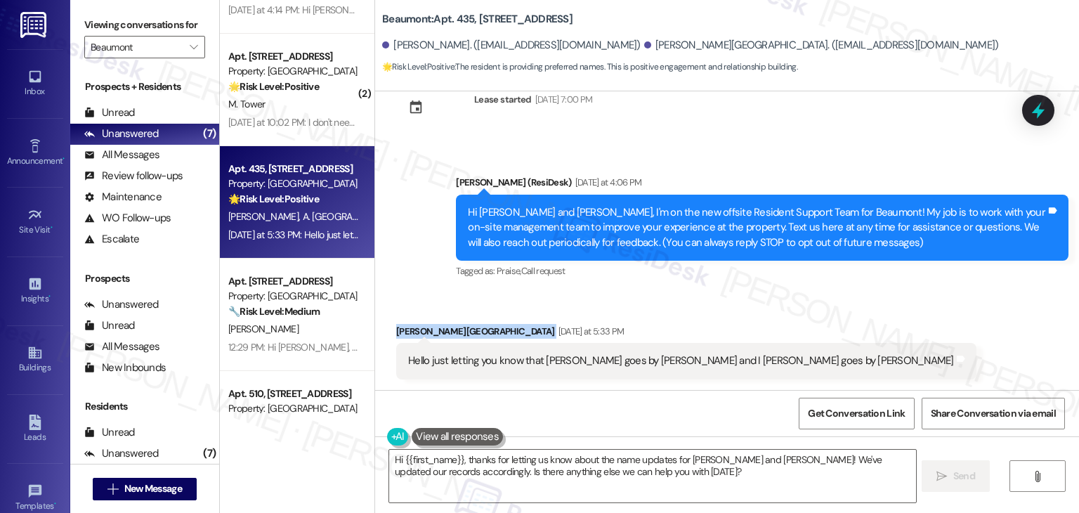
click at [869, 315] on div "Received via SMS Alexia Glasgow Yesterday at 5:33 PM Hello just letting you kno…" at bounding box center [727, 341] width 704 height 98
click at [868, 317] on div "Received via SMS Alexia Glasgow Yesterday at 5:33 PM Hello just letting you kno…" at bounding box center [727, 341] width 704 height 98
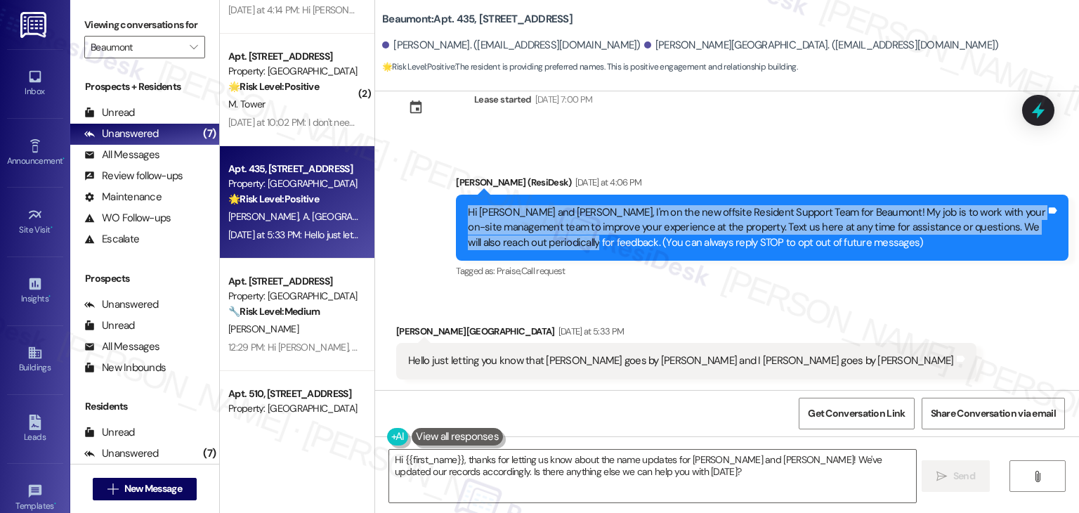
drag, startPoint x: 572, startPoint y: 245, endPoint x: 427, endPoint y: 208, distance: 150.0
click at [427, 208] on div "Announcement, sent via SMS Dottie (ResiDesk) Yesterday at 4:06 PM Hi Jaxon and …" at bounding box center [727, 217] width 704 height 149
copy div "Hi Jaxon and Alexia, I'm on the new offsite Resident Support Team for Beaumont!…"
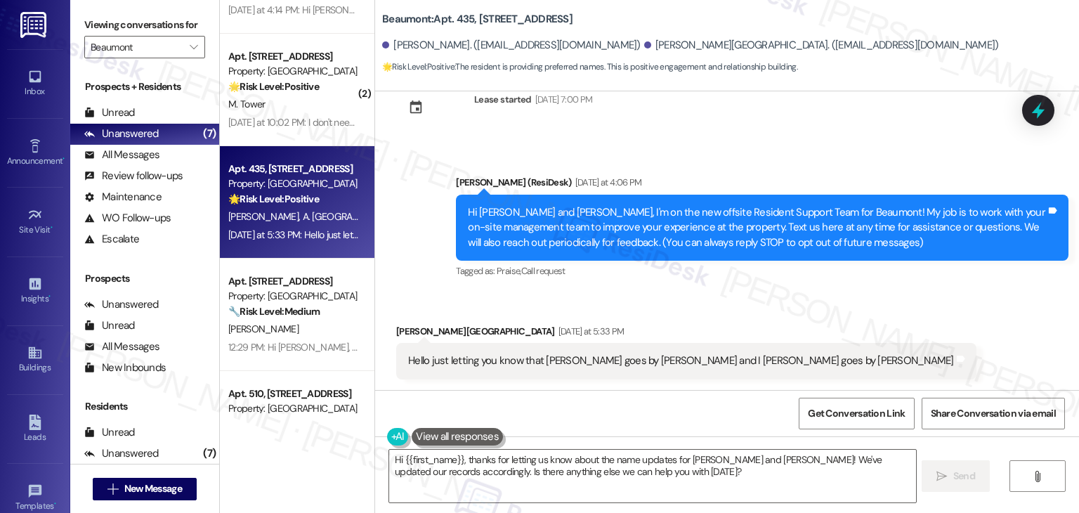
click at [509, 369] on div "Hello just letting you know that Jaxon goes by Jazmine and I Alexia goes by Spe…" at bounding box center [686, 361] width 580 height 36
click at [509, 365] on div "Hello just letting you know that [PERSON_NAME] goes by [PERSON_NAME] and I [PER…" at bounding box center [681, 360] width 546 height 15
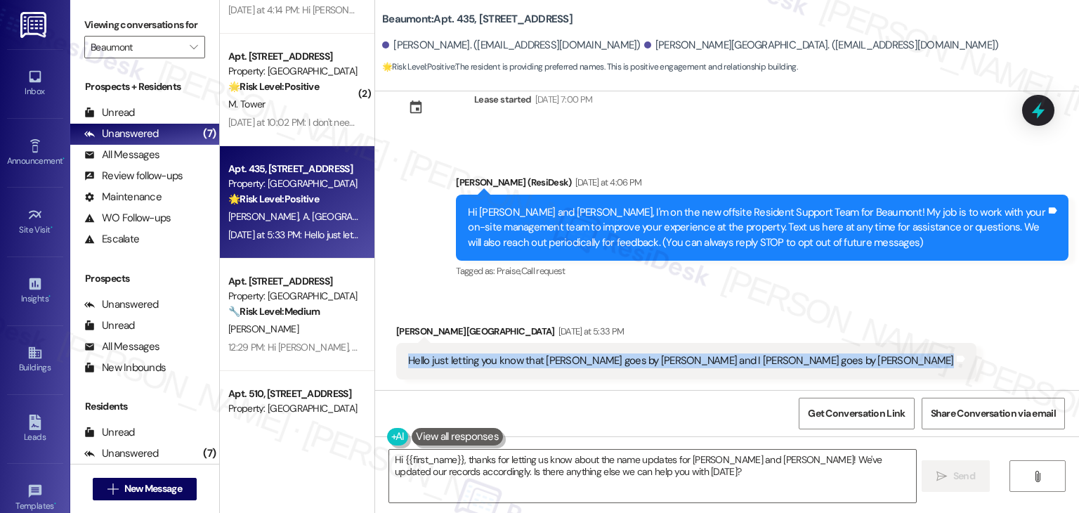
click at [509, 365] on div "Hello just letting you know that [PERSON_NAME] goes by [PERSON_NAME] and I [PER…" at bounding box center [681, 360] width 546 height 15
click at [673, 451] on textarea "Hi {{first_name}}, thanks for letting us know about the name updates for Jaxon …" at bounding box center [652, 475] width 526 height 53
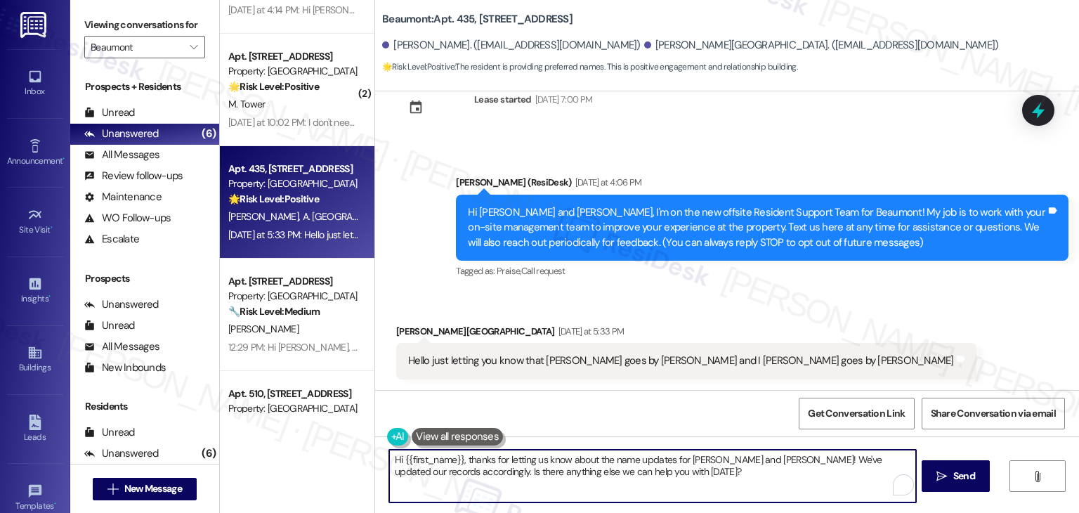
paste textarea "Thanks so much for letting me know! Just to confirm, would you like us to updat…"
type textarea "Thanks so much for letting me know! Just to confirm, would you like us to updat…"
click at [533, 486] on textarea "Thanks so much for letting me know! Just to confirm, would you like us to updat…" at bounding box center [652, 475] width 526 height 53
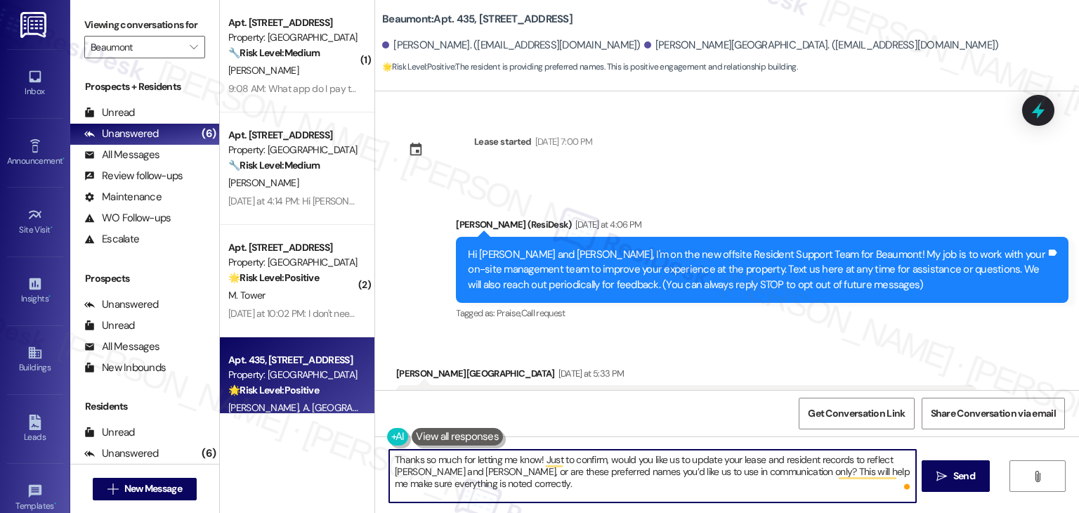
scroll to position [42, 0]
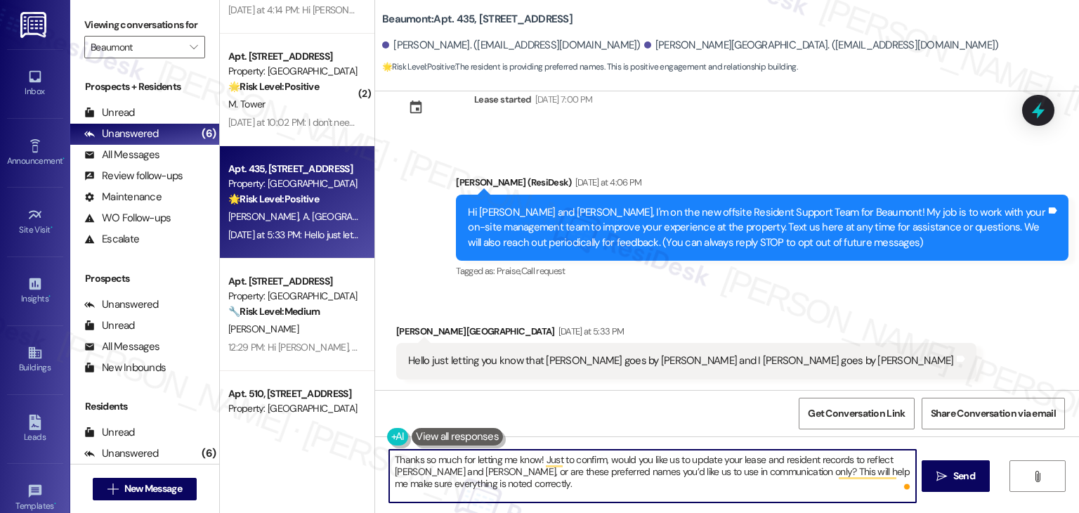
type textarea "Thanks so much for letting me know! Just to confirm, would you like us to updat…"
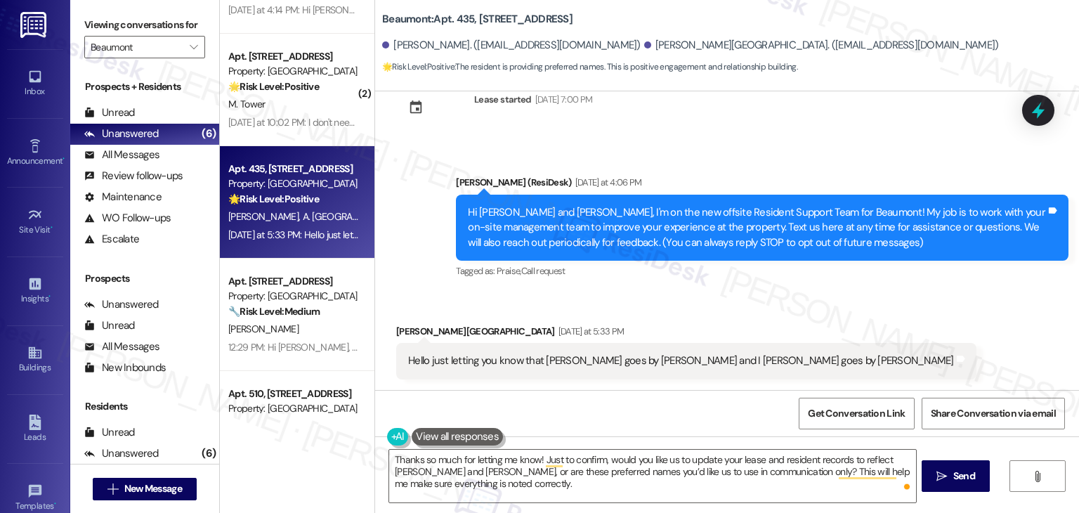
click at [955, 482] on span "Send" at bounding box center [964, 475] width 22 height 15
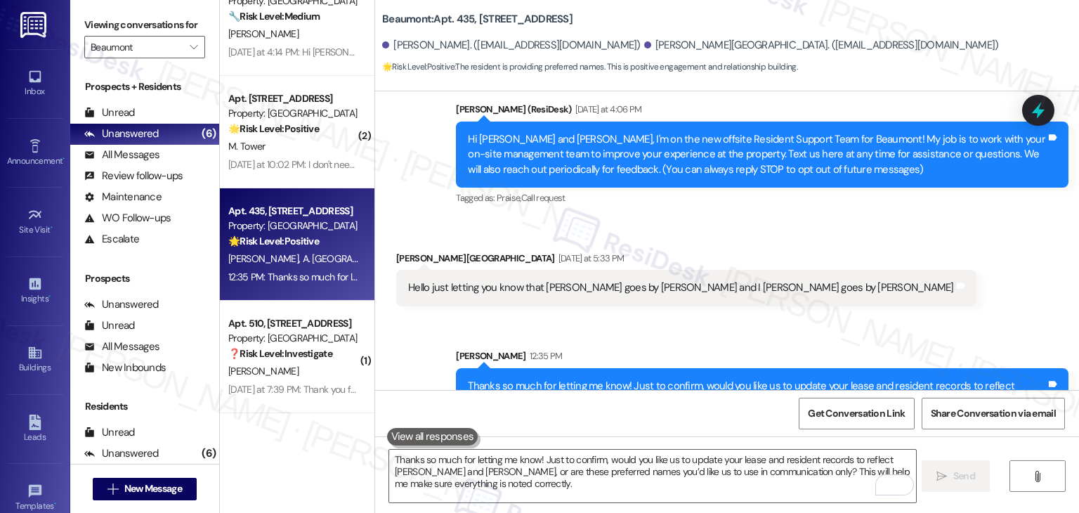
scroll to position [171, 0]
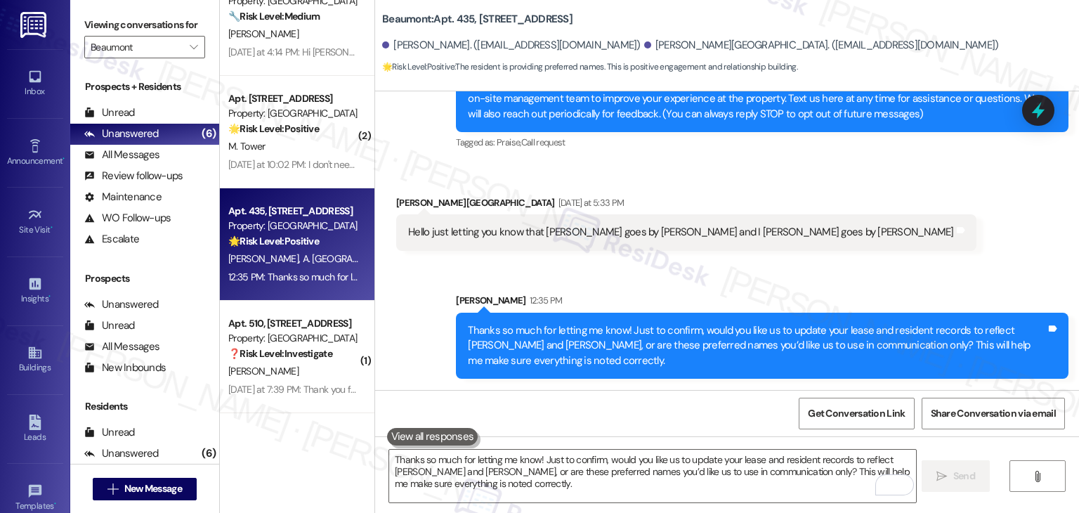
click at [840, 253] on div "Received via SMS [PERSON_NAME] [DATE] at 5:33 PM Hello just letting you know th…" at bounding box center [727, 213] width 704 height 98
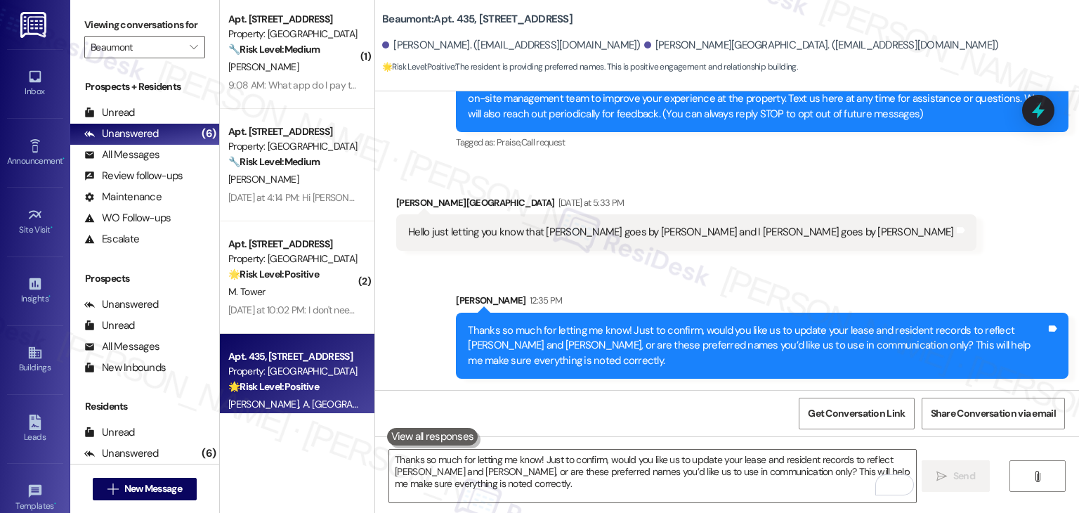
scroll to position [0, 0]
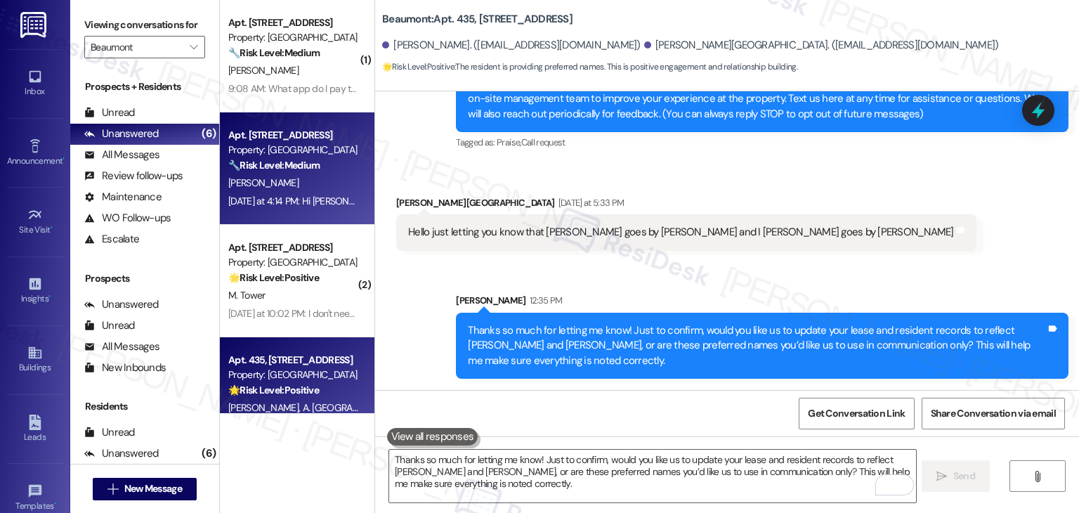
click at [316, 192] on div "[DATE] at 4:14 PM: Hi [PERSON_NAME]. I would love to continue to use the reside…" at bounding box center [293, 201] width 133 height 18
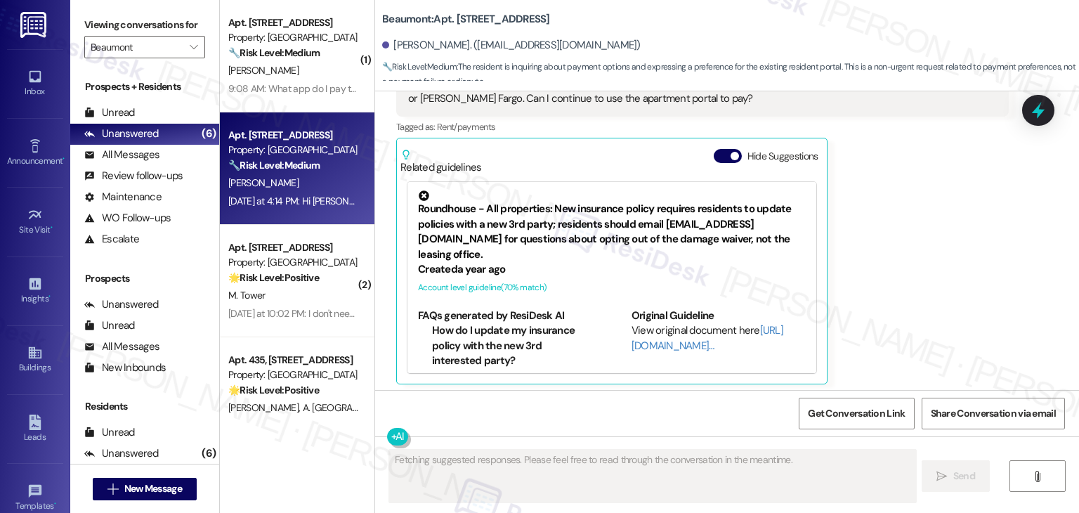
scroll to position [327, 0]
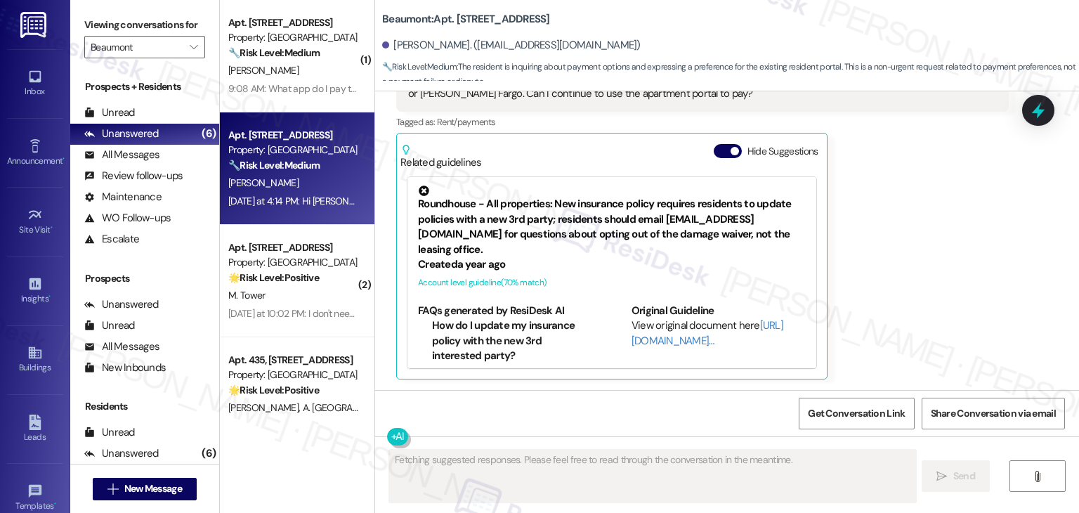
click at [758, 26] on div "Beaumont: Apt. [STREET_ADDRESS] [PERSON_NAME]. ([EMAIL_ADDRESS][DOMAIN_NAME]) 🔧…" at bounding box center [730, 42] width 697 height 77
click at [760, 29] on div "Beaumont: Apt. [STREET_ADDRESS] [PERSON_NAME]. ([EMAIL_ADDRESS][DOMAIN_NAME]) 🔧…" at bounding box center [730, 42] width 697 height 77
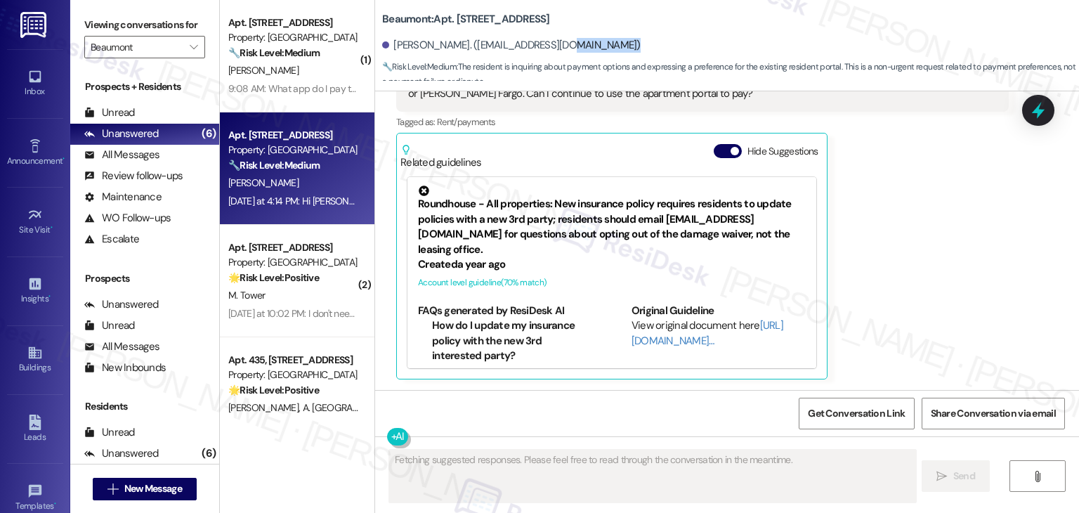
click at [760, 29] on div "Beaumont: Apt. [STREET_ADDRESS] [PERSON_NAME]. ([EMAIL_ADDRESS][DOMAIN_NAME]) 🔧…" at bounding box center [730, 42] width 697 height 77
click at [760, 32] on div "[PERSON_NAME]. ([EMAIL_ADDRESS][DOMAIN_NAME])" at bounding box center [730, 46] width 697 height 28
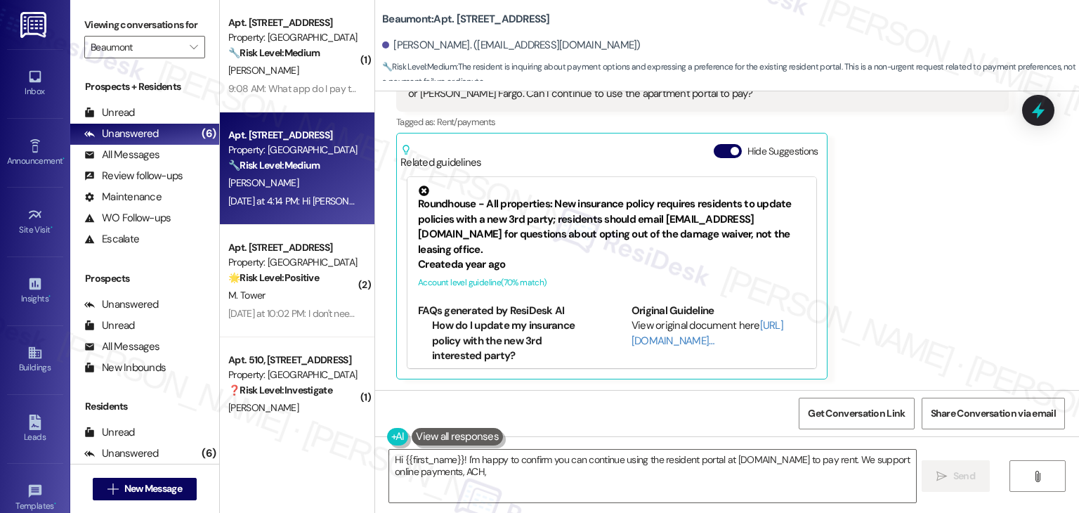
click at [914, 248] on div "[PERSON_NAME] Question [DATE] at 4:14 PM Hi [PERSON_NAME]. I would love to cont…" at bounding box center [702, 209] width 612 height 341
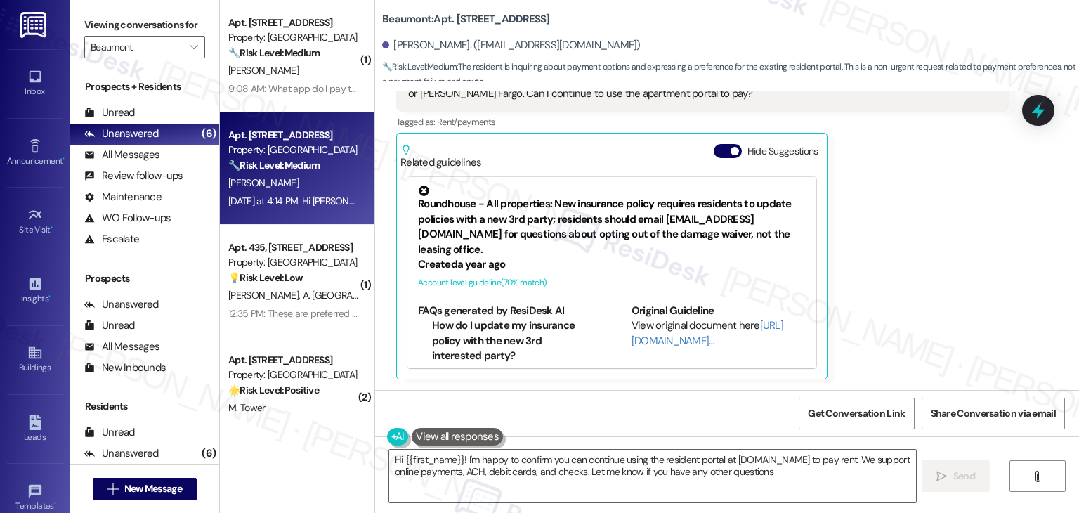
type textarea "Hi {{first_name}}! I'm happy to confirm you can continue using the resident por…"
click at [914, 248] on div "[PERSON_NAME] Question [DATE] at 4:14 PM Hi [PERSON_NAME]. I would love to cont…" at bounding box center [702, 209] width 612 height 341
click at [719, 151] on button "Hide Suggestions" at bounding box center [727, 151] width 28 height 14
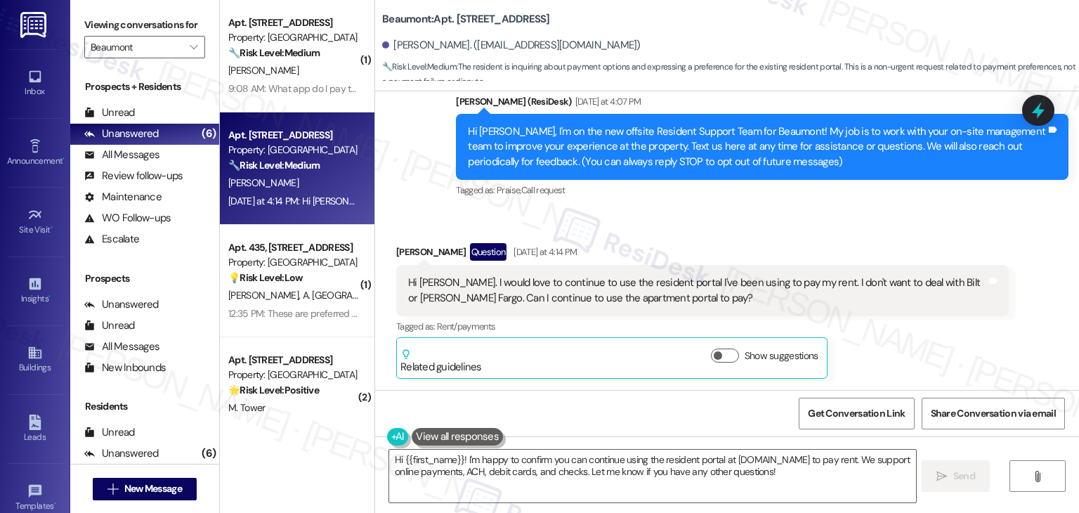
click at [835, 218] on div "Received via SMS [PERSON_NAME] Question [DATE] at 4:14 PM Hi [PERSON_NAME]. I w…" at bounding box center [727, 300] width 704 height 178
click at [715, 232] on div "Received via SMS [PERSON_NAME] Question [DATE] at 4:14 PM Hi [PERSON_NAME]. I w…" at bounding box center [702, 310] width 633 height 157
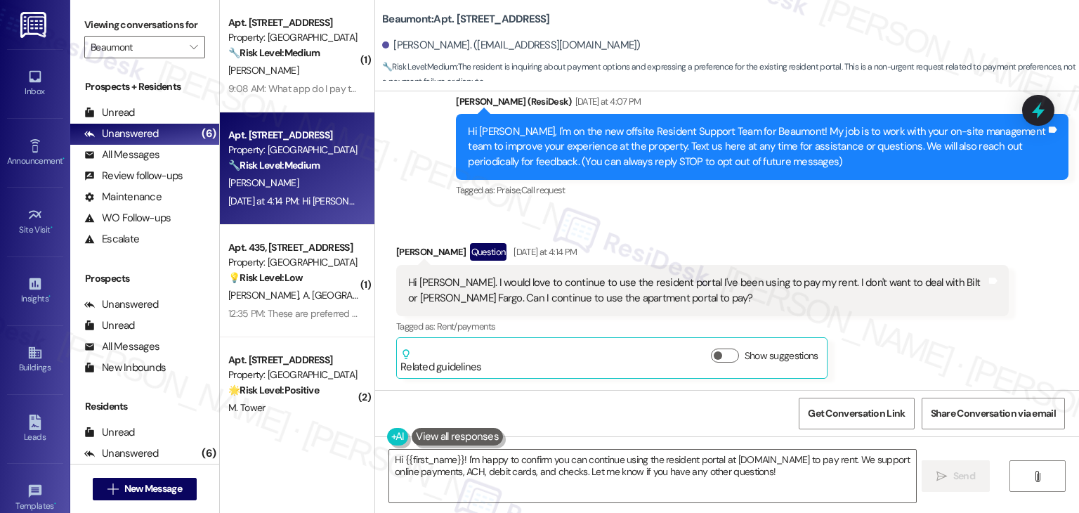
click at [715, 232] on div "Received via SMS [PERSON_NAME] Question [DATE] at 4:14 PM Hi [PERSON_NAME]. I w…" at bounding box center [702, 310] width 633 height 157
click at [668, 226] on div "Received via SMS [PERSON_NAME] Question [DATE] at 4:14 PM Hi [PERSON_NAME]. I w…" at bounding box center [727, 300] width 704 height 178
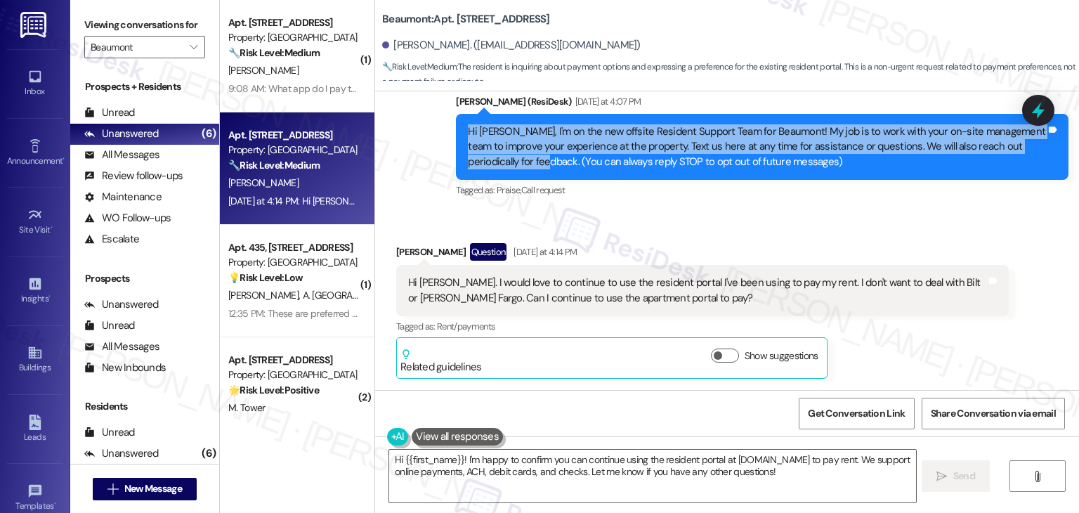
drag, startPoint x: 507, startPoint y: 167, endPoint x: 447, endPoint y: 119, distance: 76.4
click at [456, 119] on div "Hi [PERSON_NAME], I'm on the new offsite Resident Support Team for Beaumont! My…" at bounding box center [762, 147] width 612 height 66
copy div "Hi [PERSON_NAME], I'm on the new offsite Resident Support Team for Beaumont! My…"
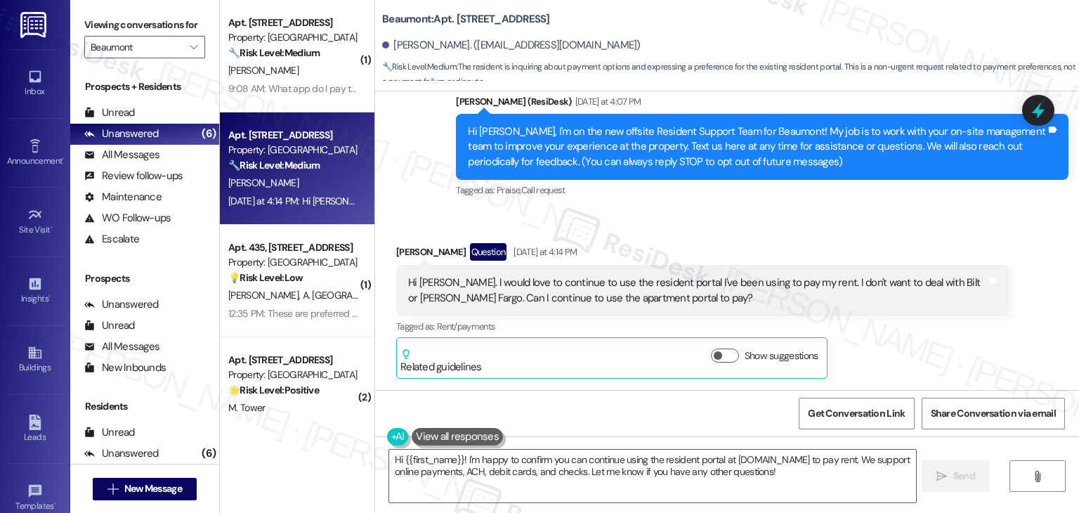
click at [552, 298] on div "Hi [PERSON_NAME]. I would love to continue to use the resident portal I've been…" at bounding box center [697, 290] width 578 height 30
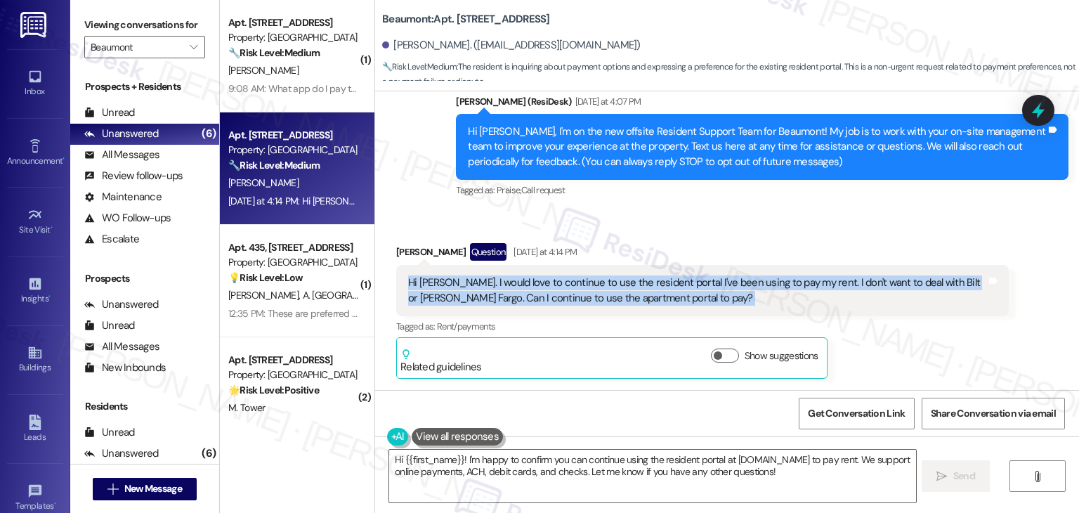
click at [552, 298] on div "Hi [PERSON_NAME]. I would love to continue to use the resident portal I've been…" at bounding box center [697, 290] width 578 height 30
copy div "Hi [PERSON_NAME]. I would love to continue to use the resident portal I've been…"
click at [567, 469] on textarea "Hi {{first_name}}! I'm happy to confirm you can continue using the resident por…" at bounding box center [652, 475] width 526 height 53
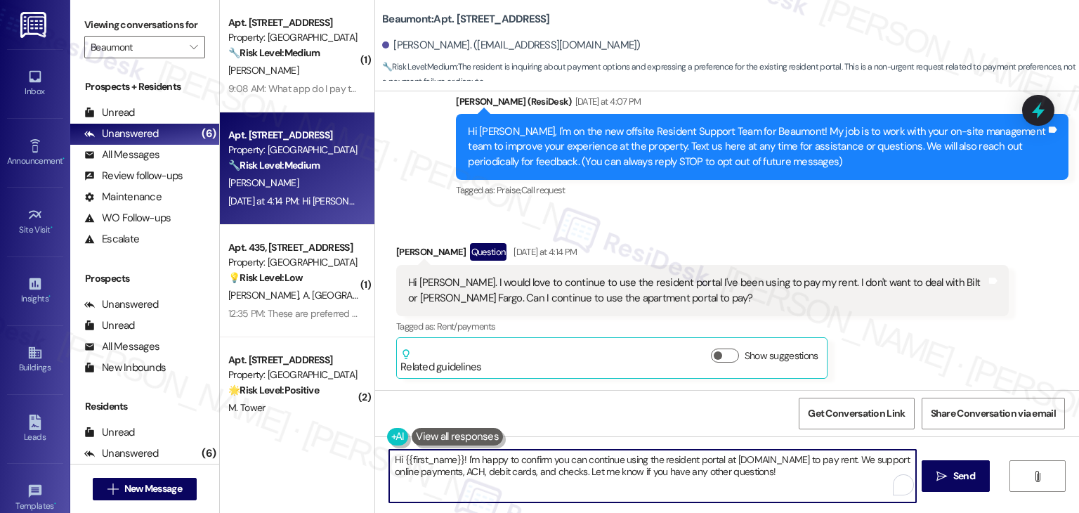
paste textarea "[PERSON_NAME], thanks for reaching out! I understand wanting to keep using the …"
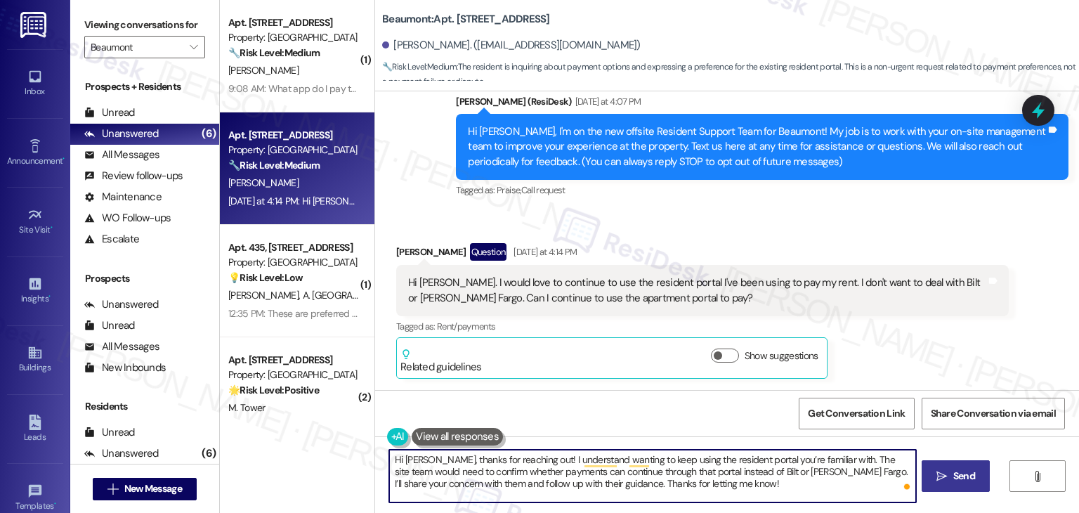
type textarea "Hi [PERSON_NAME], thanks for reaching out! I understand wanting to keep using t…"
click at [955, 477] on span "Send" at bounding box center [964, 475] width 22 height 15
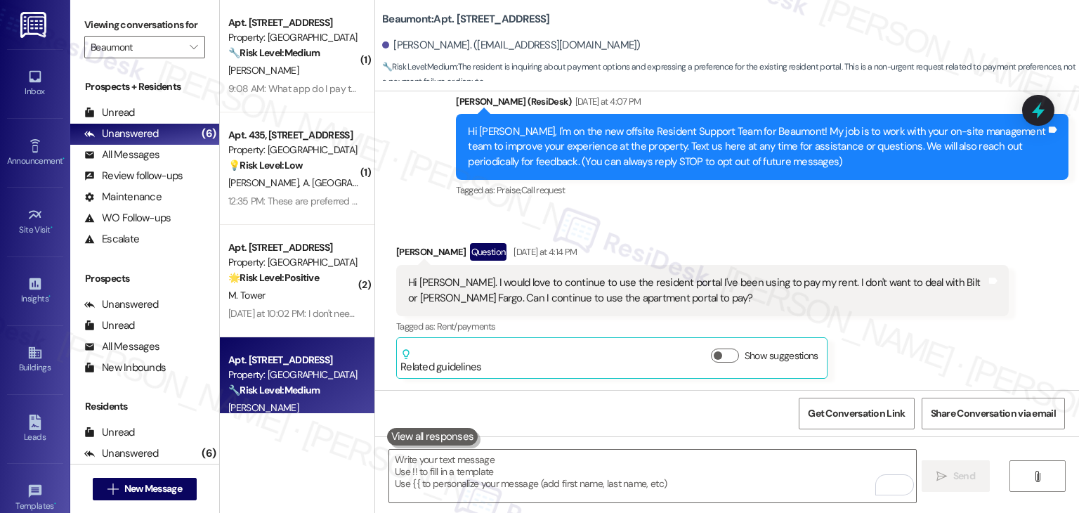
scroll to position [122, 0]
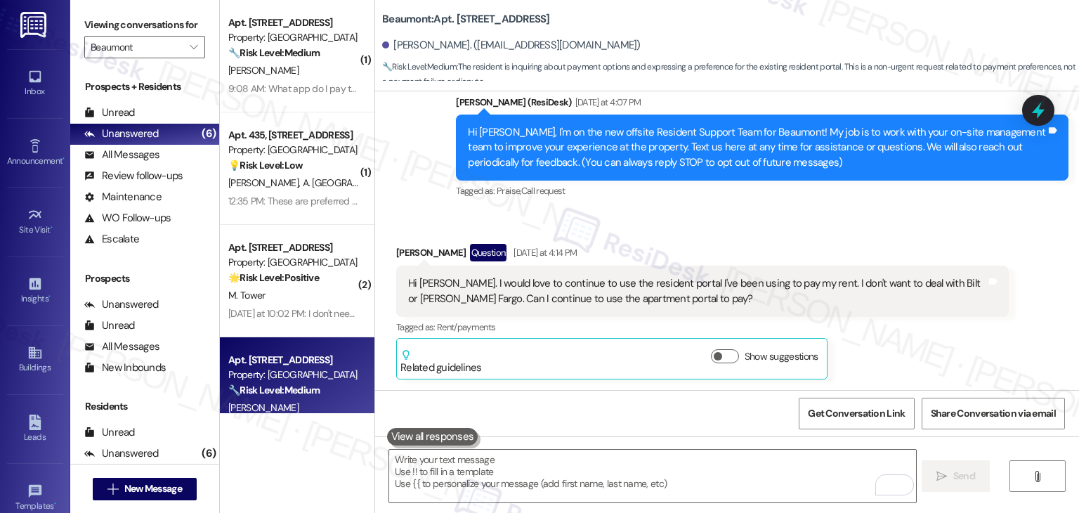
click at [911, 352] on div "[PERSON_NAME] Question [DATE] at 4:14 PM Hi [PERSON_NAME]. I would love to cont…" at bounding box center [702, 312] width 612 height 136
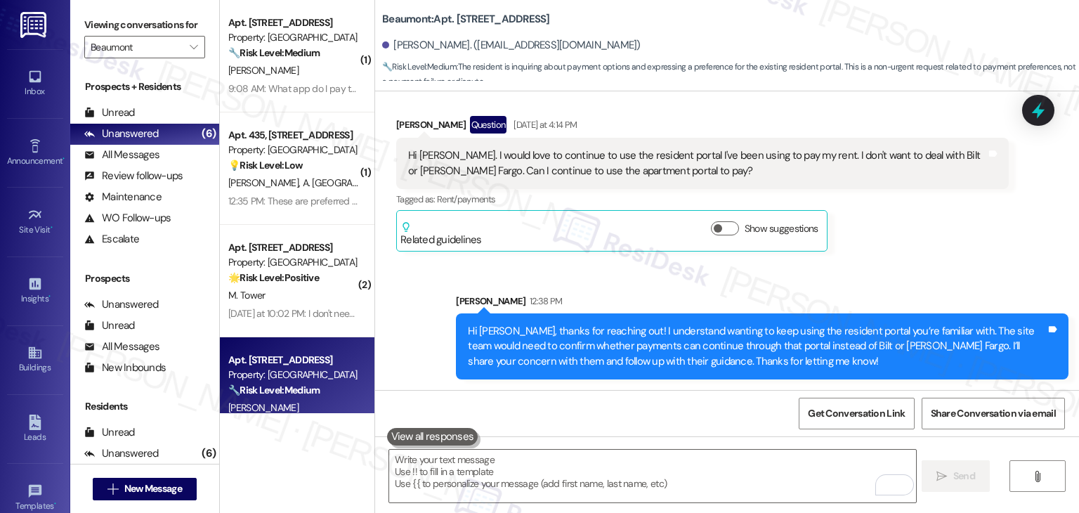
click at [886, 225] on div "[PERSON_NAME] Question [DATE] at 4:14 PM Hi [PERSON_NAME]. I would love to cont…" at bounding box center [702, 184] width 612 height 136
click at [862, 239] on div "[PERSON_NAME] Question [DATE] at 4:14 PM Hi [PERSON_NAME]. I would love to cont…" at bounding box center [702, 184] width 612 height 136
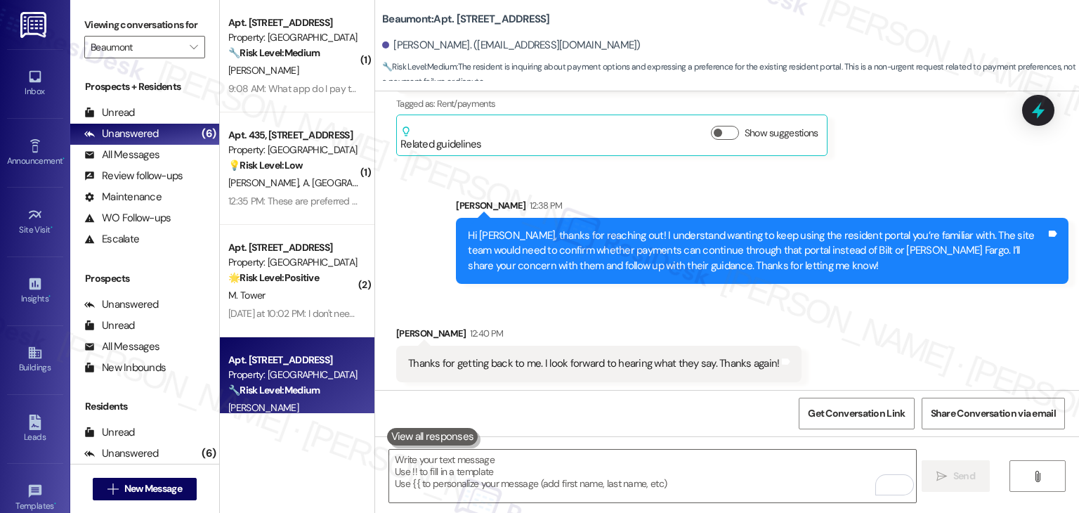
scroll to position [348, 0]
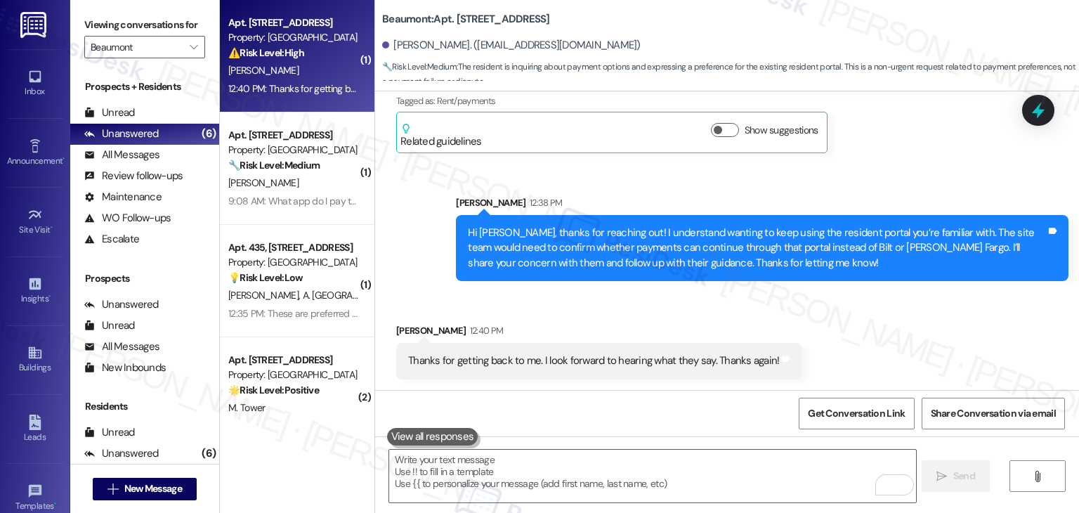
click at [918, 337] on div "Received via SMS [PERSON_NAME] 12:40 PM Thanks for getting back to me. I look f…" at bounding box center [727, 340] width 704 height 98
click at [911, 340] on div "Received via SMS [PERSON_NAME] 12:40 PM Thanks for getting back to me. I look f…" at bounding box center [727, 340] width 704 height 98
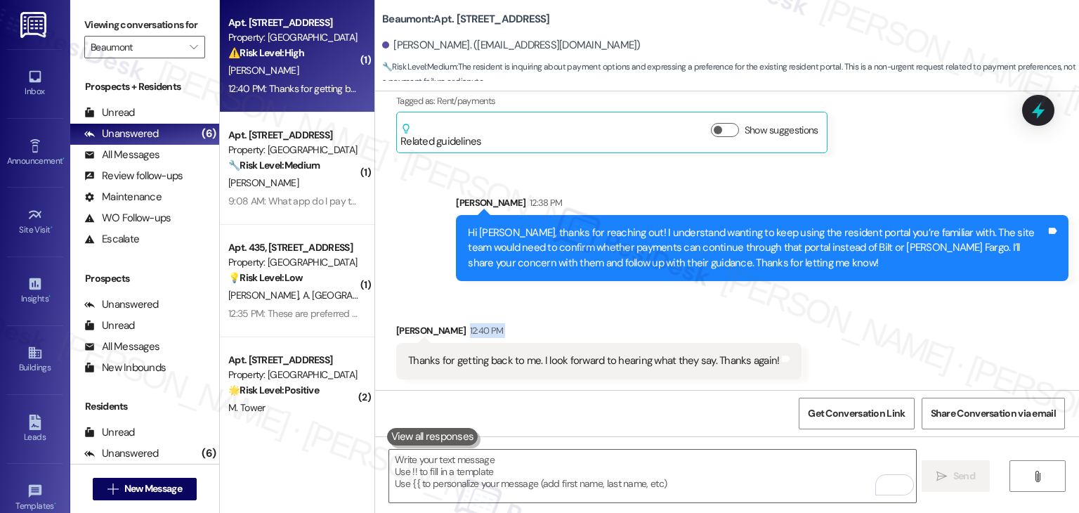
click at [911, 340] on div "Received via SMS [PERSON_NAME] 12:40 PM Thanks for getting back to me. I look f…" at bounding box center [727, 340] width 704 height 98
click at [815, 341] on div "Received via SMS [PERSON_NAME] 12:40 PM Thanks for getting back to me. I look f…" at bounding box center [727, 340] width 704 height 98
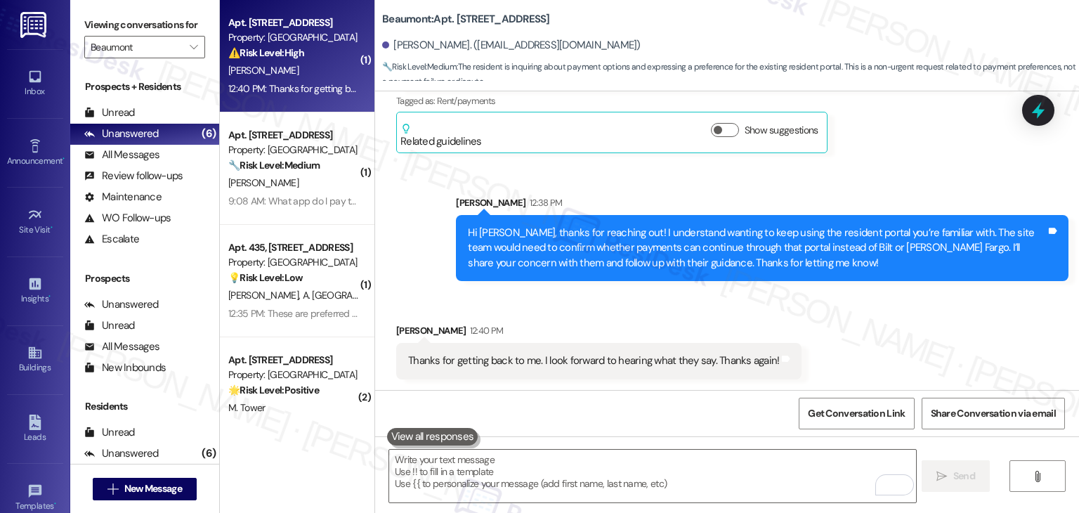
scroll to position [0, 0]
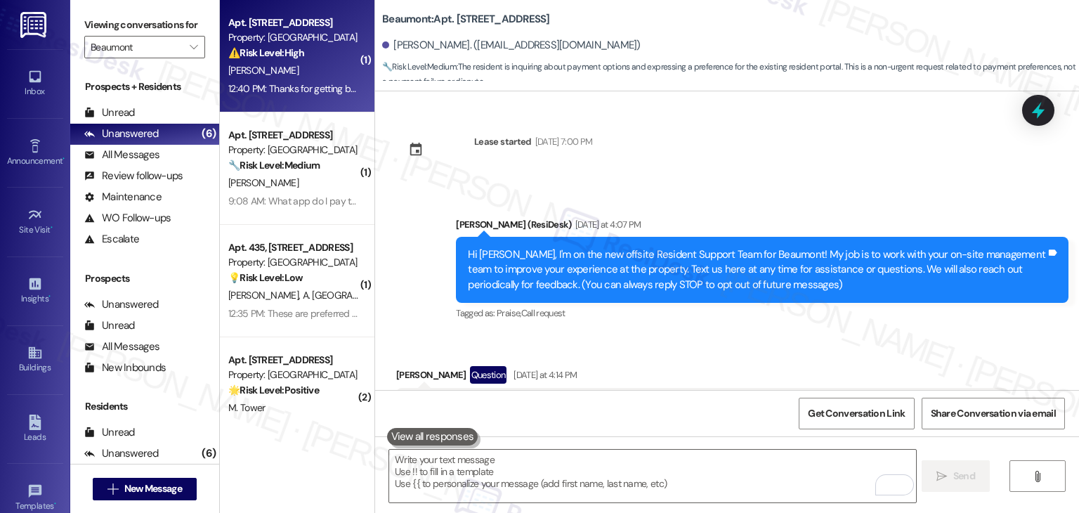
click at [885, 338] on div "Received via SMS [PERSON_NAME] Question [DATE] at 4:14 PM Hi [PERSON_NAME]. I w…" at bounding box center [727, 423] width 704 height 178
click at [885, 339] on div "Received via SMS [PERSON_NAME] Question [DATE] at 4:14 PM Hi [PERSON_NAME]. I w…" at bounding box center [727, 423] width 704 height 178
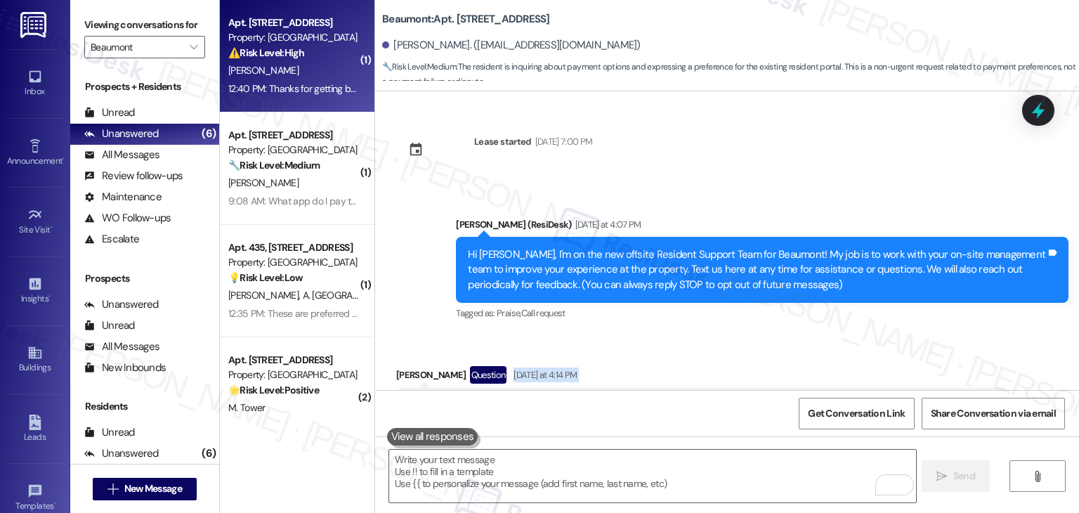
click at [885, 339] on div "Received via SMS [PERSON_NAME] Question [DATE] at 4:14 PM Hi [PERSON_NAME]. I w…" at bounding box center [727, 423] width 704 height 178
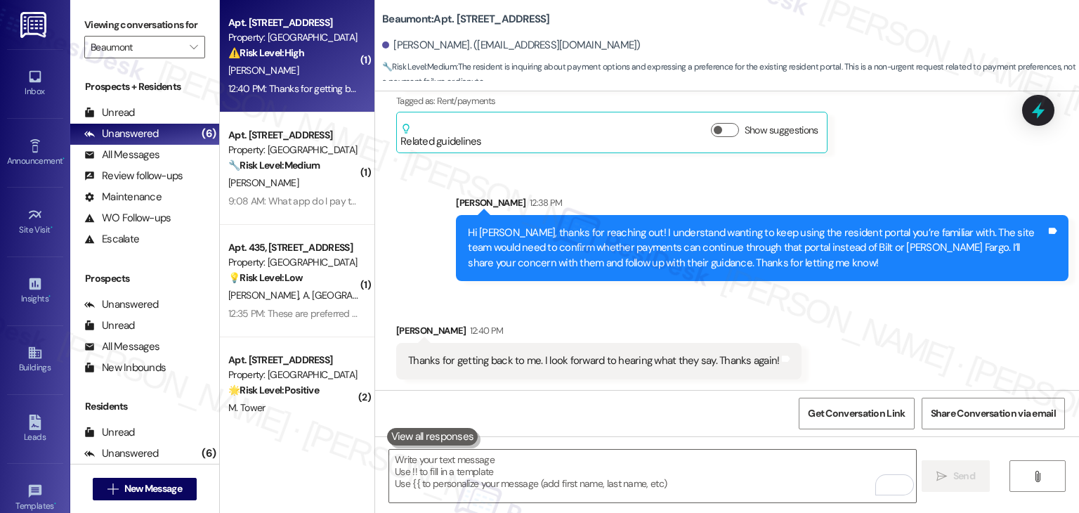
click at [881, 340] on div "Received via SMS [PERSON_NAME] 12:40 PM Thanks for getting back to me. I look f…" at bounding box center [727, 340] width 704 height 98
click at [881, 334] on div "Received via SMS [PERSON_NAME] 12:40 PM Thanks for getting back to me. I look f…" at bounding box center [727, 340] width 704 height 98
click at [823, 301] on div "Received via SMS [PERSON_NAME] 12:40 PM Thanks for getting back to me. I look f…" at bounding box center [727, 340] width 704 height 98
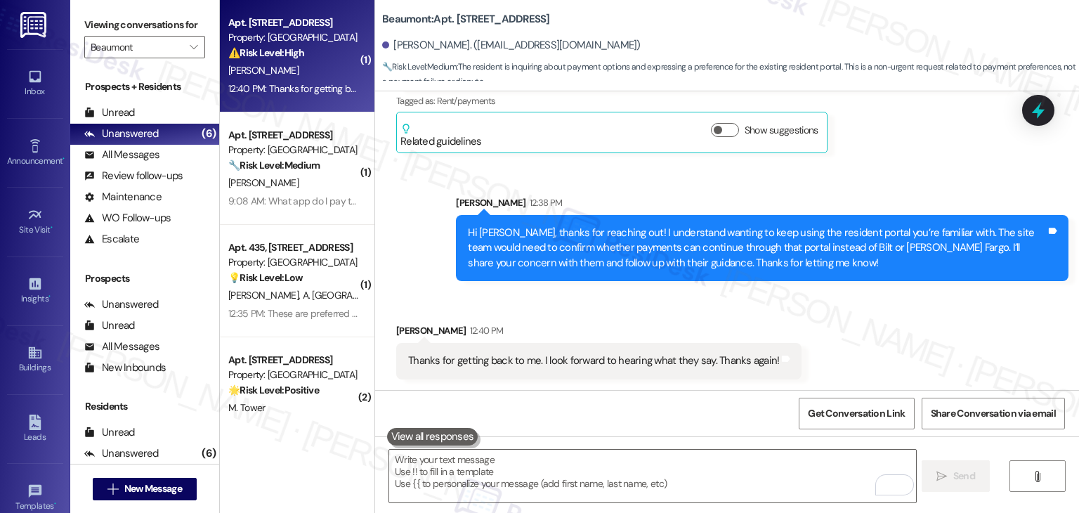
click at [666, 265] on div "Hi [PERSON_NAME], thanks for reaching out! I understand wanting to keep using t…" at bounding box center [757, 247] width 578 height 45
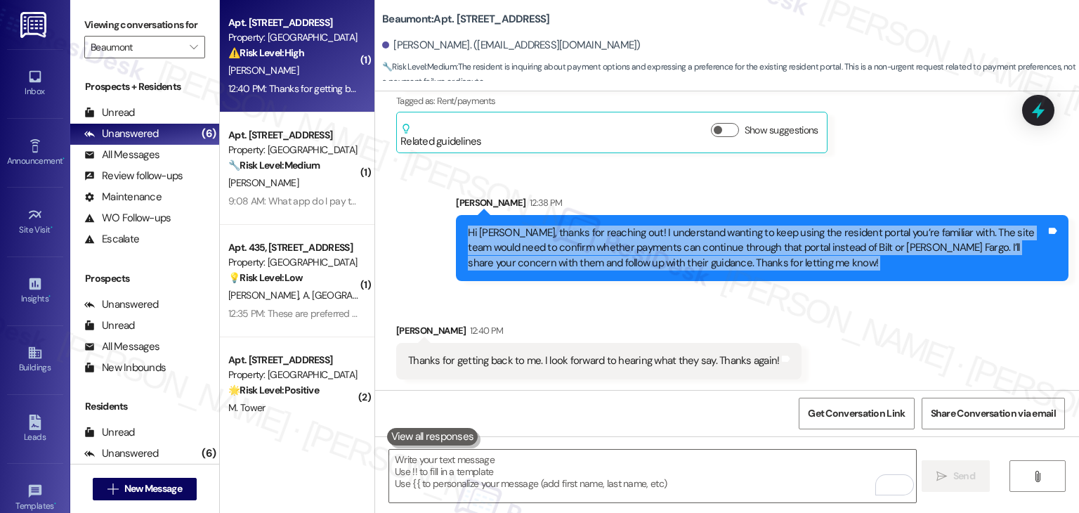
click at [666, 265] on div "Hi [PERSON_NAME], thanks for reaching out! I understand wanting to keep using t…" at bounding box center [757, 247] width 578 height 45
copy div "Hi [PERSON_NAME], thanks for reaching out! I understand wanting to keep using t…"
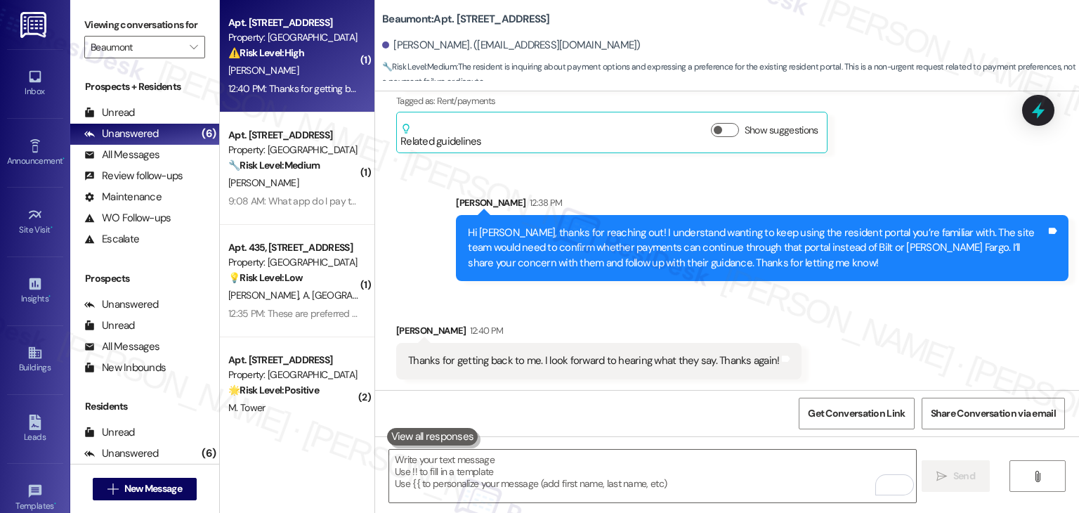
click at [874, 336] on div "Received via SMS [PERSON_NAME] 12:40 PM Thanks for getting back to me. I look f…" at bounding box center [727, 340] width 704 height 98
click at [1032, 112] on icon at bounding box center [1037, 111] width 17 height 22
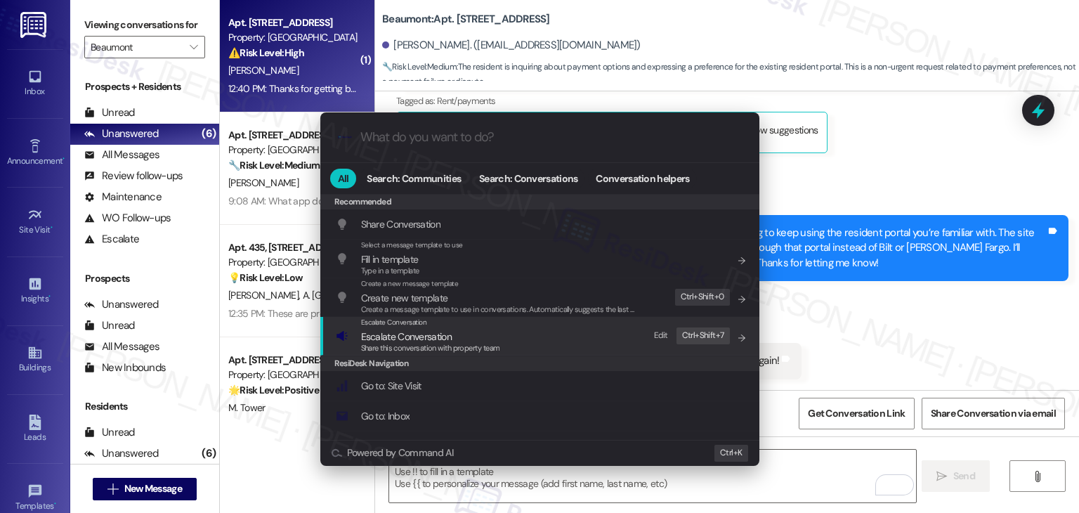
click at [444, 344] on span "Share this conversation with property team" at bounding box center [430, 348] width 139 height 10
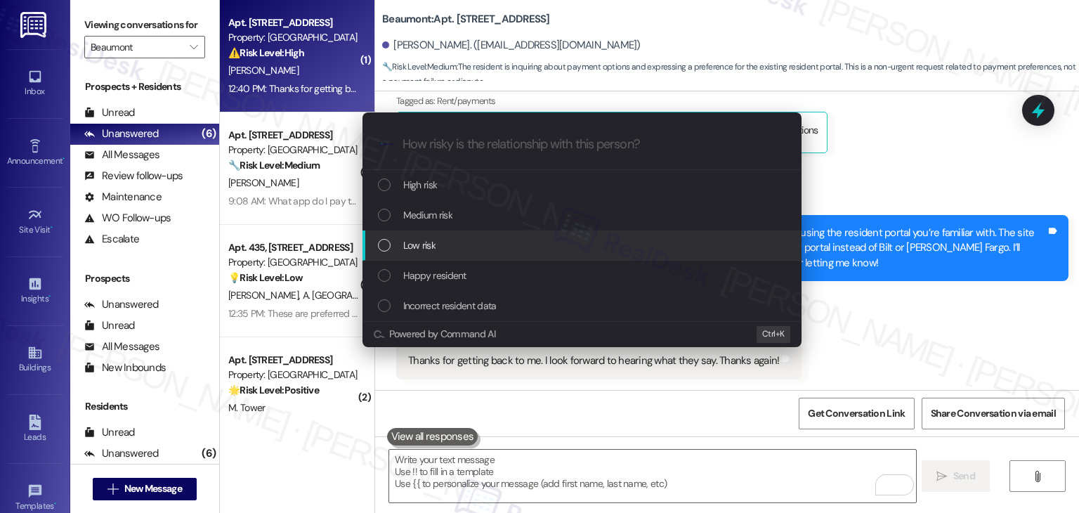
click at [383, 242] on div "List of options" at bounding box center [384, 245] width 13 height 13
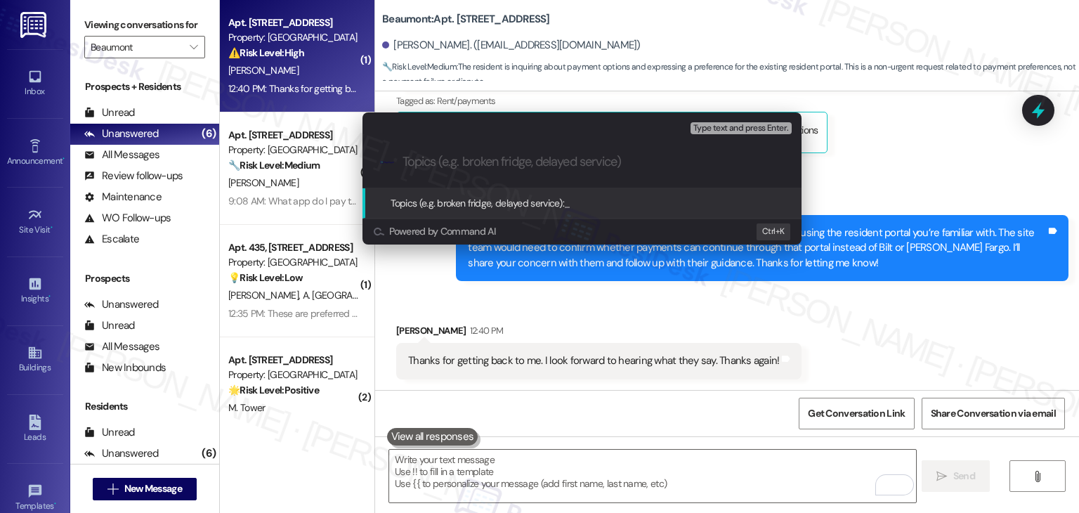
paste input "Payment Preference – Resident Requests to Continue Using Portal"
type input "Payment Preference – Resident Requests to Continue Using Portal"
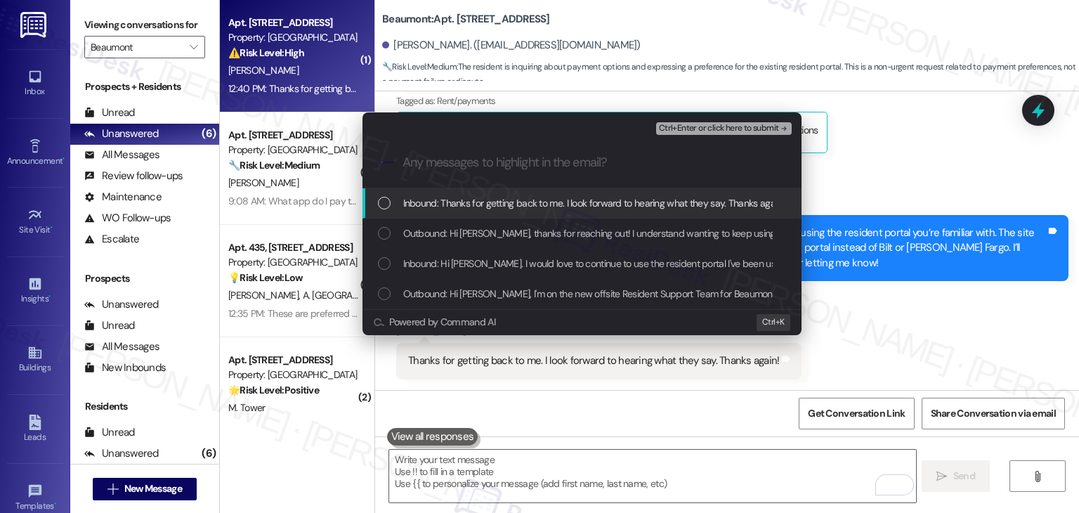
click at [388, 201] on div "List of options" at bounding box center [384, 203] width 13 height 13
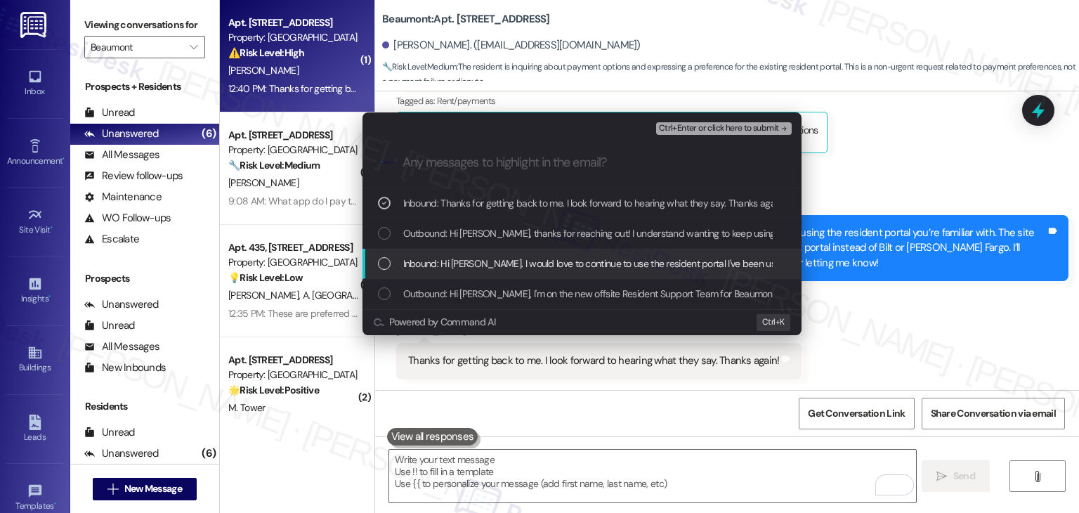
click at [388, 263] on div "List of options" at bounding box center [384, 263] width 13 height 13
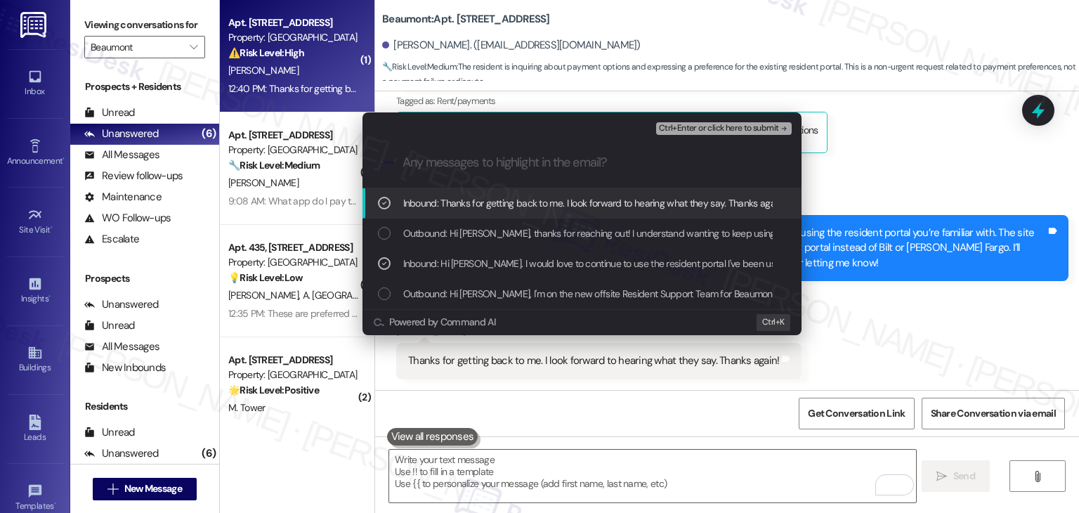
click at [740, 124] on span "Ctrl+Enter or click here to submit" at bounding box center [719, 129] width 120 height 10
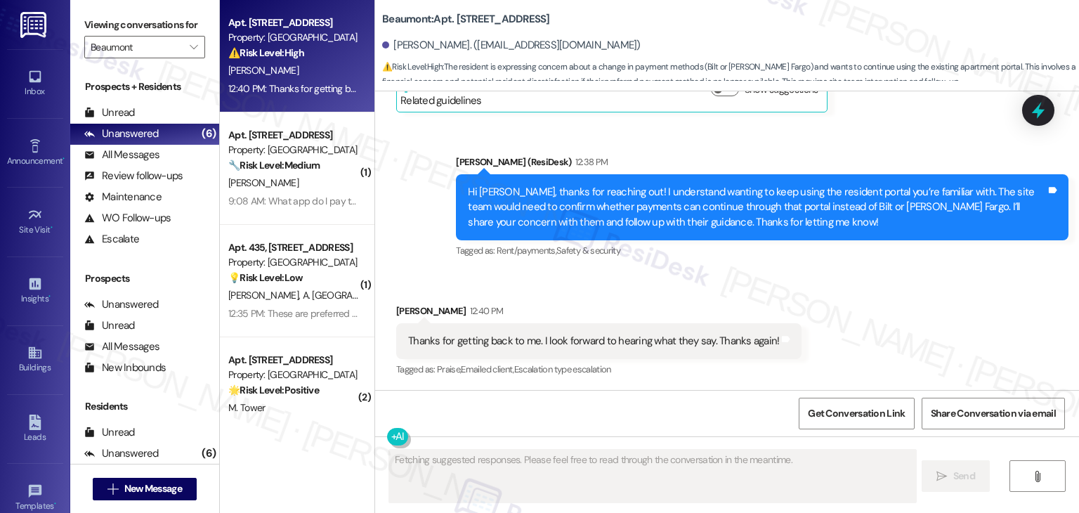
scroll to position [390, 0]
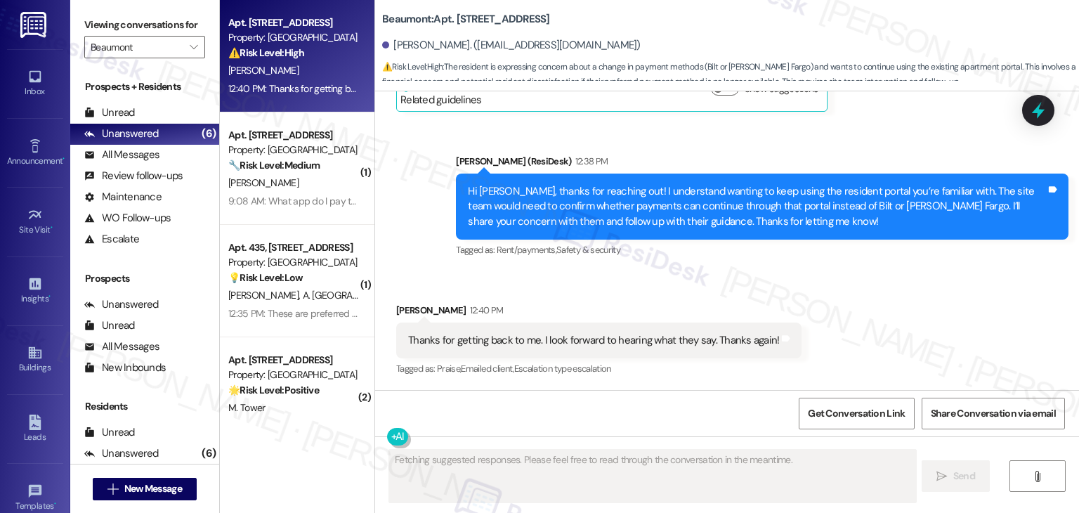
click at [598, 339] on div "Thanks for getting back to me. I look forward to hearing what they say. Thanks …" at bounding box center [593, 340] width 371 height 15
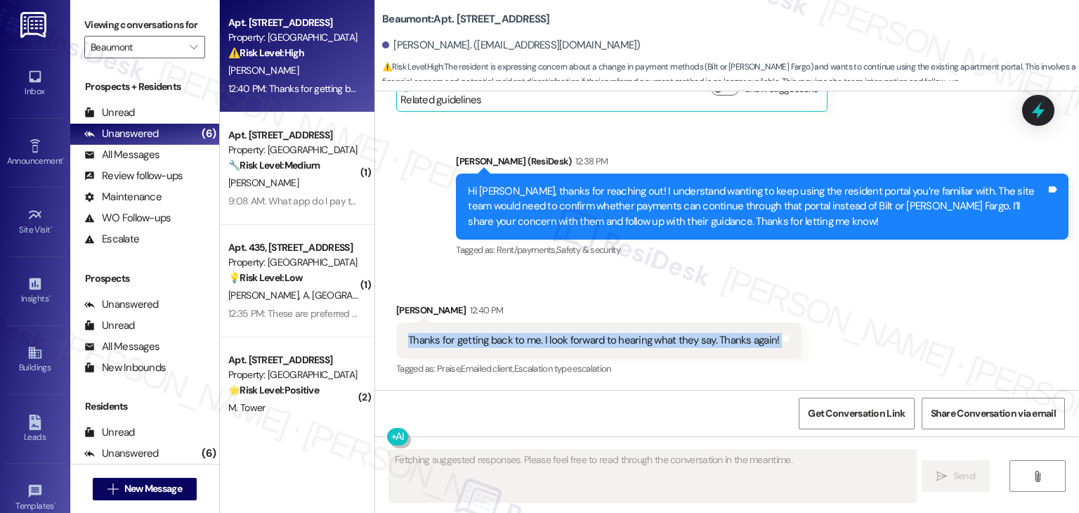
click at [598, 339] on div "Thanks for getting back to me. I look forward to hearing what they say. Thanks …" at bounding box center [593, 340] width 371 height 15
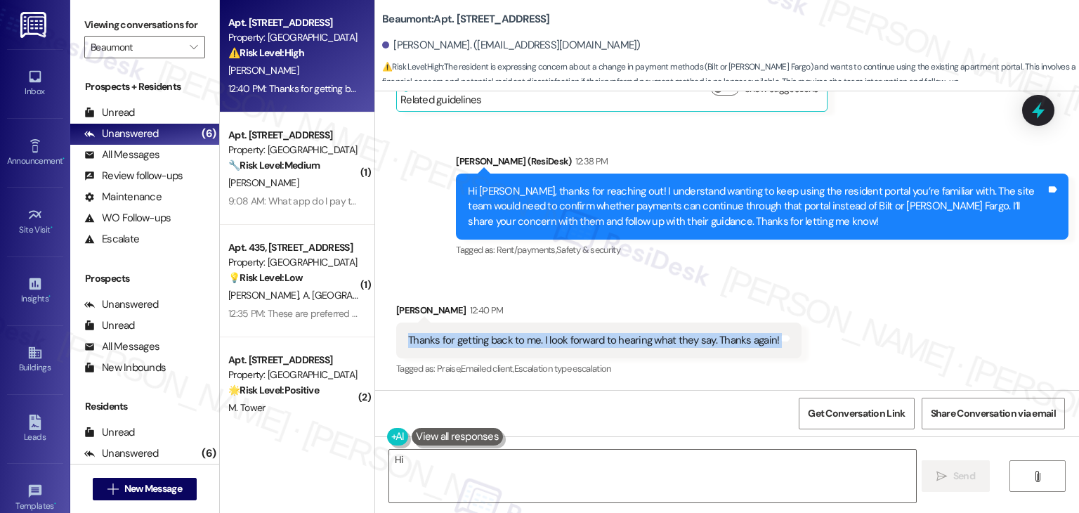
copy div "Thanks for getting back to me. I look forward to hearing what they say. Thanks …"
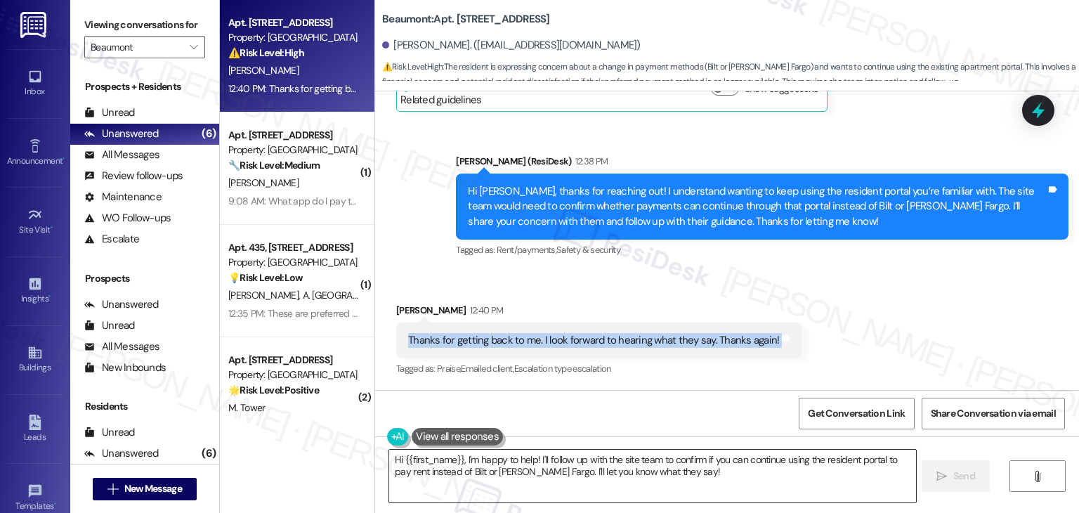
click at [548, 464] on textarea "Hi {{first_name}}, I'm happy to help! I'll follow up with the site team to conf…" at bounding box center [652, 475] width 526 height 53
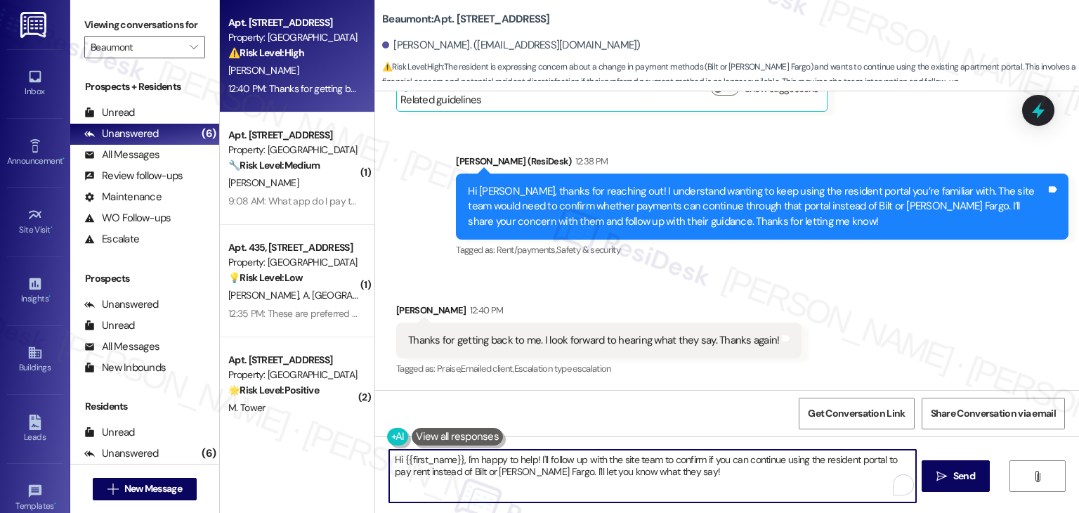
click at [548, 464] on textarea "Hi {{first_name}}, I'm happy to help! I'll follow up with the site team to conf…" at bounding box center [652, 475] width 526 height 53
paste textarea "You’re very welcome, Adam! 😊 I’ll follow up with the site team and keep you upd…"
type textarea "You’re very welcome, Adam! 😊 I’ll follow up with the site team and keep you upd…"
click at [921, 302] on div "Received via SMS Adam Healy 12:40 PM Thanks for getting back to me. I look forw…" at bounding box center [727, 330] width 704 height 119
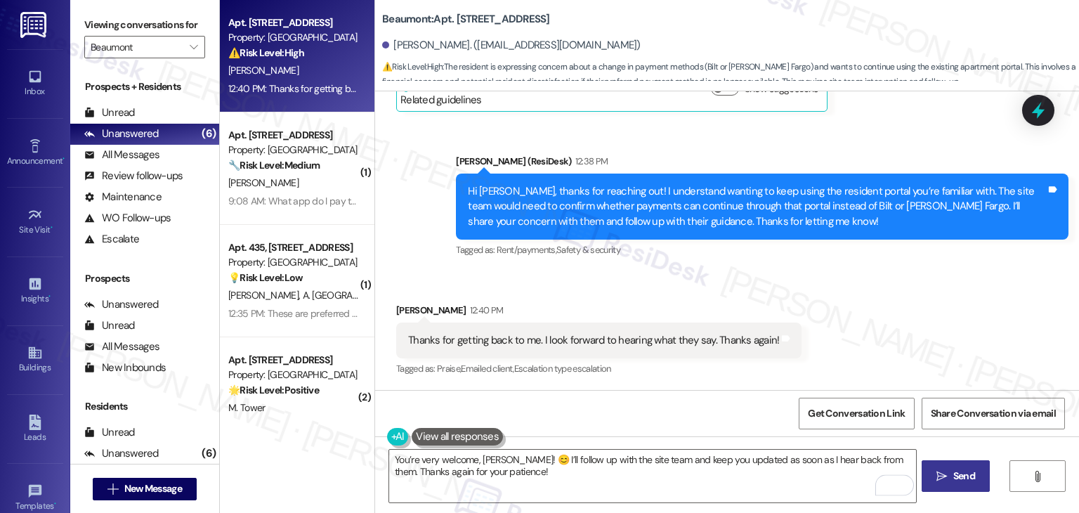
click at [963, 473] on span "Send" at bounding box center [964, 475] width 22 height 15
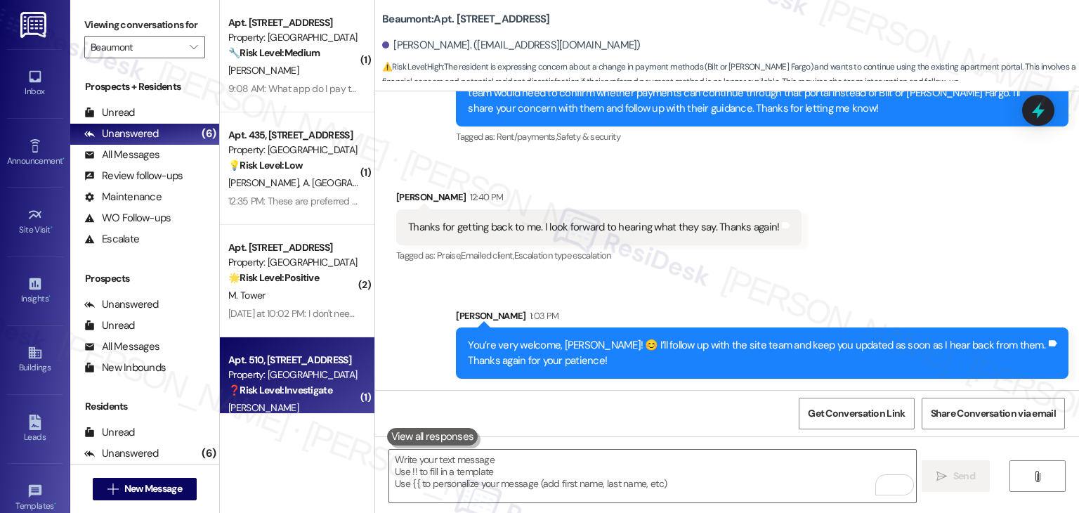
scroll to position [149, 0]
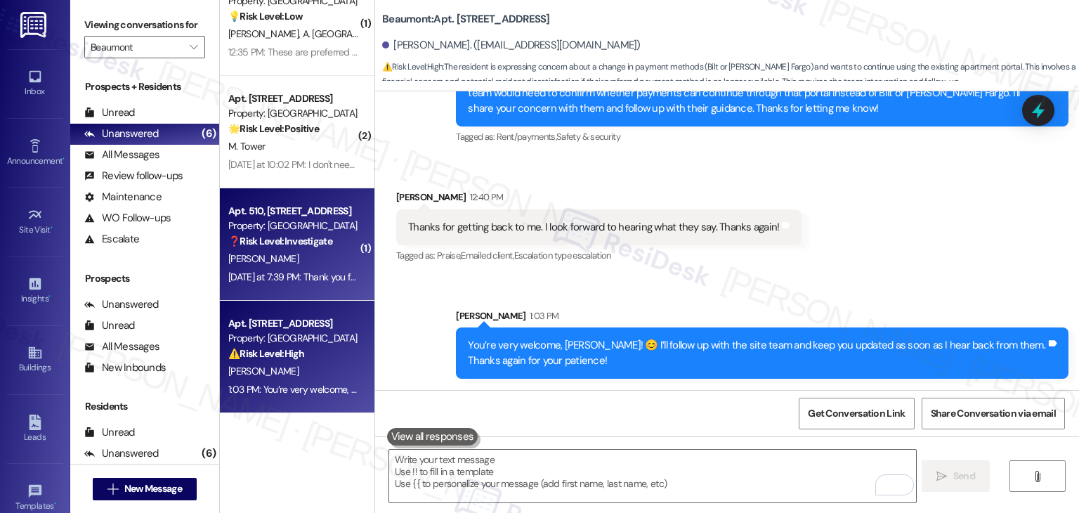
click at [315, 292] on div "Apt. 510, 1525 N 14th Ave Property: Beaumont ❓ Risk Level: Investigate Error du…" at bounding box center [297, 244] width 154 height 112
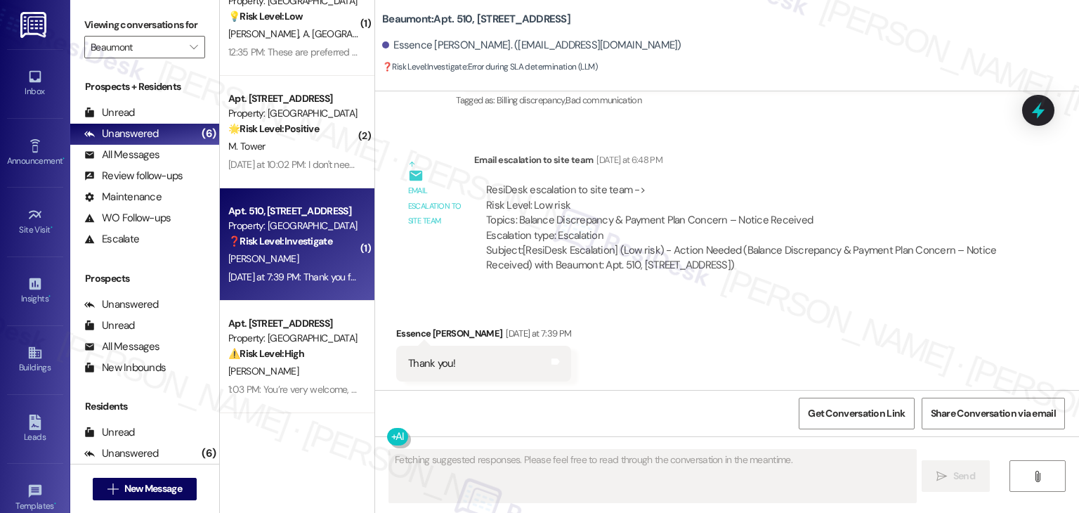
scroll to position [668, 0]
click at [708, 318] on div "Received via SMS Essence Menard Yesterday at 7:39 PM Thank you! Tags and notes" at bounding box center [727, 341] width 704 height 98
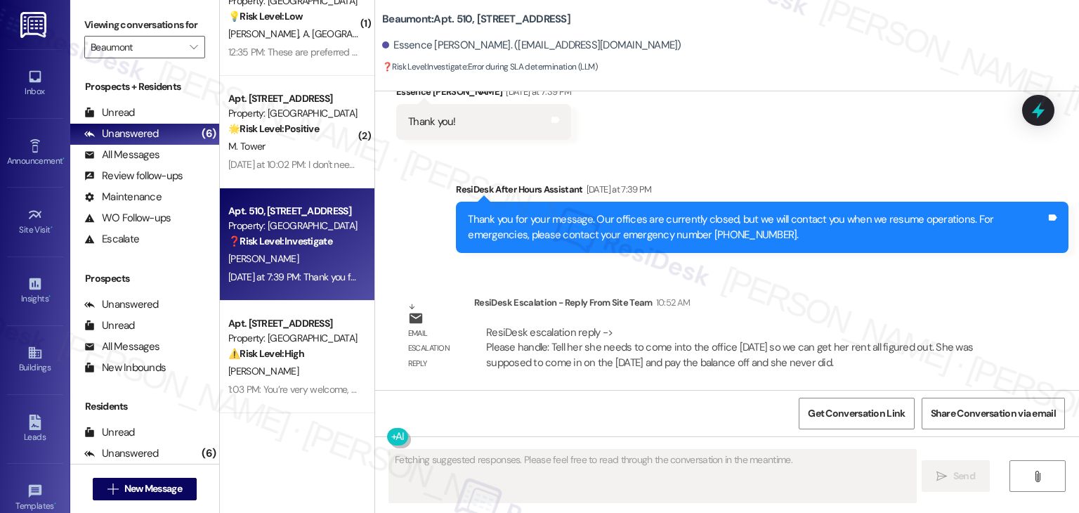
scroll to position [909, 0]
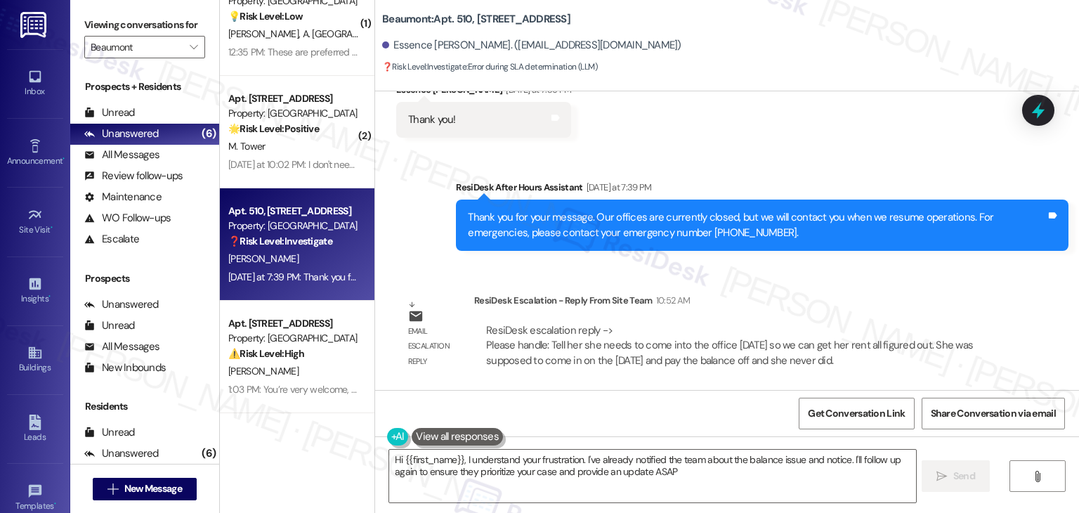
type textarea "Hi {{first_name}}, I understand your frustration. I've already notified the tea…"
click at [194, 46] on button "" at bounding box center [194, 47] width 22 height 22
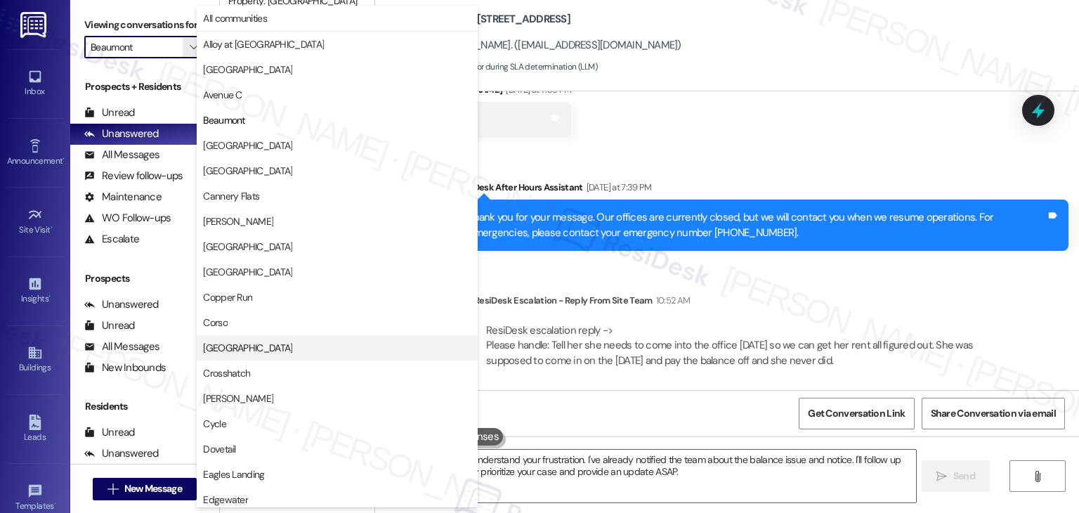
click at [235, 345] on span "Country Oaks" at bounding box center [247, 348] width 89 height 14
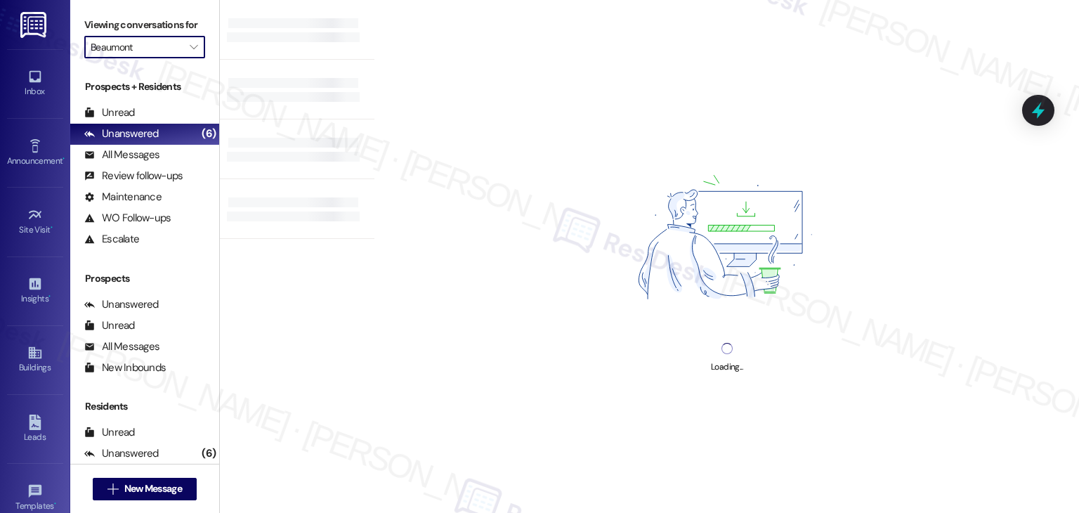
type input "Country Oaks"
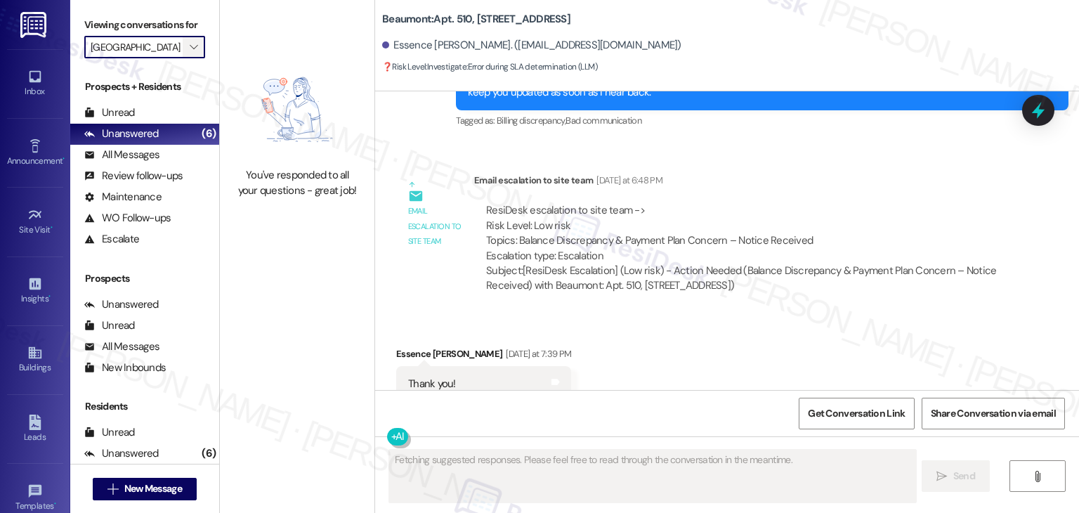
scroll to position [668, 0]
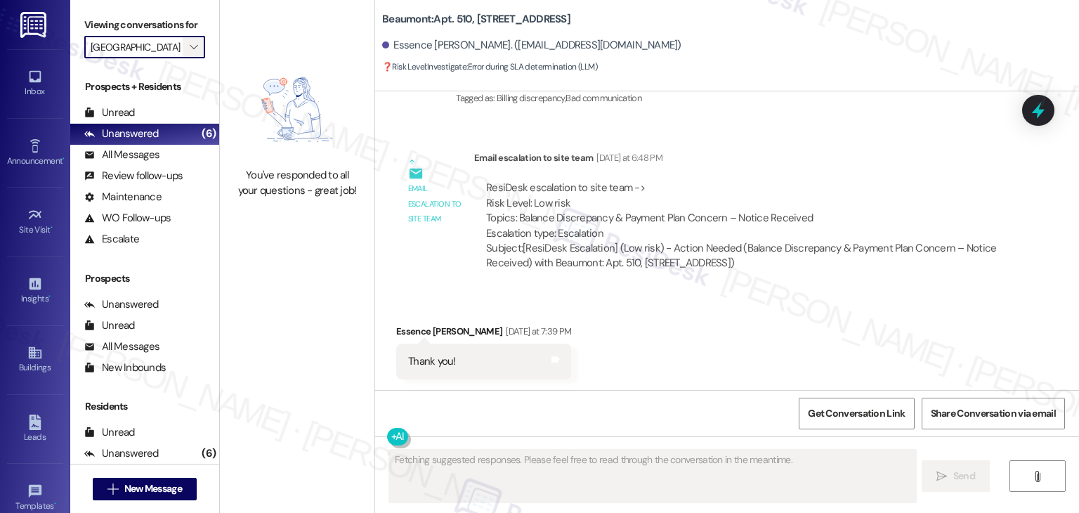
click at [190, 44] on icon "" at bounding box center [194, 46] width 8 height 11
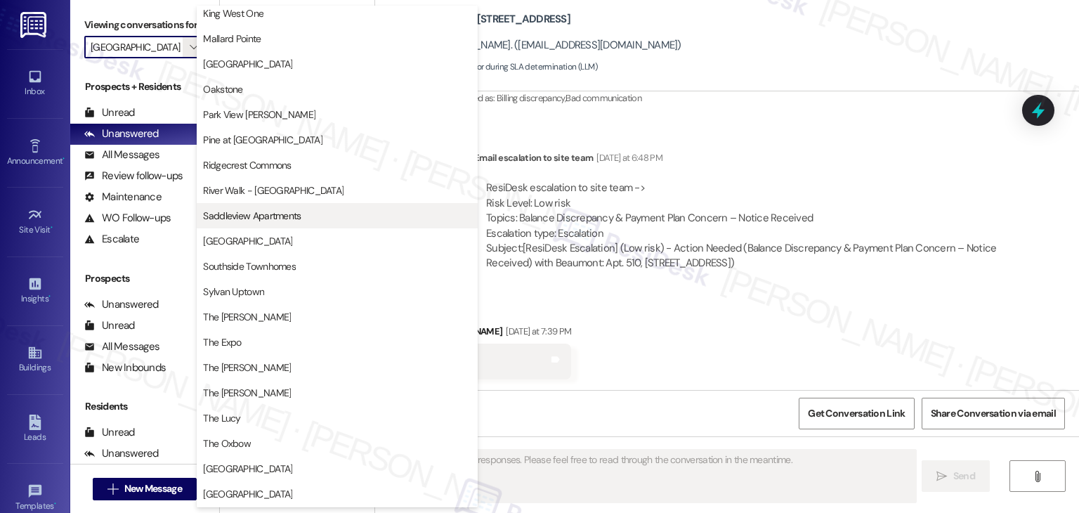
scroll to position [476, 0]
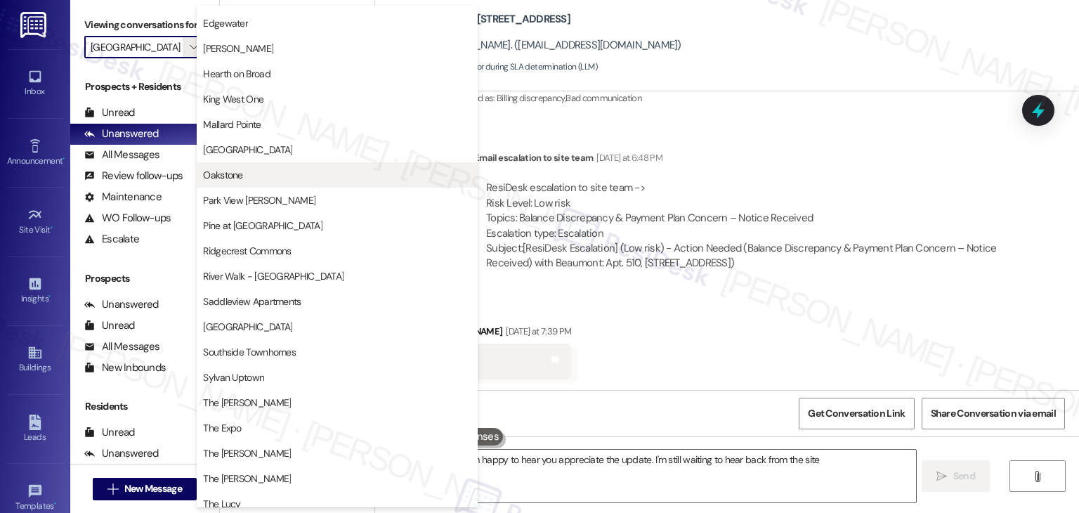
click at [249, 175] on span "Oakstone" at bounding box center [337, 175] width 268 height 14
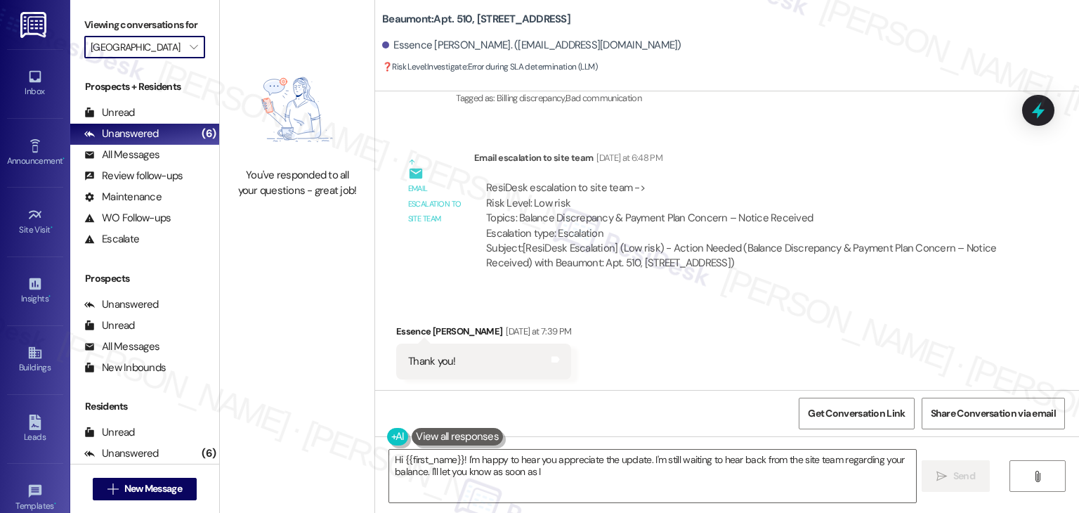
type textarea "Hi {{first_name}}! I'm happy to hear you appreciate the update. I'm still waiti…"
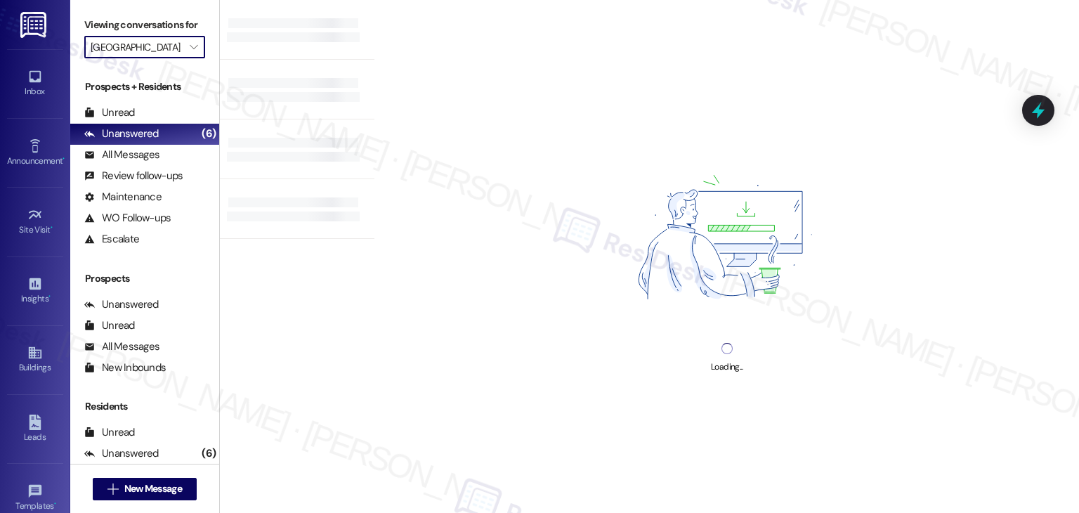
type input "Oakstone"
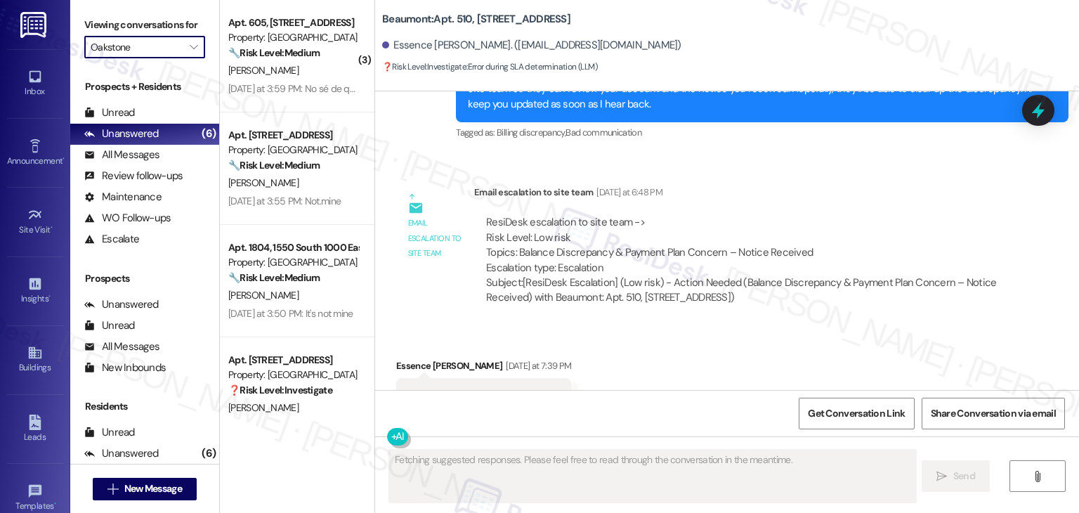
scroll to position [668, 0]
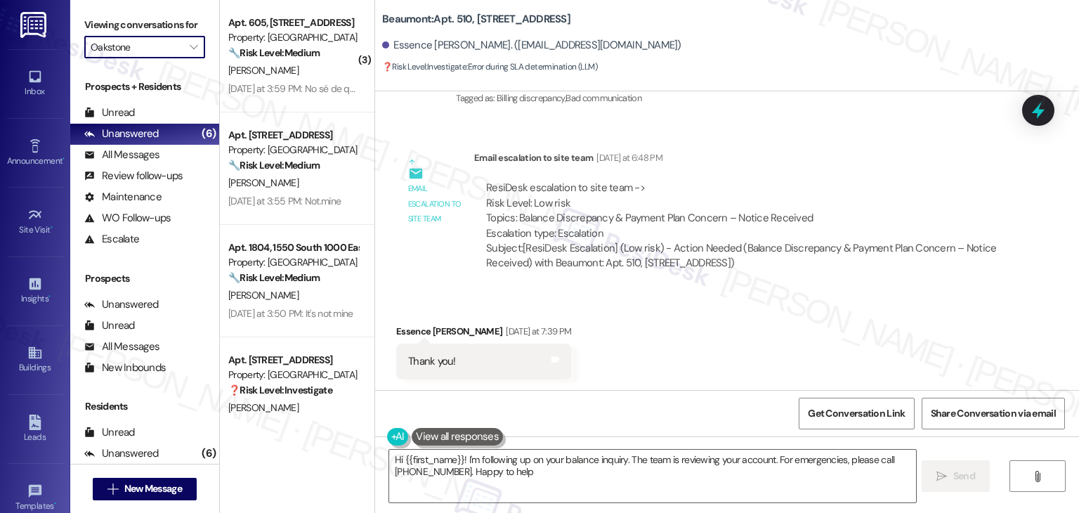
type textarea "Hi {{first_name}}! I'm following up on your balance inquiry. The team is review…"
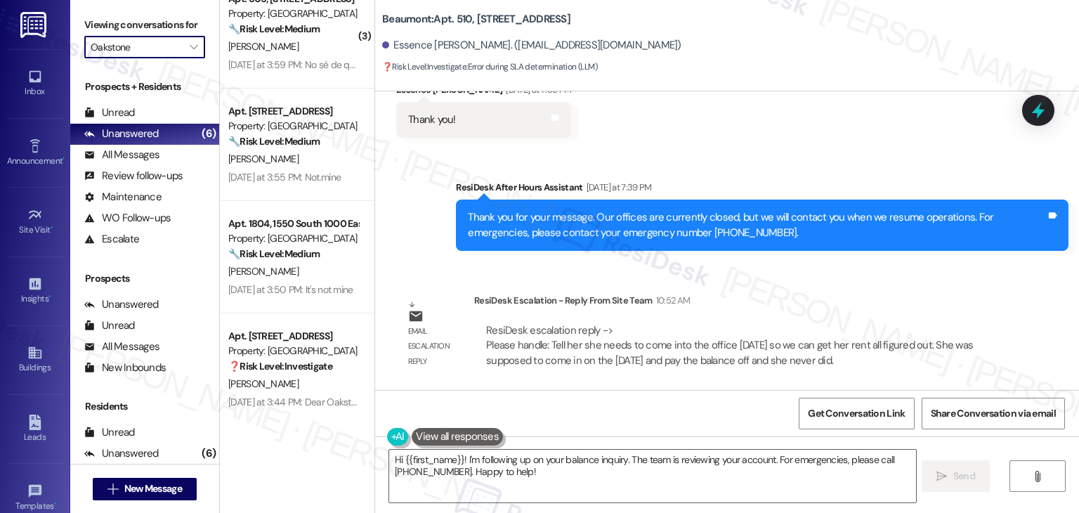
scroll to position [0, 0]
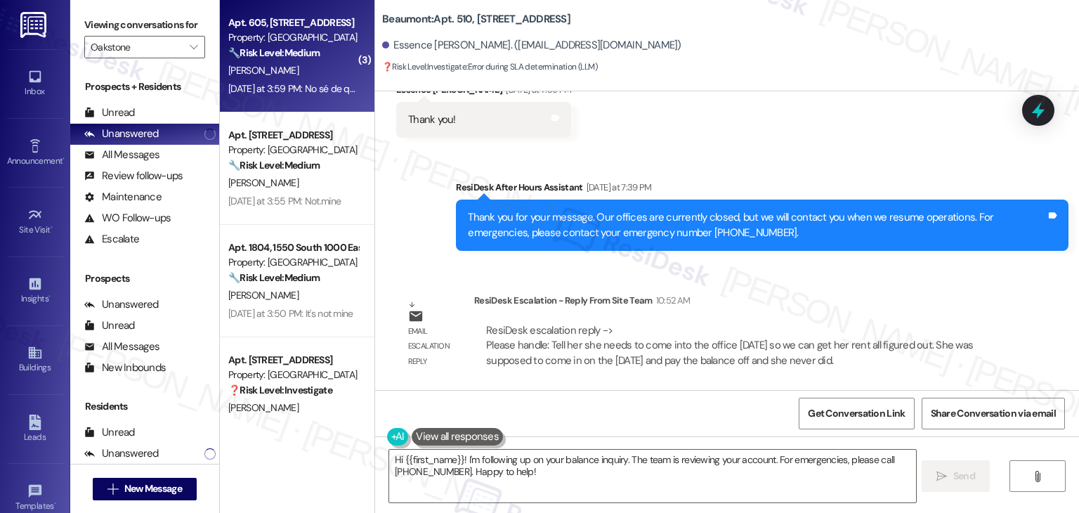
click at [280, 93] on div "Yesterday at 3:59 PM: No sé de qué me hablan?? Yesterday at 3:59 PM: No sé de q…" at bounding box center [321, 88] width 186 height 13
type textarea "Fetching suggested responses. Please feel free to read through the conversation…"
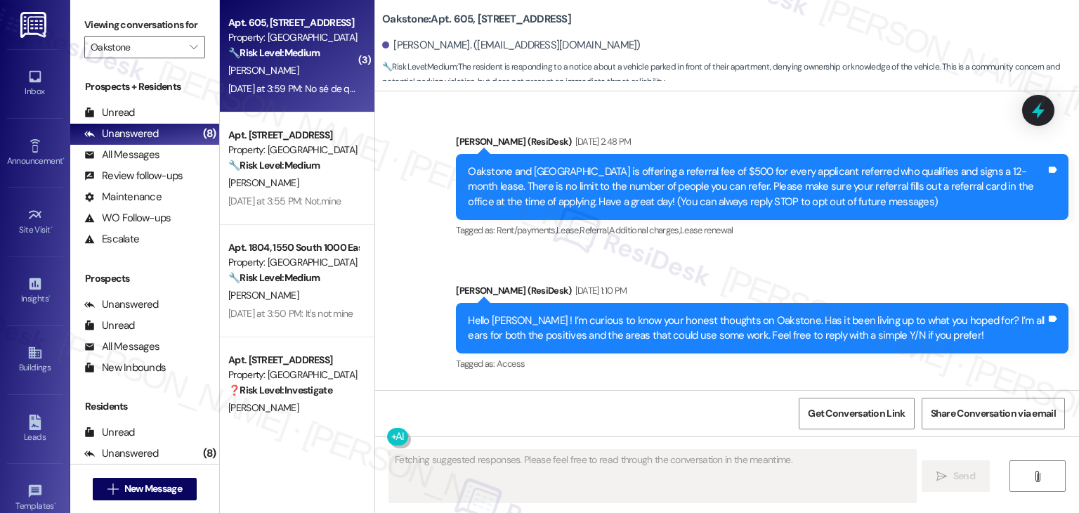
scroll to position [7664, 0]
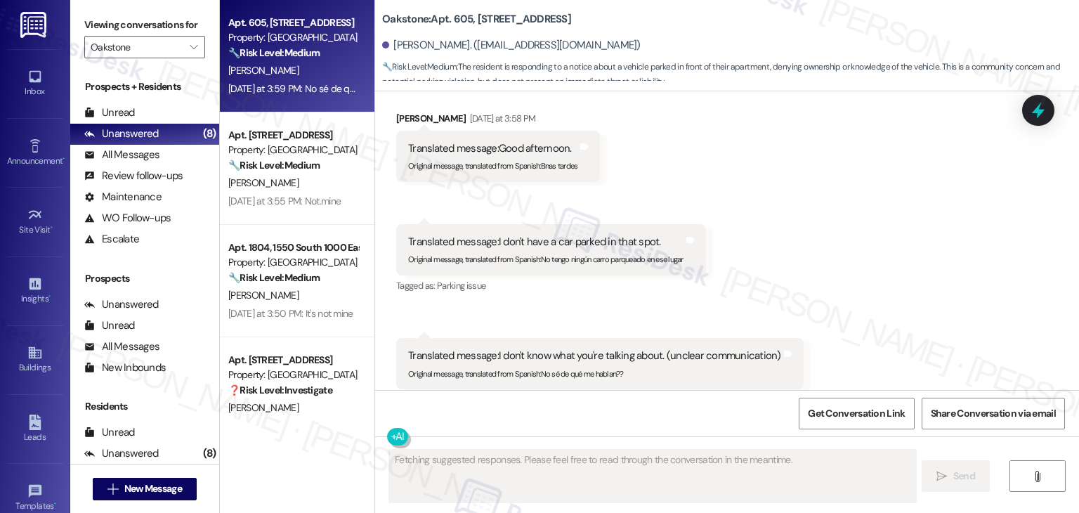
click at [820, 216] on div "Received via SMS Maria Rodriguez Yesterday at 3:58 PM Translated message: Good …" at bounding box center [727, 249] width 704 height 341
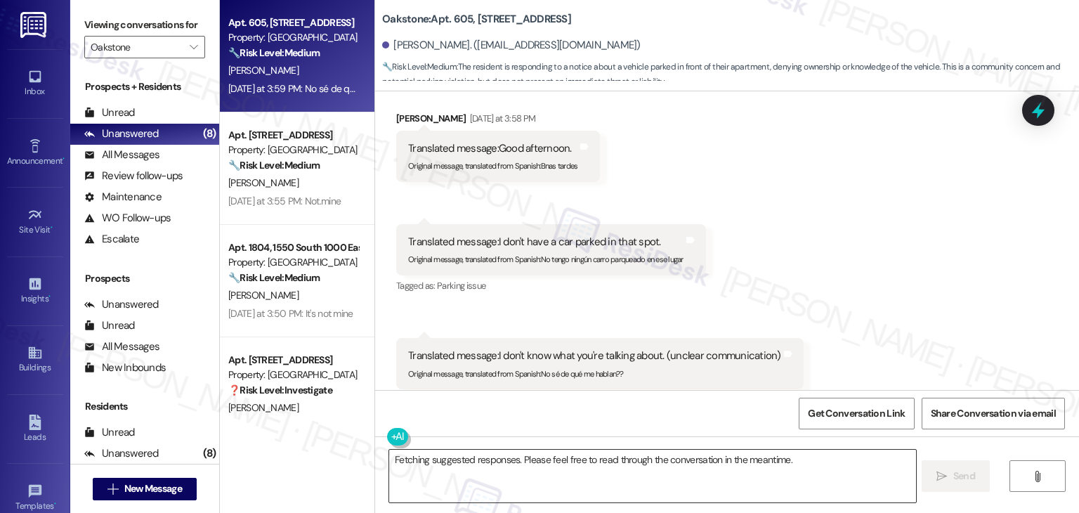
click at [551, 462] on textarea "Fetching suggested responses. Please feel free to read through the conversation…" at bounding box center [652, 475] width 526 height 53
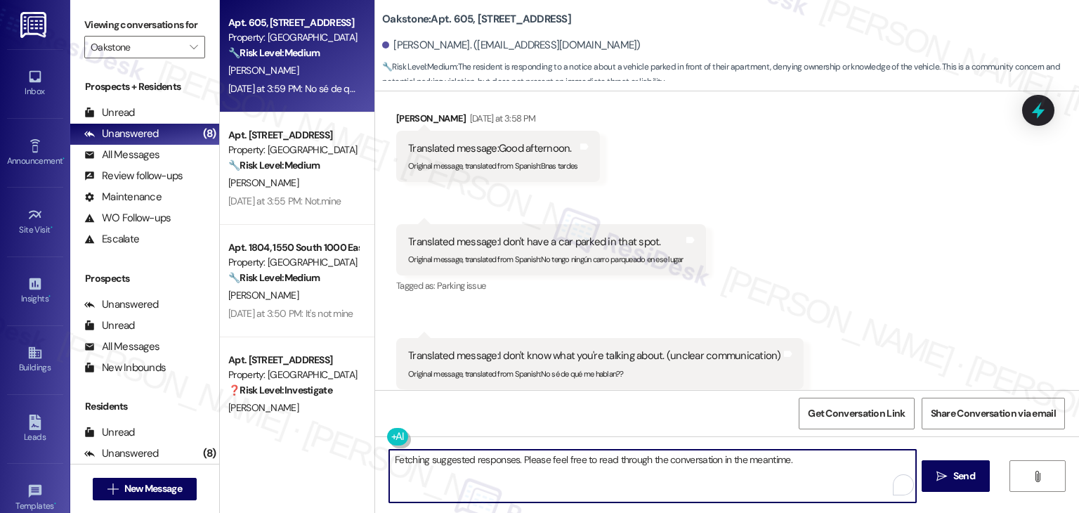
click at [551, 462] on textarea "Fetching suggested responses. Please feel free to read through the conversation…" at bounding box center [652, 475] width 526 height 53
paste textarea "Hi {{first_name}}, We are aware of the parking lot flooding and are addressing …"
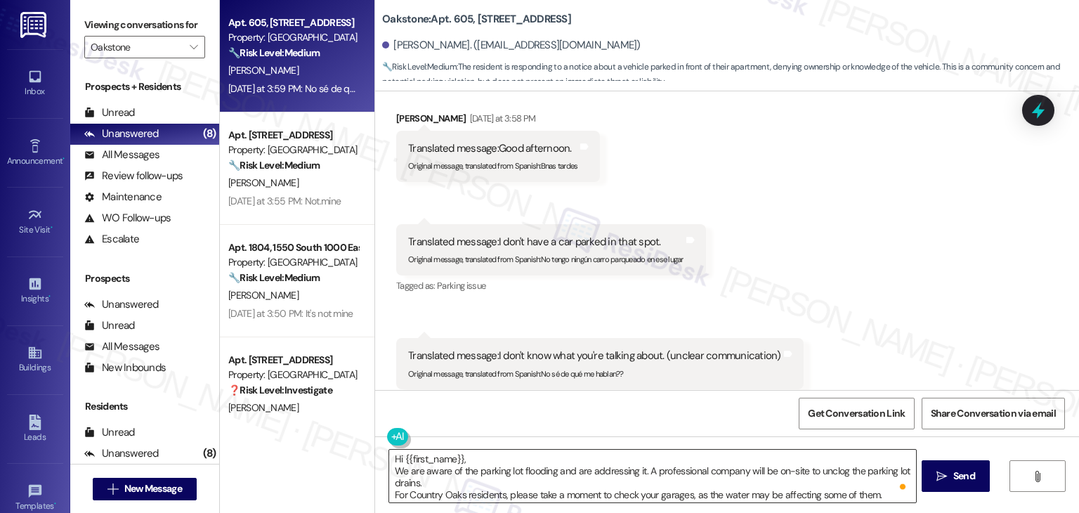
scroll to position [0, 0]
click at [484, 483] on textarea "Hi {{first_name}}, We are aware of the parking lot flooding and are addressing …" at bounding box center [652, 475] width 526 height 53
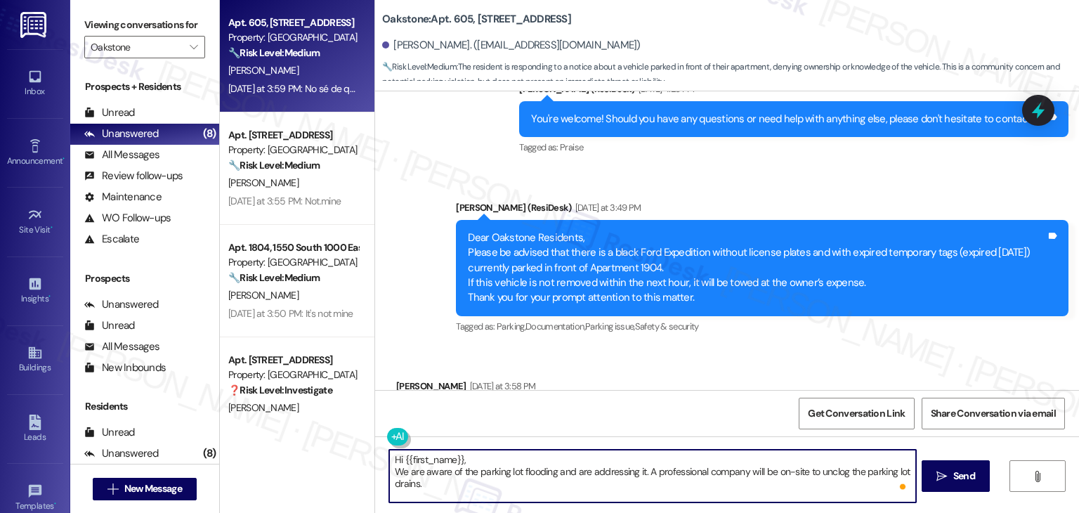
scroll to position [7384, 0]
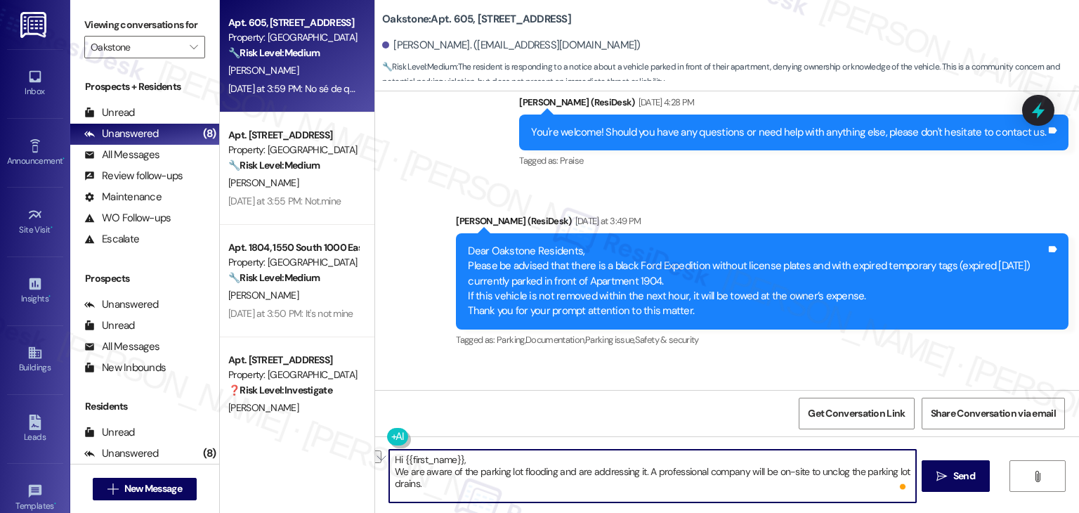
drag, startPoint x: 467, startPoint y: 459, endPoint x: 376, endPoint y: 459, distance: 90.6
click at [376, 459] on div "Hi {{first_name}}, We are aware of the parking lot flooding and are addressing …" at bounding box center [727, 488] width 704 height 105
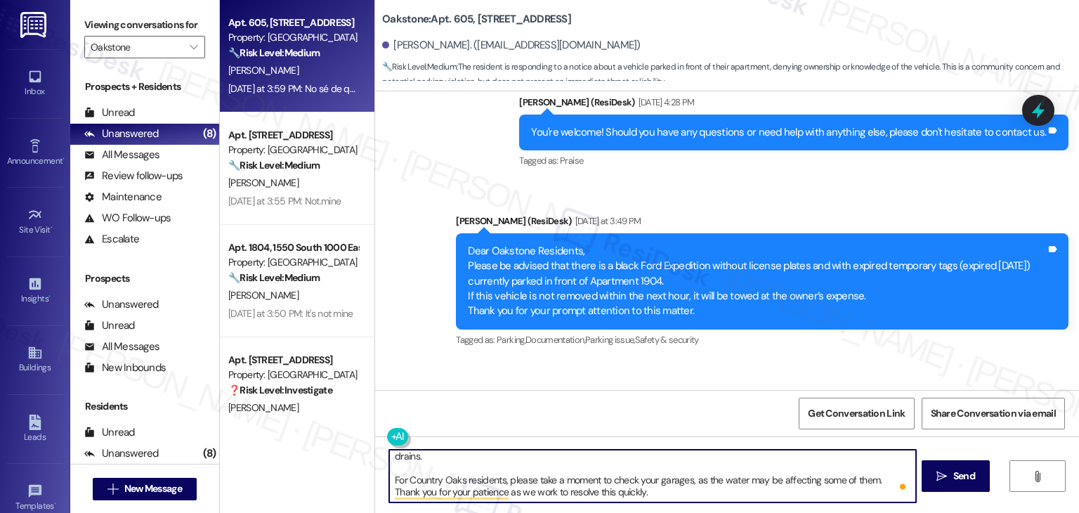
scroll to position [0, 0]
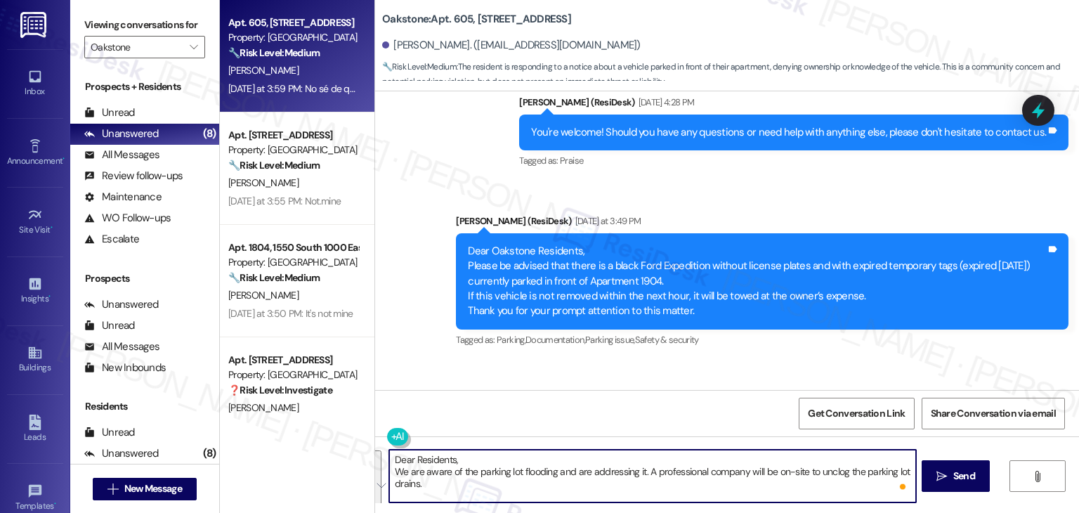
drag, startPoint x: 655, startPoint y: 497, endPoint x: 374, endPoint y: 449, distance: 285.6
click at [381, 449] on div "Dear Residents, We are aware of the parking lot flooding and are addressing it.…" at bounding box center [644, 476] width 527 height 54
click at [600, 468] on textarea "Dear Residents, We are aware of the parking lot flooding and are addressing it.…" at bounding box center [652, 475] width 526 height 53
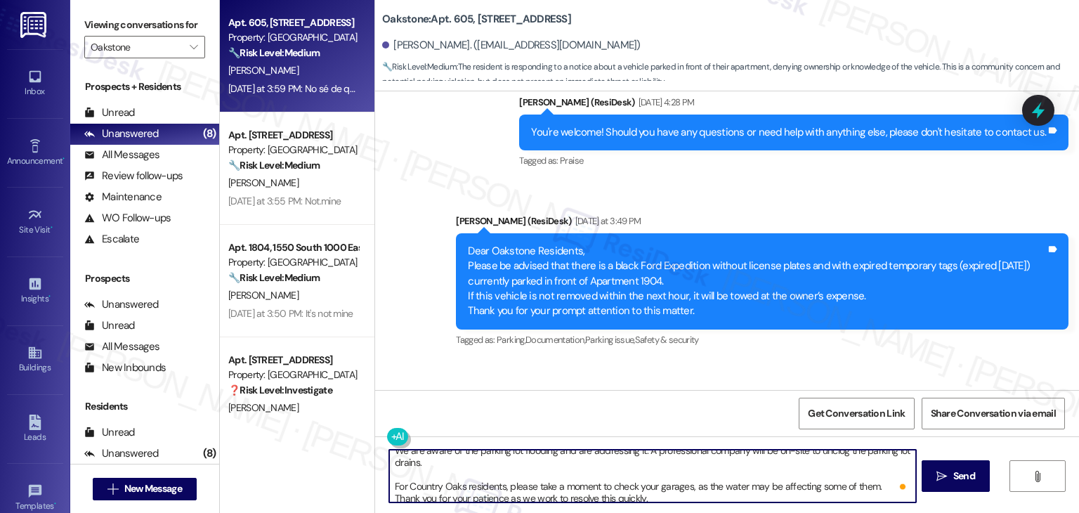
scroll to position [27, 0]
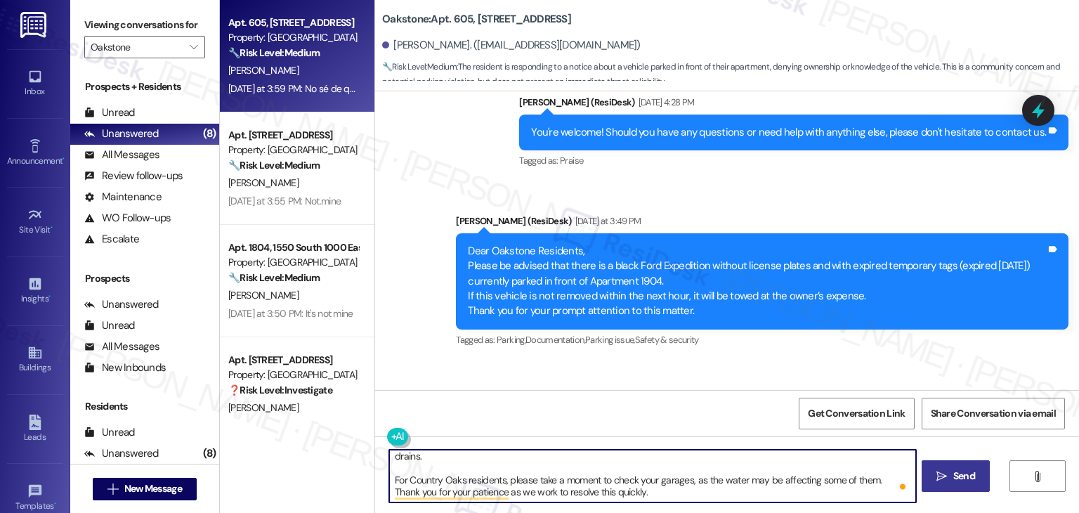
type textarea "Dear Residents, We are aware of the parking lot flooding and are addressing it.…"
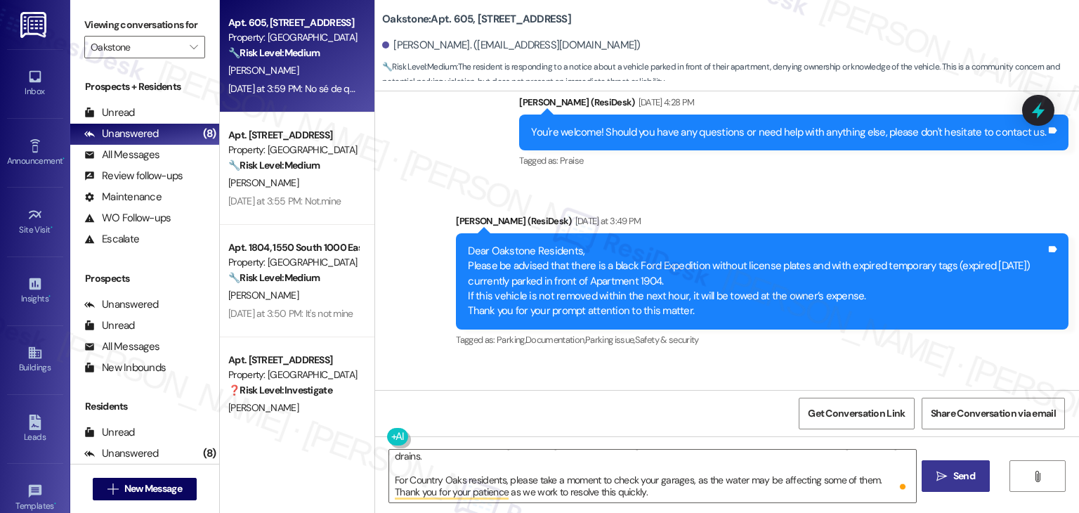
click at [953, 475] on span "Send" at bounding box center [964, 475] width 22 height 15
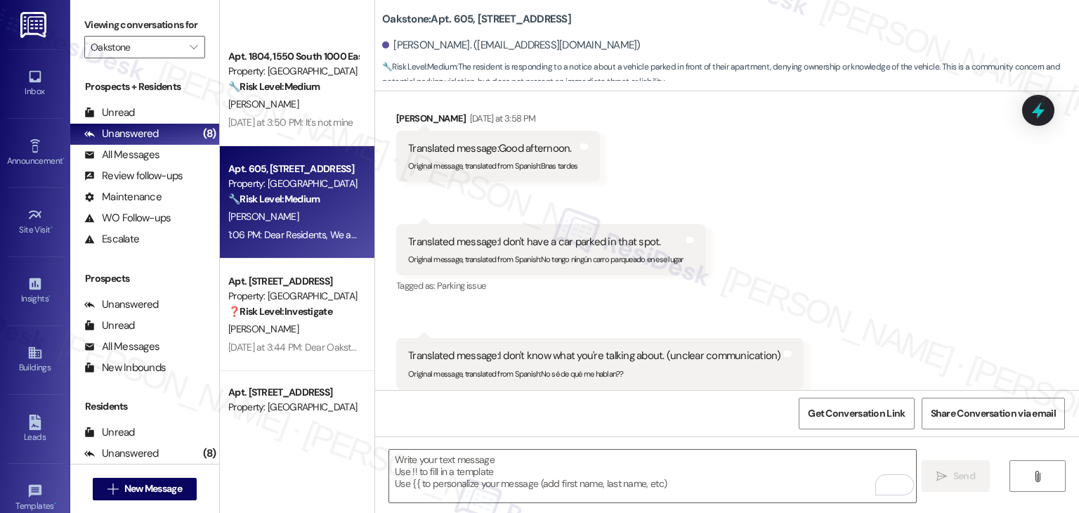
scroll to position [486, 0]
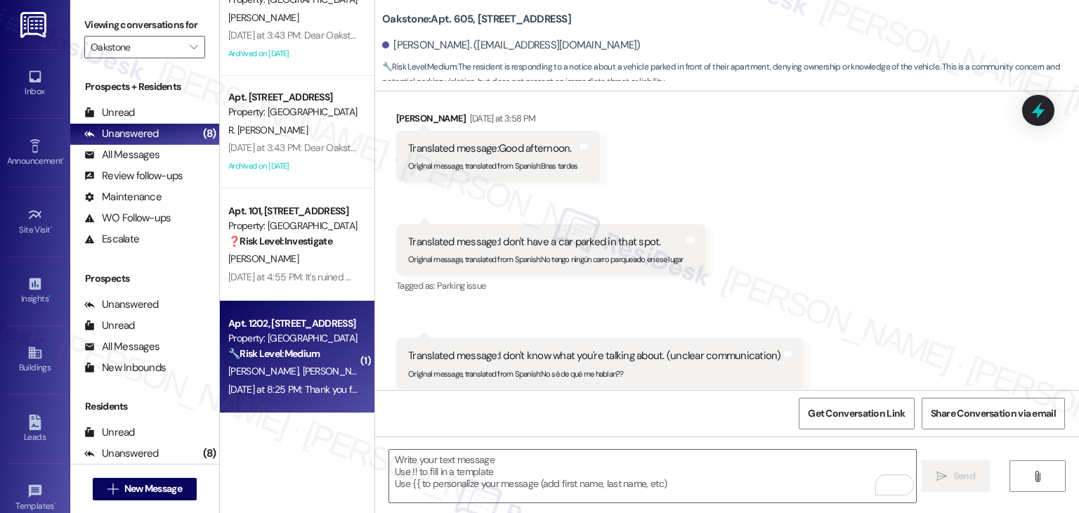
click at [286, 398] on div "Apt. 1202, 1550 South 1000 East Property: Oakstone 🔧 Risk Level: Medium The res…" at bounding box center [297, 357] width 154 height 112
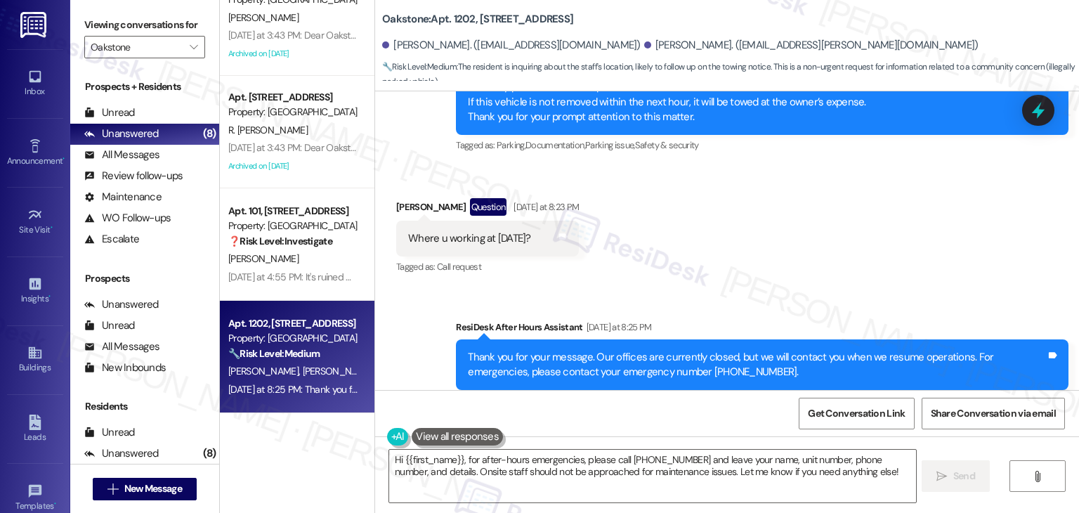
scroll to position [0, 0]
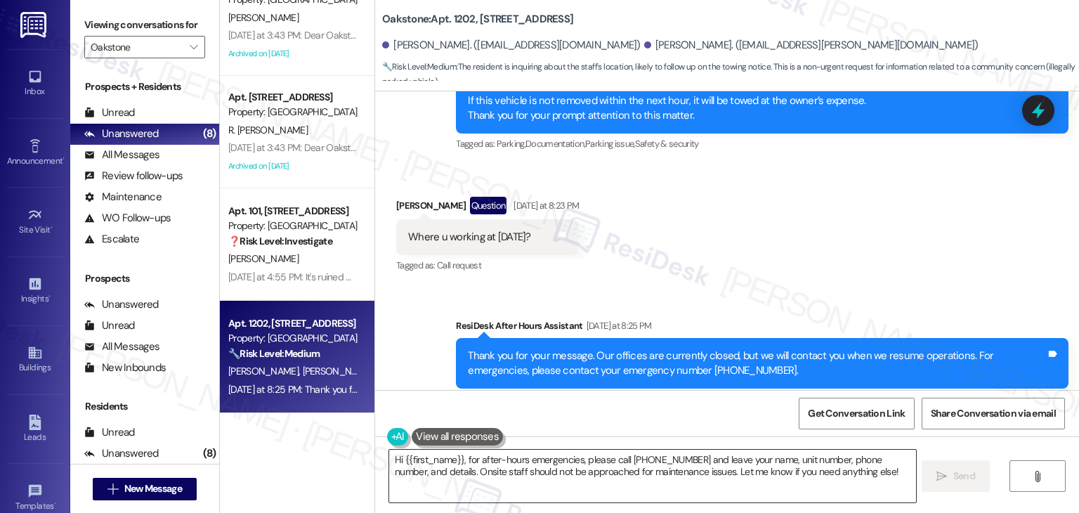
click at [469, 459] on textarea "Hi {{first_name}}, for after-hours emergencies, please call 801-779-3667 and le…" at bounding box center [652, 475] width 526 height 53
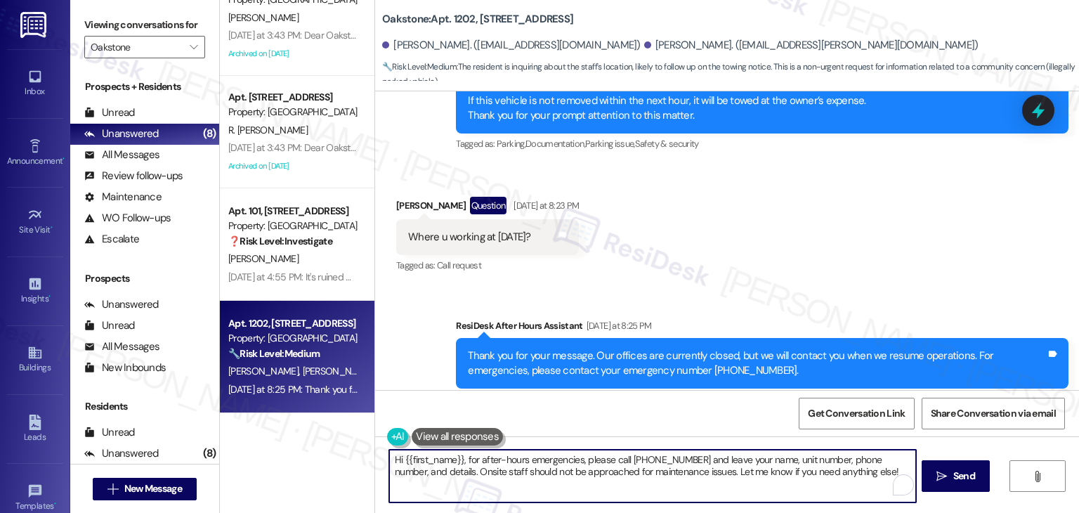
click at [469, 459] on textarea "Hi {{first_name}}, for after-hours emergencies, please call 801-779-3667 and le…" at bounding box center [652, 475] width 526 height 53
paste textarea "Dear Residents, We are aware of the parking lot flooding and are addressing it.…"
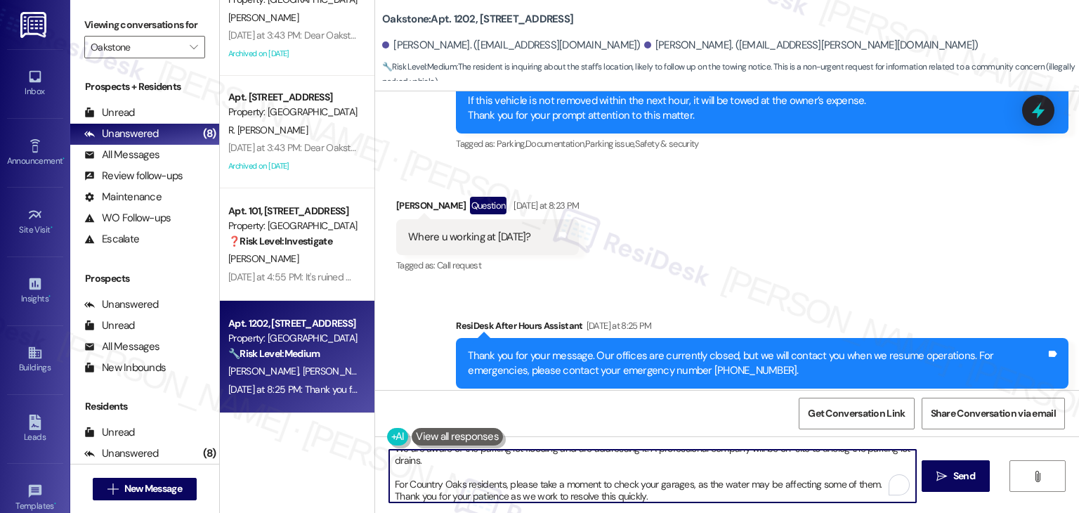
type textarea "Dear Residents, We are aware of the parking lot flooding and are addressing it.…"
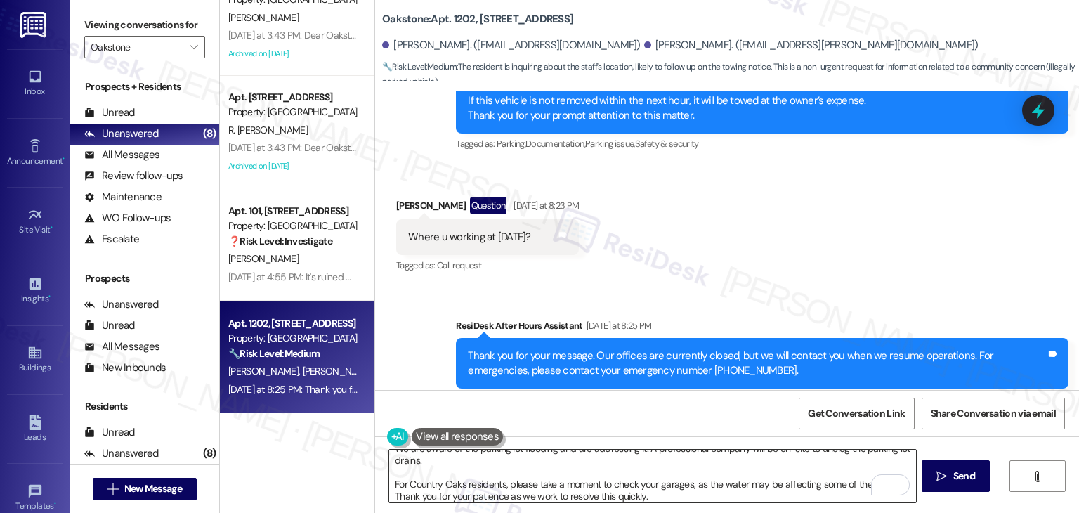
click at [704, 489] on textarea "Dear Residents, We are aware of the parking lot flooding and are addressing it.…" at bounding box center [652, 475] width 526 height 53
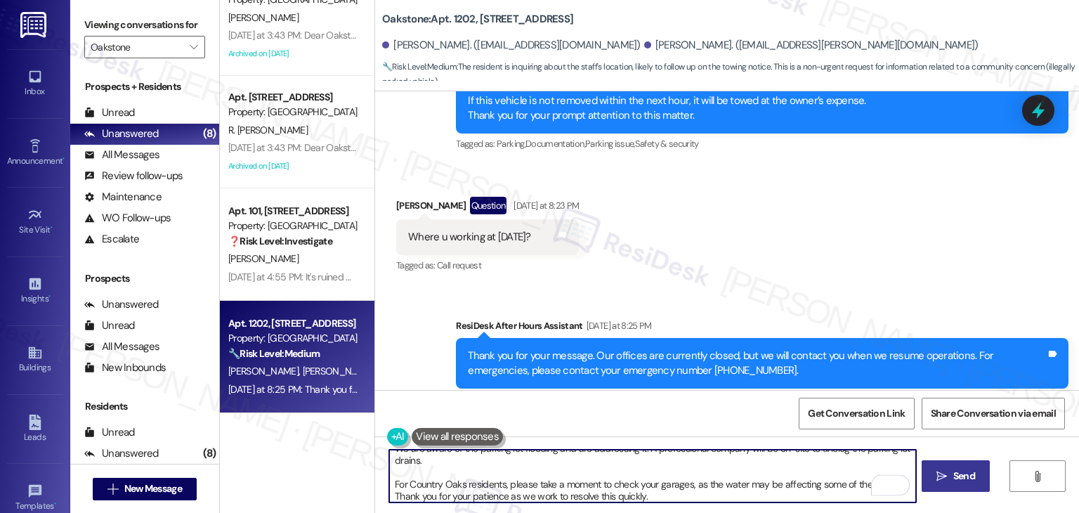
click at [954, 481] on span "Send" at bounding box center [964, 475] width 22 height 15
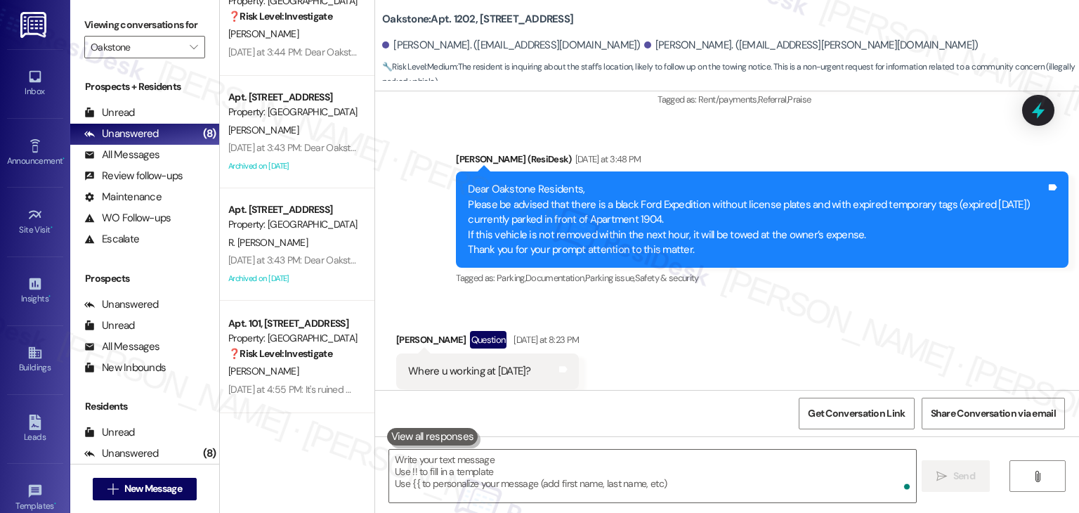
click at [281, 287] on div "Archived on 08/19/2025" at bounding box center [293, 279] width 133 height 18
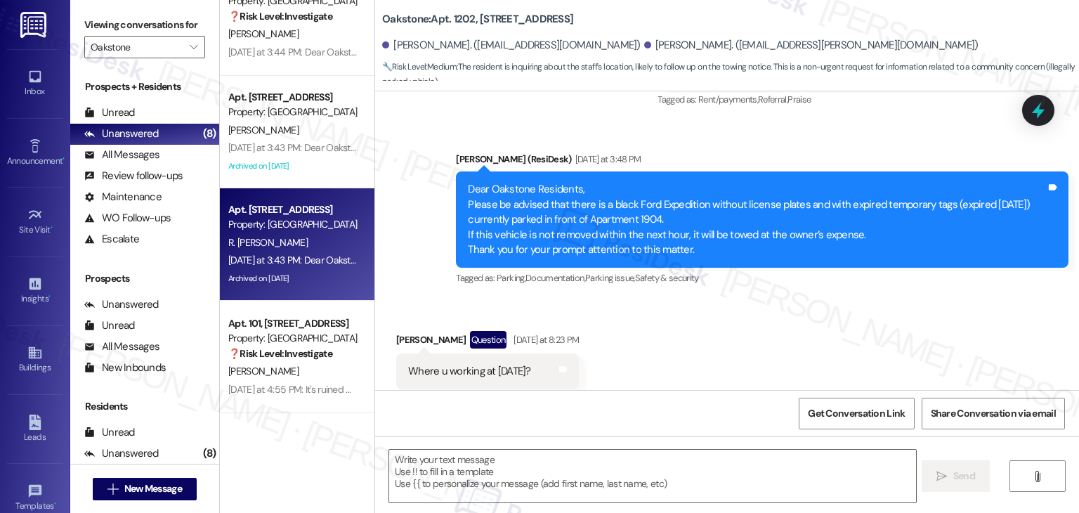
type textarea "Fetching suggested responses. Please feel free to read through the conversation…"
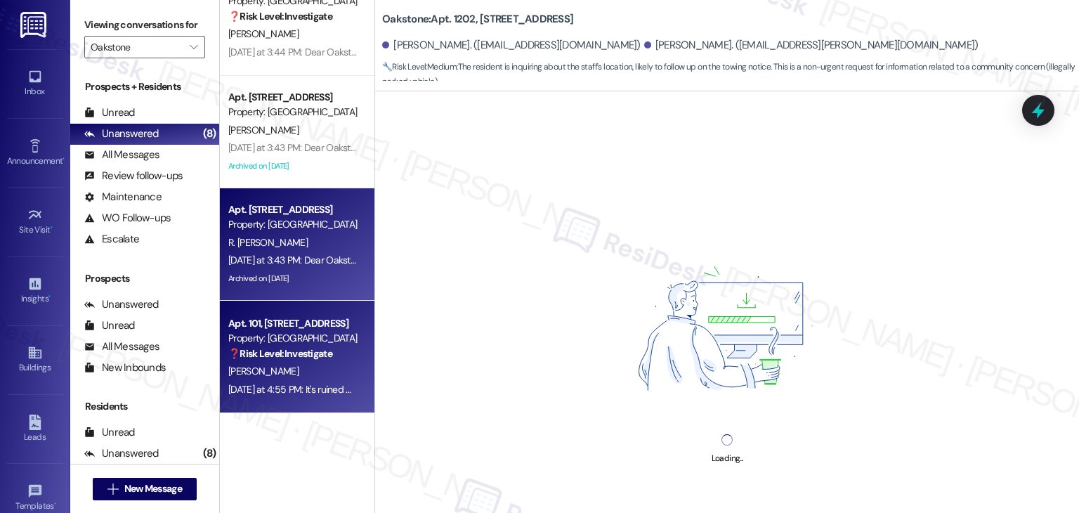
click at [278, 328] on div "Apt. 101, 1550 South 1000 East" at bounding box center [293, 323] width 130 height 15
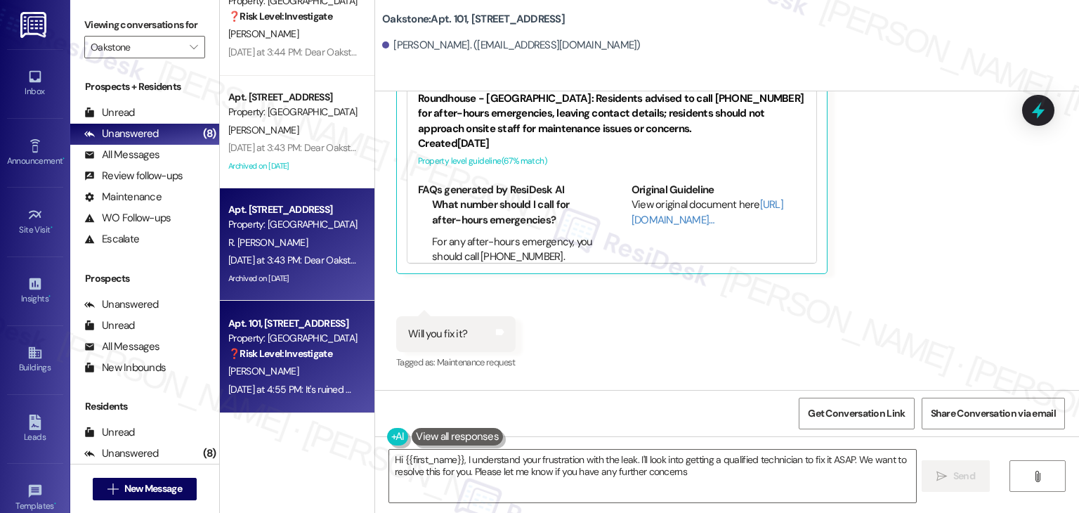
type textarea "Hi {{first_name}}, I understand your frustration with the leak. I'll look into …"
click at [301, 290] on div "Apt. 3201, 1550 South 1000 East Property: Oakstone R. Adolfo Jr. Yesterday at 3…" at bounding box center [297, 244] width 154 height 112
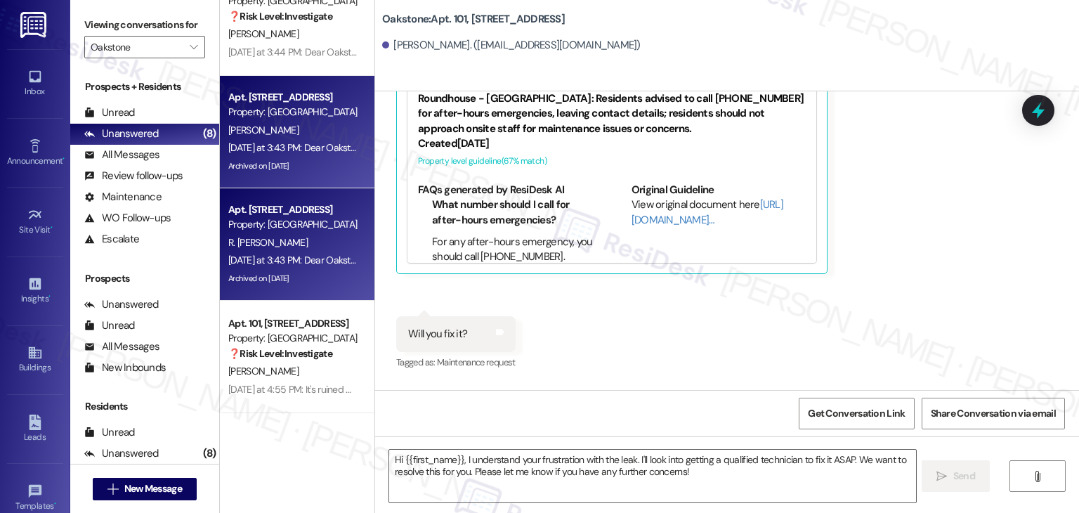
click at [289, 138] on div "K. Giacchetta" at bounding box center [293, 130] width 133 height 18
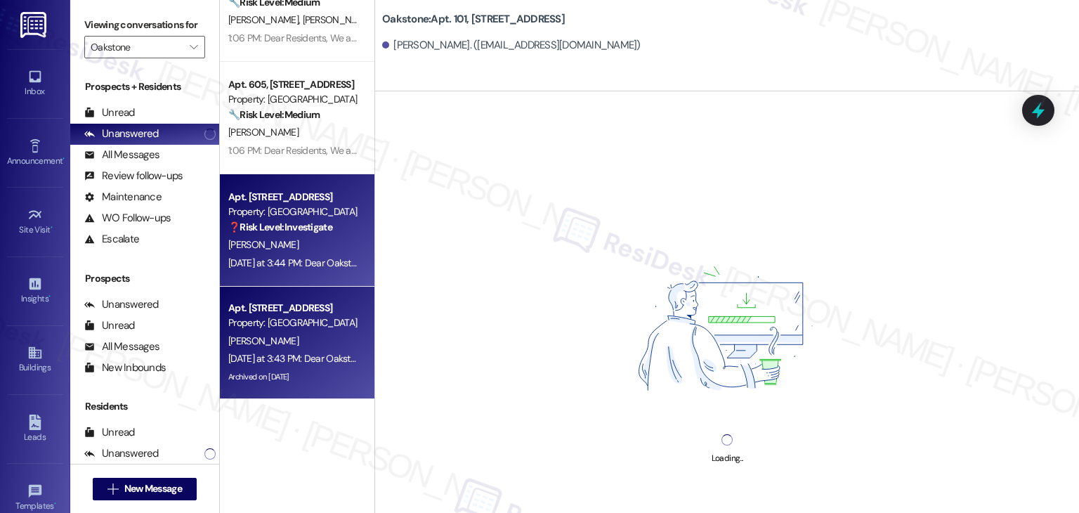
click at [309, 280] on div "Apt. 2903, 1550 South 1000 East Property: Oakstone ❓ Risk Level: Investigate A.…" at bounding box center [297, 230] width 154 height 112
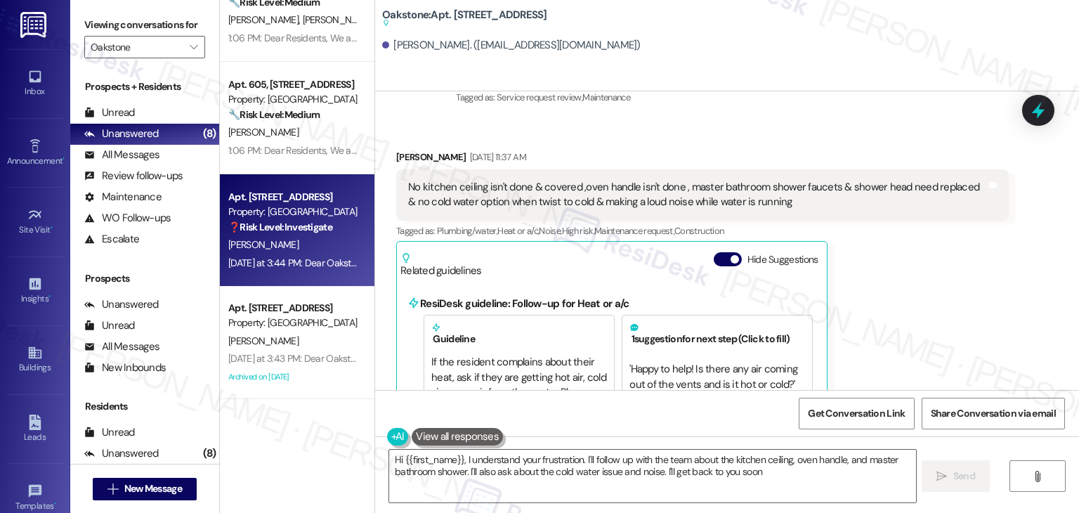
type textarea "Hi {{first_name}}, I understand your frustration. I'll follow up with the team …"
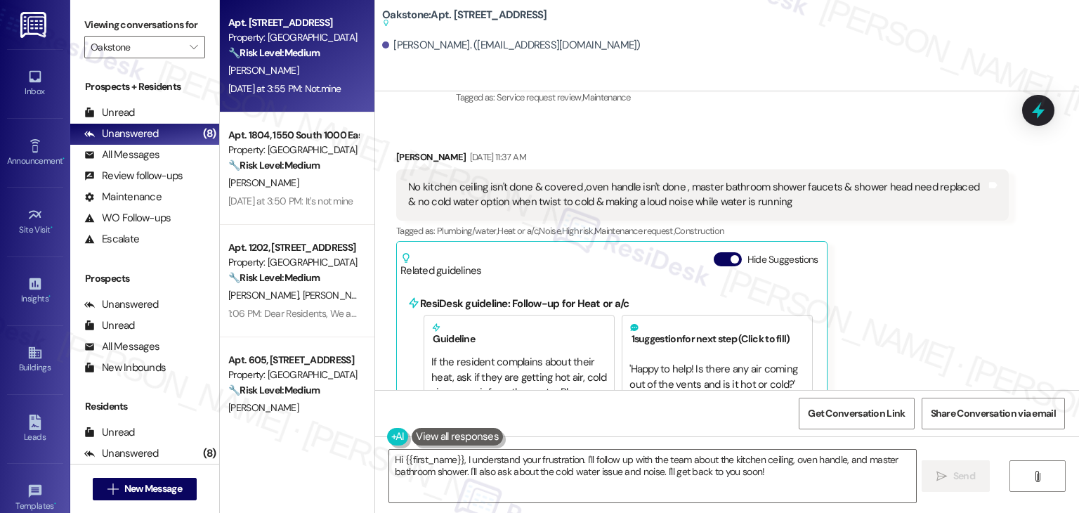
click at [303, 72] on div "A. Davis" at bounding box center [293, 71] width 133 height 18
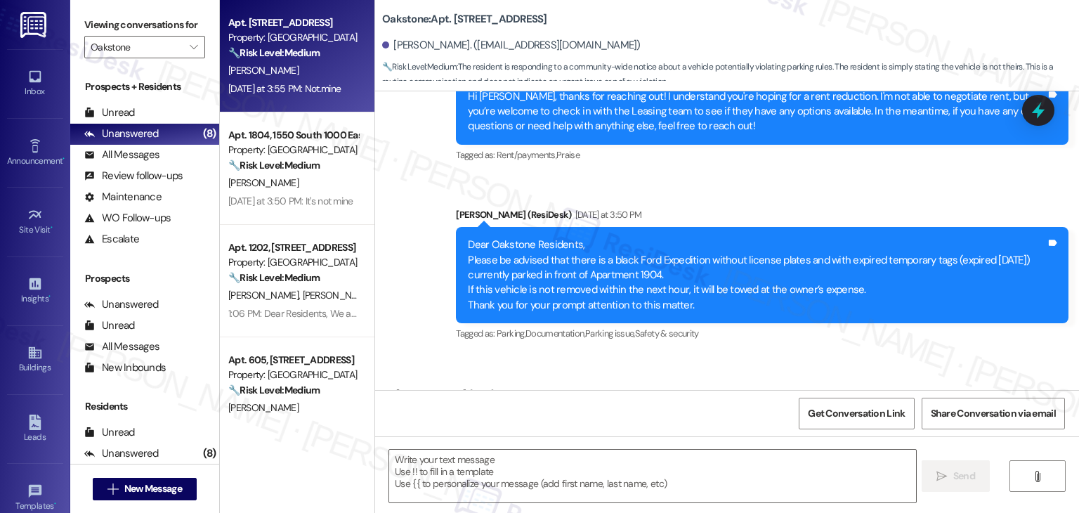
scroll to position [10991, 0]
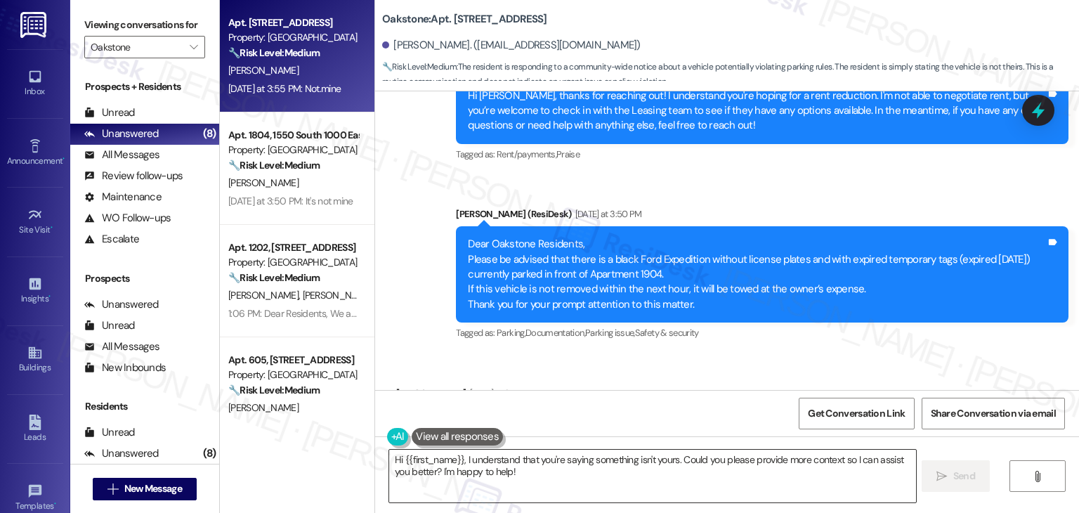
click at [548, 467] on textarea "Hi {{first_name}}, I understand that you're saying something isn't yours. Could…" at bounding box center [652, 475] width 526 height 53
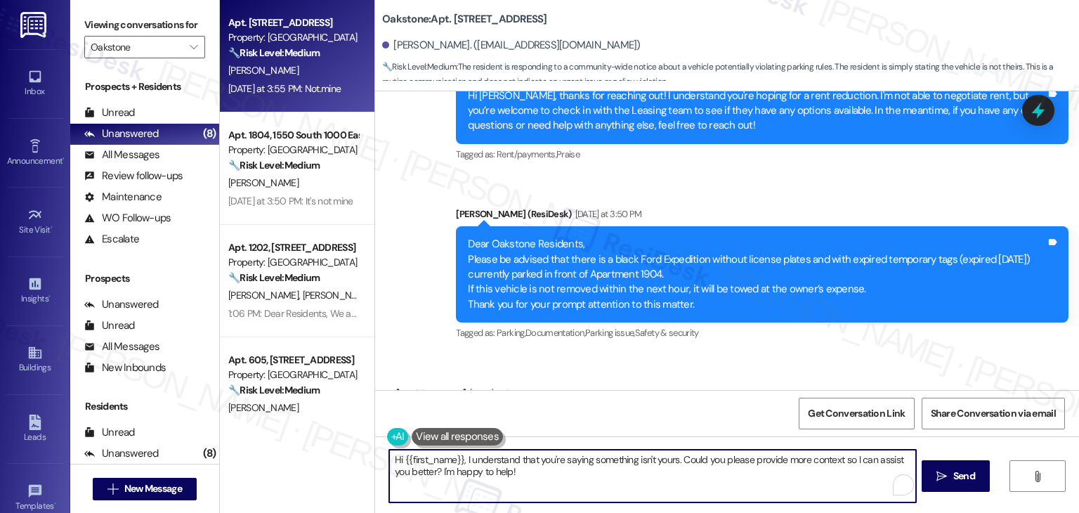
click at [548, 467] on textarea "Hi {{first_name}}, I understand that you're saying something isn't yours. Could…" at bounding box center [652, 475] width 526 height 53
paste textarea "Dear Residents, We are aware of the parking lot flooding and are addressing it.…"
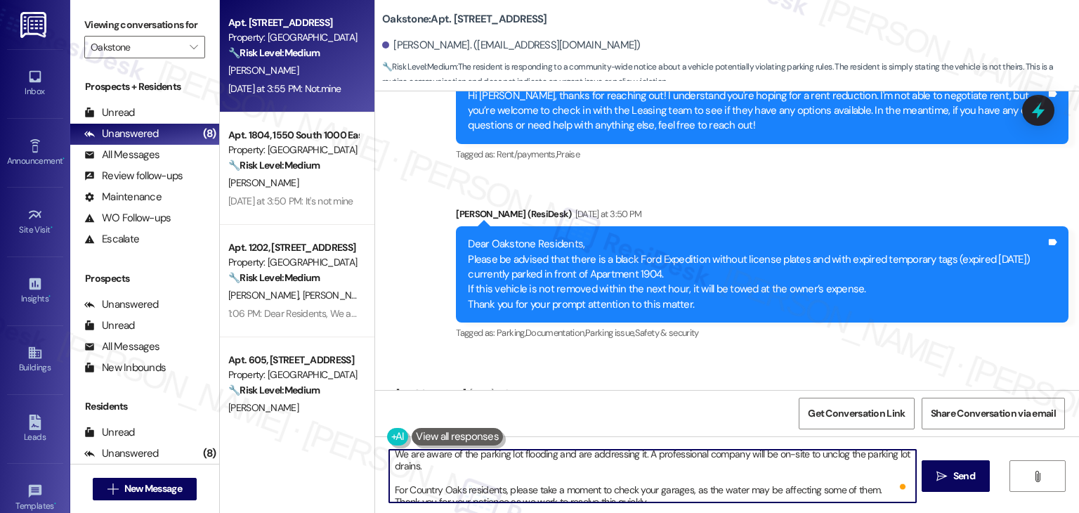
scroll to position [27, 0]
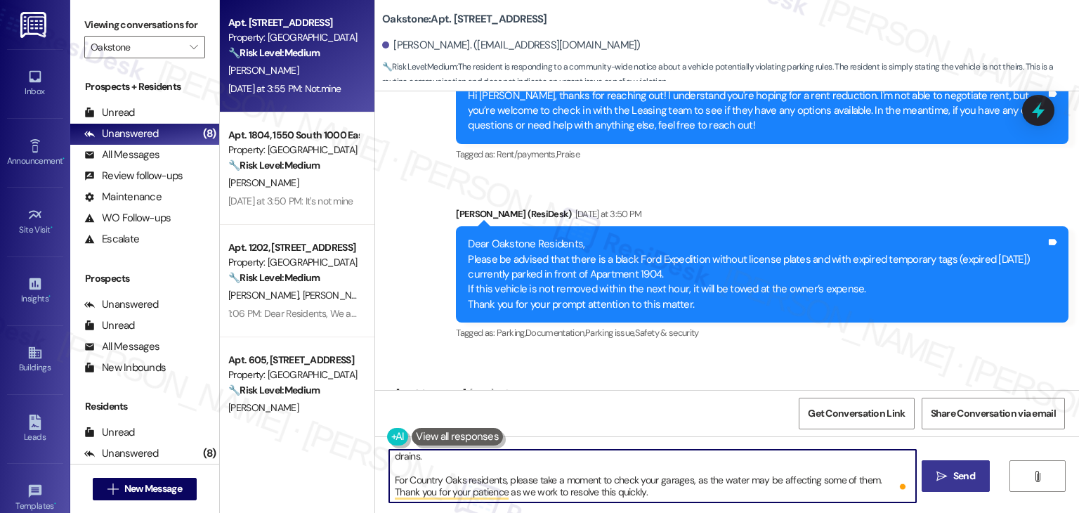
type textarea "Dear Residents, We are aware of the parking lot flooding and are addressing it.…"
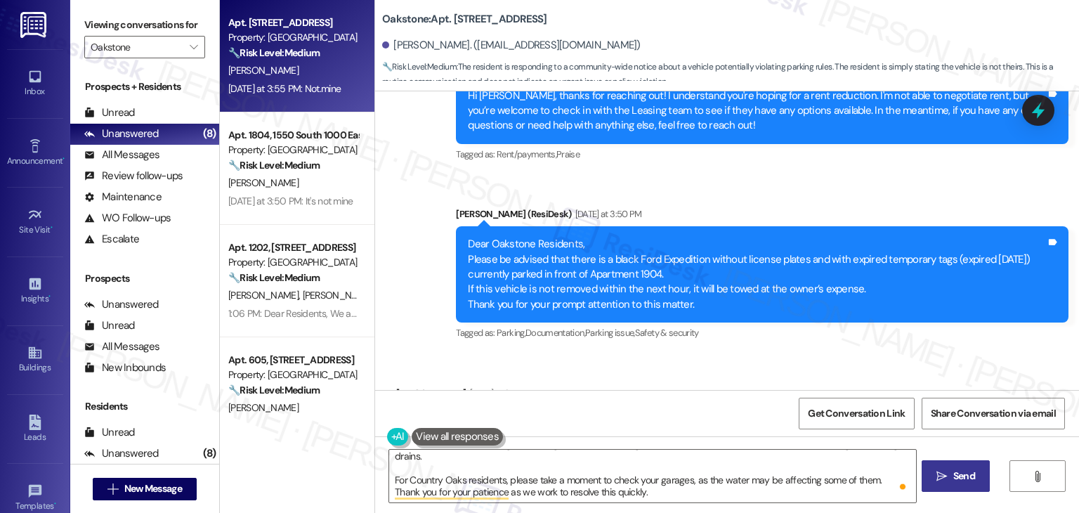
click at [942, 474] on icon "" at bounding box center [941, 475] width 11 height 11
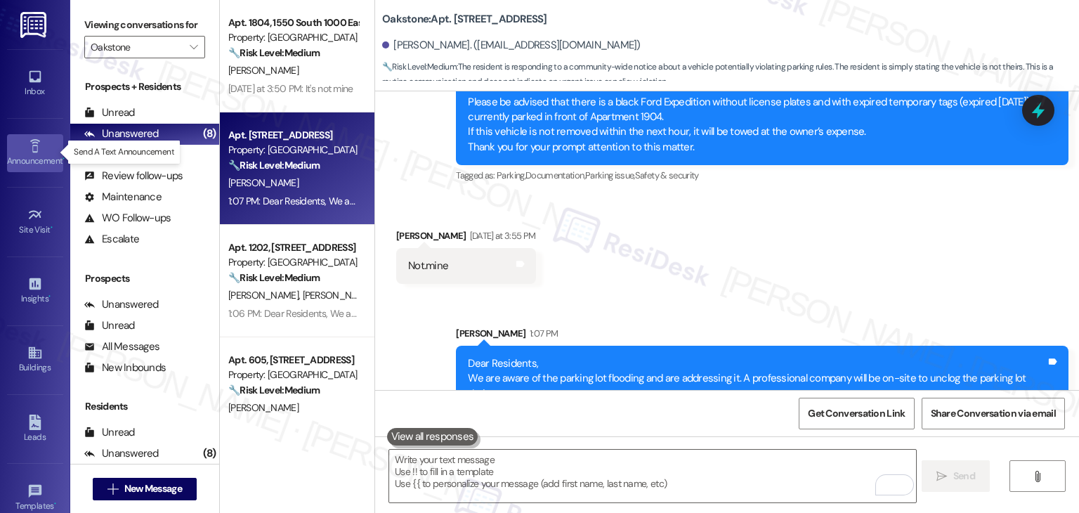
click at [27, 157] on div "Announcement •" at bounding box center [35, 161] width 70 height 14
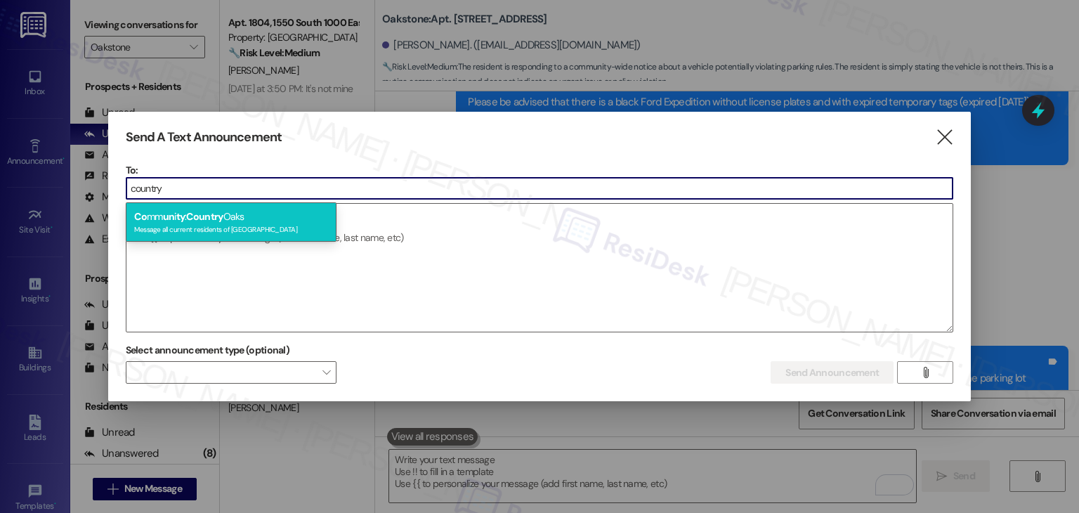
type input "country"
click at [272, 229] on div "Message all current residents of Country Oaks" at bounding box center [231, 228] width 194 height 12
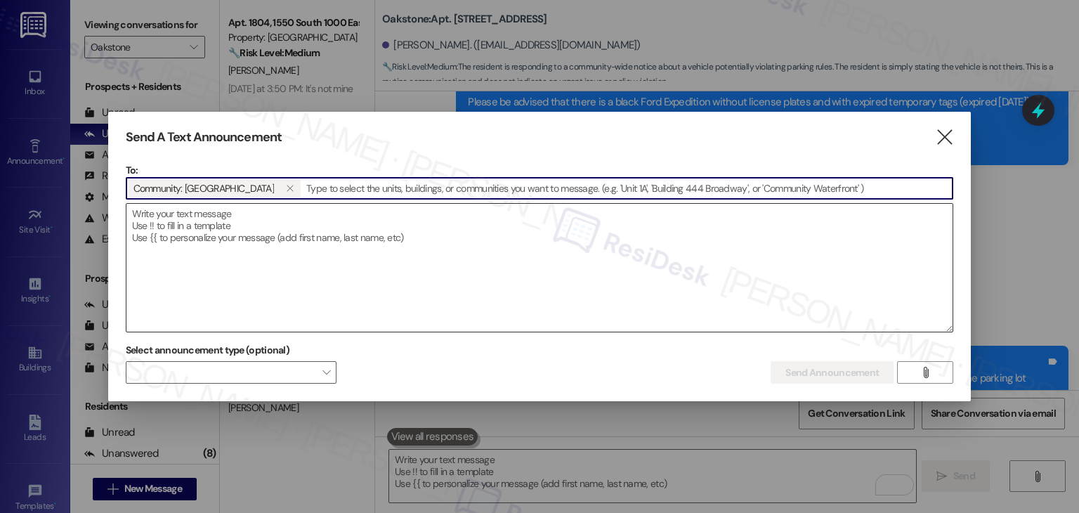
click at [237, 238] on textarea at bounding box center [539, 268] width 826 height 128
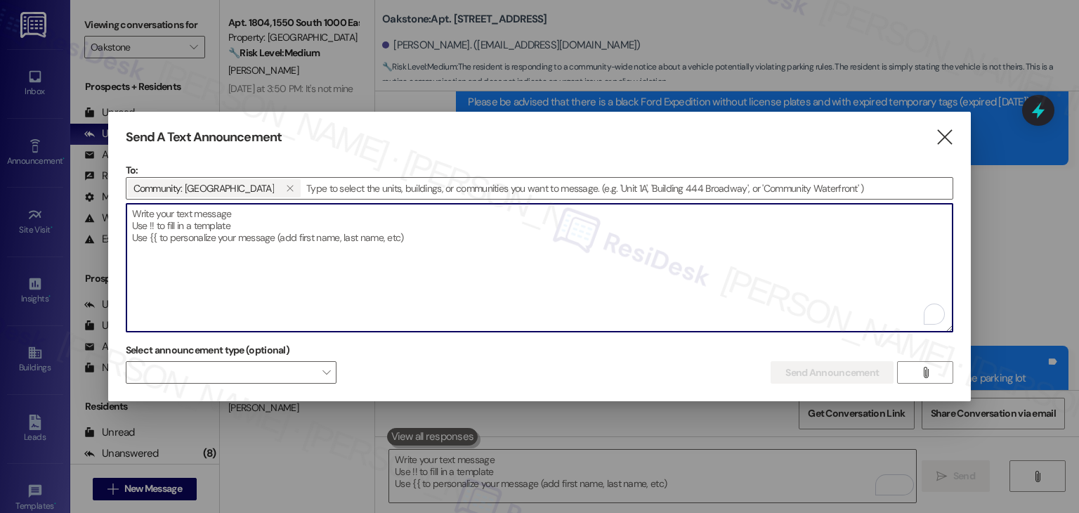
paste textarea "Dear Residents, We are aware of the parking lot flooding and are addressing it.…"
type textarea "Dear Residents, We are aware of the parking lot flooding and are addressing it.…"
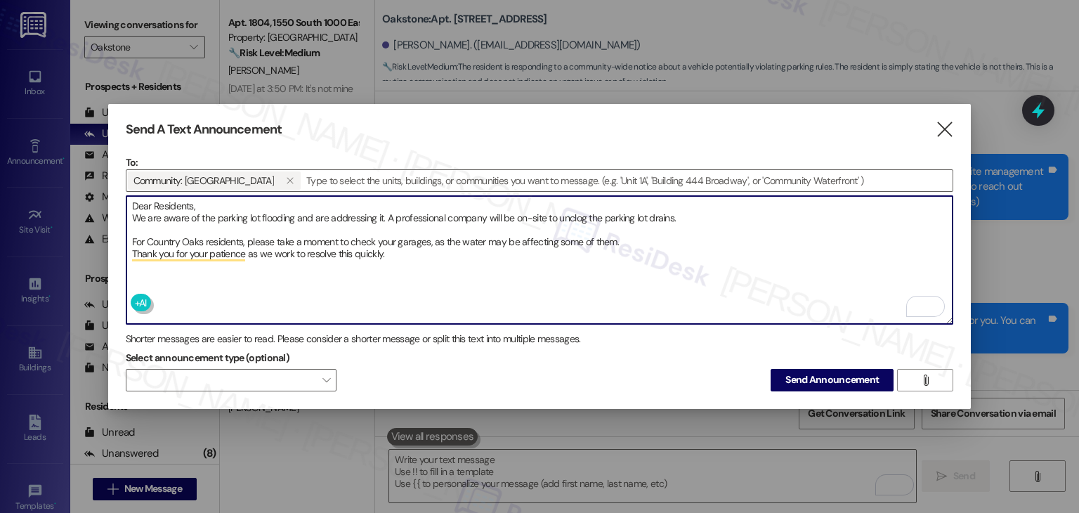
scroll to position [11148, 0]
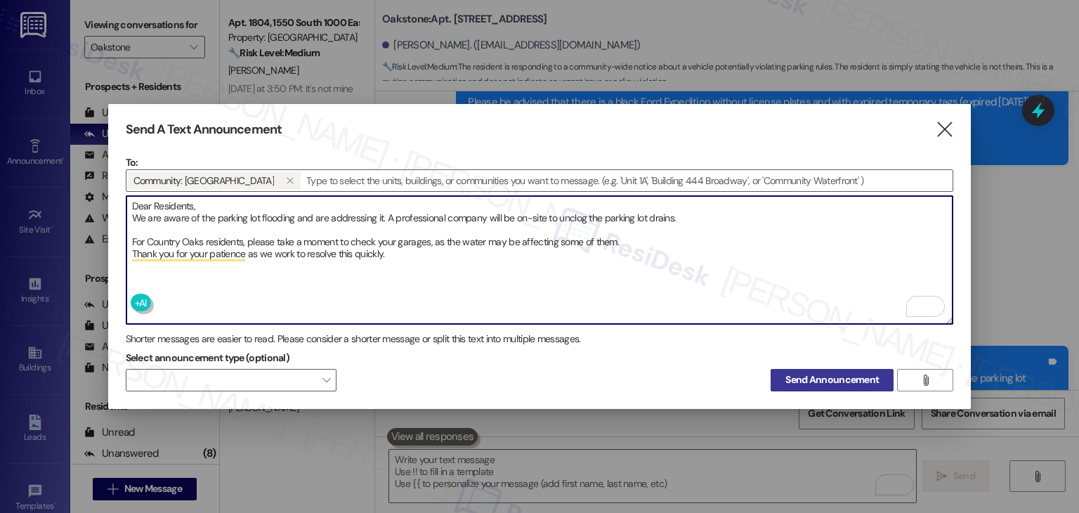
type textarea "Dear Residents, We are aware of the parking lot flooding and are addressing it.…"
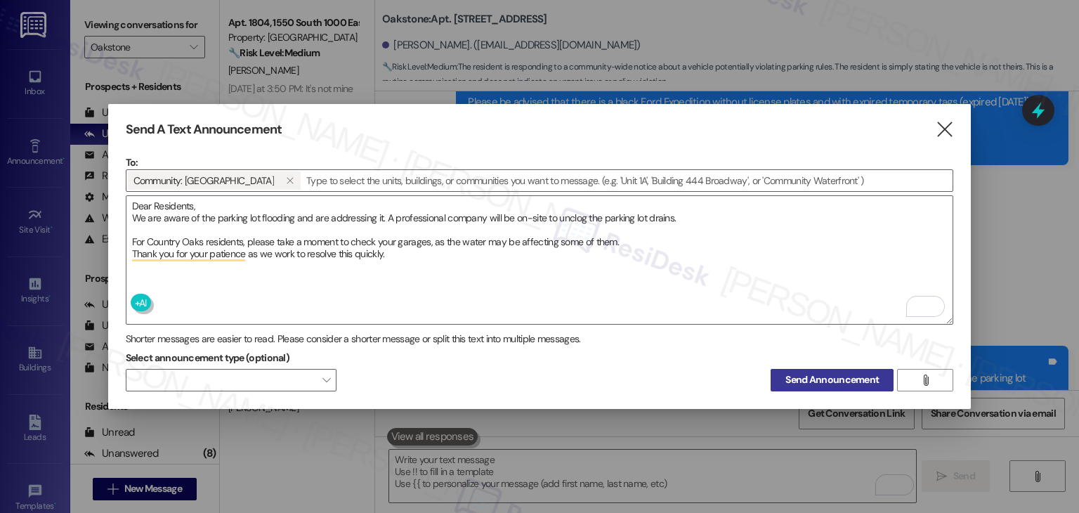
click at [805, 372] on span "Send Announcement" at bounding box center [831, 379] width 93 height 15
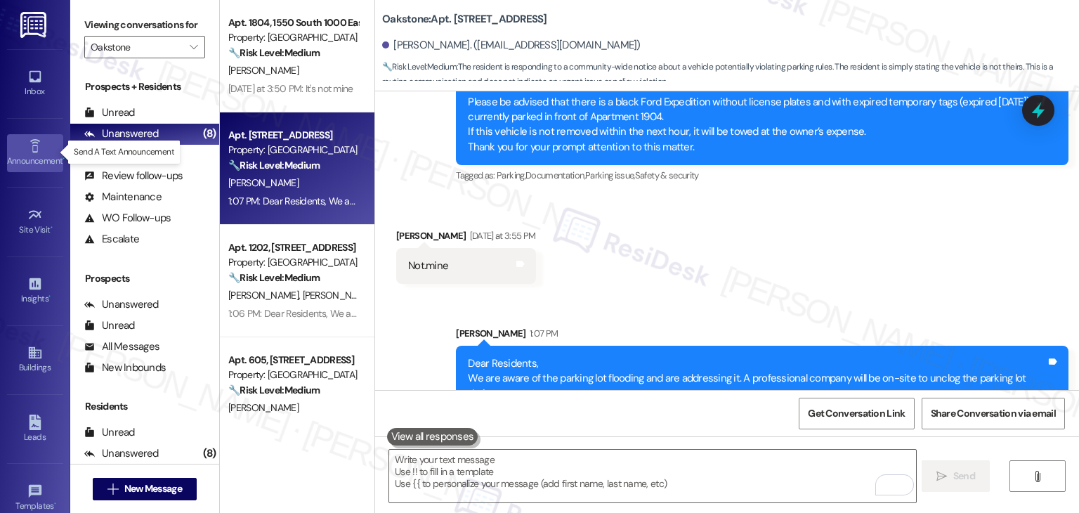
click at [41, 163] on div "Announcement •" at bounding box center [35, 161] width 70 height 14
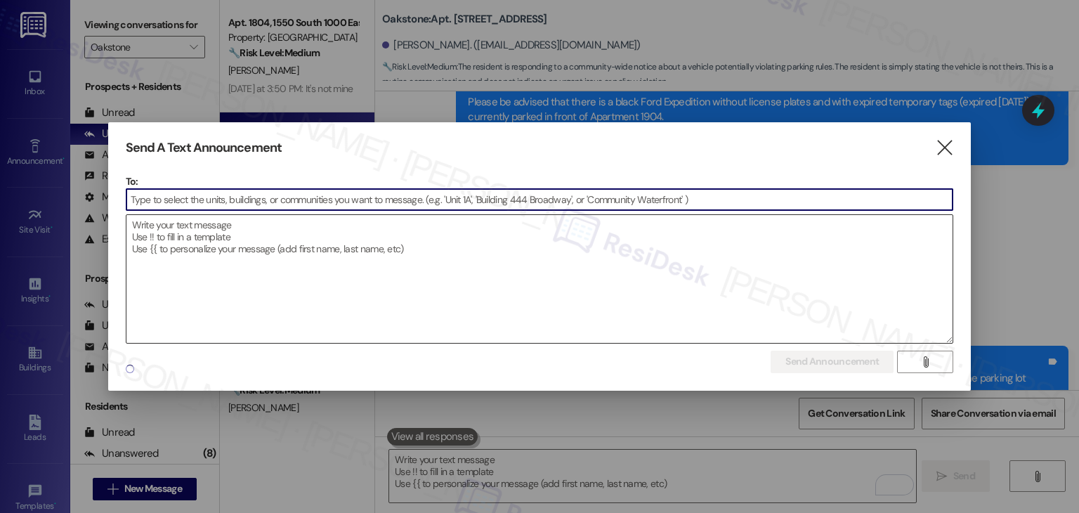
click at [183, 268] on textarea at bounding box center [539, 279] width 826 height 128
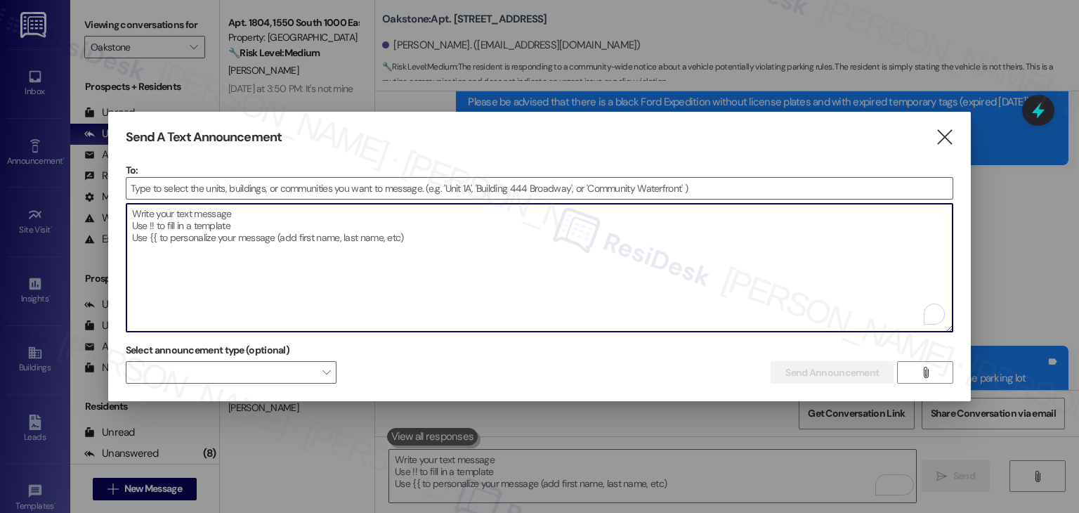
paste textarea "Dear Residents, We are aware of the parking lot flooding and are addressing it.…"
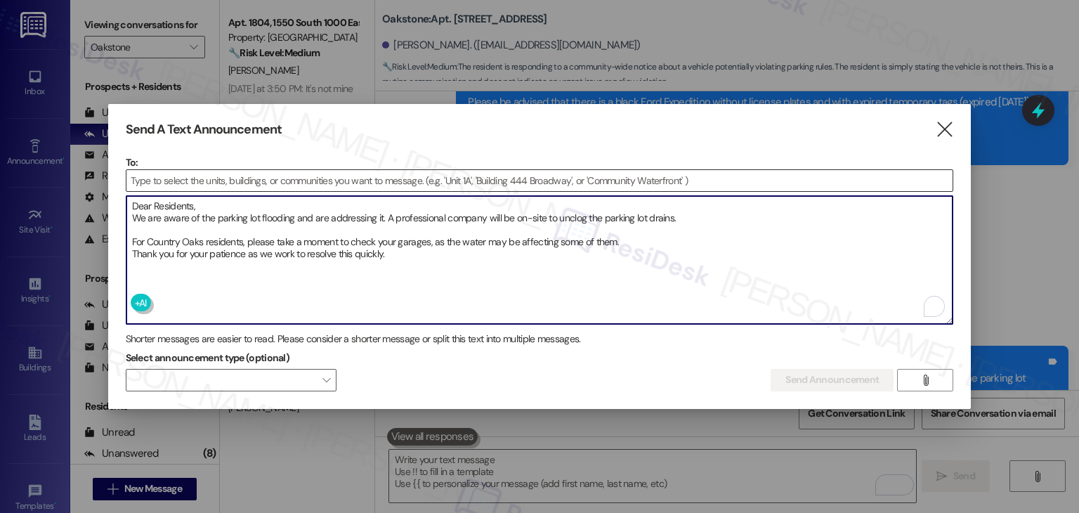
type textarea "Dear Residents, We are aware of the parking lot flooding and are addressing it.…"
click at [155, 182] on input at bounding box center [539, 180] width 826 height 21
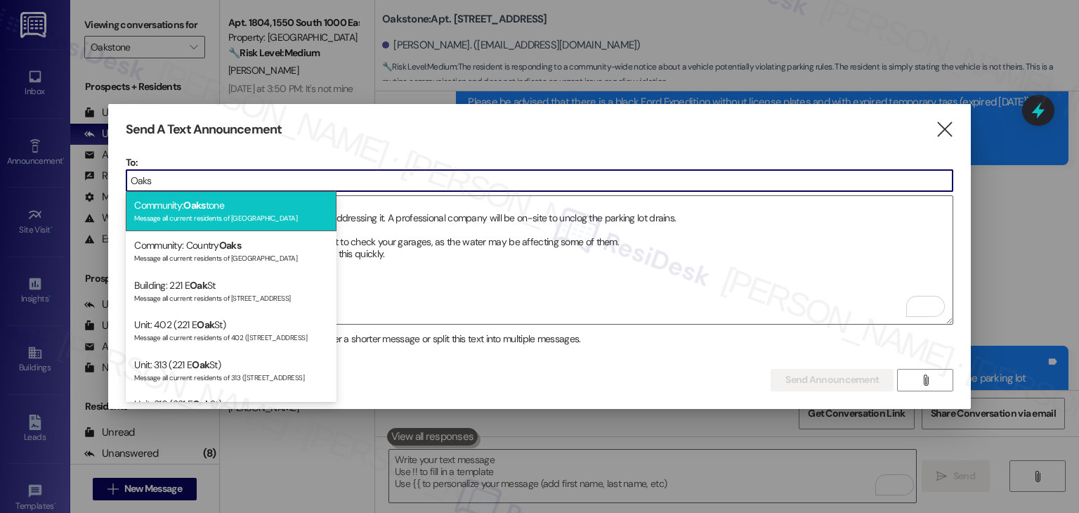
type input "Oaks"
click at [224, 211] on div "Community: Oaks tone Message all current residents of [GEOGRAPHIC_DATA]" at bounding box center [231, 211] width 211 height 40
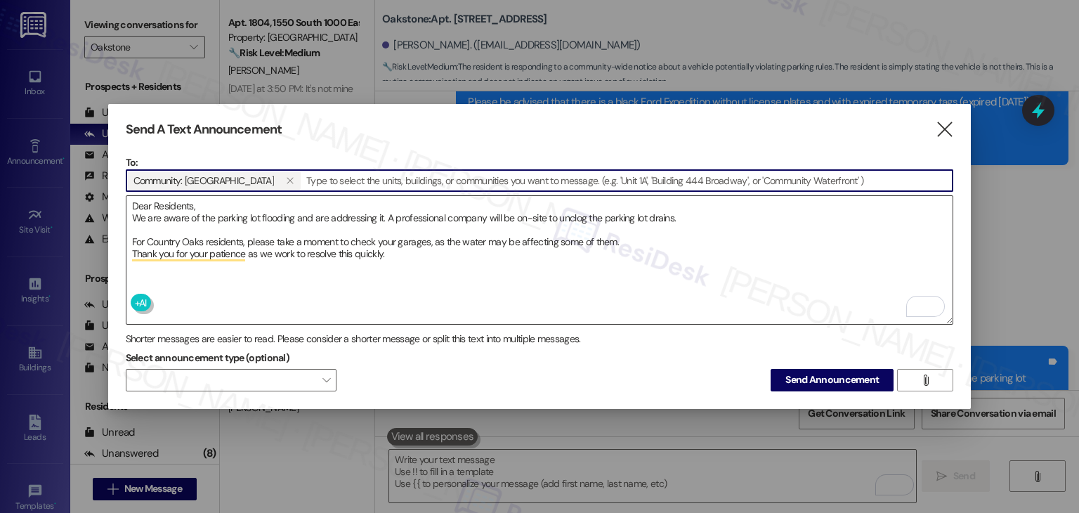
click at [445, 276] on textarea "Dear Residents, We are aware of the parking lot flooding and are addressing it.…" at bounding box center [539, 260] width 826 height 128
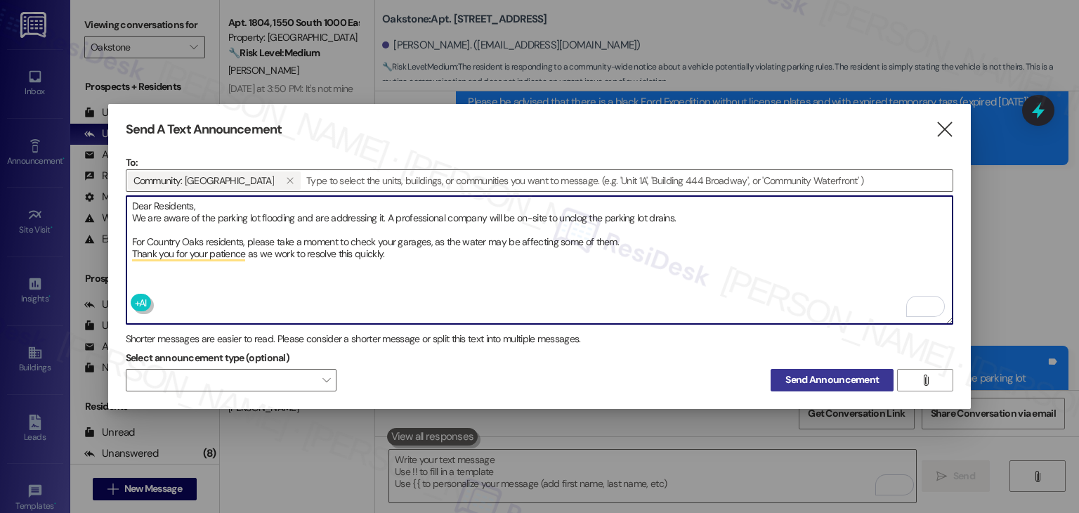
click at [815, 374] on span "Send Announcement" at bounding box center [831, 379] width 93 height 15
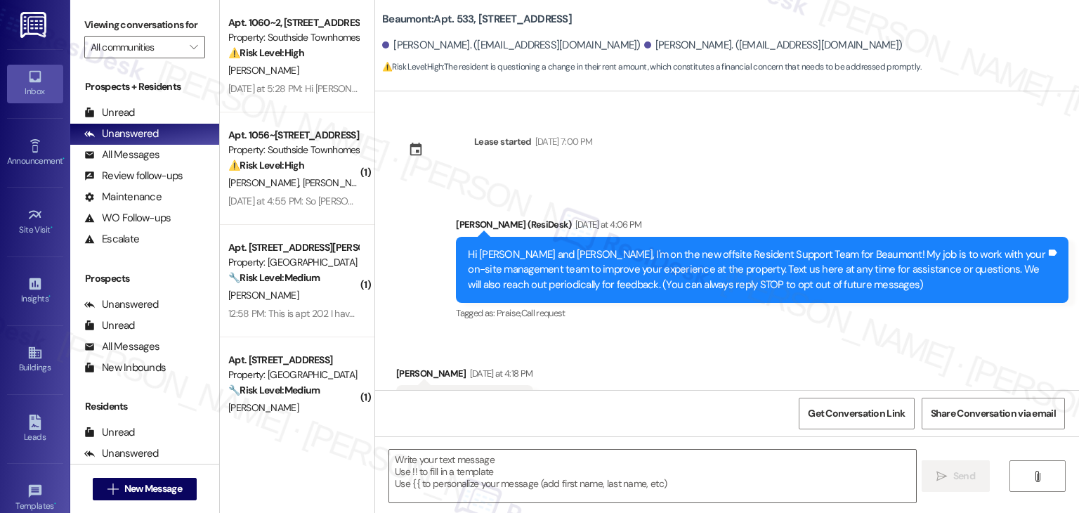
scroll to position [1031, 0]
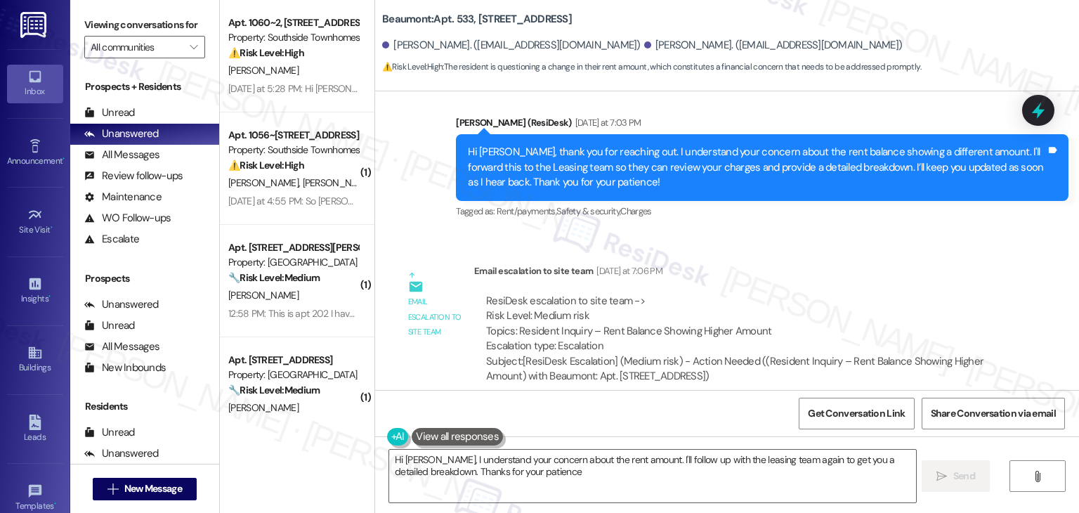
type textarea "Hi [PERSON_NAME], I understand your concern about the rent amount. I'll follow …"
click at [190, 46] on icon "" at bounding box center [194, 46] width 8 height 11
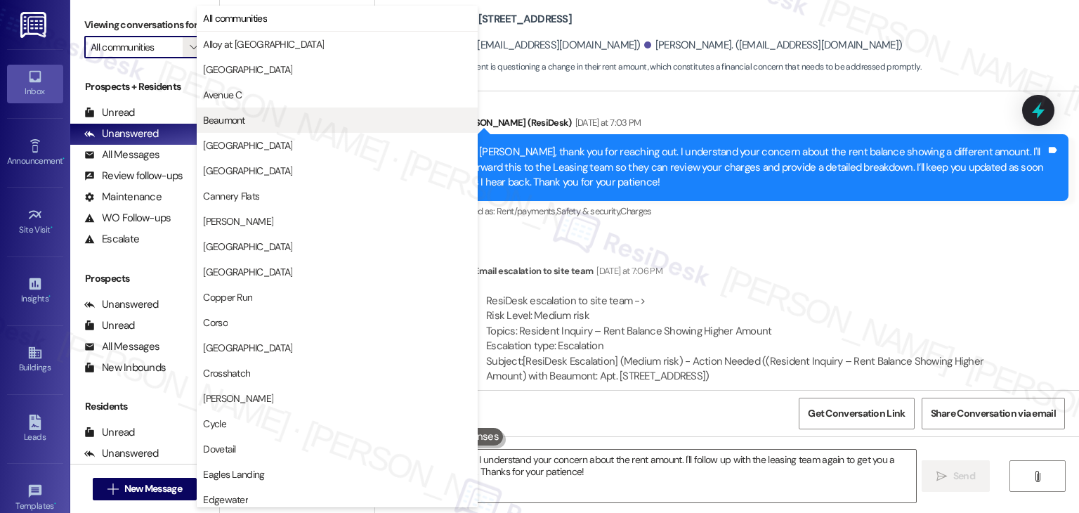
click at [219, 121] on span "Beaumont" at bounding box center [223, 120] width 41 height 14
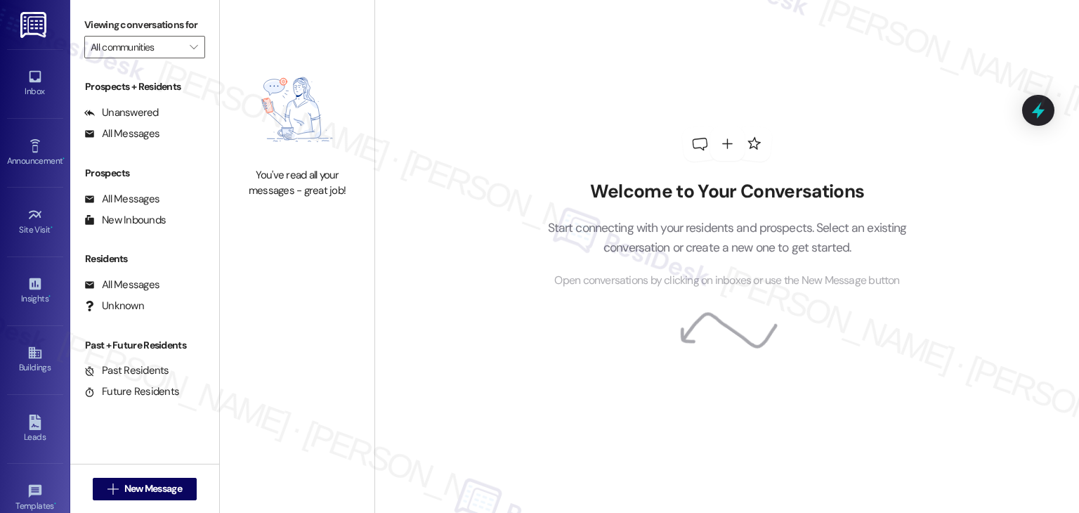
type input "Beaumont"
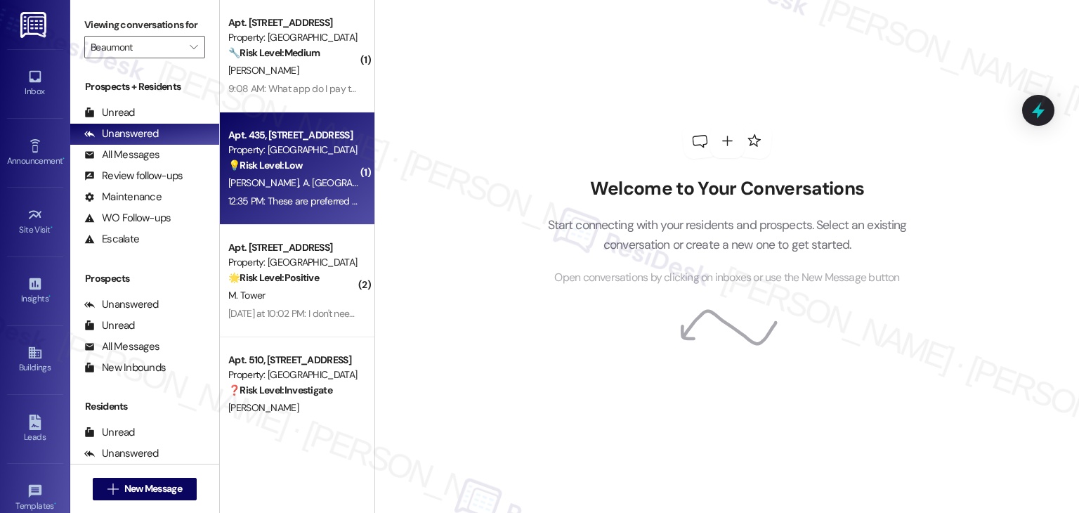
click at [305, 200] on div "12:35 PM: These are preferred names 12:35 PM: These are preferred names" at bounding box center [304, 201] width 152 height 13
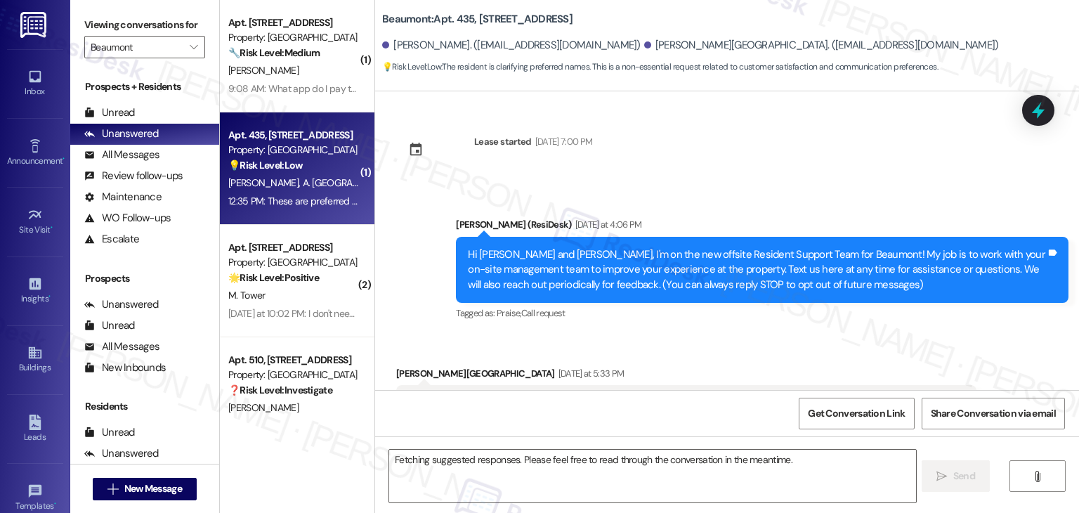
scroll to position [289, 0]
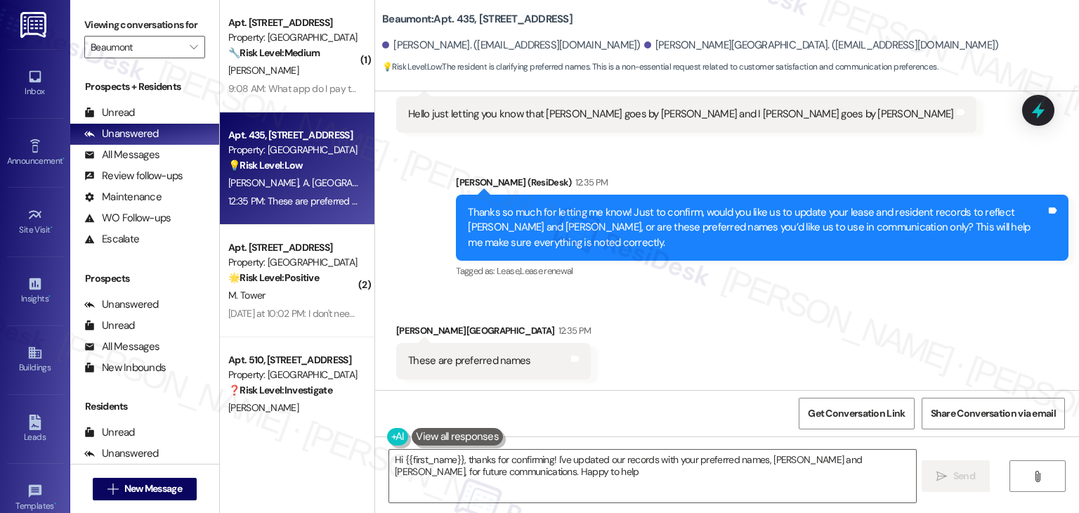
type textarea "Hi {{first_name}}, thanks for confirming! I've updated our records with your pr…"
click at [632, 331] on div "Received via SMS [PERSON_NAME][GEOGRAPHIC_DATA] 12:35 PM These are preferred na…" at bounding box center [727, 340] width 704 height 98
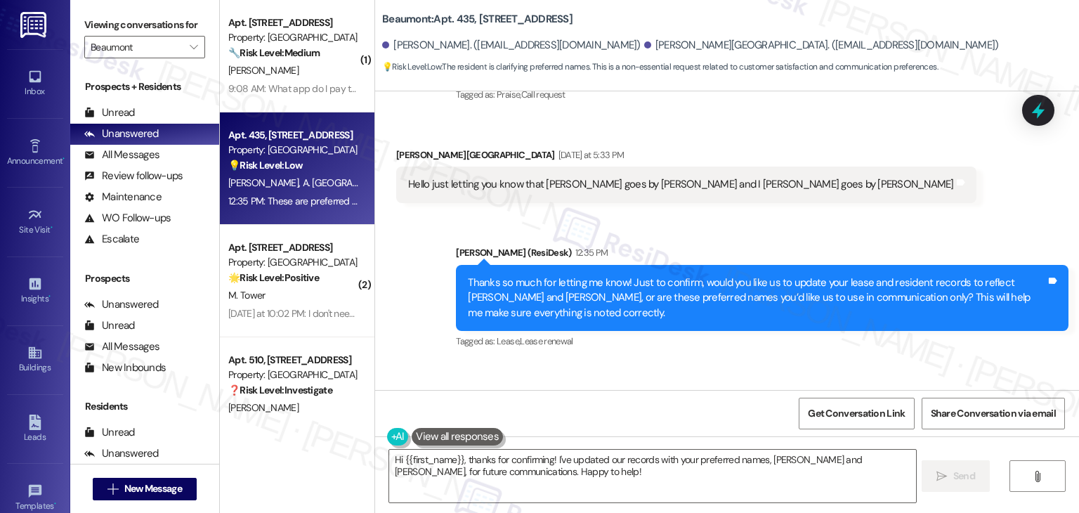
scroll to position [148, 0]
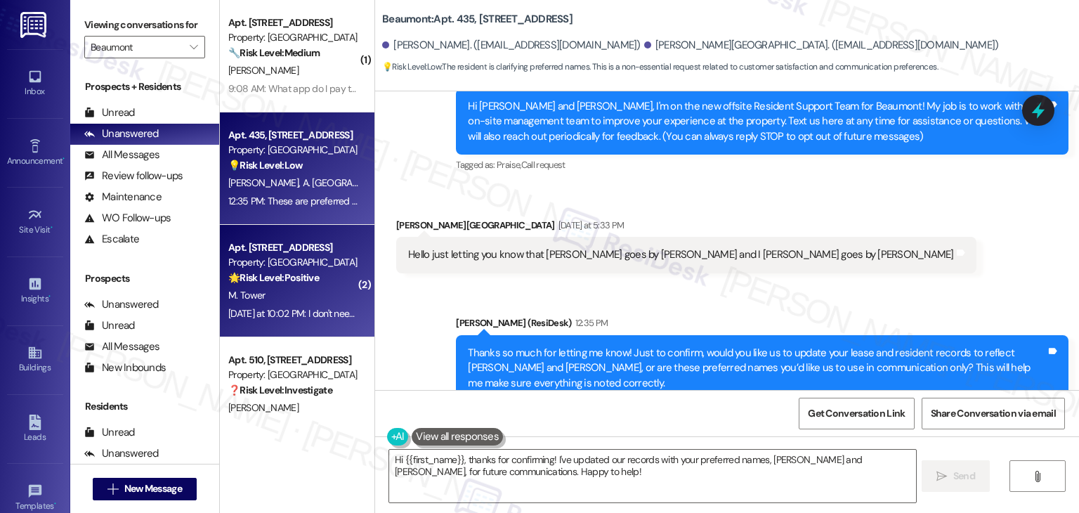
click at [271, 330] on div "Apt. 334, [STREET_ADDRESS] Property: Beaumont 🌟 Risk Level: Positive The reside…" at bounding box center [297, 281] width 154 height 112
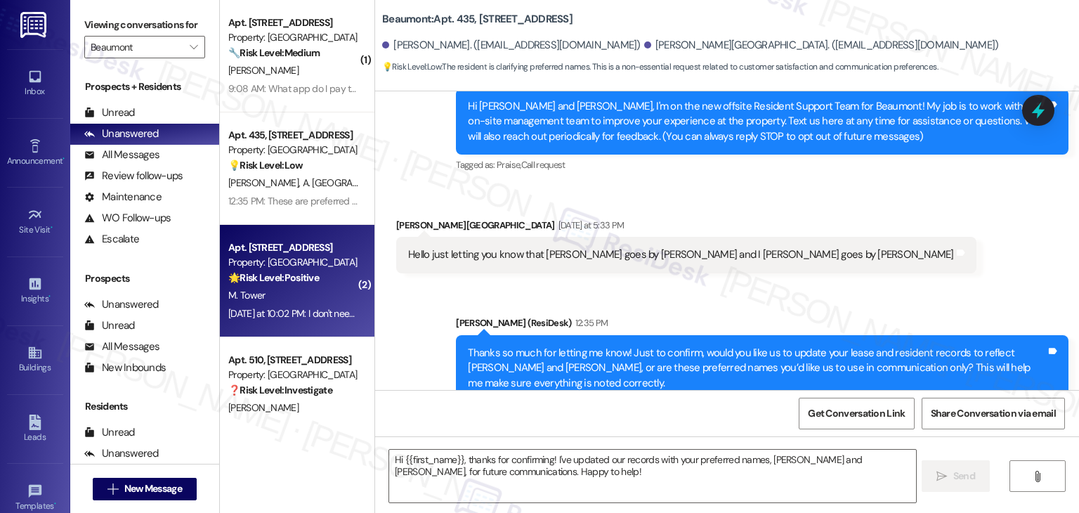
type textarea "Fetching suggested responses. Please feel free to read through the conversation…"
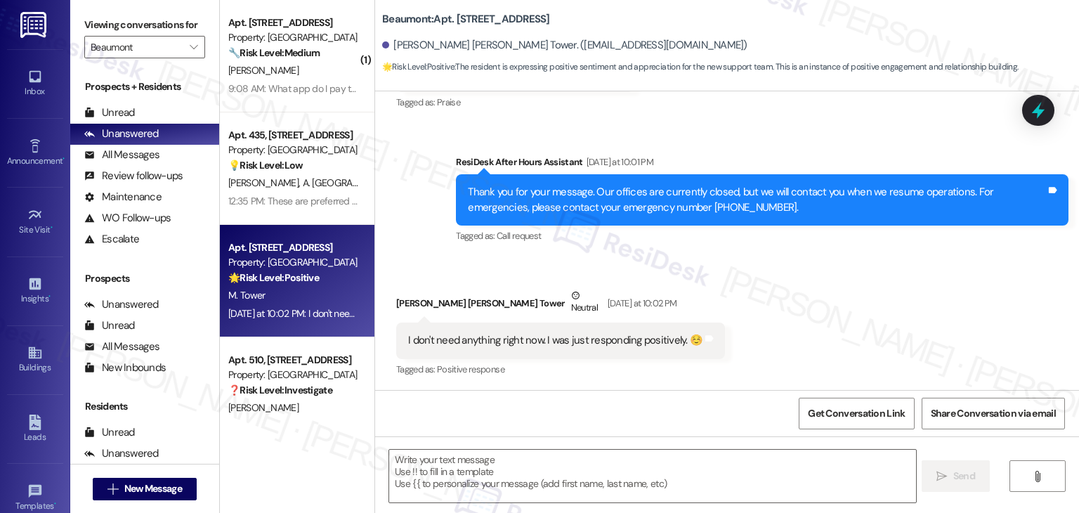
scroll to position [582, 0]
click at [796, 302] on div "Received via SMS [PERSON_NAME][GEOGRAPHIC_DATA][PERSON_NAME] Neutral [DATE] at …" at bounding box center [727, 322] width 704 height 133
click at [732, 291] on div "Received via SMS [PERSON_NAME][GEOGRAPHIC_DATA][PERSON_NAME] Neutral [DATE] at …" at bounding box center [727, 322] width 704 height 133
click at [556, 338] on div "I don't need anything right now. I was just responding positively. ☺️" at bounding box center [555, 339] width 294 height 15
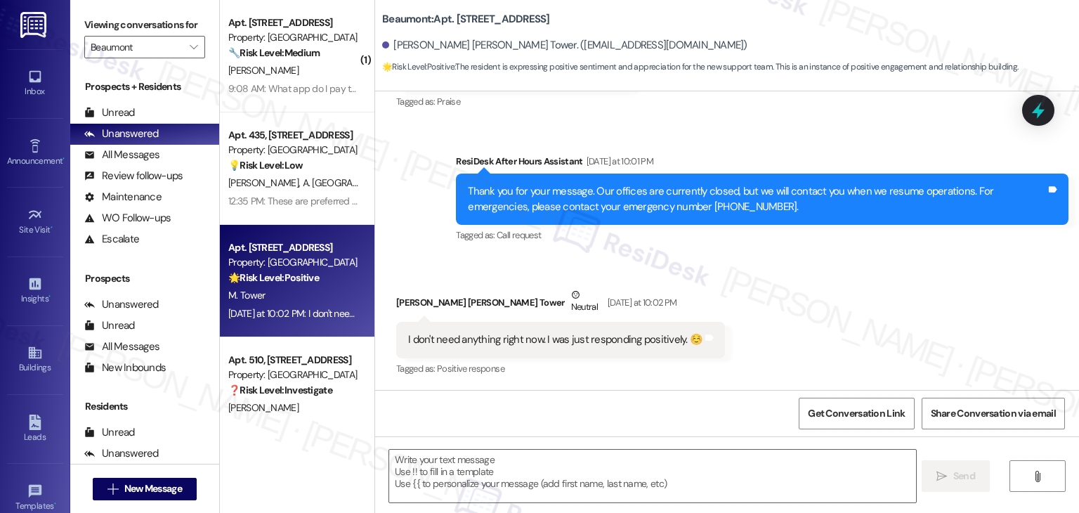
click at [556, 338] on div "I don't need anything right now. I was just responding positively. ☺️" at bounding box center [555, 339] width 294 height 15
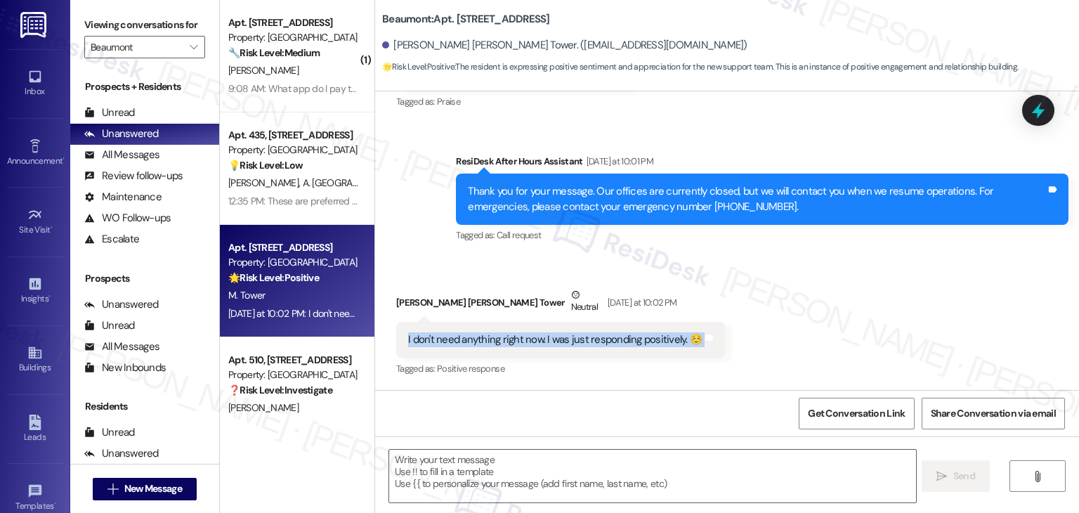
copy div "I don't need anything right now. I was just responding positively. ☺️ Tags and …"
click at [539, 470] on textarea at bounding box center [652, 475] width 526 height 53
paste textarea "Got it, [PERSON_NAME] [PERSON_NAME]! 😊 Thanks for checking in"
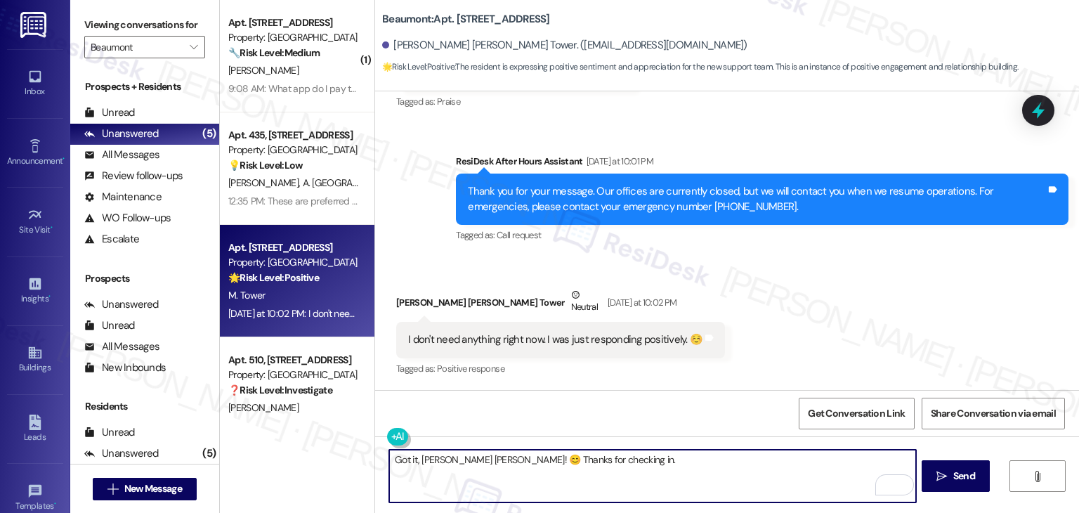
type textarea "Got it, [PERSON_NAME] [PERSON_NAME]! 😊 Thanks for checking in."
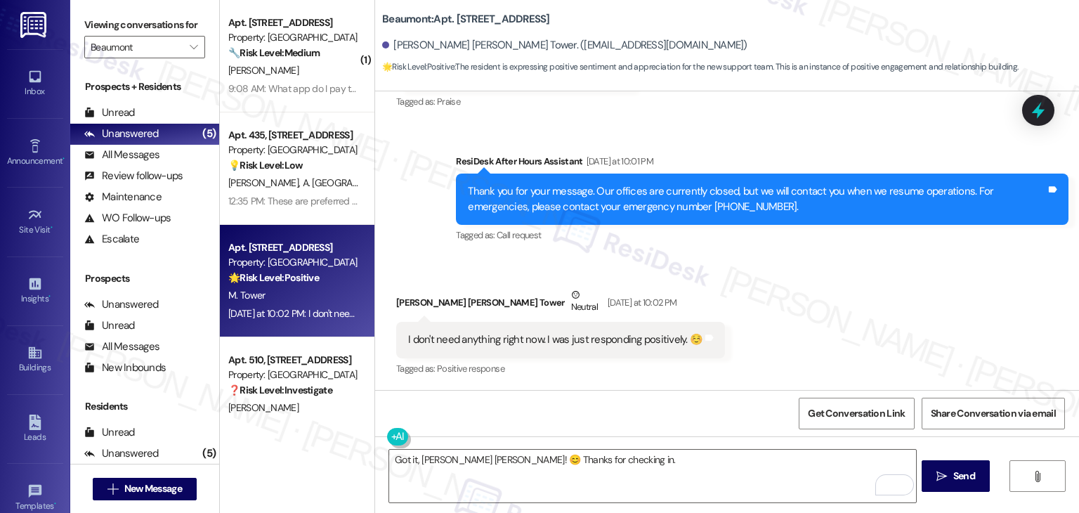
click at [758, 355] on div "Received via SMS [PERSON_NAME][GEOGRAPHIC_DATA][PERSON_NAME] Neutral [DATE] at …" at bounding box center [727, 322] width 704 height 133
click at [953, 482] on span "Send" at bounding box center [964, 475] width 22 height 15
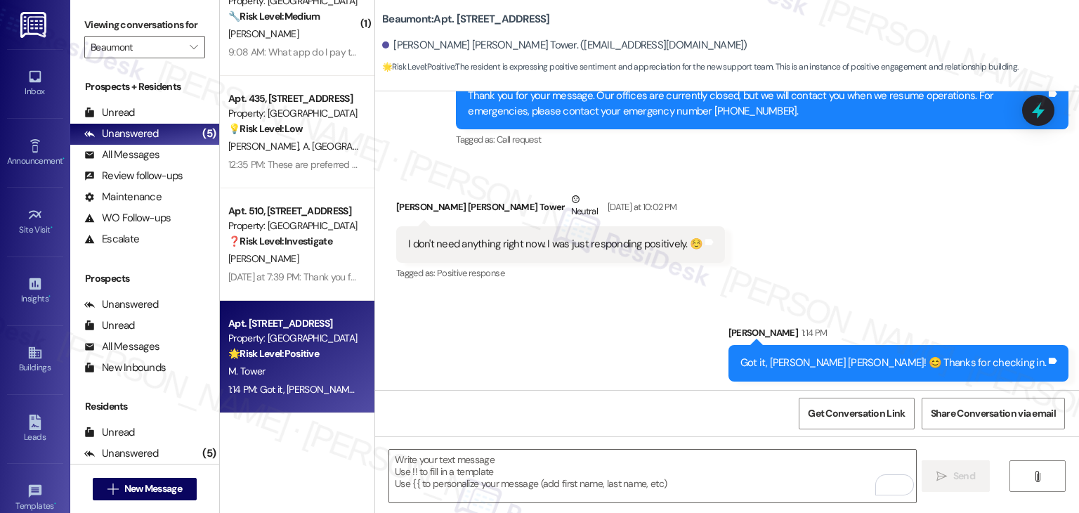
scroll to position [680, 0]
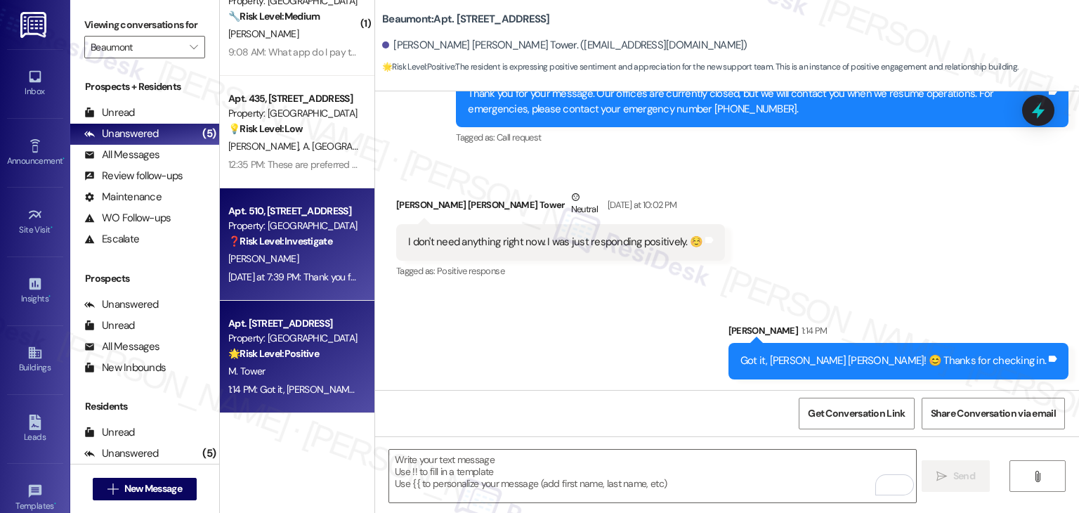
click at [284, 284] on div "[DATE] at 7:39 PM: Thank you for your message. Our offices are currently closed…" at bounding box center [293, 277] width 133 height 18
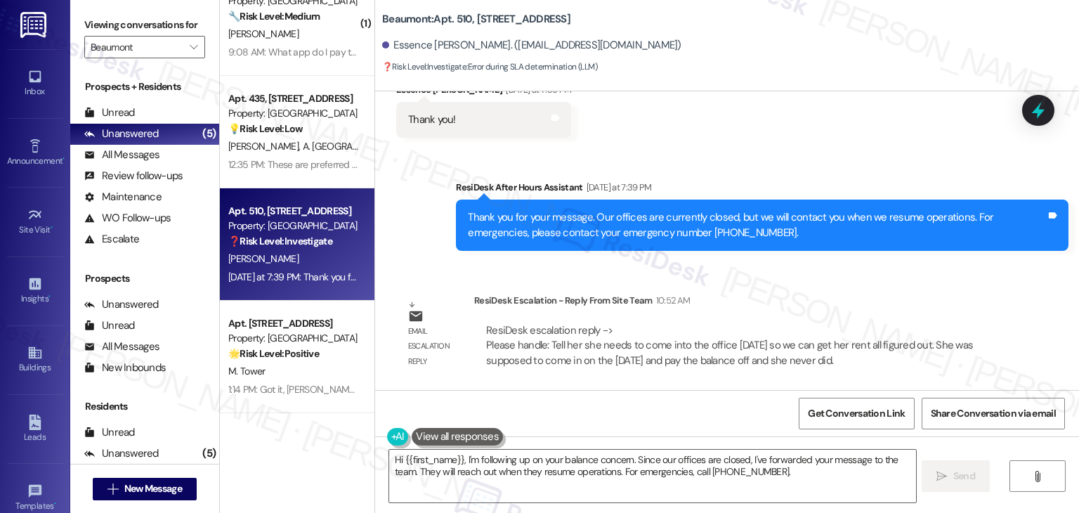
scroll to position [769, 0]
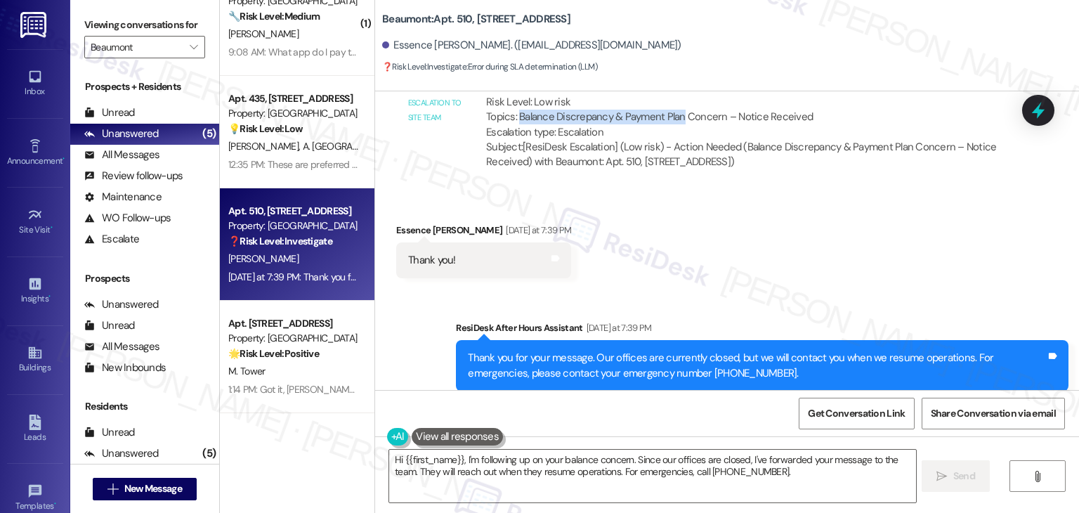
drag, startPoint x: 671, startPoint y: 116, endPoint x: 511, endPoint y: 116, distance: 160.1
click at [511, 116] on div "ResiDesk escalation to site team -> Risk Level: Low risk Topics: Balance Discre…" at bounding box center [741, 109] width 510 height 60
copy div "Balance Discrepancy & Payment Plan"
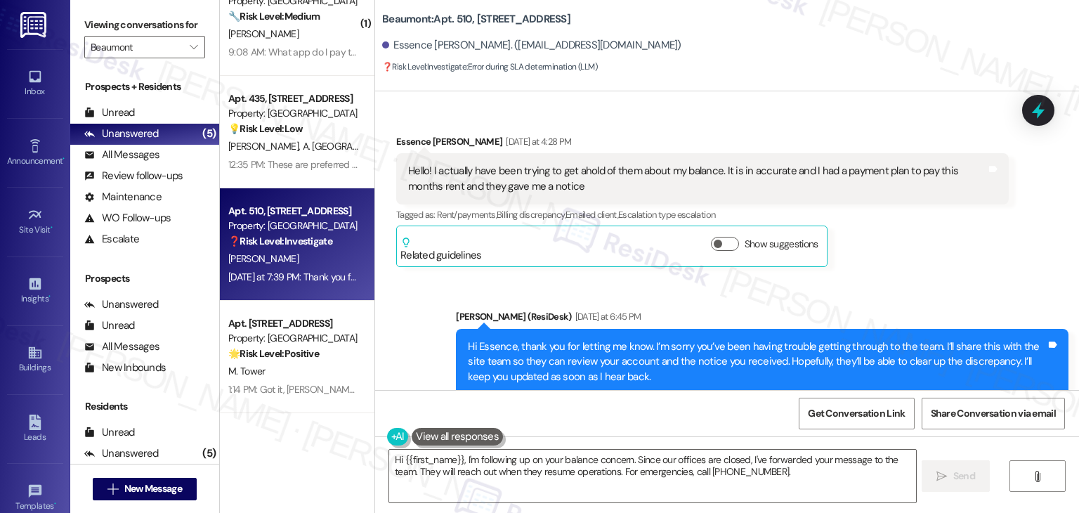
scroll to position [418, 0]
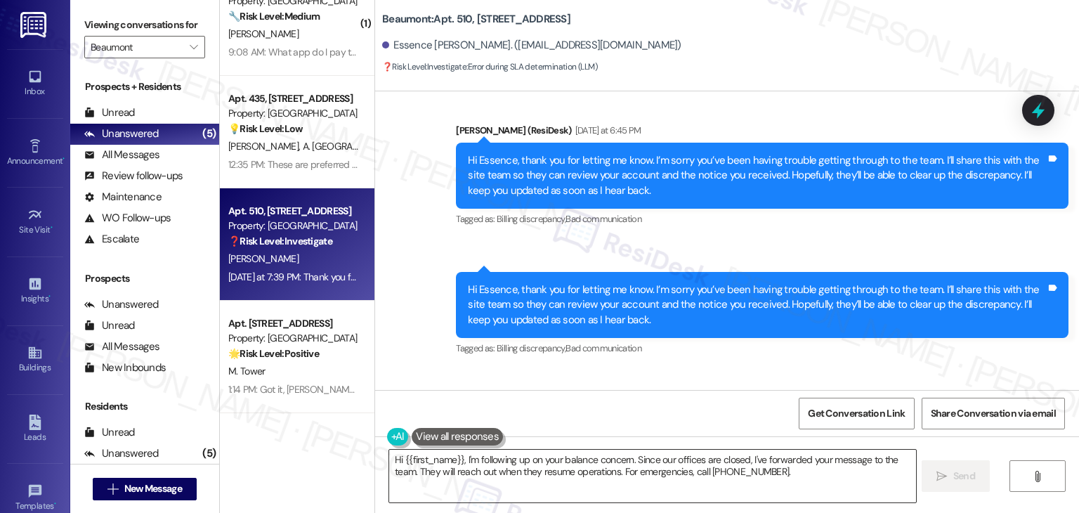
click at [518, 464] on textarea "Hi {{first_name}}, I'm following up on your balance concern. Since our offices …" at bounding box center [652, 475] width 526 height 53
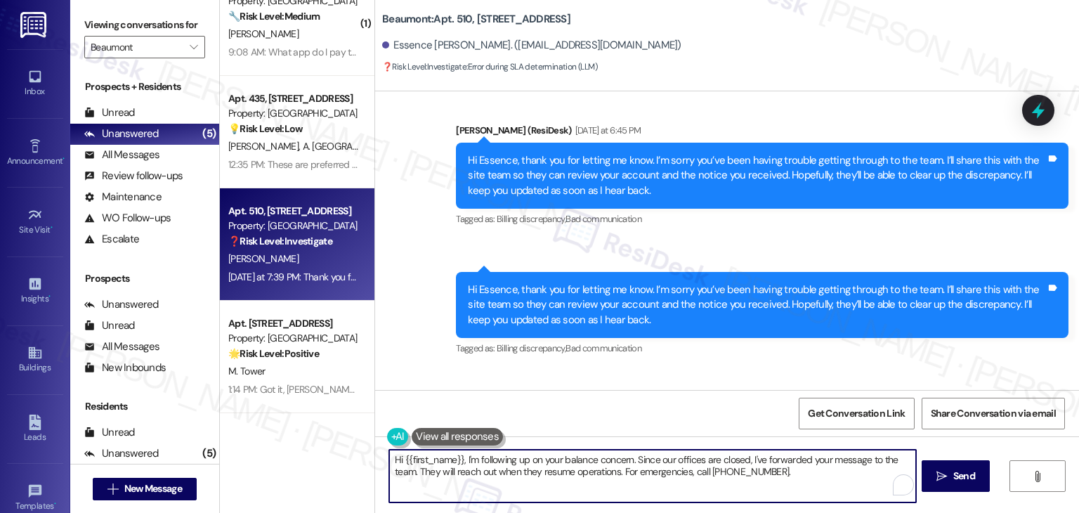
paste textarea "Essence, I’ve shared your concern with the site team regarding the balance disc…"
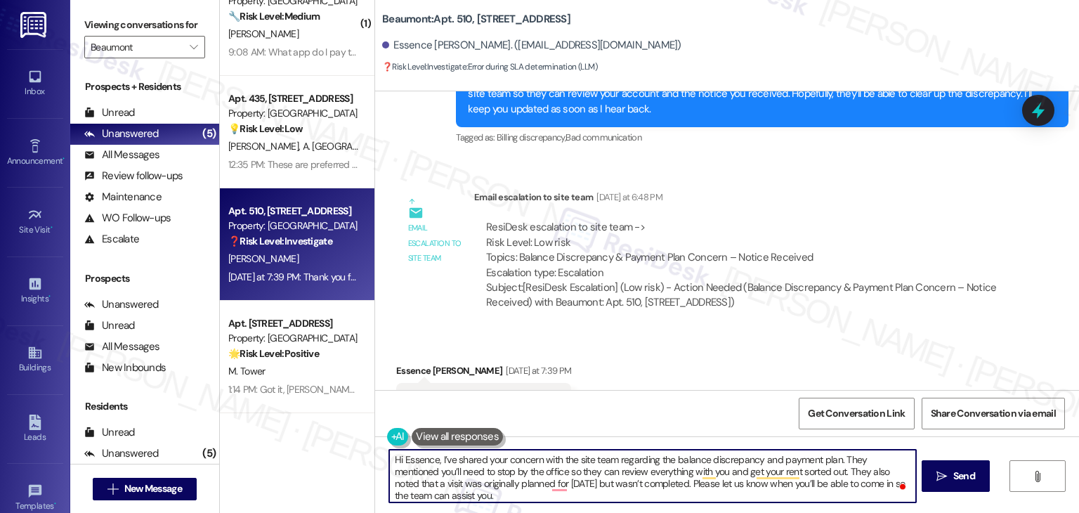
scroll to position [909, 0]
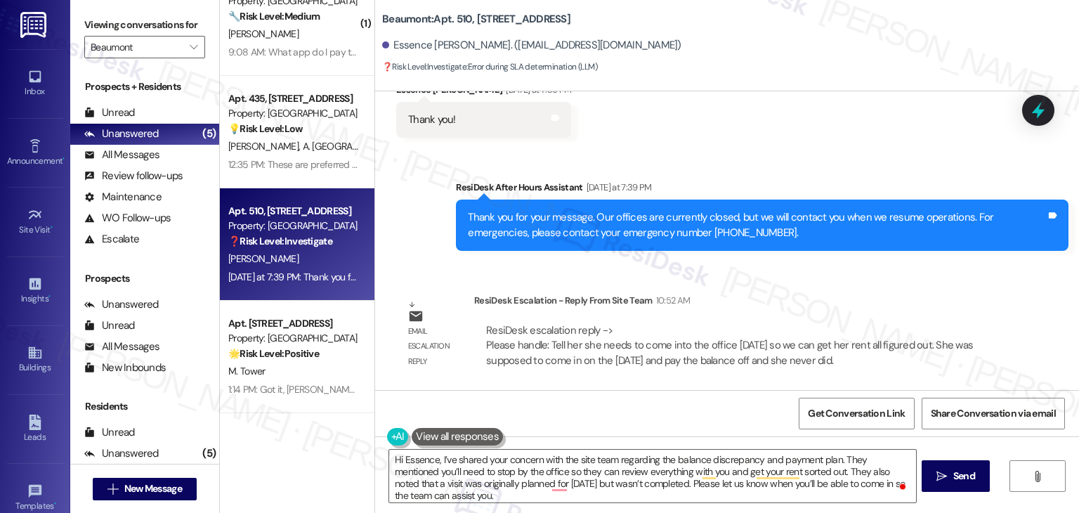
click at [702, 409] on div "Get Conversation Link Share Conversation via email" at bounding box center [727, 413] width 704 height 46
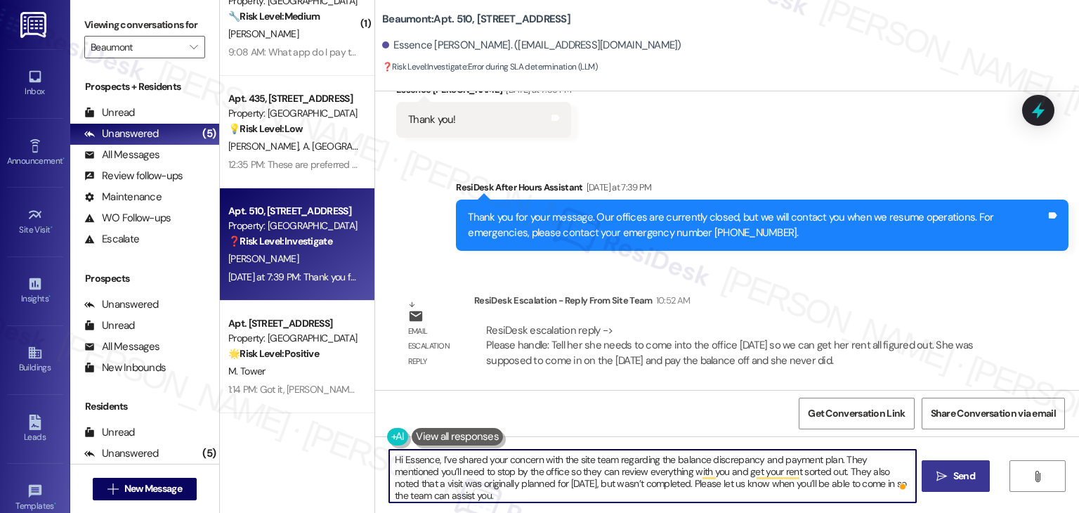
type textarea "Hi Essence, I’ve shared your concern with the site team regarding the balance d…"
click at [959, 489] on button " Send" at bounding box center [955, 476] width 68 height 32
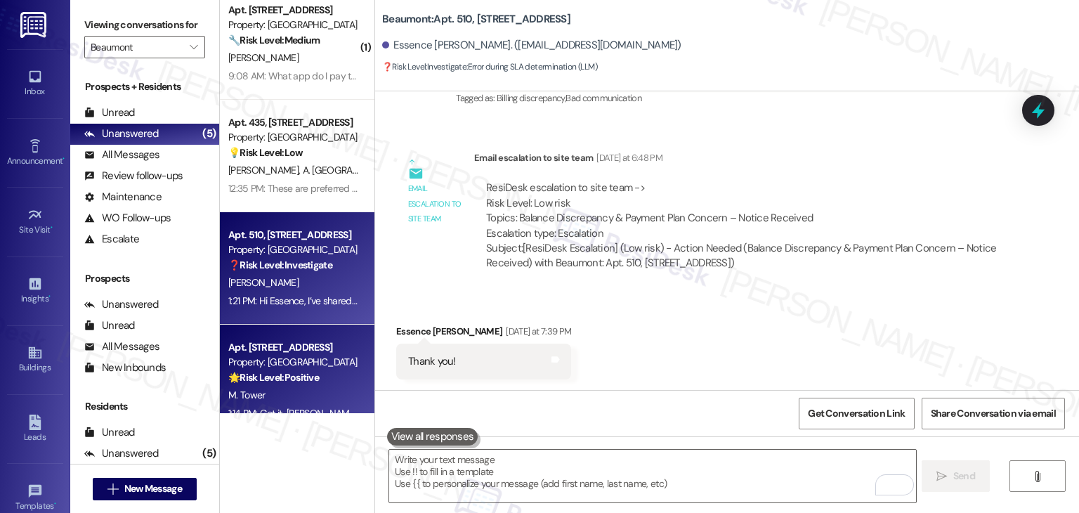
scroll to position [0, 0]
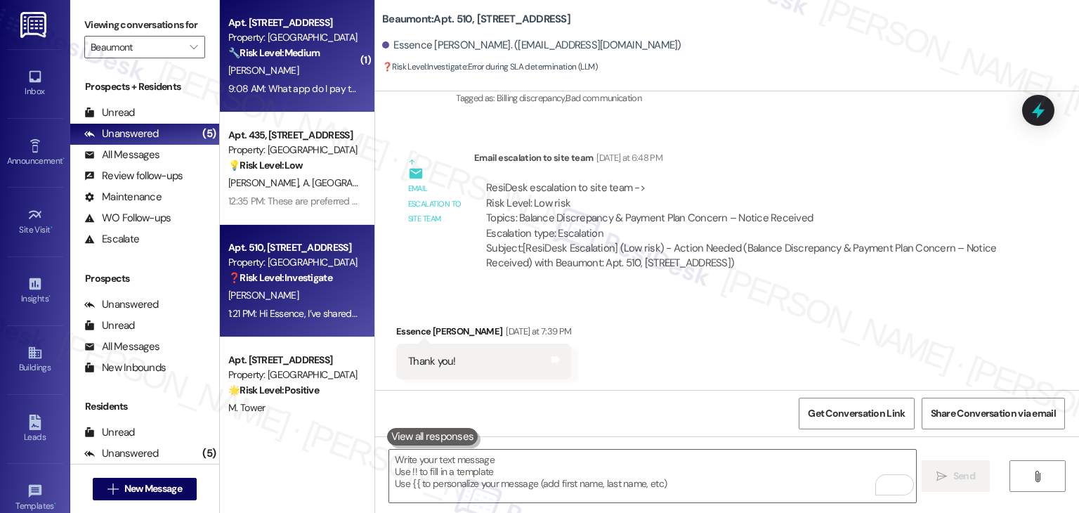
click at [313, 91] on div "9:08 AM: What app do I pay the rent on? 9:08 AM: What app do I pay the rent on?" at bounding box center [312, 88] width 169 height 13
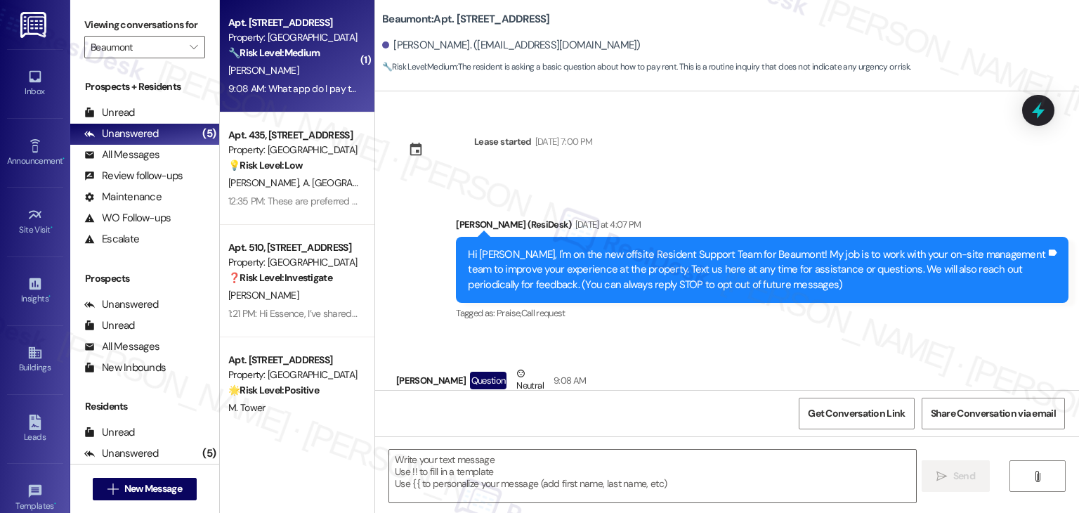
scroll to position [77, 0]
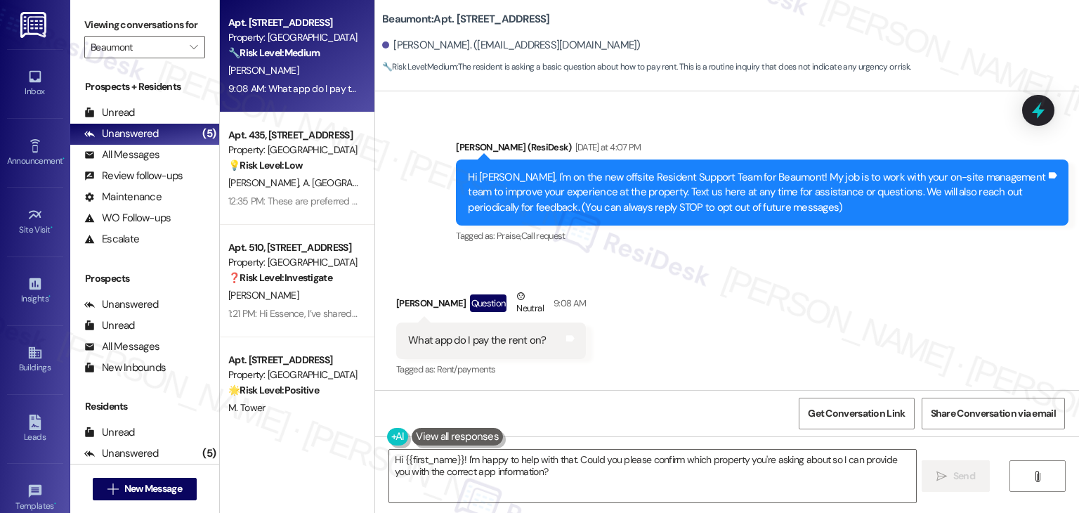
click at [720, 363] on div "Received via SMS [PERSON_NAME] Question Neutral 9:08 AM What app do I pay the r…" at bounding box center [727, 323] width 704 height 133
click at [662, 343] on div "Received via SMS [PERSON_NAME] Question Neutral 9:08 AM What app do I pay the r…" at bounding box center [727, 322] width 704 height 133
click at [477, 341] on div "What app do I pay the rent on?" at bounding box center [477, 339] width 138 height 15
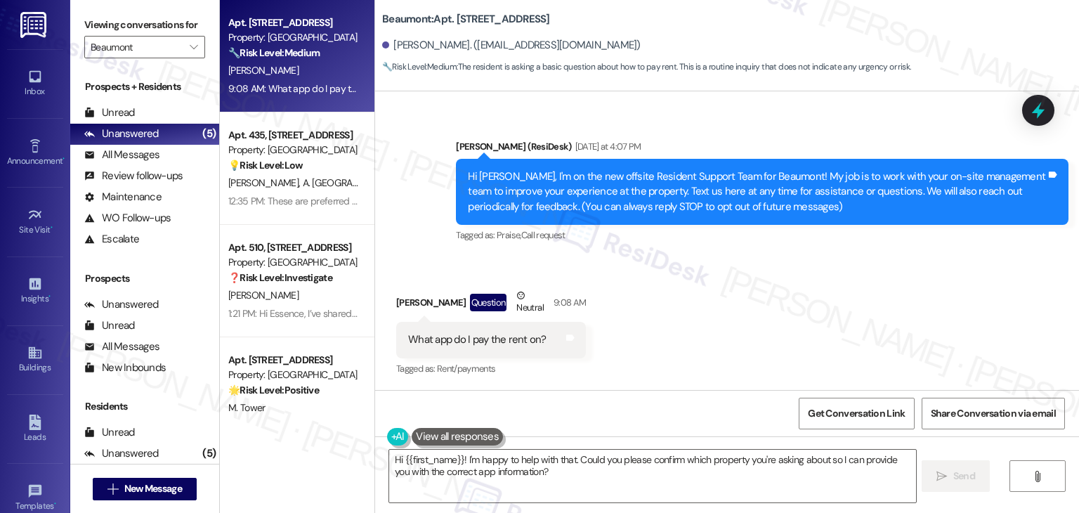
click at [525, 213] on div "Hi [PERSON_NAME], I'm on the new offsite Resident Support Team for Beaumont! My…" at bounding box center [757, 191] width 578 height 45
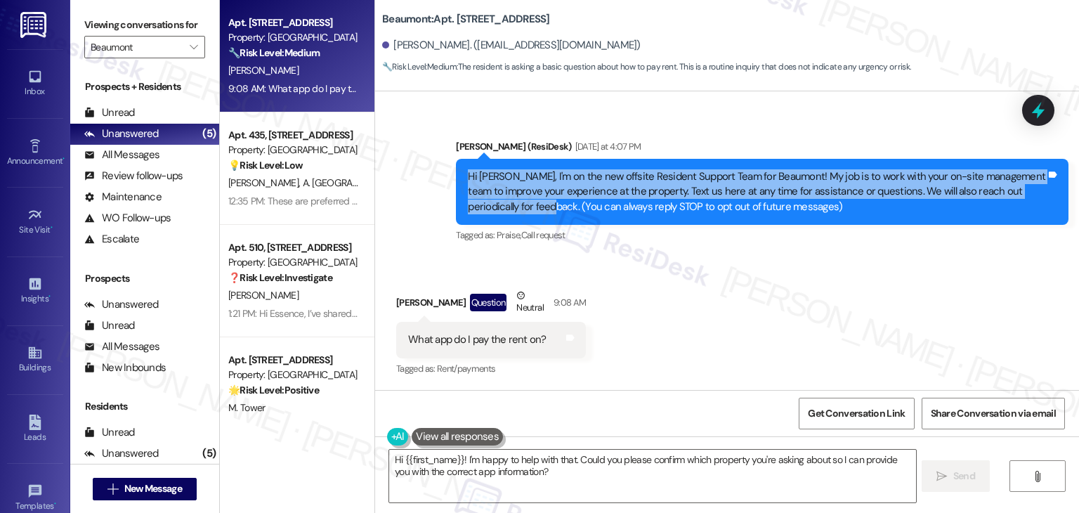
drag, startPoint x: 503, startPoint y: 206, endPoint x: 442, endPoint y: 171, distance: 70.2
click at [445, 171] on div "Announcement, sent via SMS [PERSON_NAME] (ResiDesk) [DATE] at 4:07 PM Hi [PERSO…" at bounding box center [761, 193] width 633 height 128
copy div "Hi [PERSON_NAME], I'm on the new offsite Resident Support Team for Beaumont! My…"
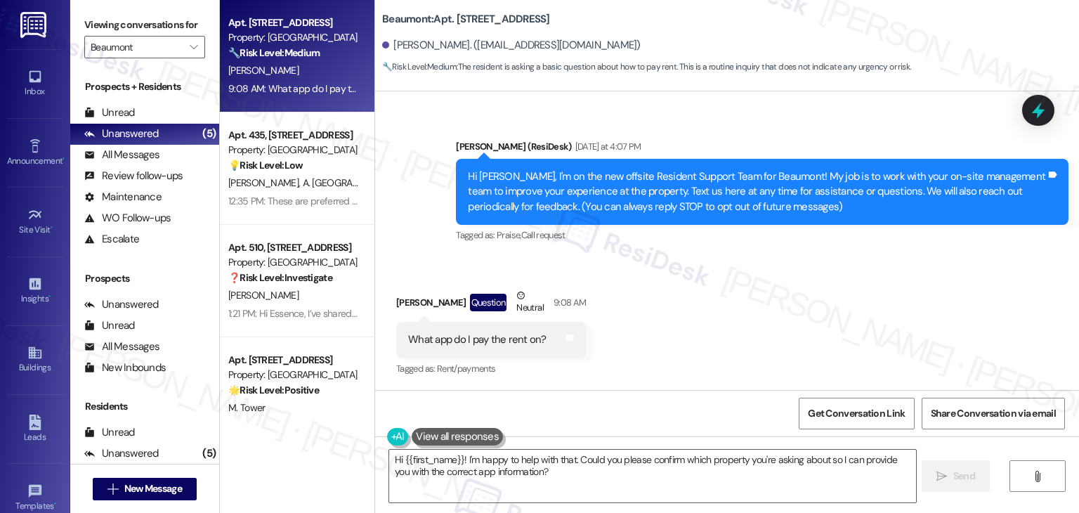
click at [508, 343] on div "What app do I pay the rent on?" at bounding box center [477, 339] width 138 height 15
copy div "What app do I pay the rent on? Tags and notes"
click at [608, 461] on textarea "Hi {{first_name}}! I'm happy to help with that. Could you please confirm which …" at bounding box center [652, 475] width 526 height 53
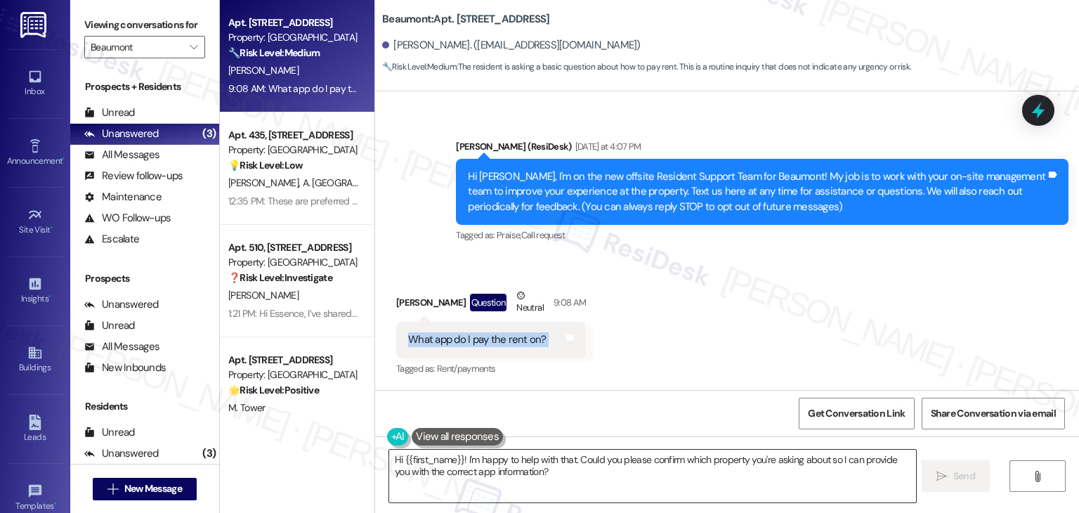
click at [608, 461] on textarea "Hi {{first_name}}! I'm happy to help with that. Could you please confirm which …" at bounding box center [652, 475] width 526 height 53
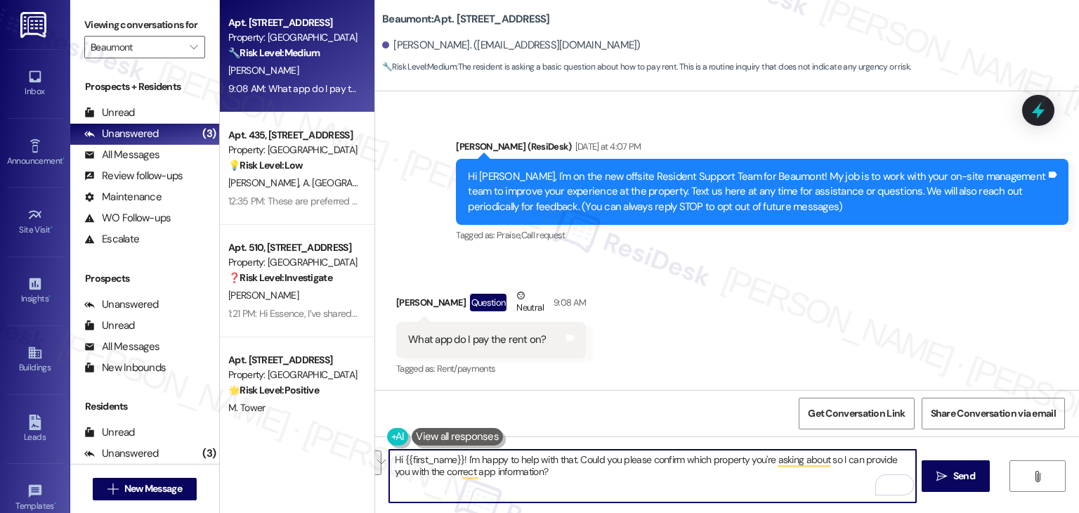
click at [562, 461] on textarea "Hi {{first_name}}! I'm happy to help with that. Could you please confirm which …" at bounding box center [652, 475] width 526 height 53
drag, startPoint x: 554, startPoint y: 475, endPoint x: 571, endPoint y: 461, distance: 22.4
click at [571, 461] on textarea "Hi {{first_name}}! I'm happy to help with that. Could you please confirm which …" at bounding box center [652, 475] width 526 height 53
paste textarea "Rent payments are typically made through the resident portal, but I’ll confirm …"
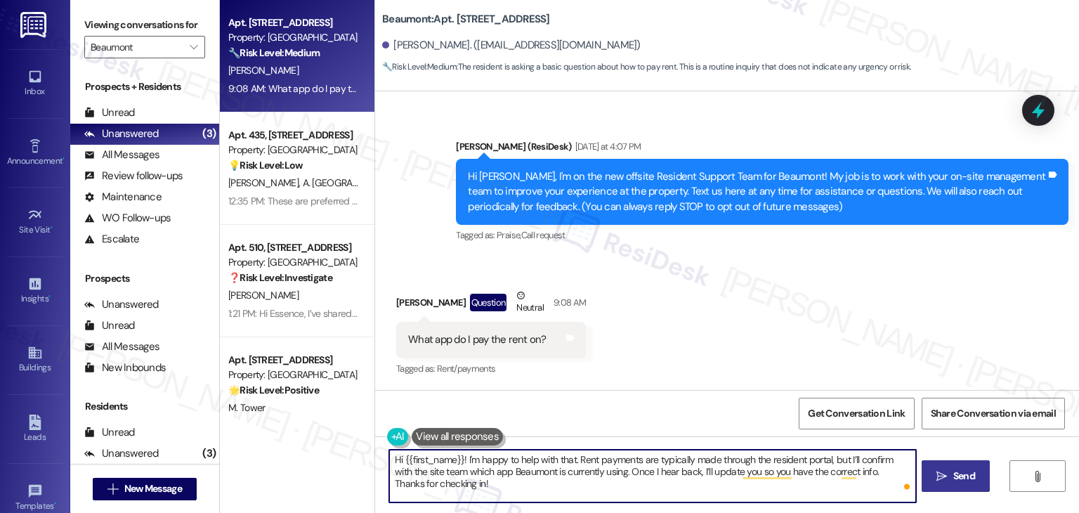
type textarea "Hi {{first_name}}! I'm happy to help with that. Rent payments are typically mad…"
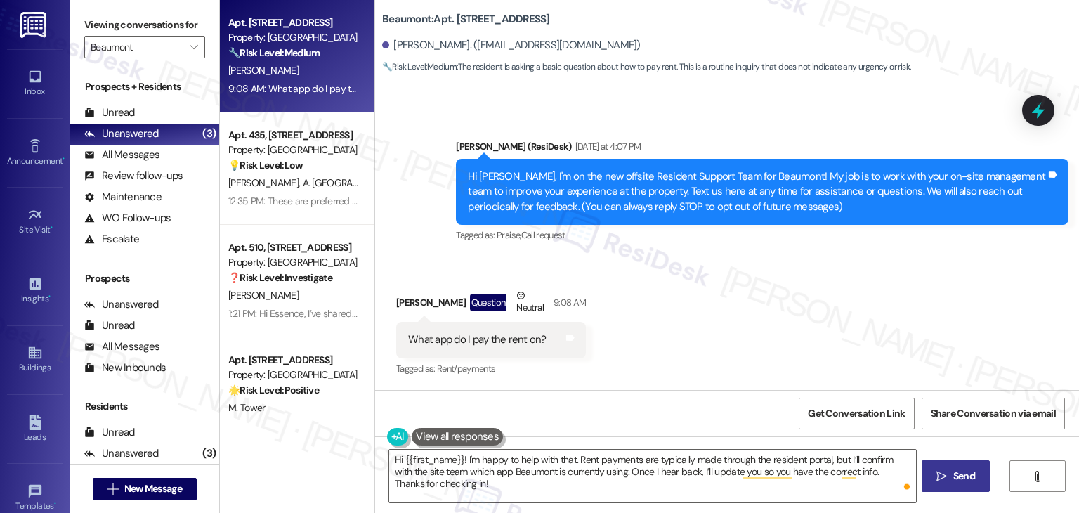
click at [962, 470] on span "Send" at bounding box center [964, 475] width 22 height 15
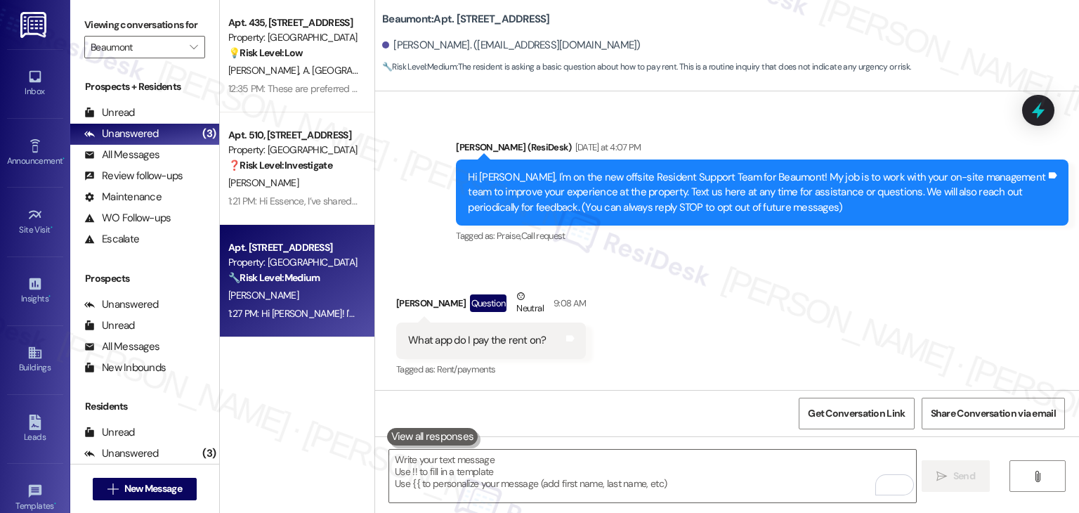
scroll to position [191, 0]
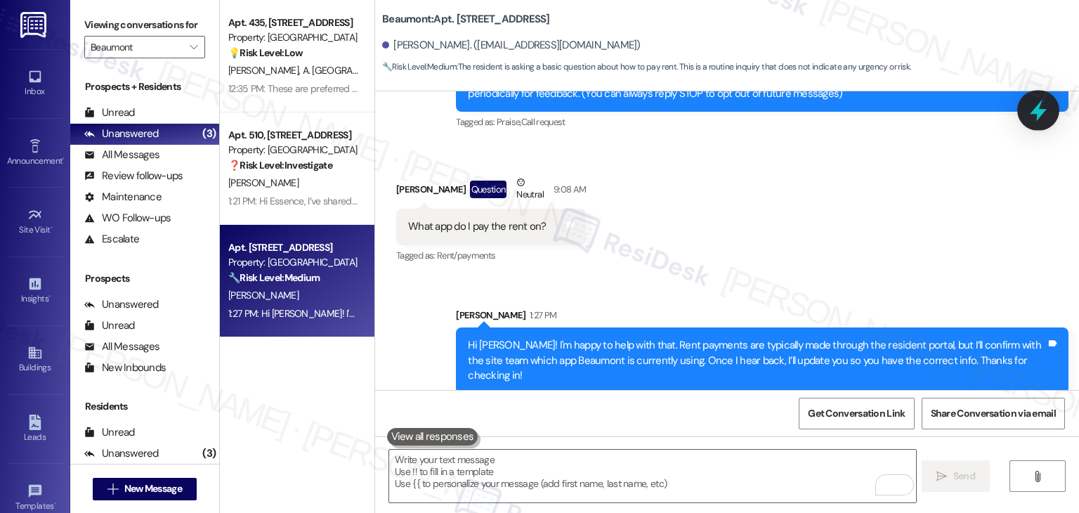
click at [1032, 105] on icon at bounding box center [1038, 110] width 24 height 24
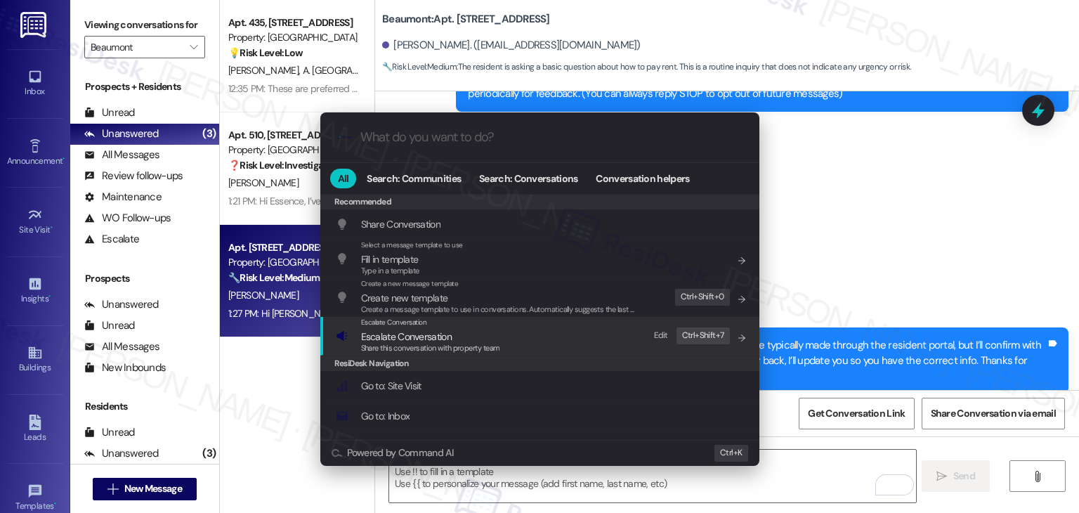
click at [406, 338] on span "Escalate Conversation" at bounding box center [406, 336] width 91 height 13
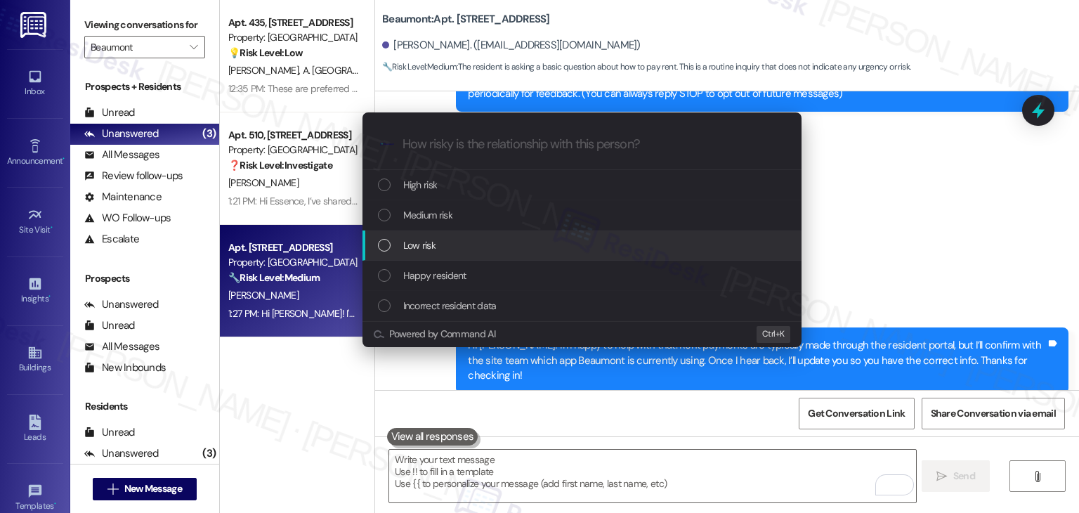
click at [385, 247] on div "List of options" at bounding box center [384, 245] width 13 height 13
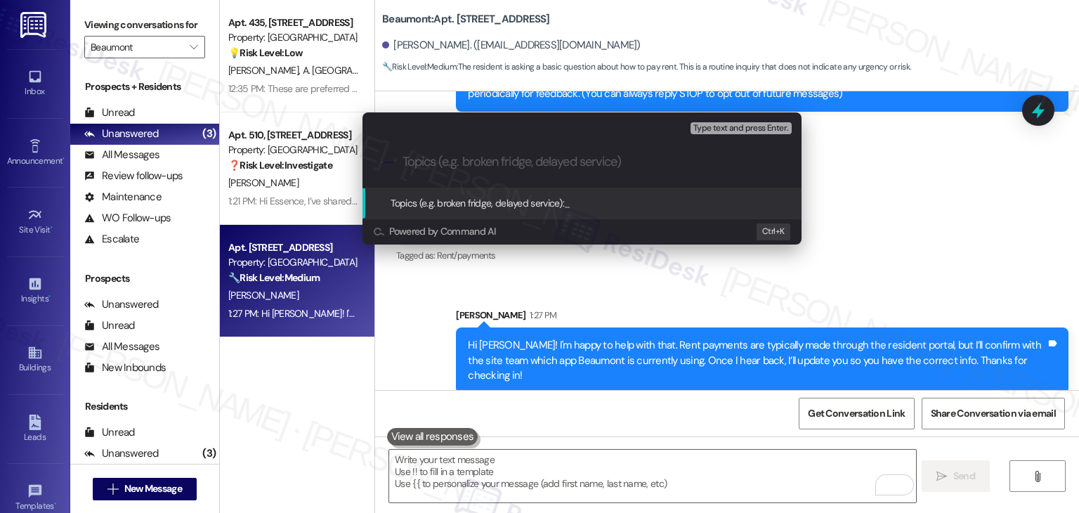
paste input "Resident Inquiry – Rent Payment App"
type input "Resident Inquiry – Rent Payment App"
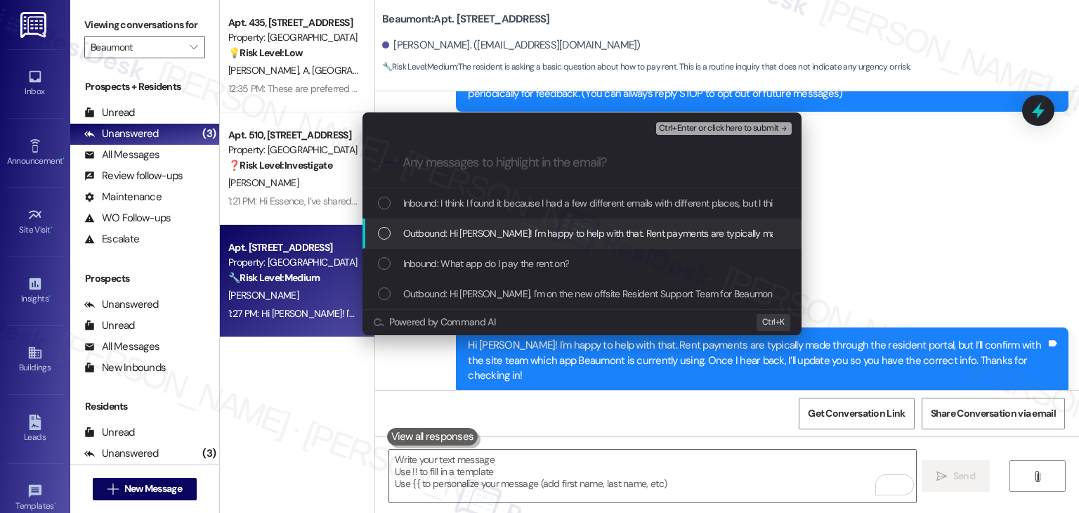
click at [383, 231] on div "List of options" at bounding box center [384, 233] width 13 height 13
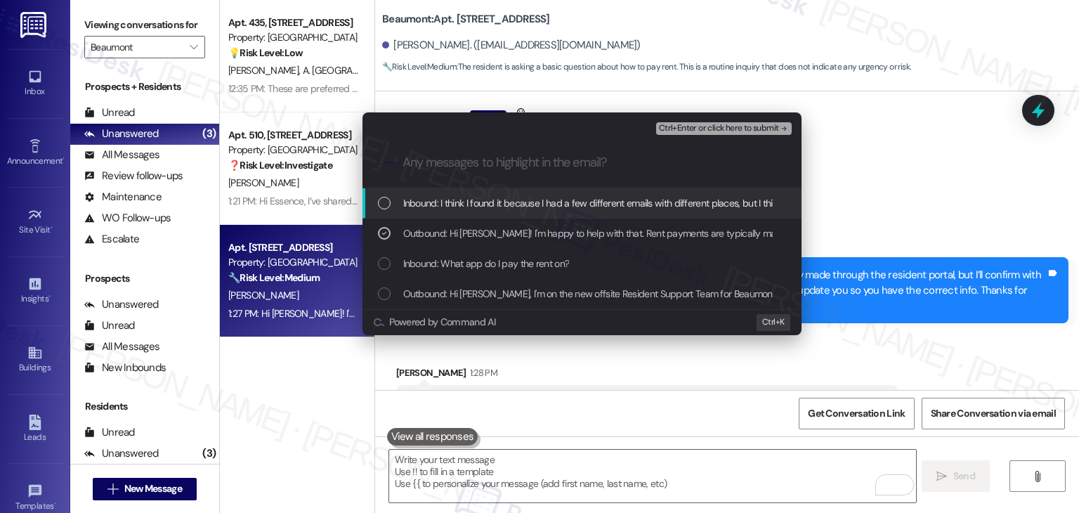
scroll to position [289, 0]
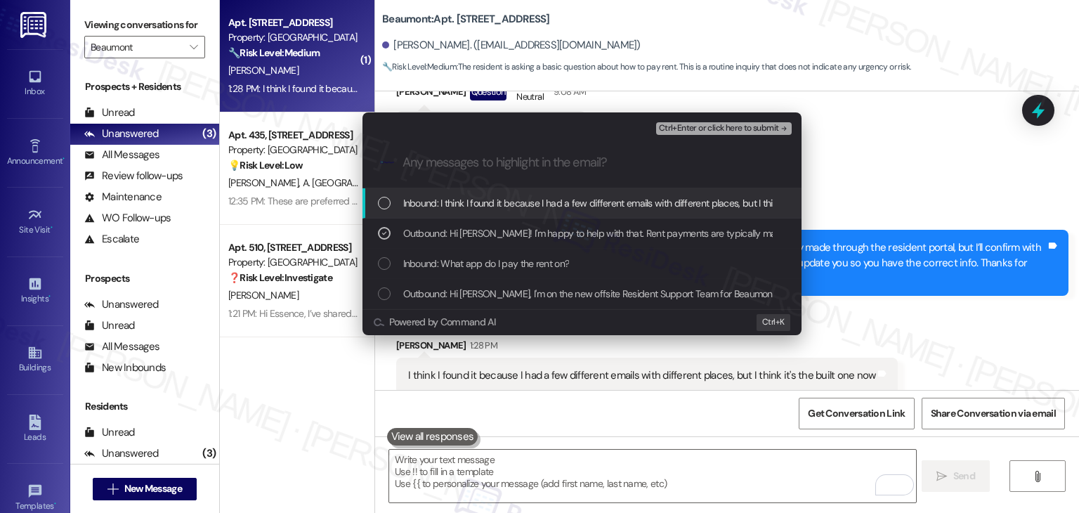
click at [859, 158] on div "Escalate Conversation Low risk Resident Inquiry – Rent Payment App Outbound: Hi…" at bounding box center [539, 256] width 1079 height 513
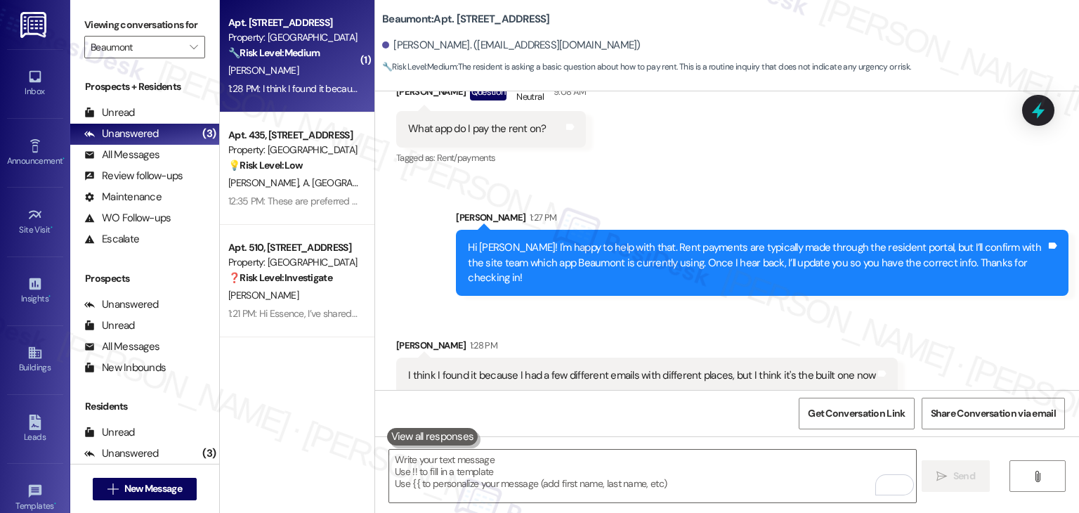
click at [643, 368] on div "I think I found it because I had a few different emails with different places, …" at bounding box center [641, 375] width 467 height 15
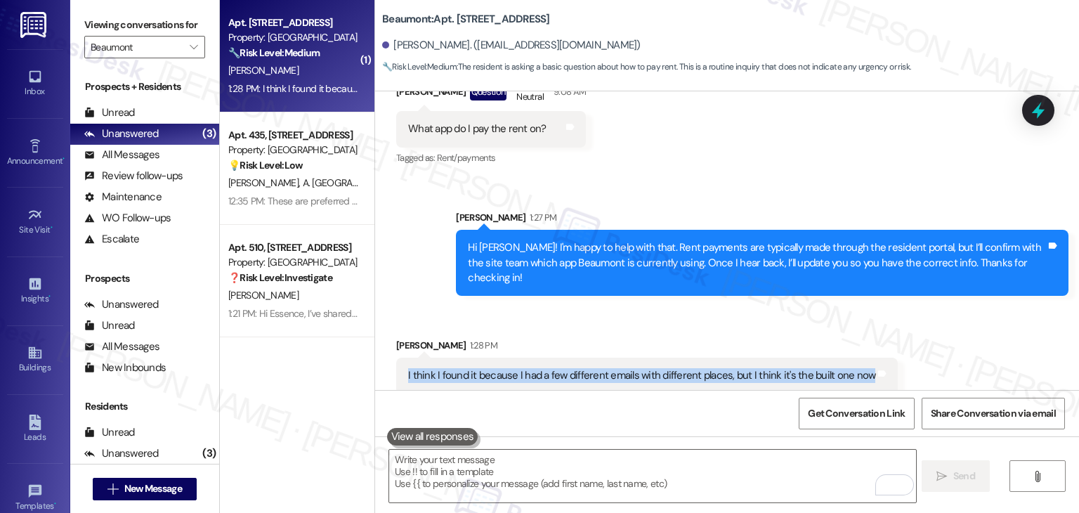
click at [643, 368] on div "I think I found it because I had a few different emails with different places, …" at bounding box center [641, 375] width 467 height 15
copy div "I think I found it because I had a few different emails with different places, …"
click at [610, 475] on textarea "To enrich screen reader interactions, please activate Accessibility in Grammarl…" at bounding box center [652, 475] width 526 height 53
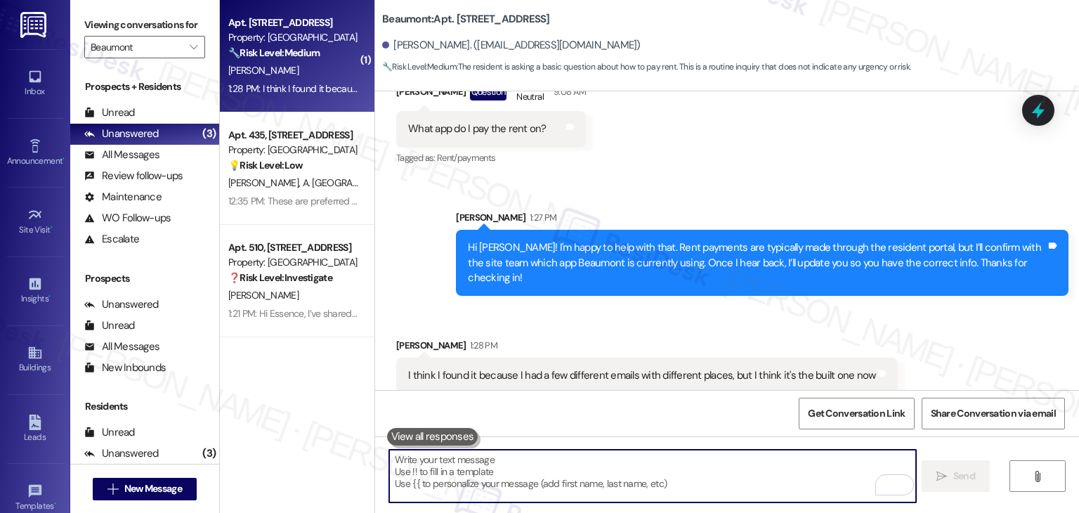
paste textarea "Got it, [PERSON_NAME]—thanks for the update! Glad you were able to find it! If …"
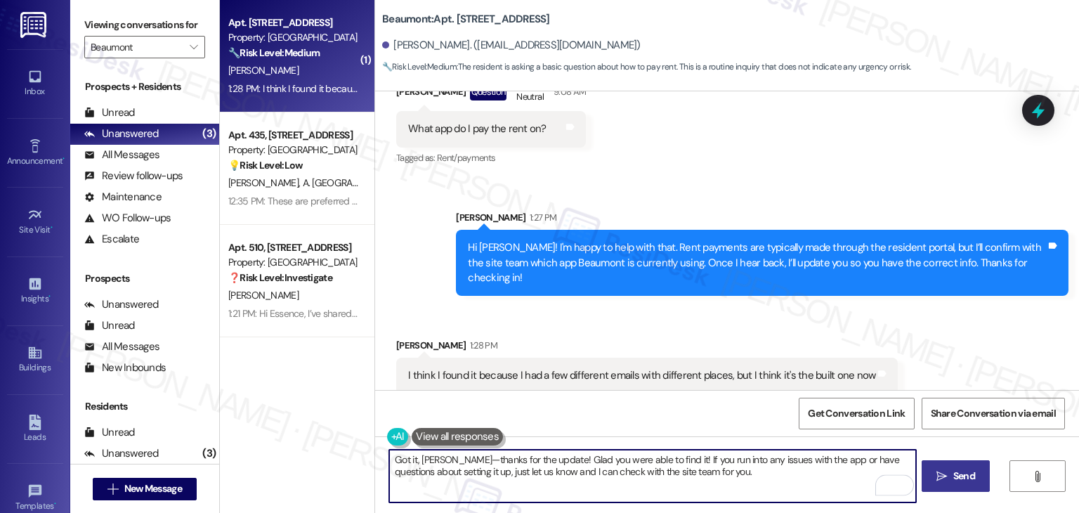
type textarea "Got it, [PERSON_NAME]—thanks for the update! Glad you were able to find it! If …"
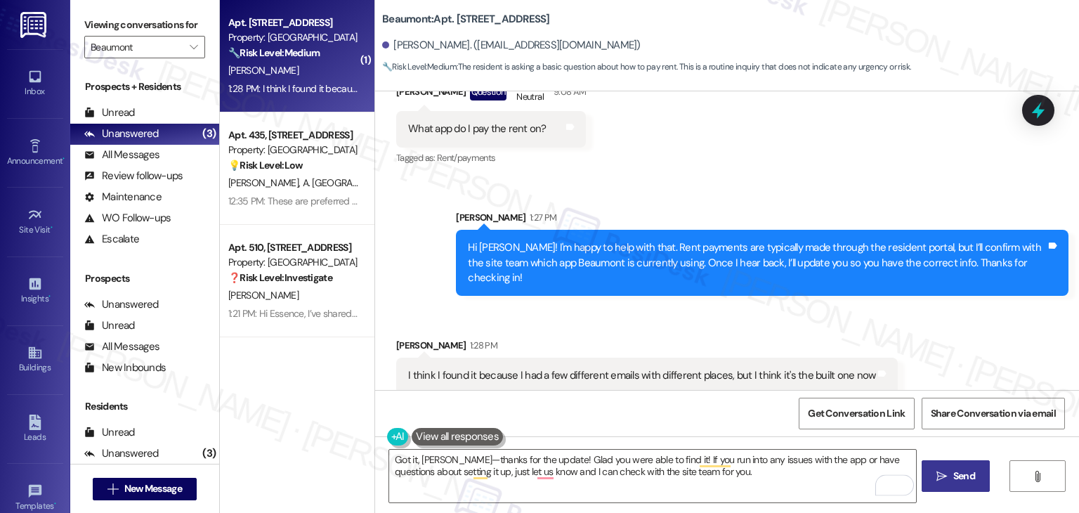
click at [947, 466] on button " Send" at bounding box center [955, 476] width 68 height 32
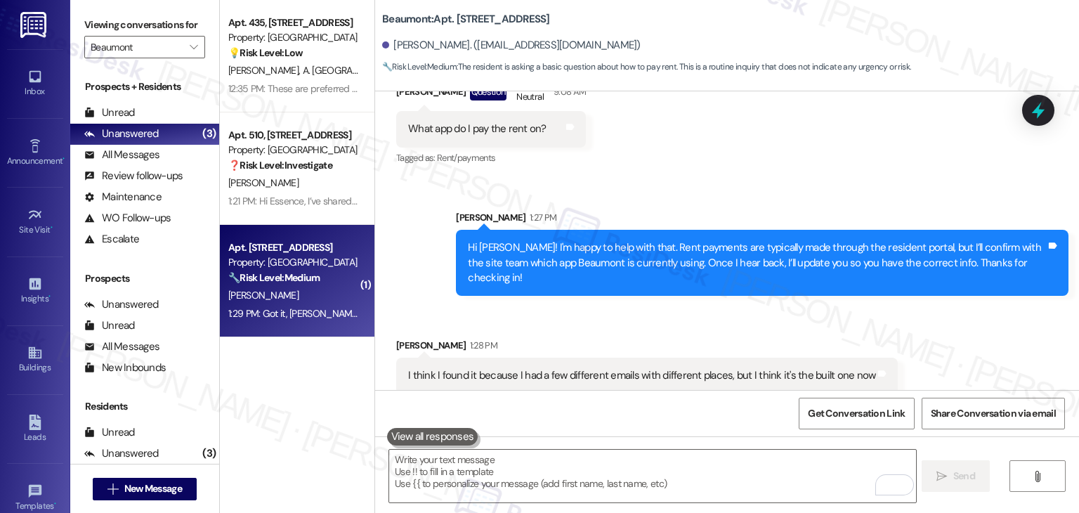
scroll to position [402, 0]
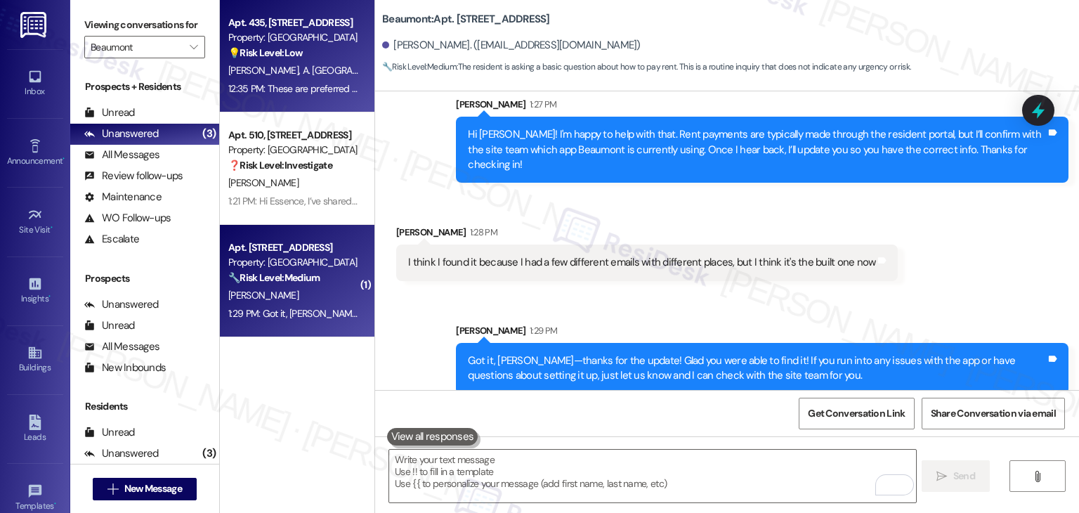
click at [318, 68] on div "[PERSON_NAME] [GEOGRAPHIC_DATA]" at bounding box center [293, 71] width 133 height 18
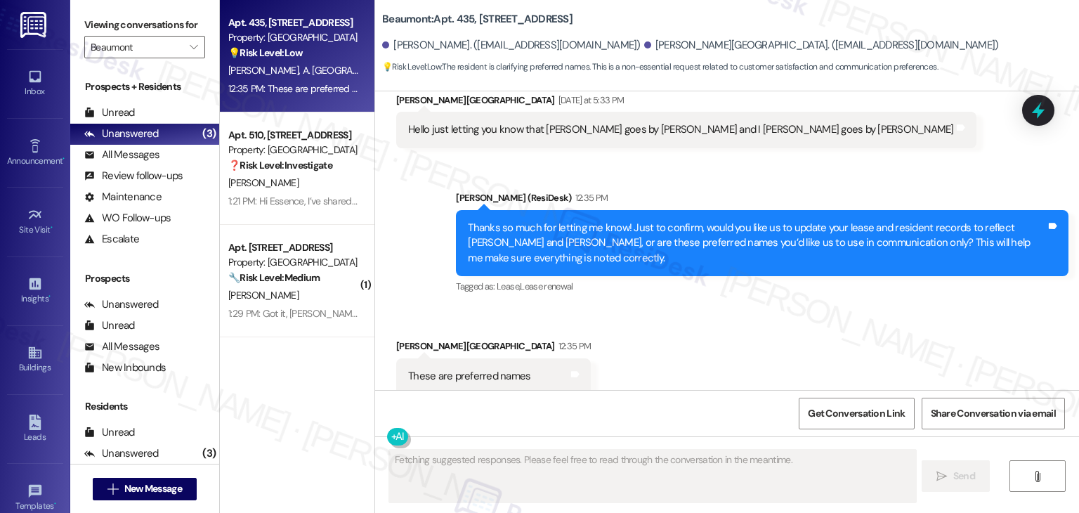
scroll to position [289, 0]
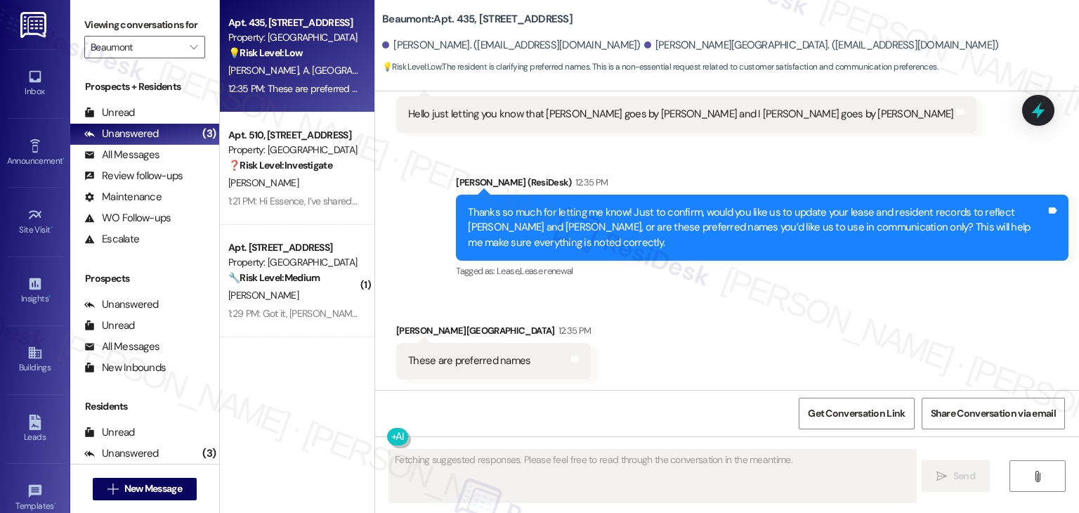
click at [560, 234] on div "Thanks so much for letting me know! Just to confirm, would you like us to updat…" at bounding box center [757, 227] width 578 height 45
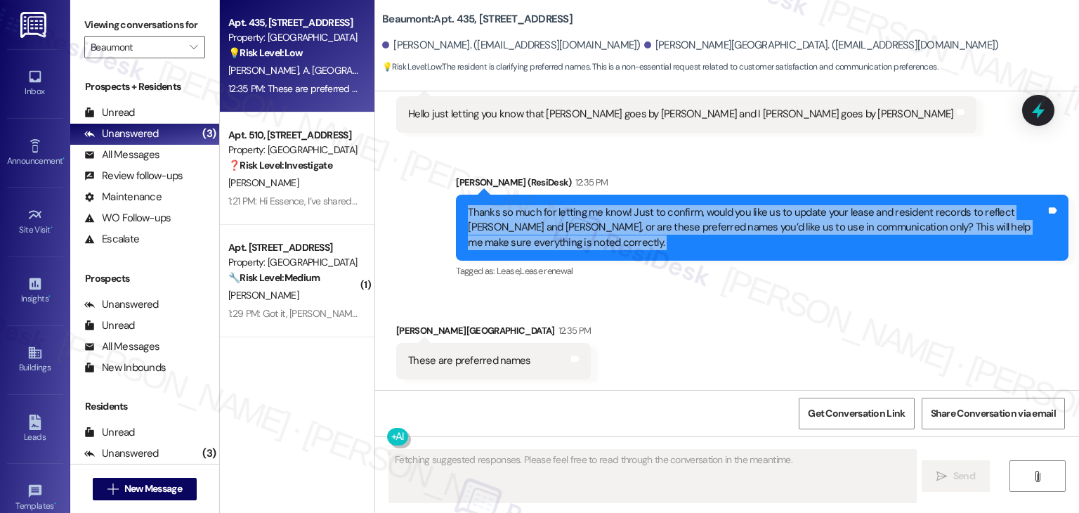
click at [560, 234] on div "Thanks so much for letting me know! Just to confirm, would you like us to updat…" at bounding box center [757, 227] width 578 height 45
copy div "Thanks so much for letting me know! Just to confirm, would you like us to updat…"
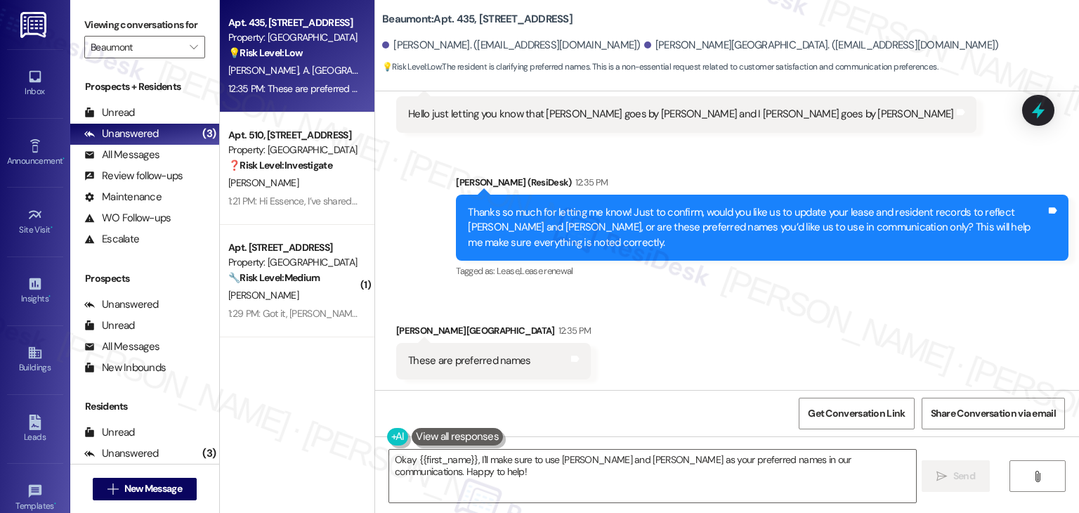
click at [456, 360] on div "These are preferred names" at bounding box center [469, 360] width 122 height 15
copy div "These are preferred names Tags and notes"
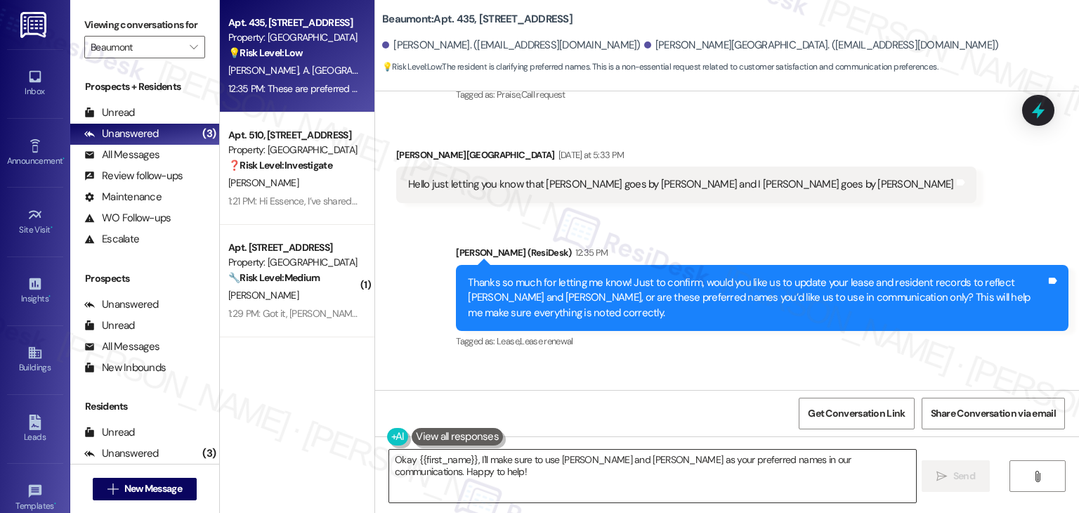
click at [589, 459] on textarea "Okay {{first_name}}, I'll make sure to use [PERSON_NAME] and [PERSON_NAME] as y…" at bounding box center [652, 475] width 526 height 53
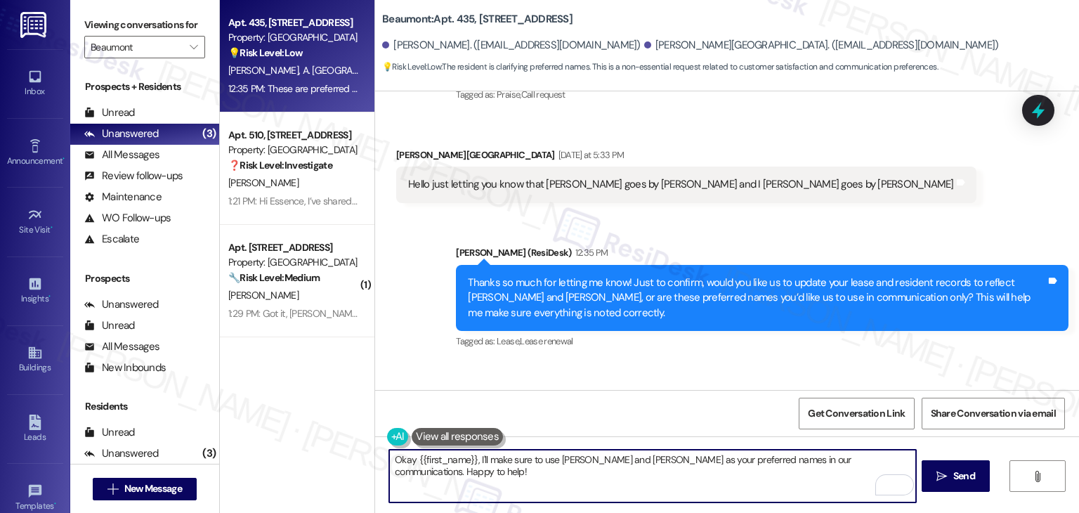
paste textarea "Thanks for clarifying, [PERSON_NAME]! I understand these are your preferred nam…"
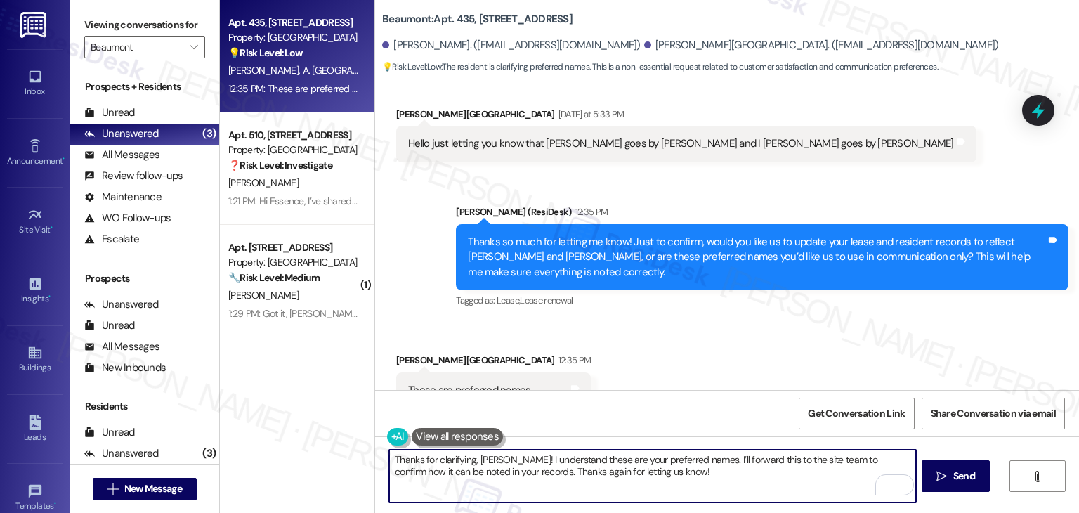
scroll to position [289, 0]
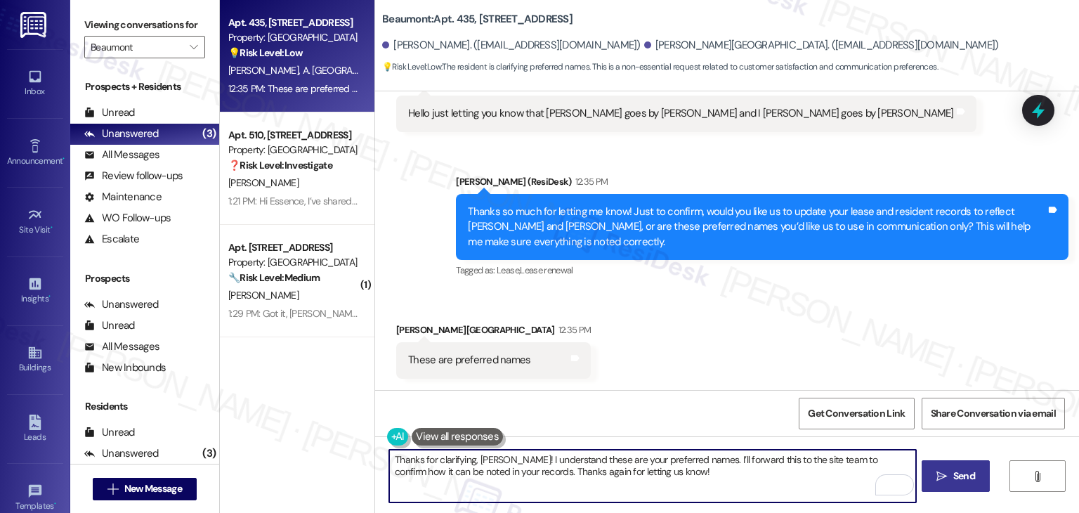
type textarea "Thanks for clarifying, [PERSON_NAME]! I understand these are your preferred nam…"
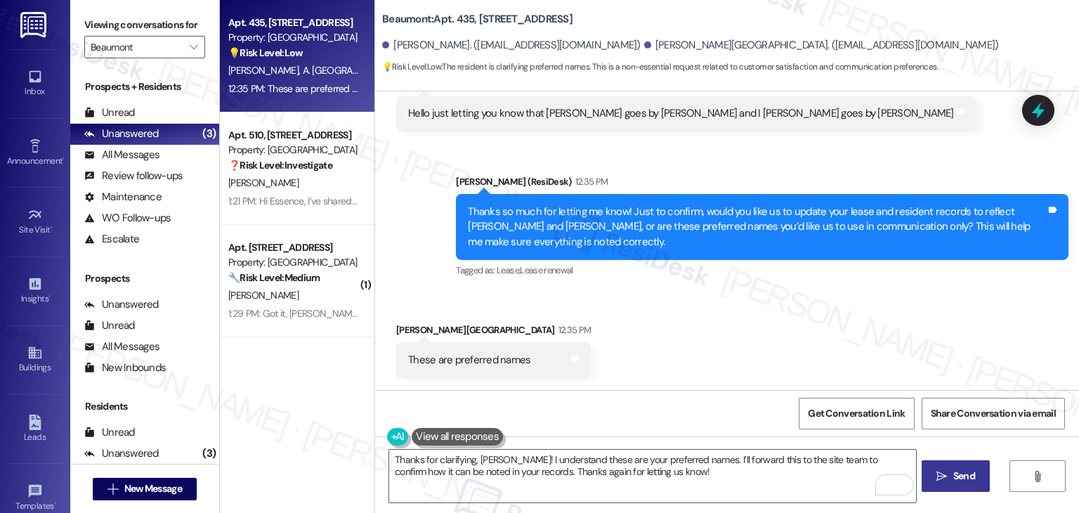
click at [975, 476] on span "Send" at bounding box center [963, 475] width 27 height 15
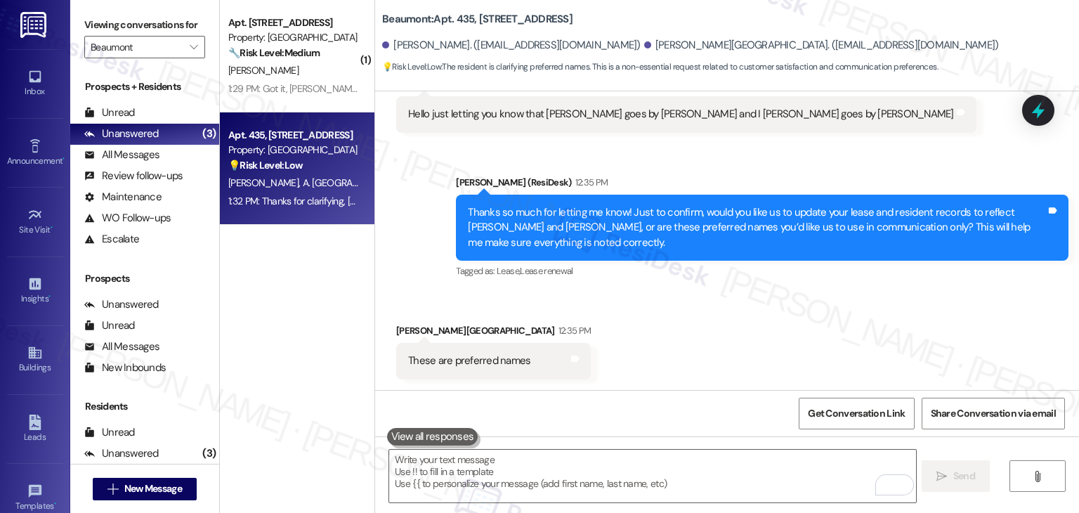
scroll to position [402, 0]
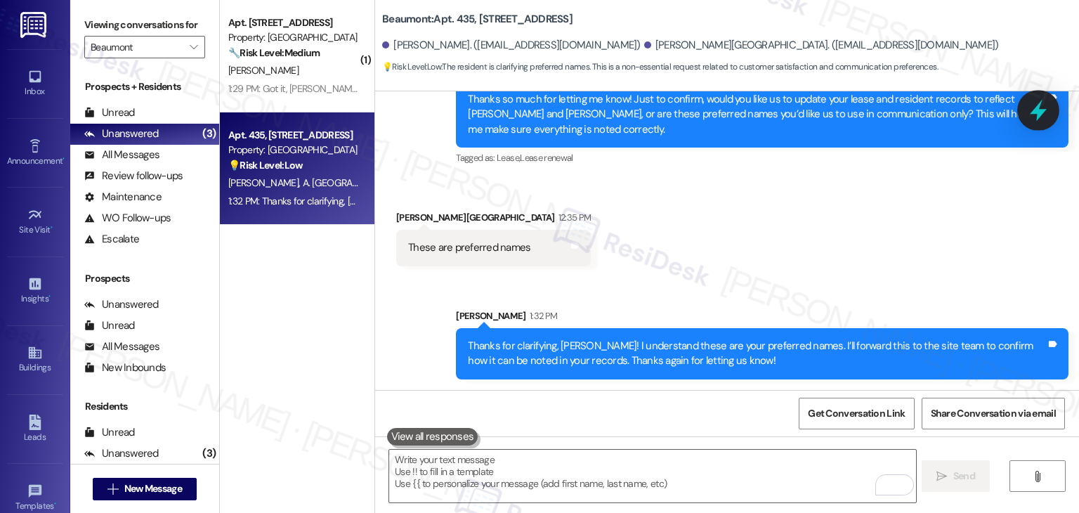
click at [1036, 106] on icon at bounding box center [1038, 110] width 24 height 24
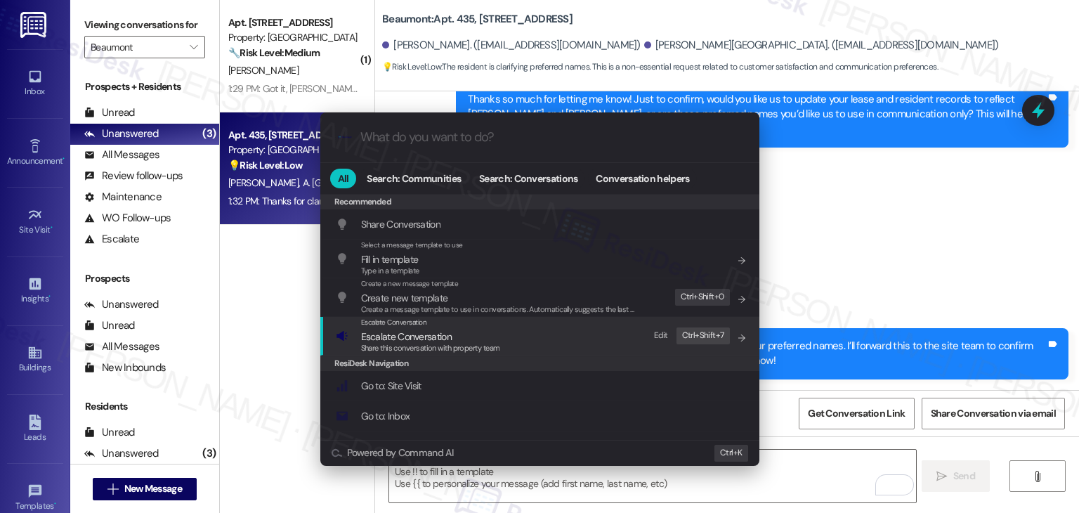
click at [430, 343] on span "Share this conversation with property team" at bounding box center [430, 348] width 139 height 10
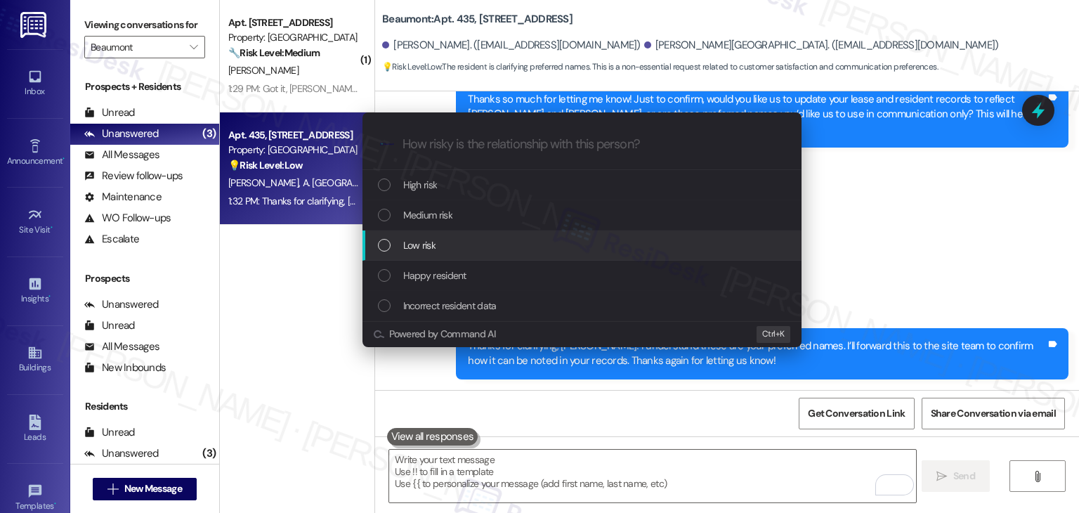
click at [386, 248] on div "List of options" at bounding box center [384, 245] width 13 height 13
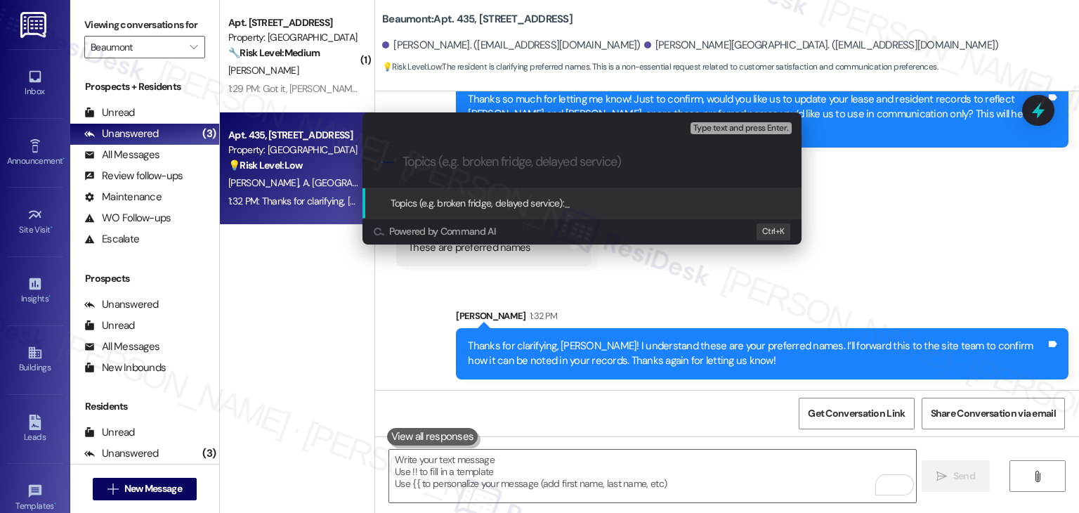
paste input "Preferred Names Request"
type input "Preferred Names Request"
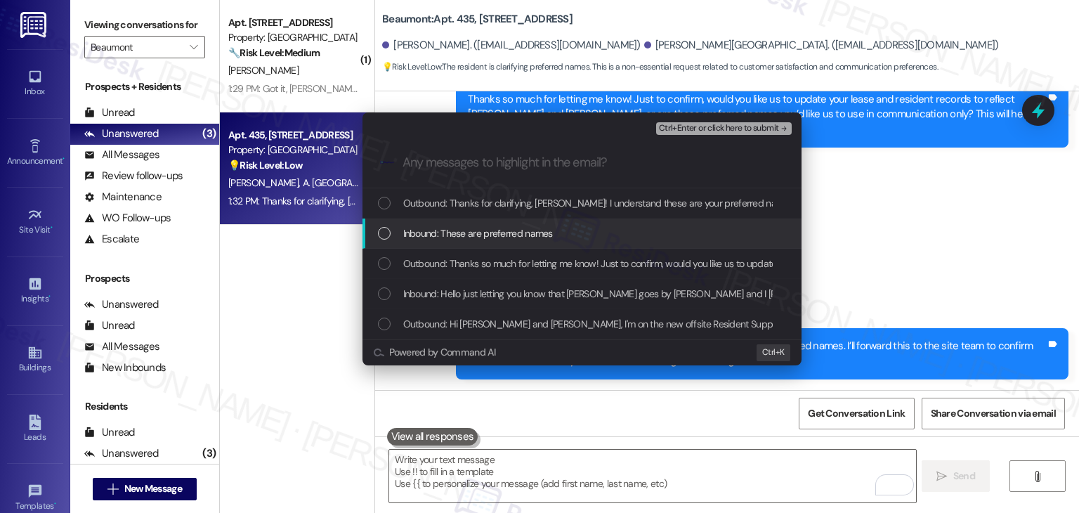
click at [386, 236] on div "List of options" at bounding box center [384, 233] width 13 height 13
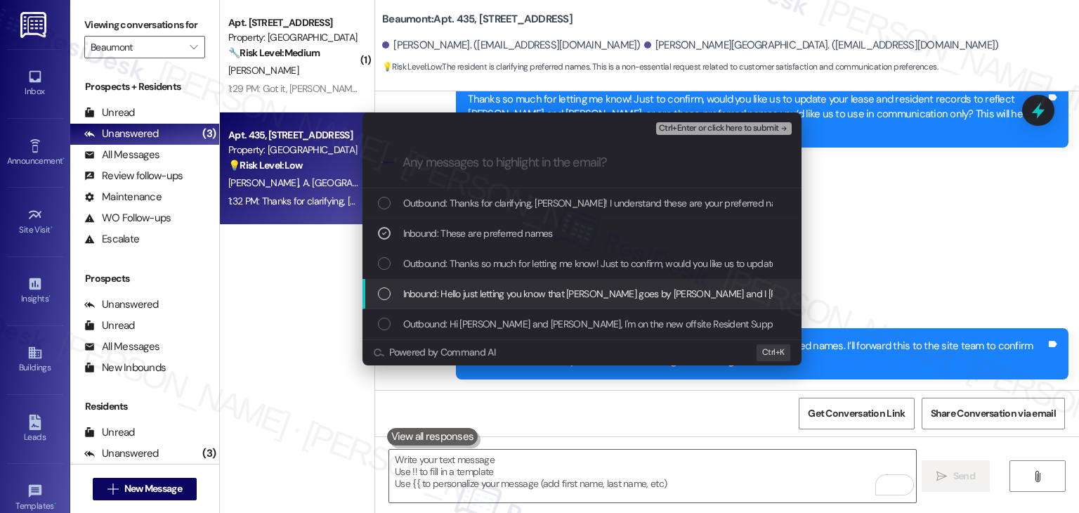
click at [387, 298] on div "List of options" at bounding box center [384, 293] width 13 height 13
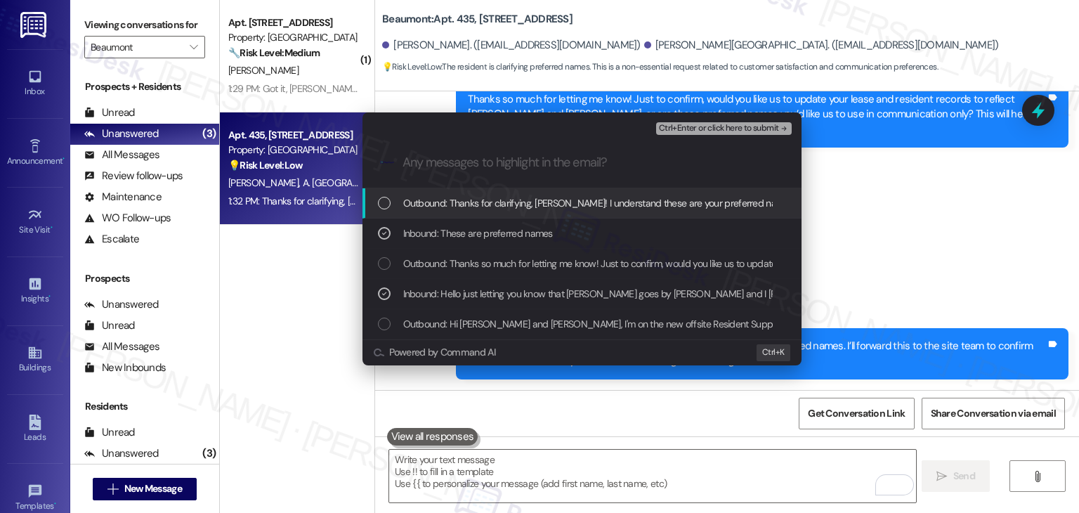
click at [708, 126] on span "Ctrl+Enter or click here to submit" at bounding box center [719, 129] width 120 height 10
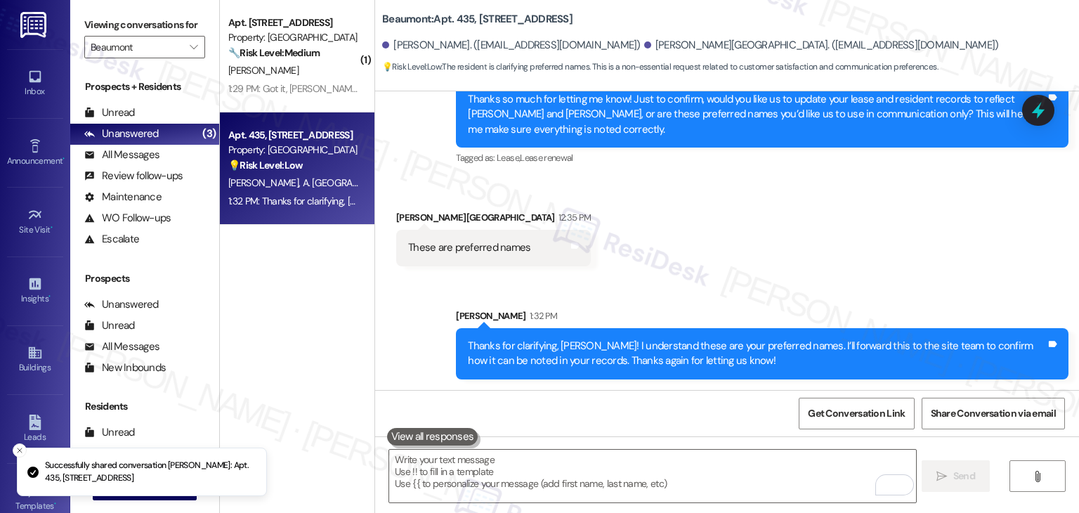
scroll to position [0, 0]
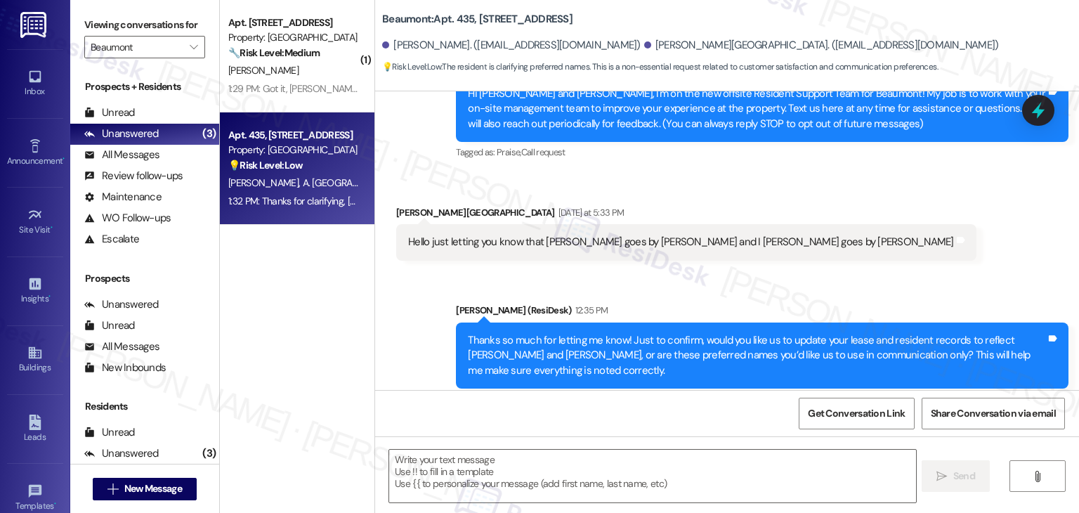
type textarea "Fetching suggested responses. Please feel free to read through the conversation…"
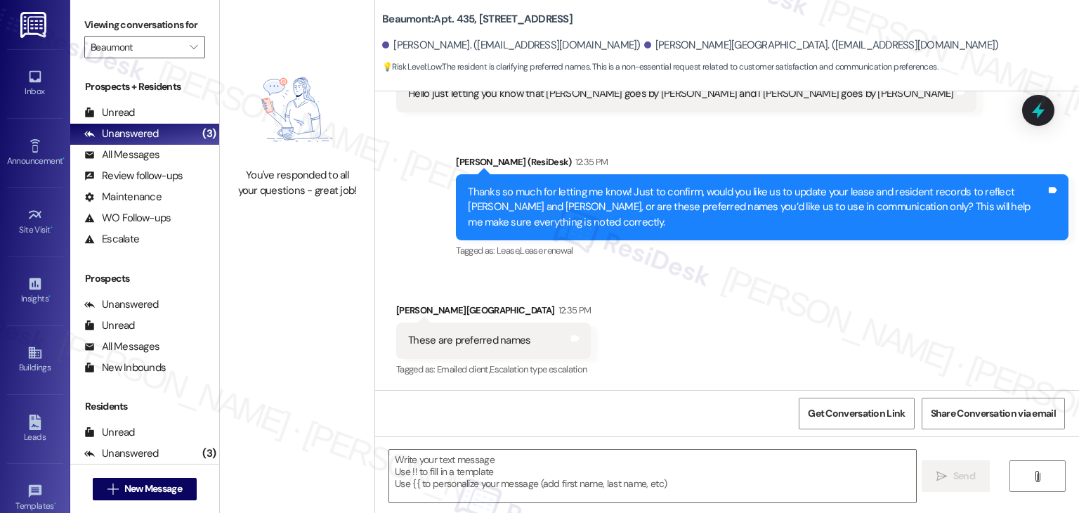
scroll to position [444, 0]
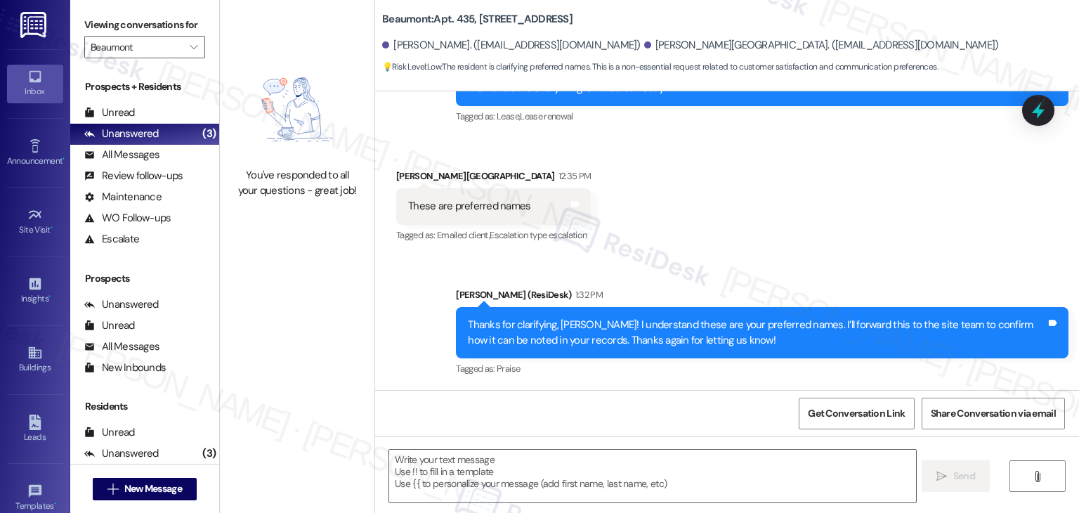
click at [42, 81] on link "Inbox" at bounding box center [35, 84] width 56 height 38
